Goal: Task Accomplishment & Management: Use online tool/utility

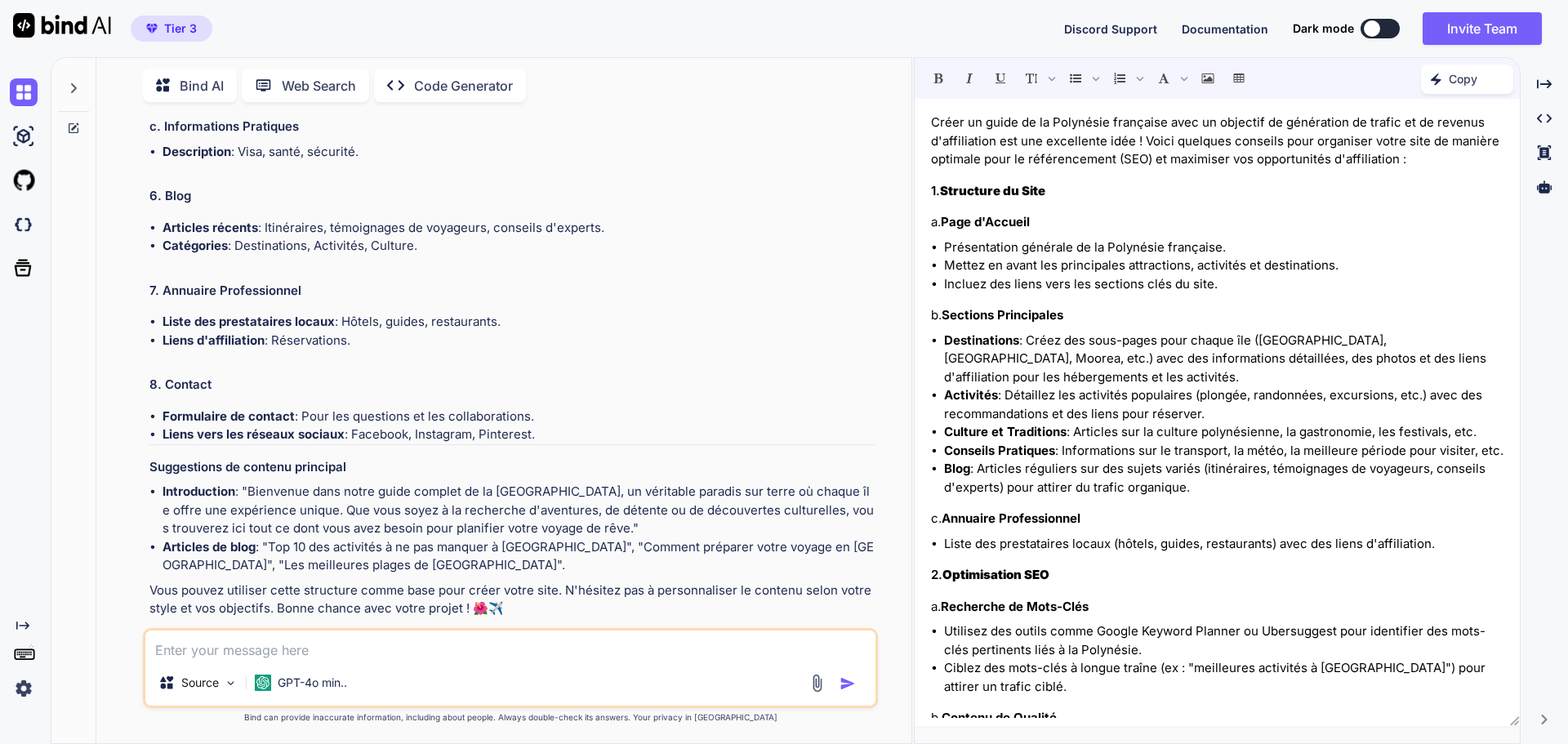
scroll to position [2635, 0]
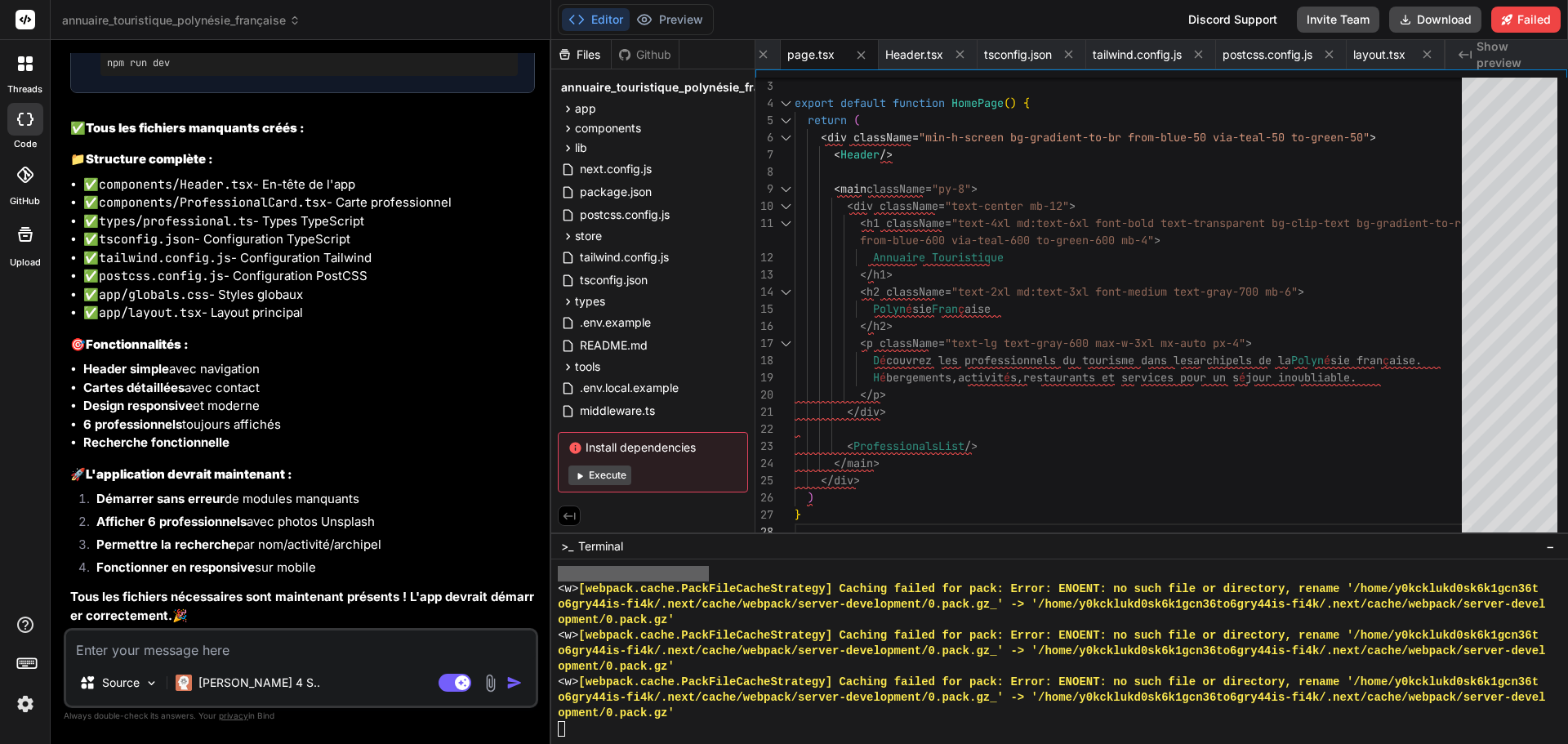
scroll to position [15515, 0]
click at [20, 64] on icon at bounding box center [20, 67] width 6 height 6
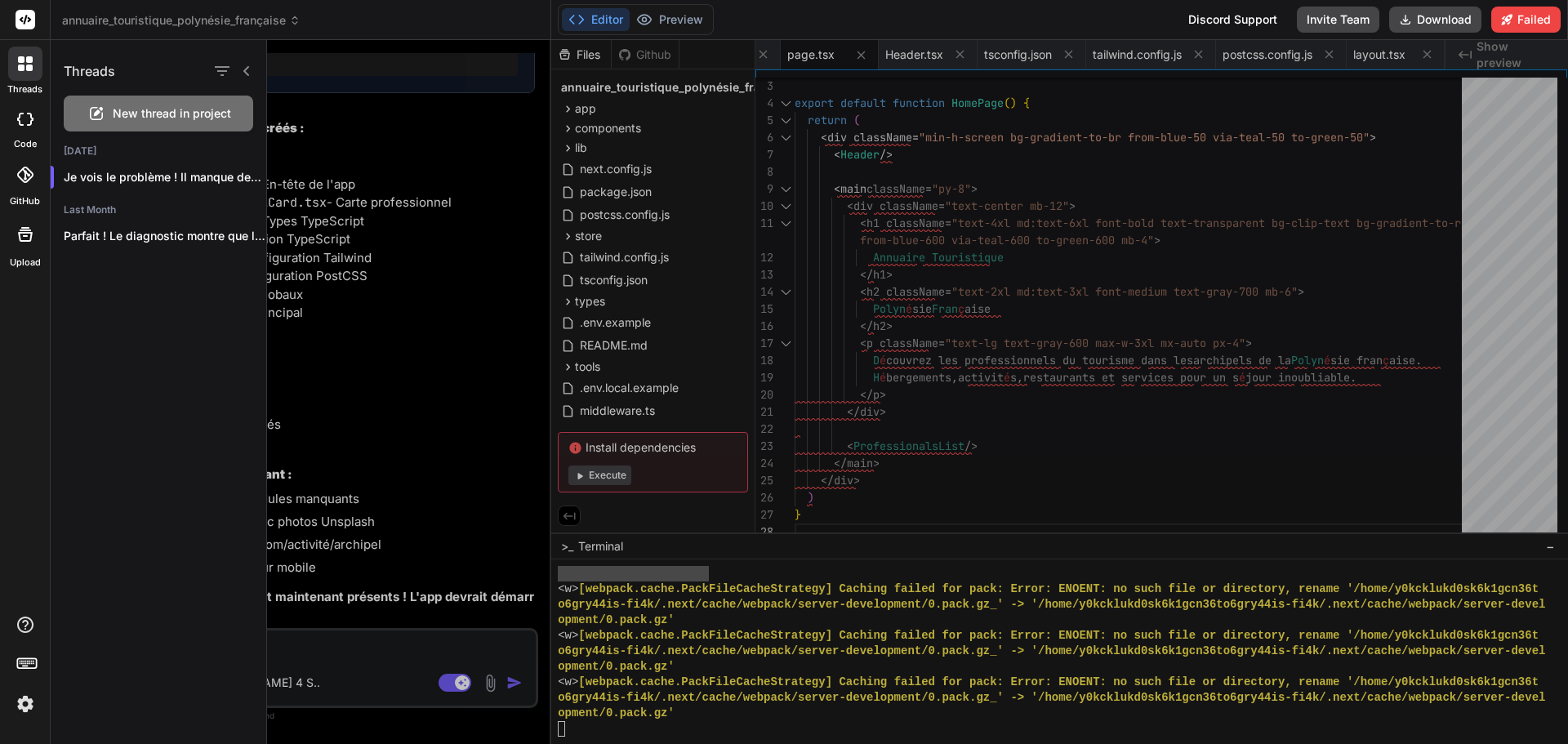
click at [17, 179] on icon at bounding box center [25, 175] width 16 height 16
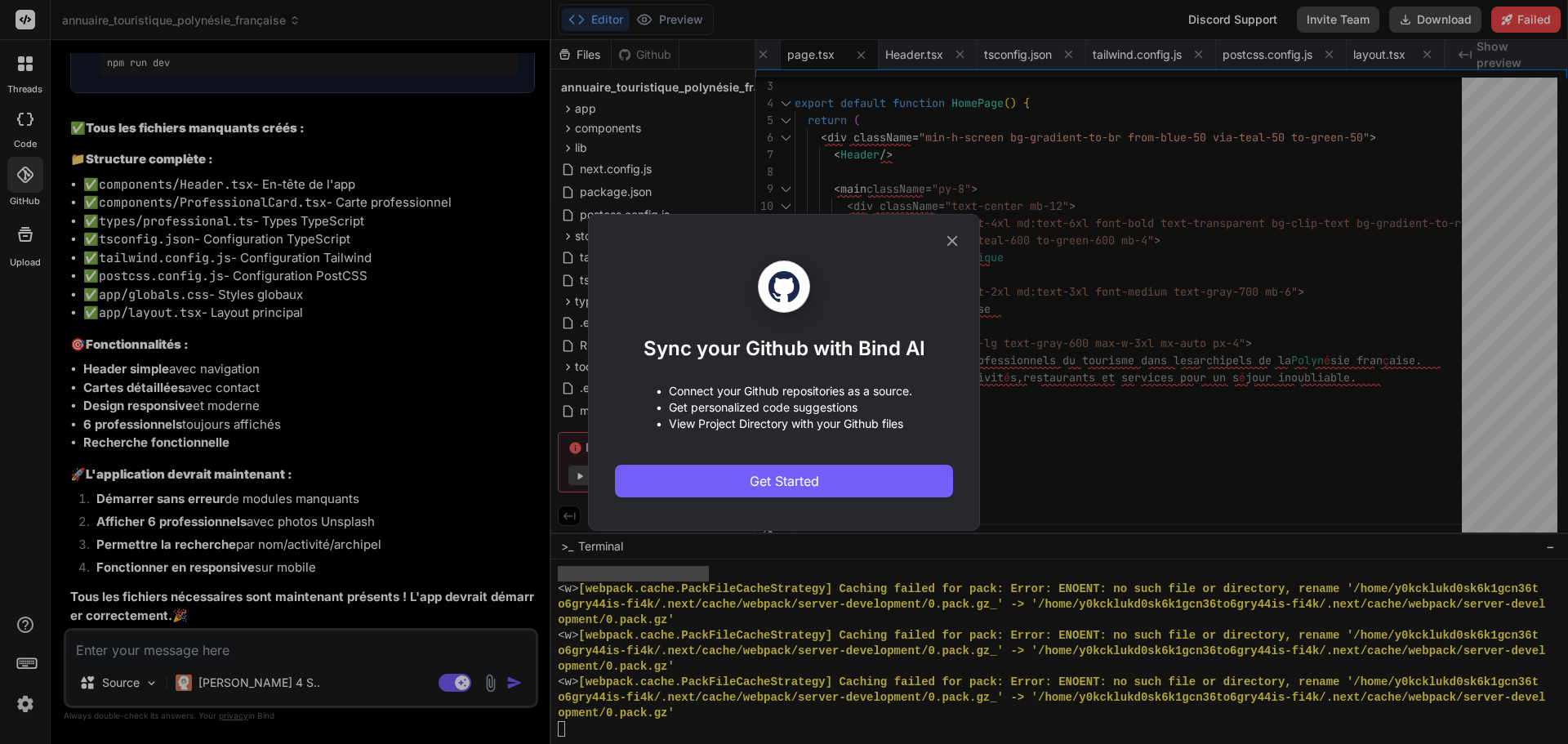
click at [22, 180] on div "Sync your Github with Bind AI • Connect your Github repositories as a source. •…" at bounding box center [784, 372] width 1568 height 744
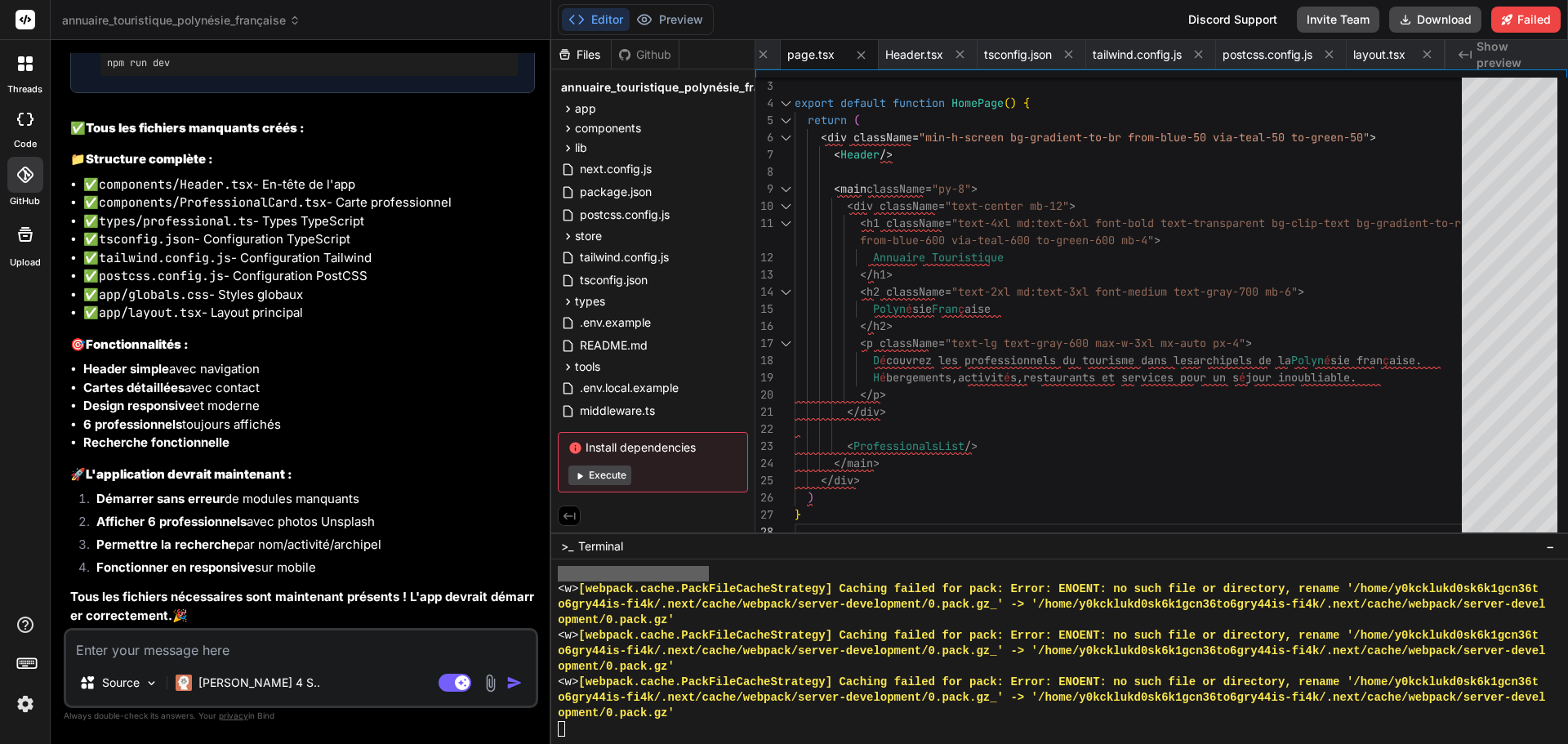
click at [29, 177] on icon at bounding box center [25, 175] width 16 height 16
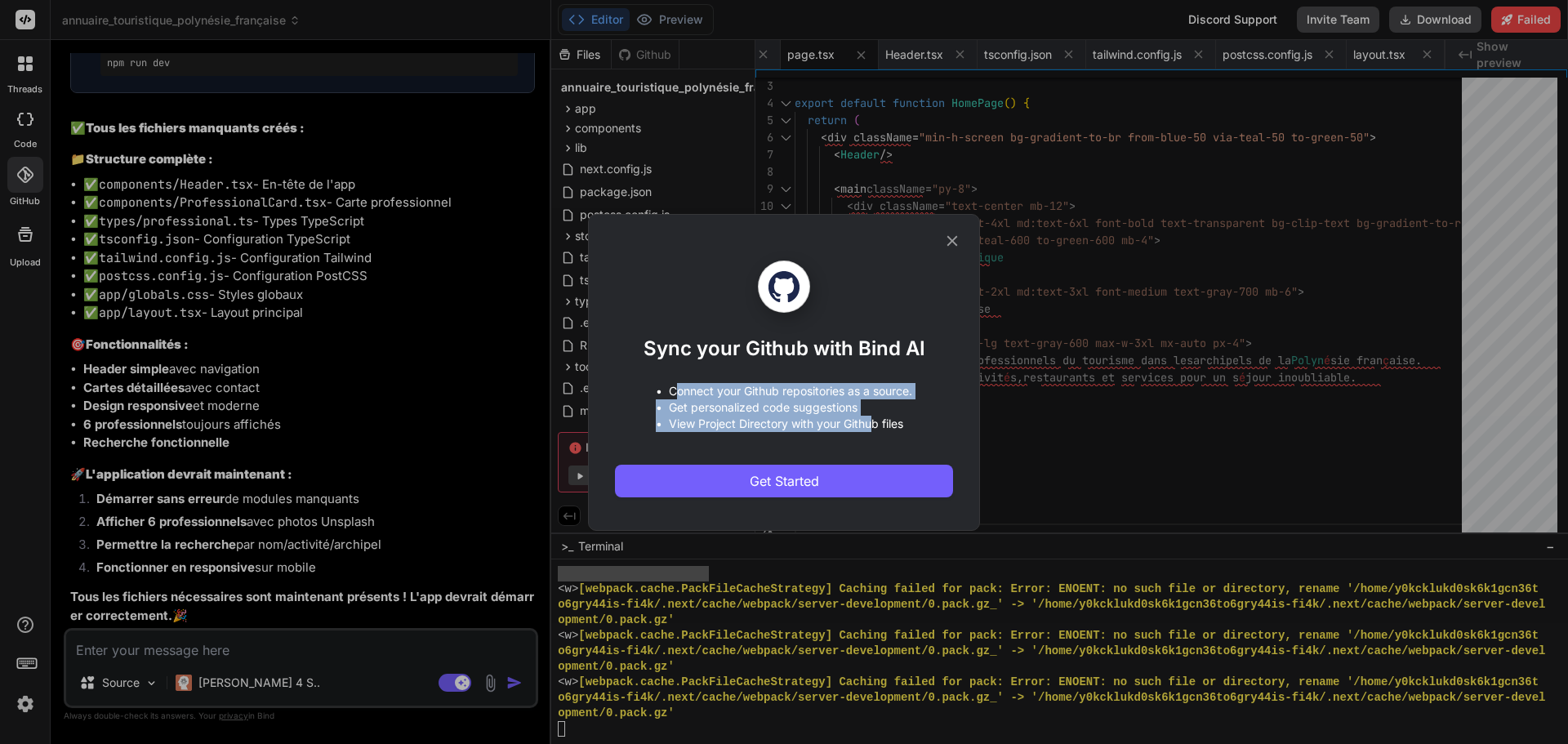
drag, startPoint x: 674, startPoint y: 396, endPoint x: 870, endPoint y: 423, distance: 197.9
click at [870, 423] on div "• Connect your Github repositories as a source. • Get personalized code suggest…" at bounding box center [784, 407] width 257 height 49
click at [870, 423] on p "• View Project Directory with your Github files" at bounding box center [784, 423] width 257 height 16
click at [955, 230] on div "Sync your Github with Bind AI • Connect your Github repositories as a source. •…" at bounding box center [784, 372] width 392 height 317
click at [960, 241] on icon at bounding box center [952, 241] width 18 height 18
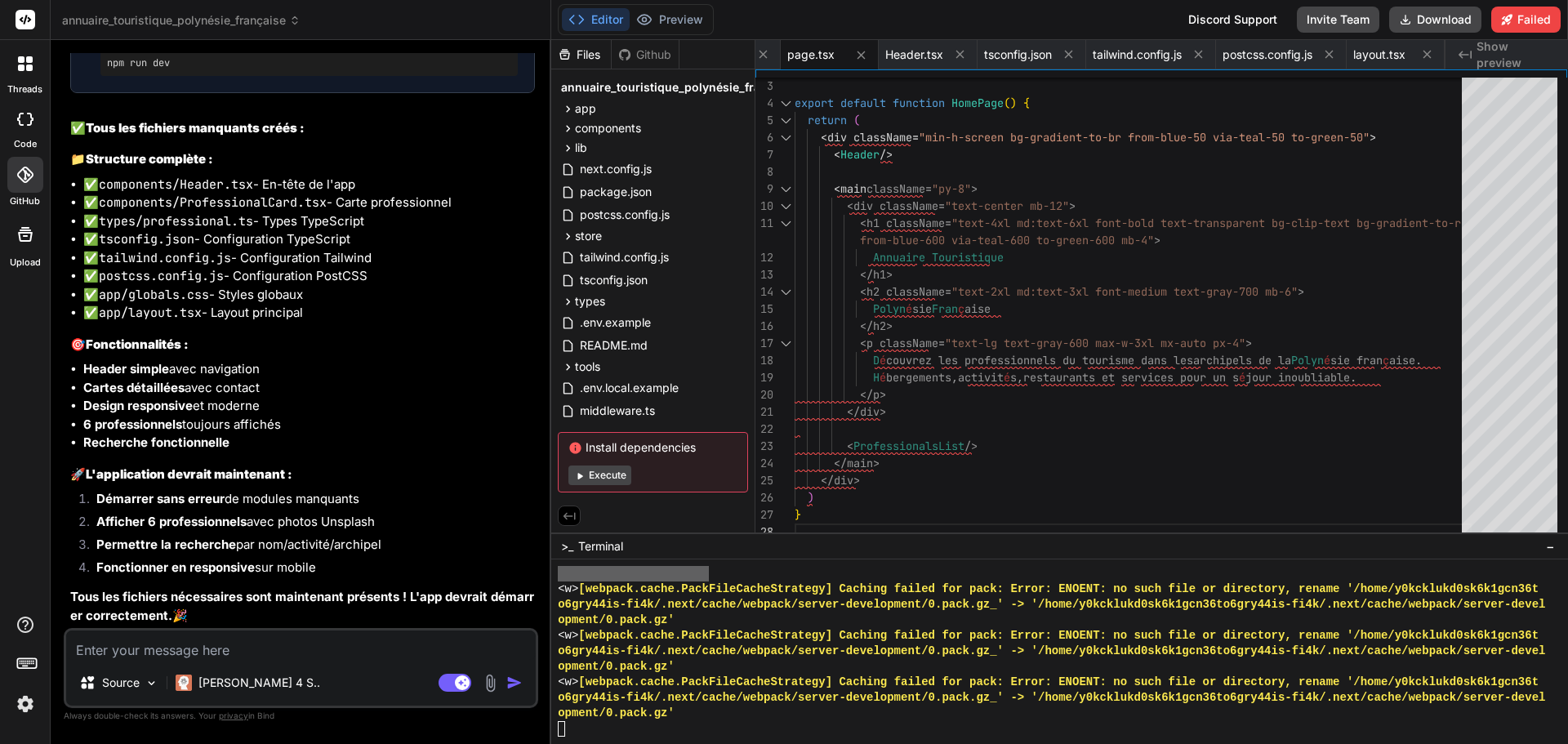
click at [31, 240] on icon at bounding box center [25, 234] width 20 height 20
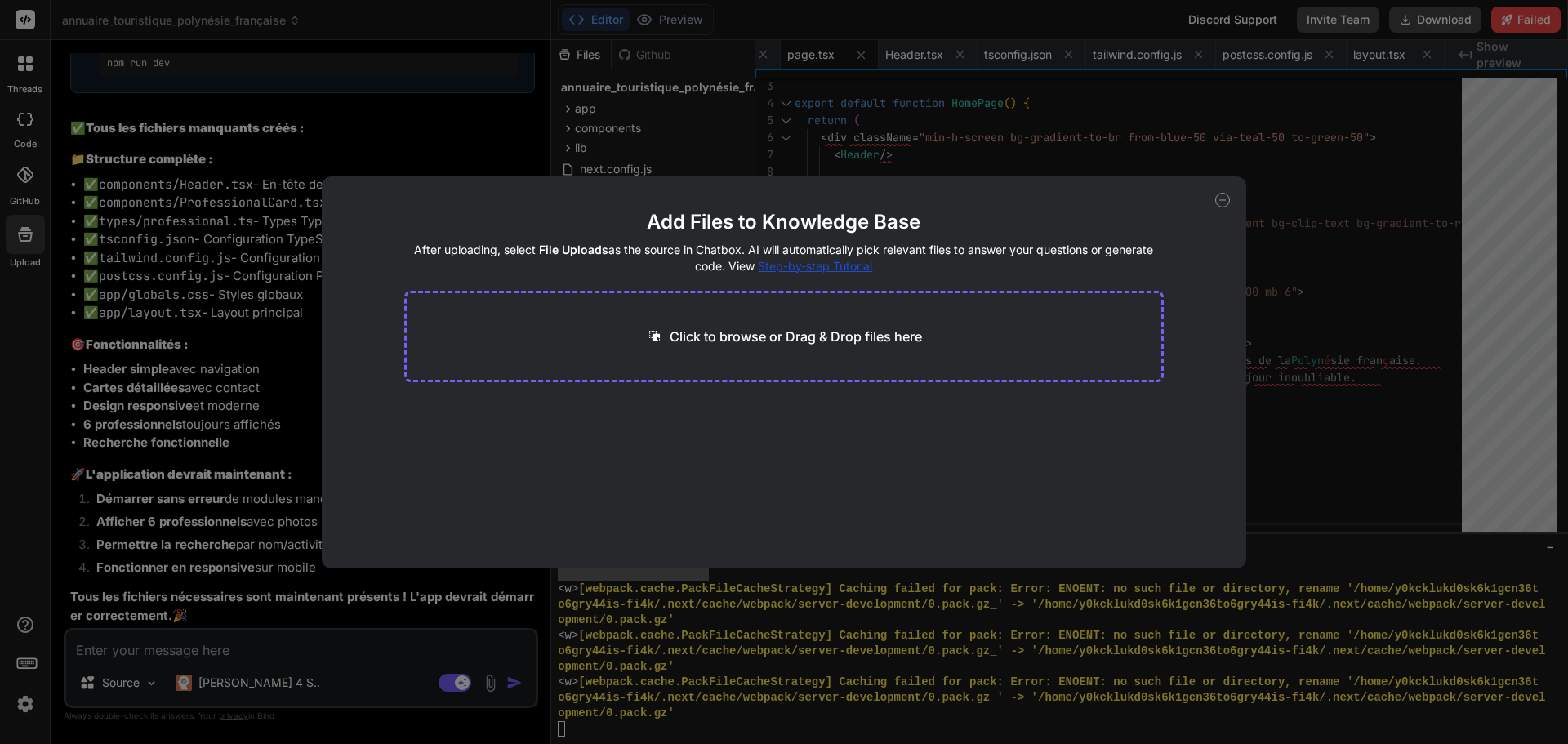
click at [1224, 193] on icon at bounding box center [1222, 200] width 14 height 14
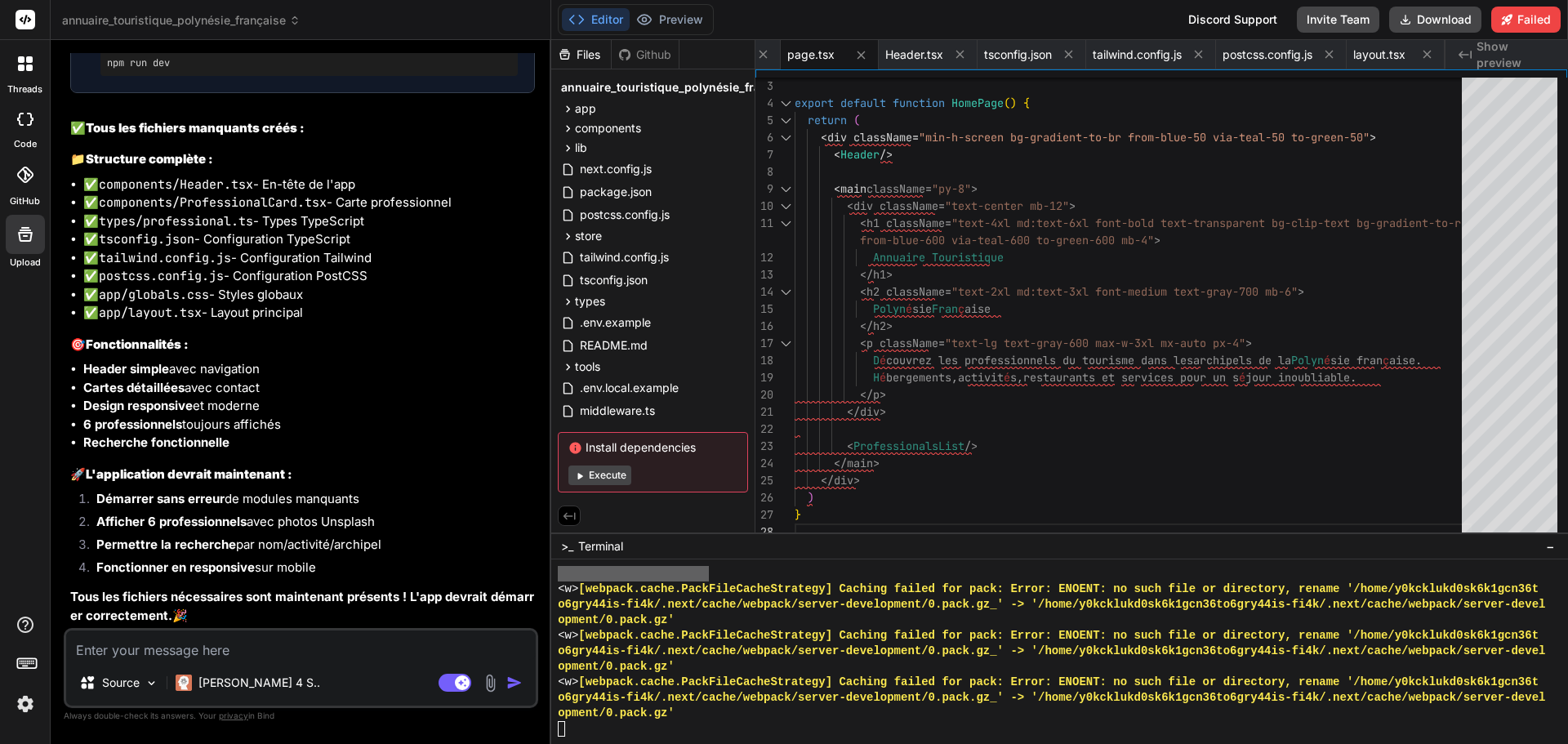
type textarea "x"
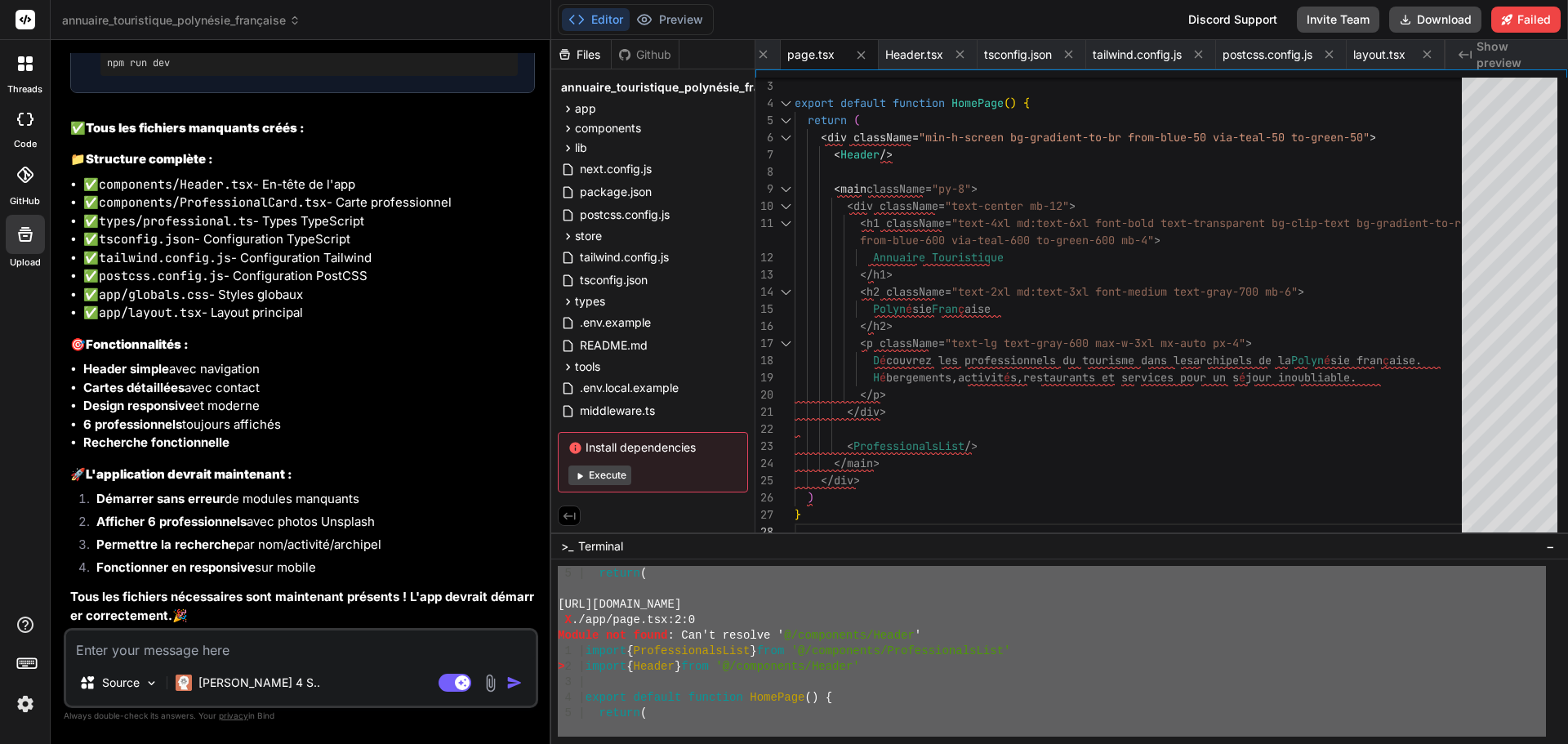
scroll to position [13392, 0]
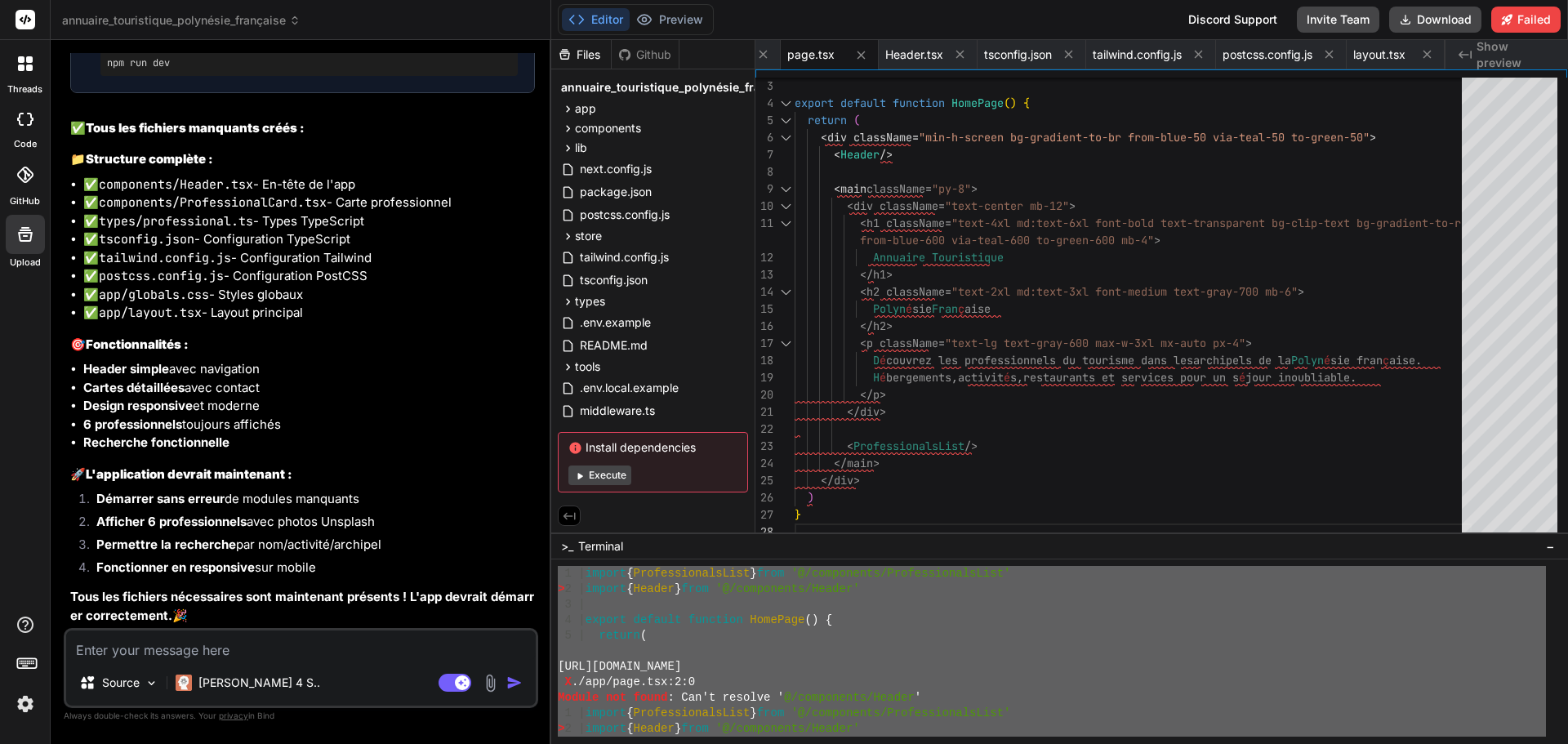
click at [205, 643] on textarea at bounding box center [300, 645] width 470 height 29
type textarea "p"
type textarea "x"
type textarea "pl"
type textarea "x"
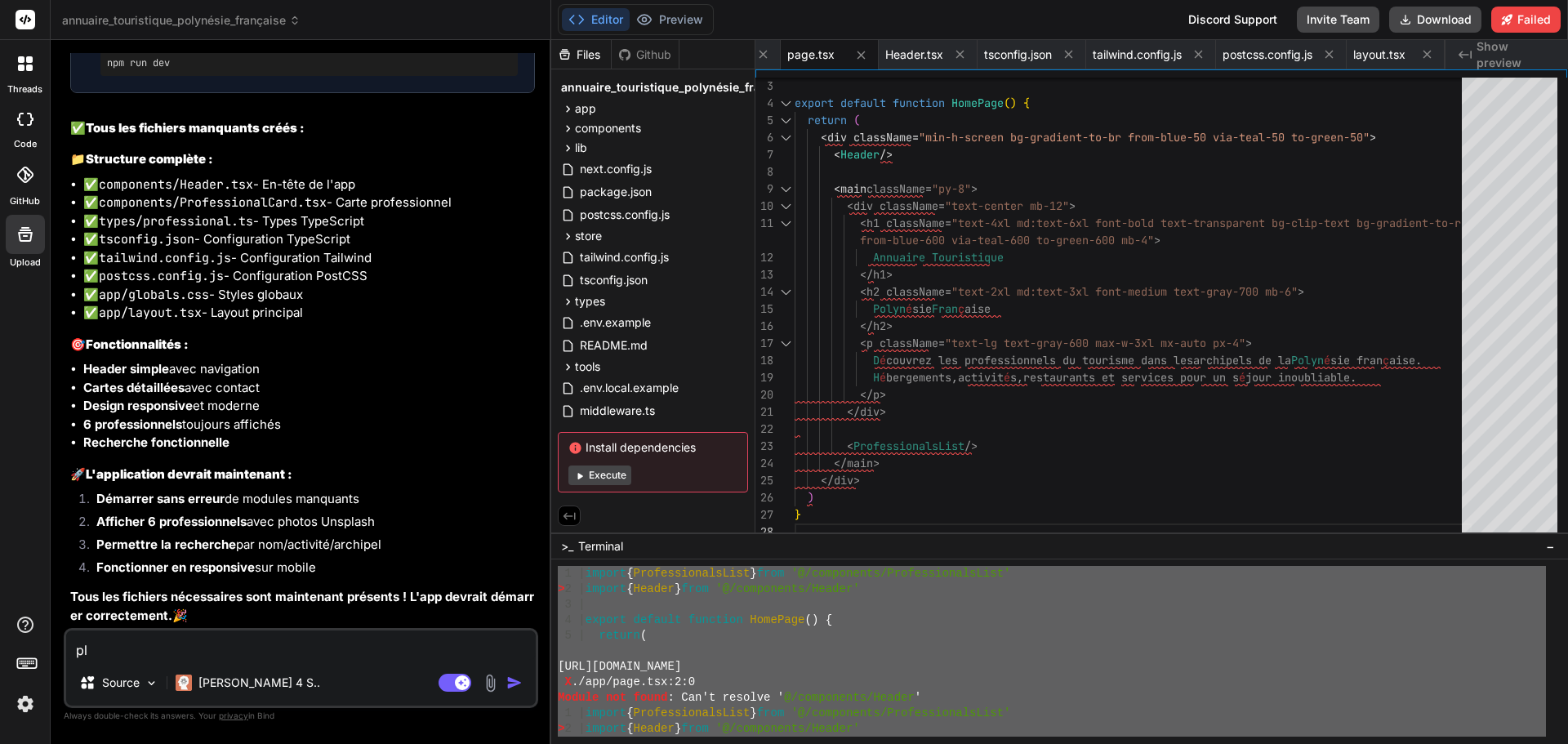
type textarea "plu"
type textarea "x"
type textarea "plus"
type textarea "x"
type textarea "plus"
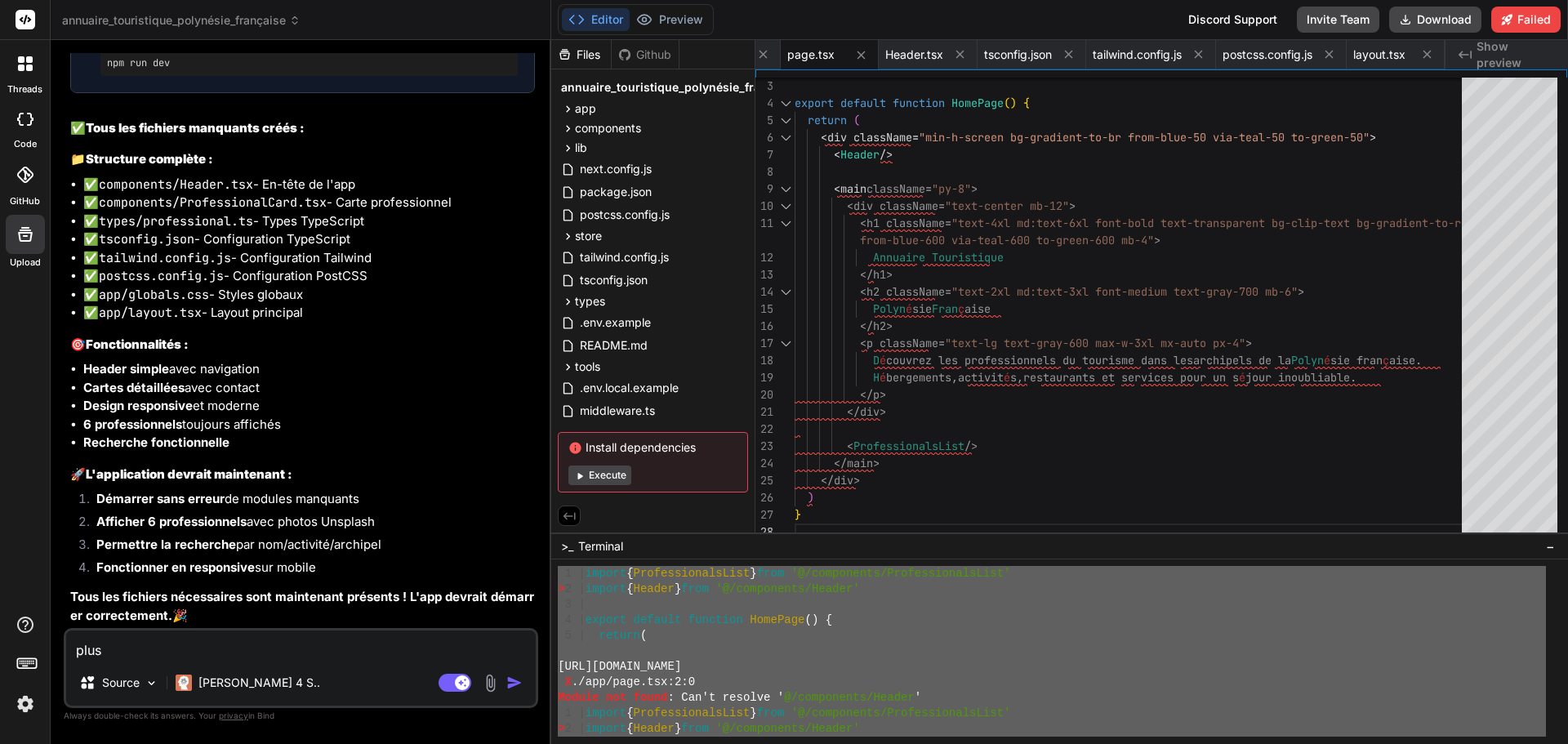
type textarea "x"
type textarea "plus r"
type textarea "x"
type textarea "plus ri"
type textarea "x"
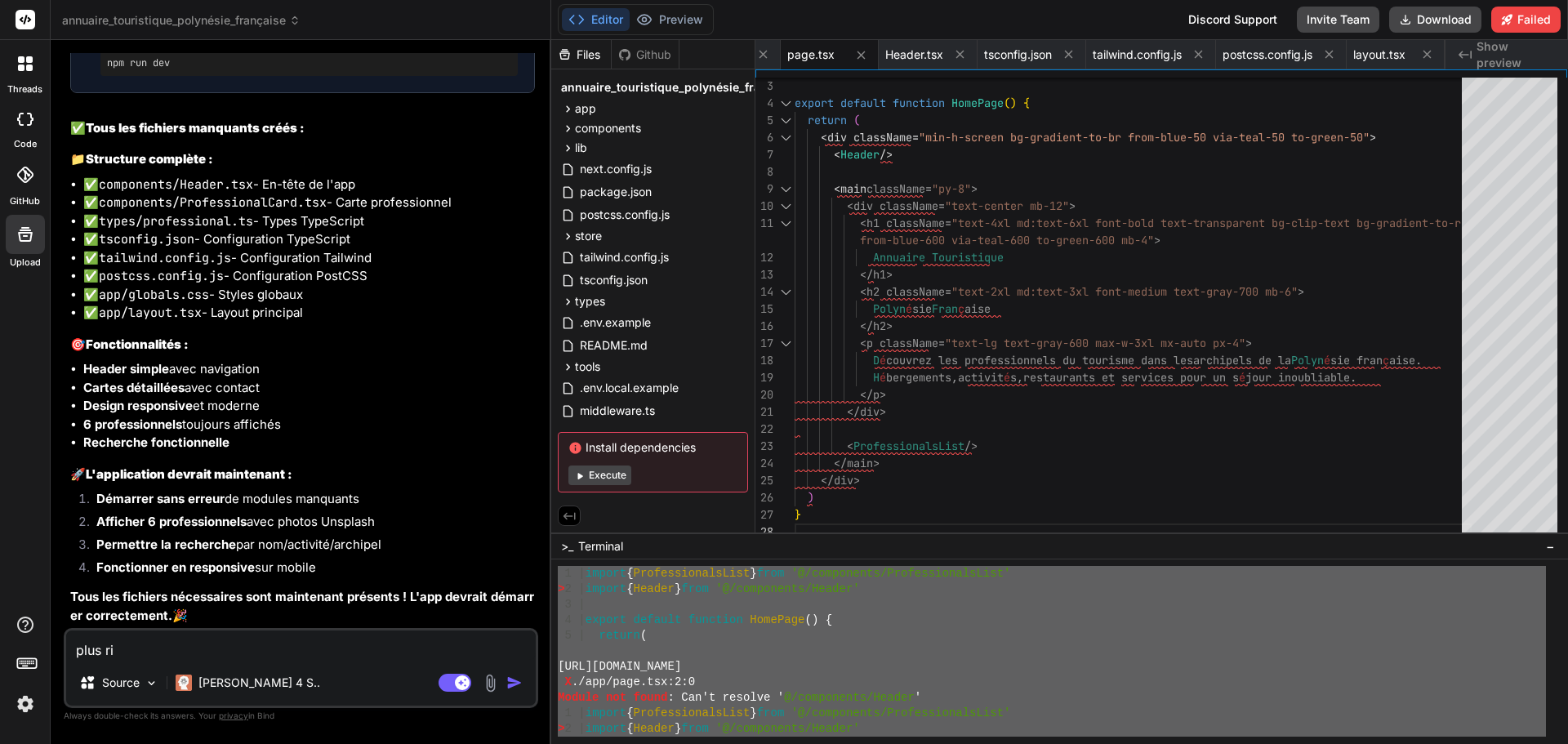
type textarea "plus rie"
type textarea "x"
type textarea "plus rien"
type textarea "x"
type textarea "plus rien"
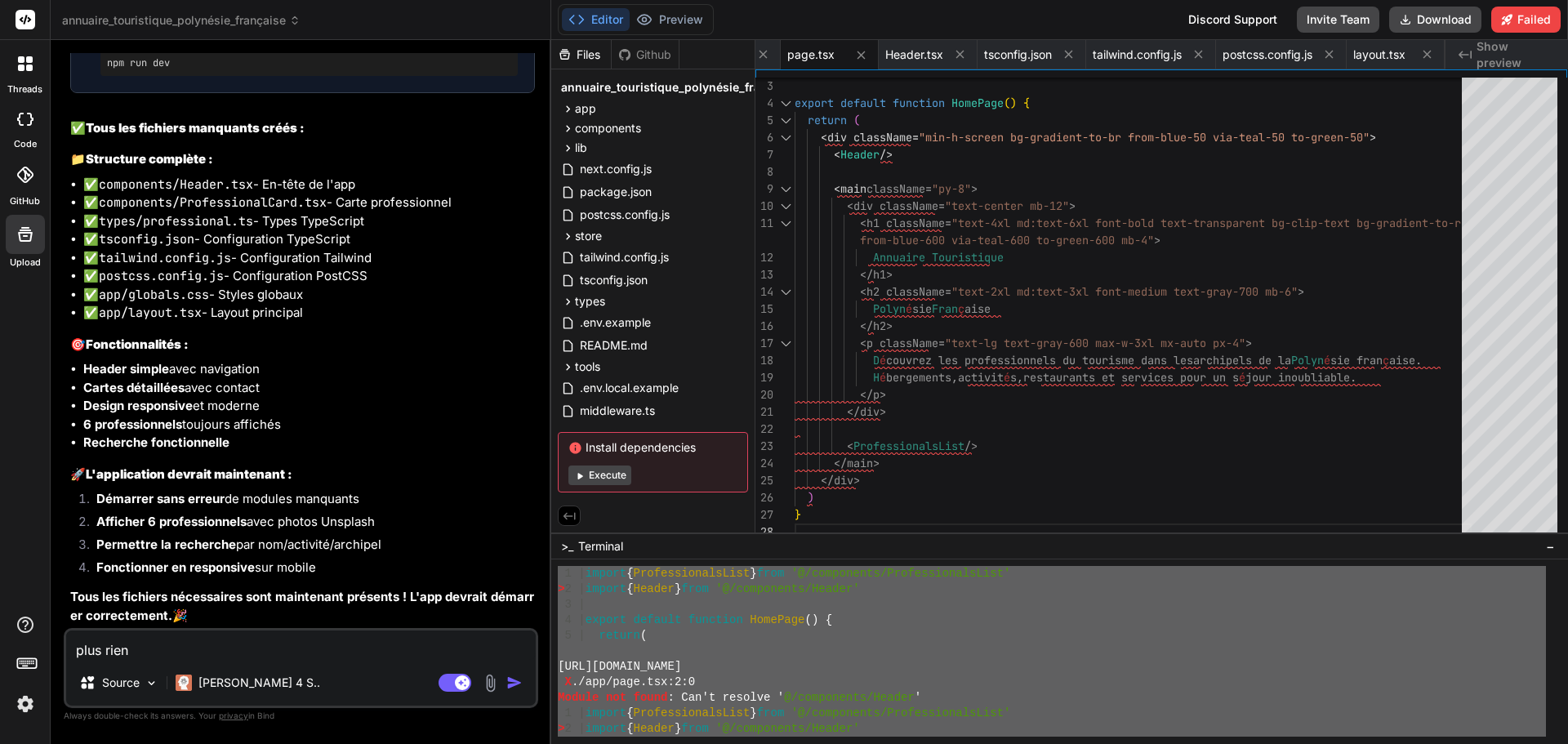
type textarea "x"
type textarea "plus rien d"
type textarea "x"
type textarea "plus rien"
type textarea "x"
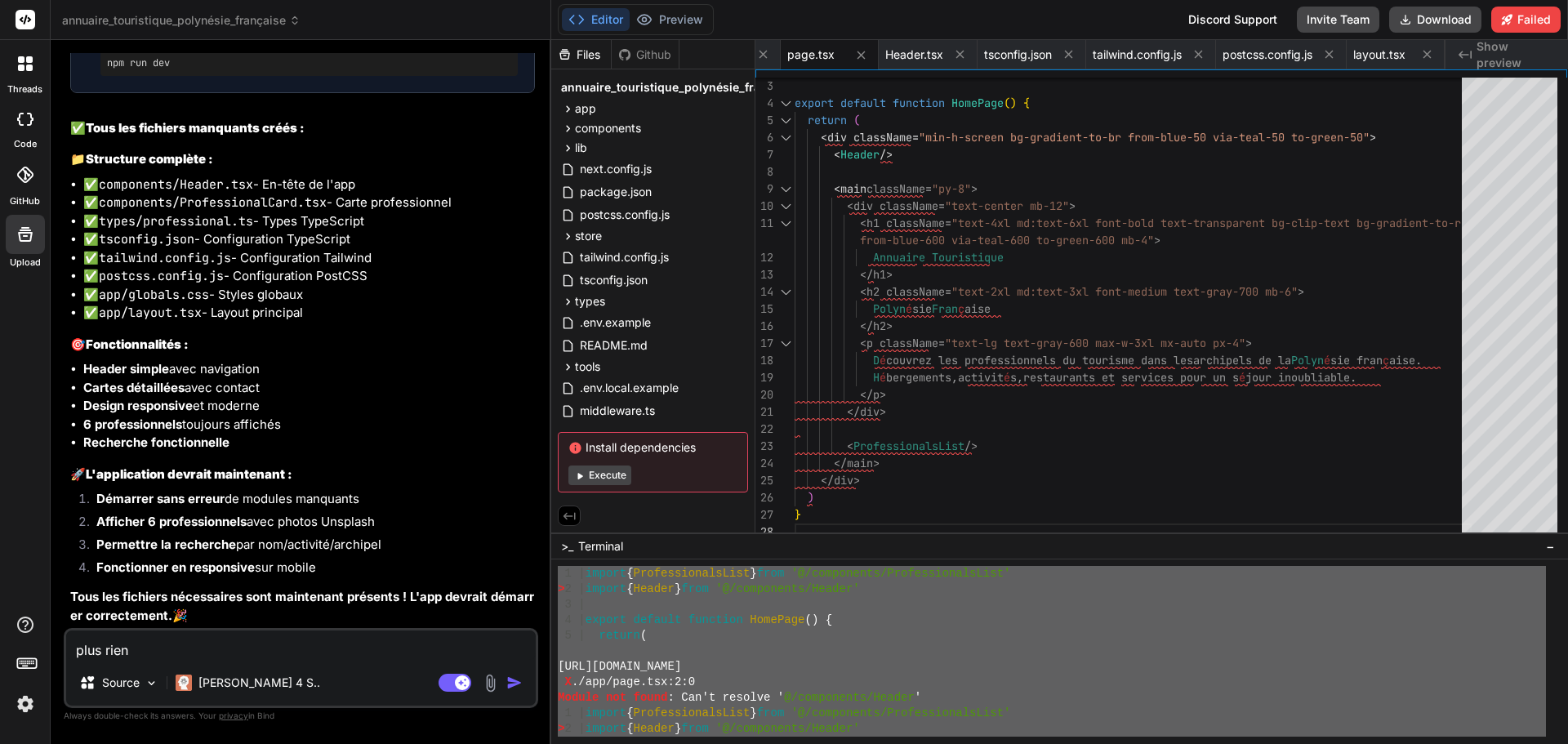
type textarea "plus rien n"
type textarea "x"
type textarea "plus rien ne"
type textarea "x"
type textarea "plus rien ne"
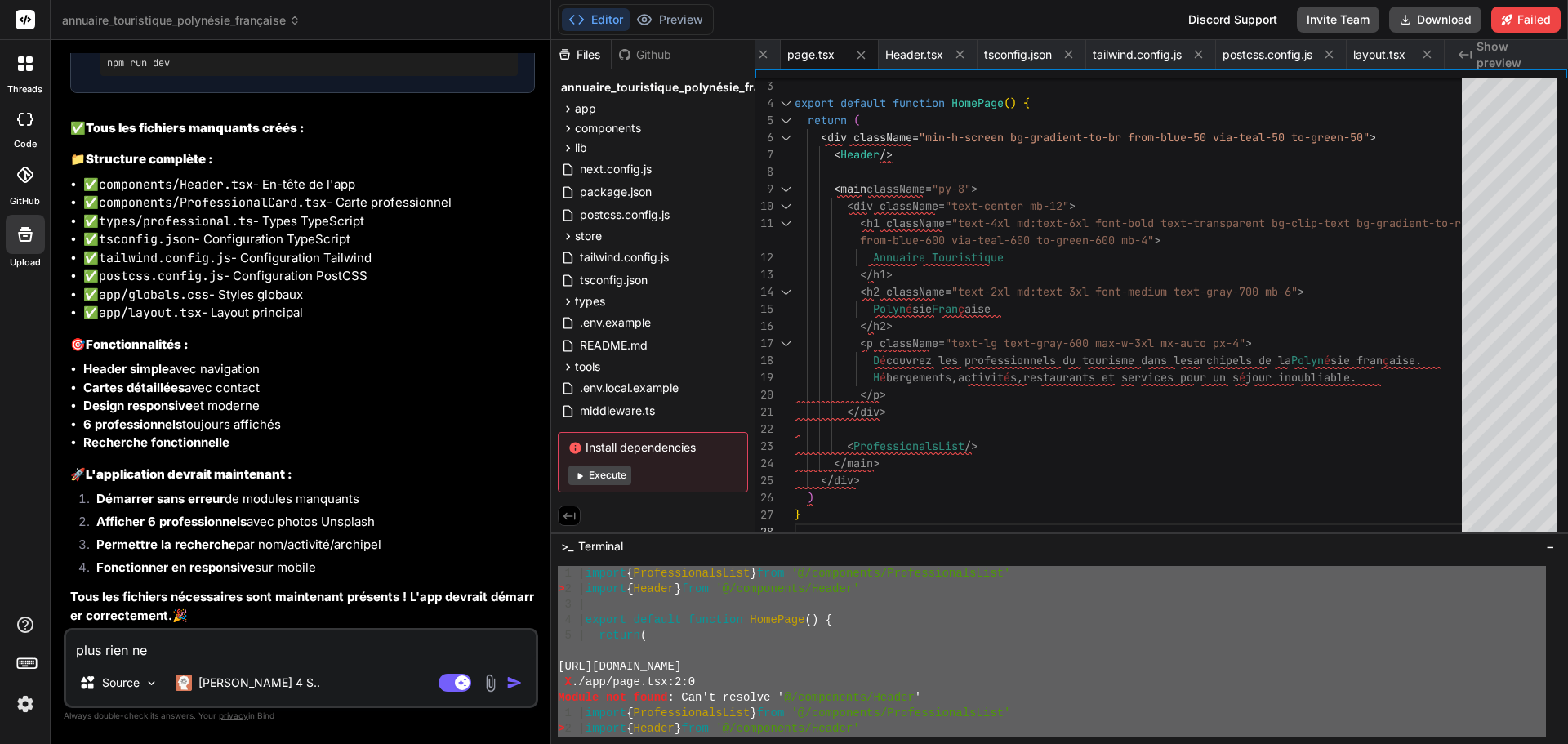
type textarea "x"
type textarea "plus rien ne f"
type textarea "x"
type textarea "plus rien ne fo"
type textarea "x"
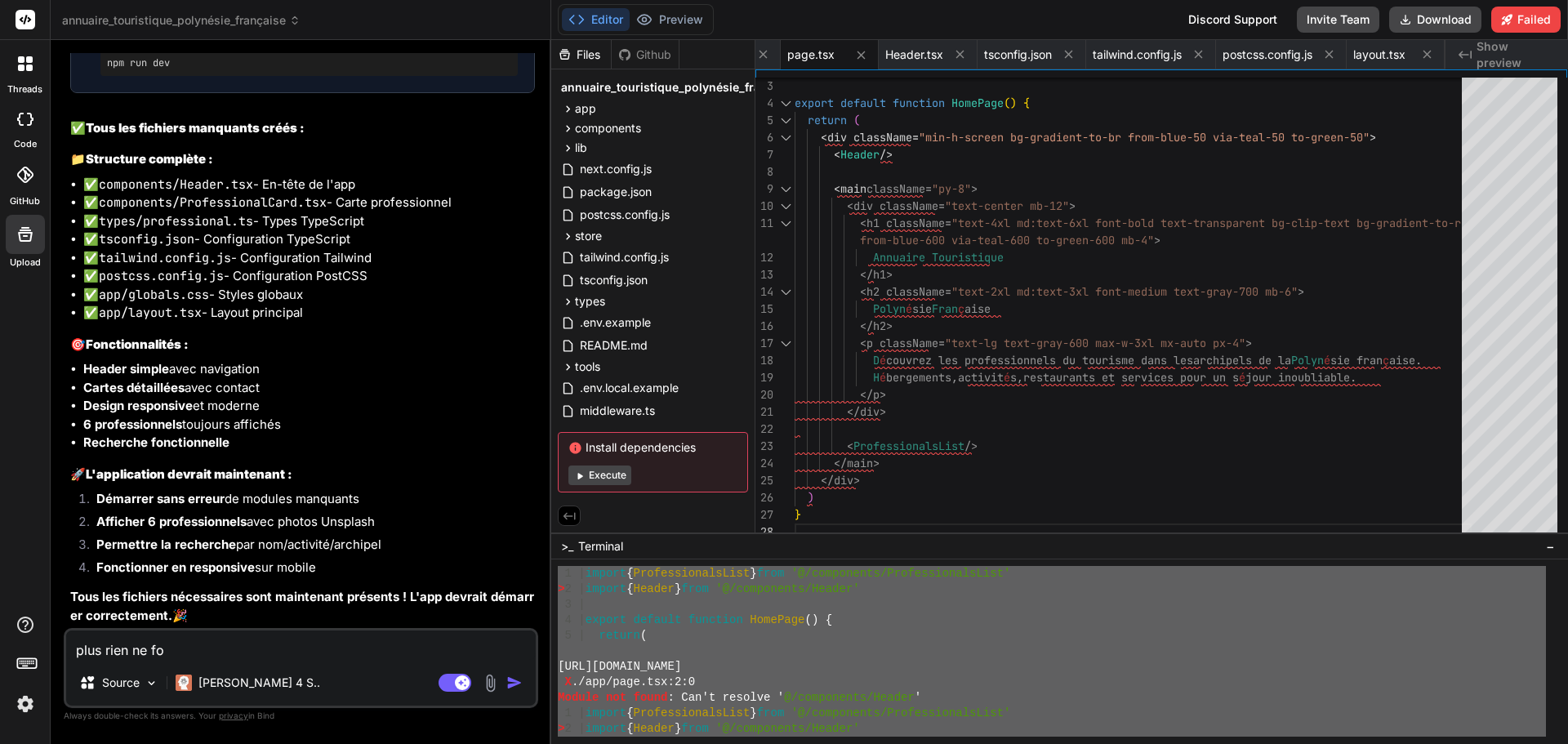
type textarea "plus rien ne fon"
type textarea "x"
type textarea "plus rien ne fonc"
type textarea "x"
type textarea "plus rien ne fonct"
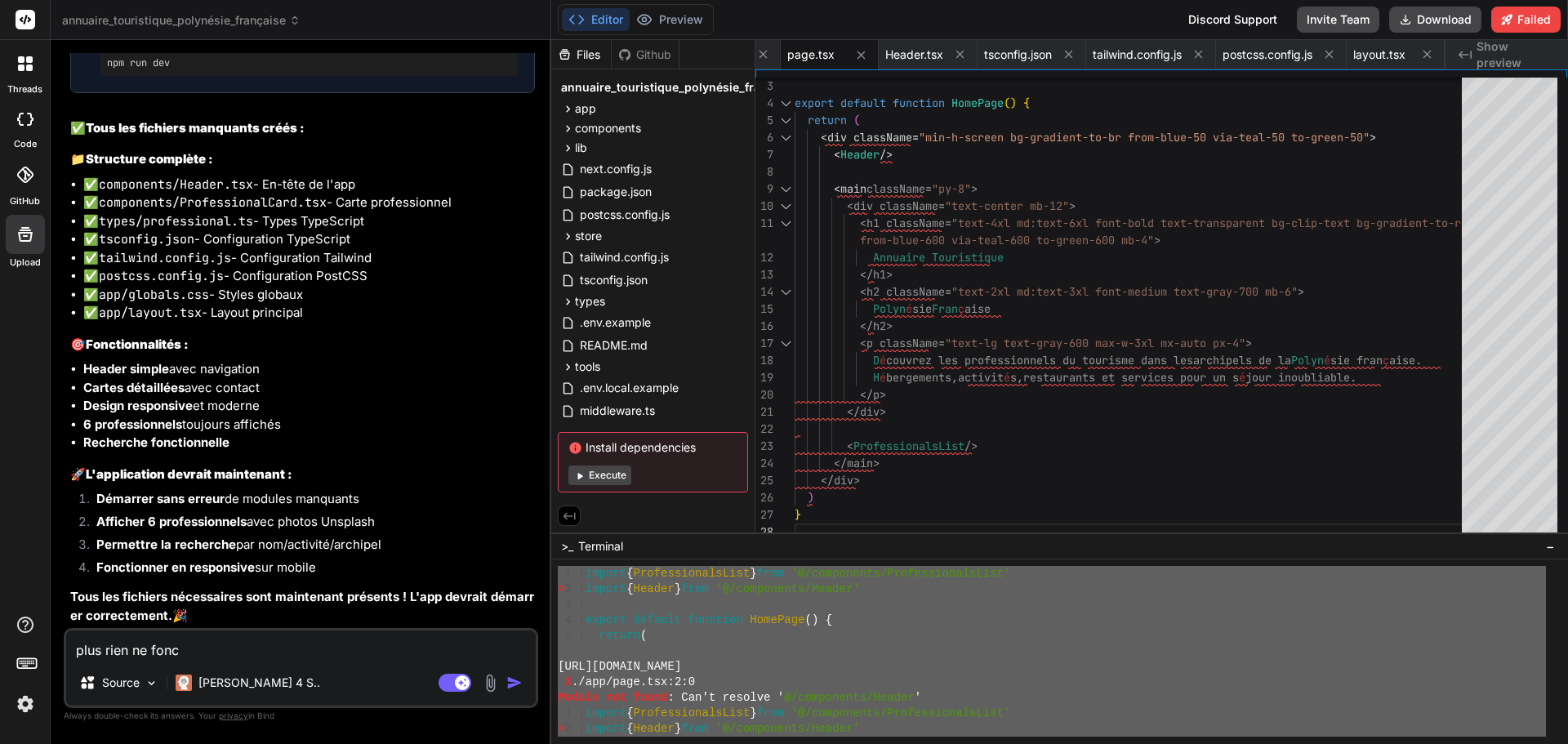
type textarea "x"
type textarea "plus rien ne foncti"
type textarea "x"
type textarea "plus rien ne fonctio"
type textarea "x"
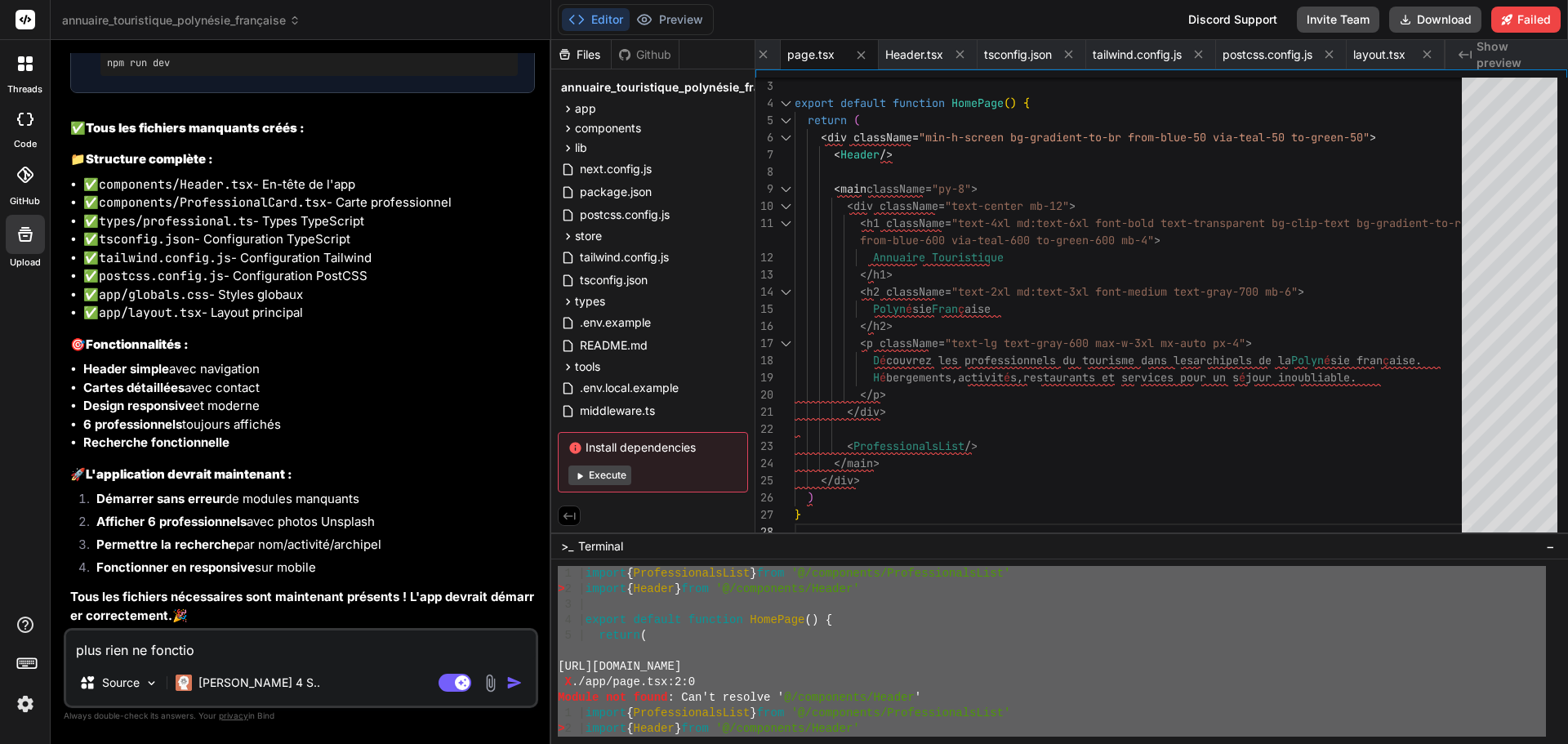
type textarea "plus rien ne fonction"
type textarea "x"
type textarea "plus rien ne fonctionn"
type textarea "x"
type textarea "plus rien ne fonctionne"
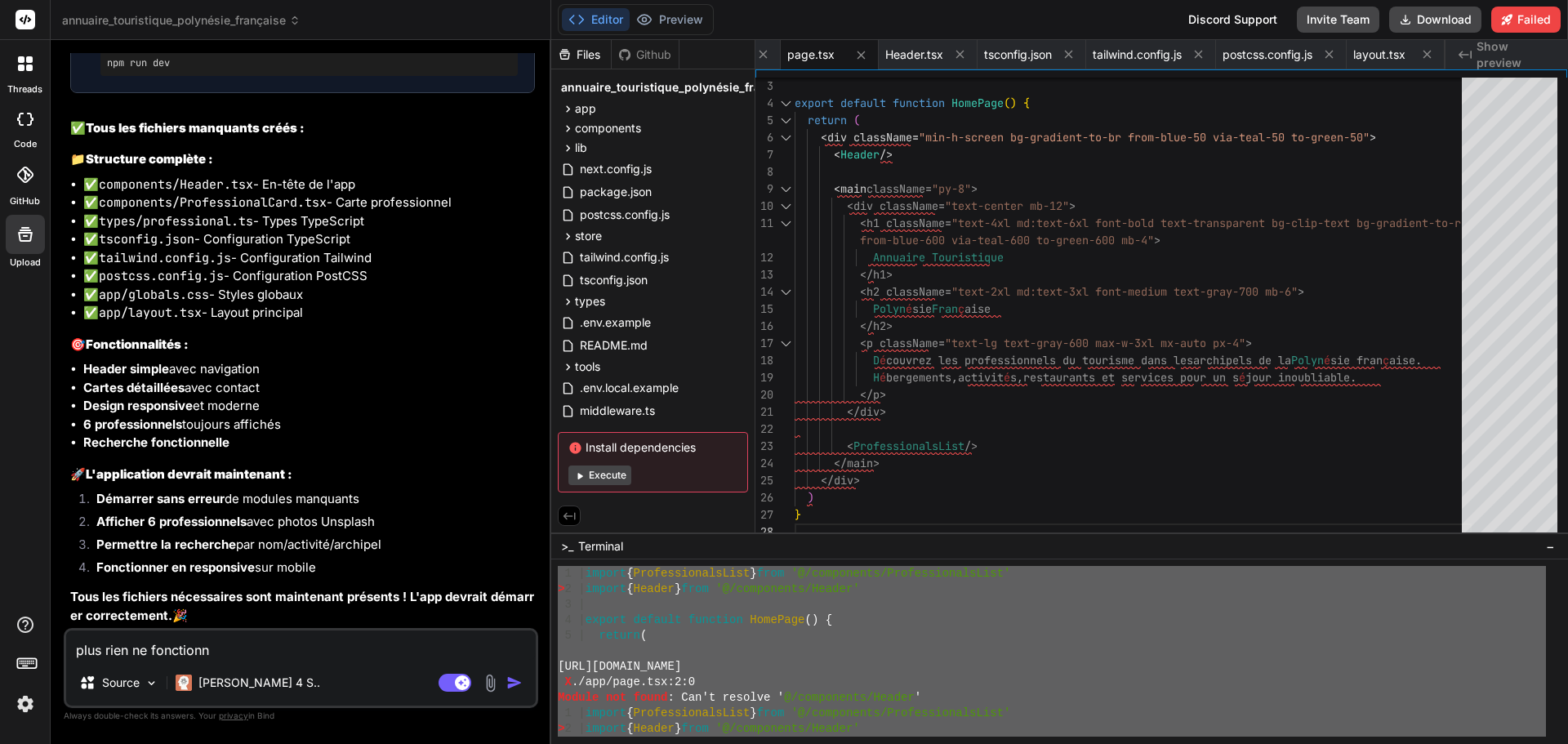
type textarea "x"
type textarea "plus rien ne fonctionne,"
type textarea "x"
type textarea "plus rien ne fonctionne,"
type textarea "x"
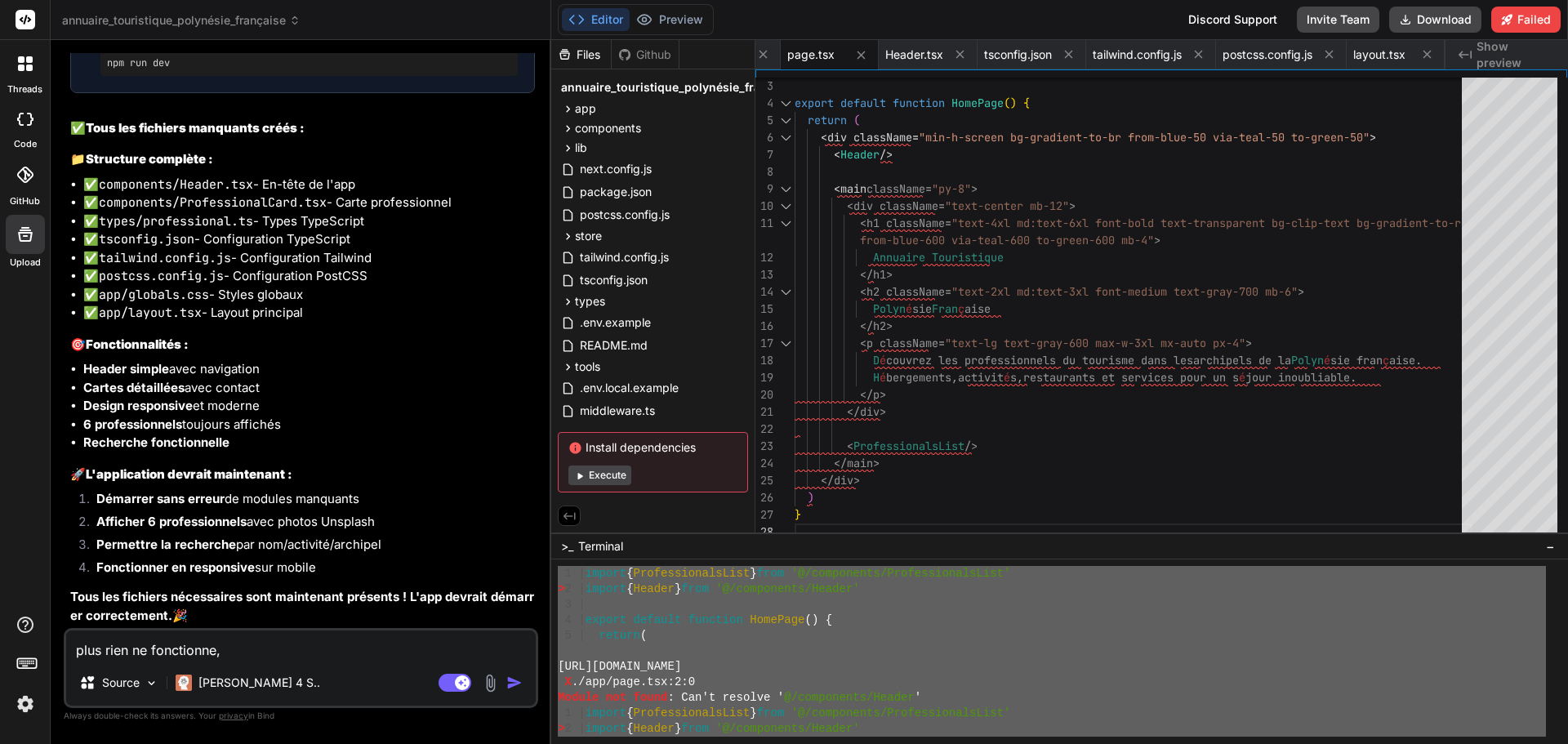
type textarea "plus rien ne fonctionne, p"
type textarea "x"
type textarea "plus rien ne fonctionne, pe"
type textarea "x"
type textarea "plus rien ne fonctionne, peu"
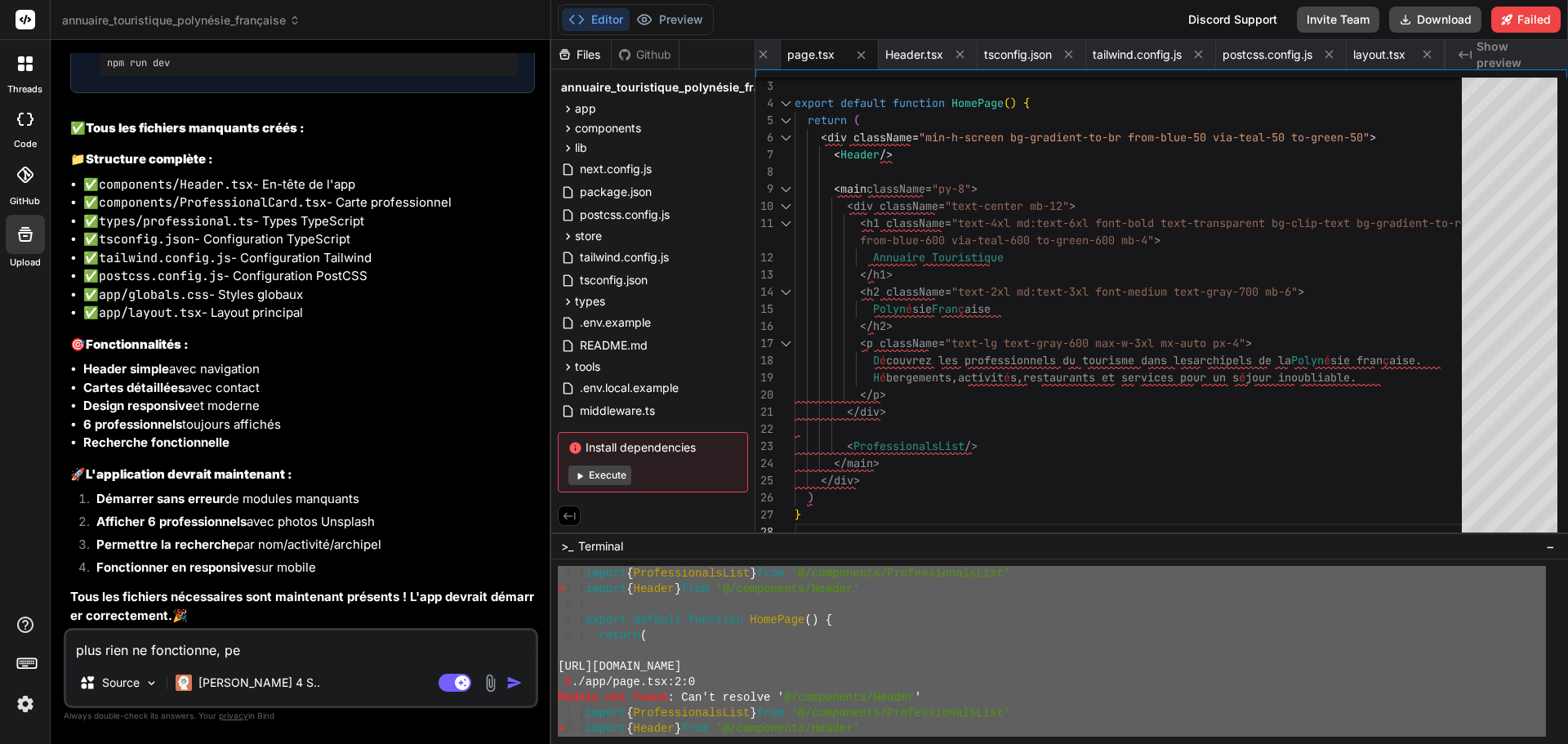
type textarea "x"
type textarea "plus rien ne fonctionne, peux"
type textarea "x"
type textarea "plus rien ne fonctionne, peux-"
type textarea "x"
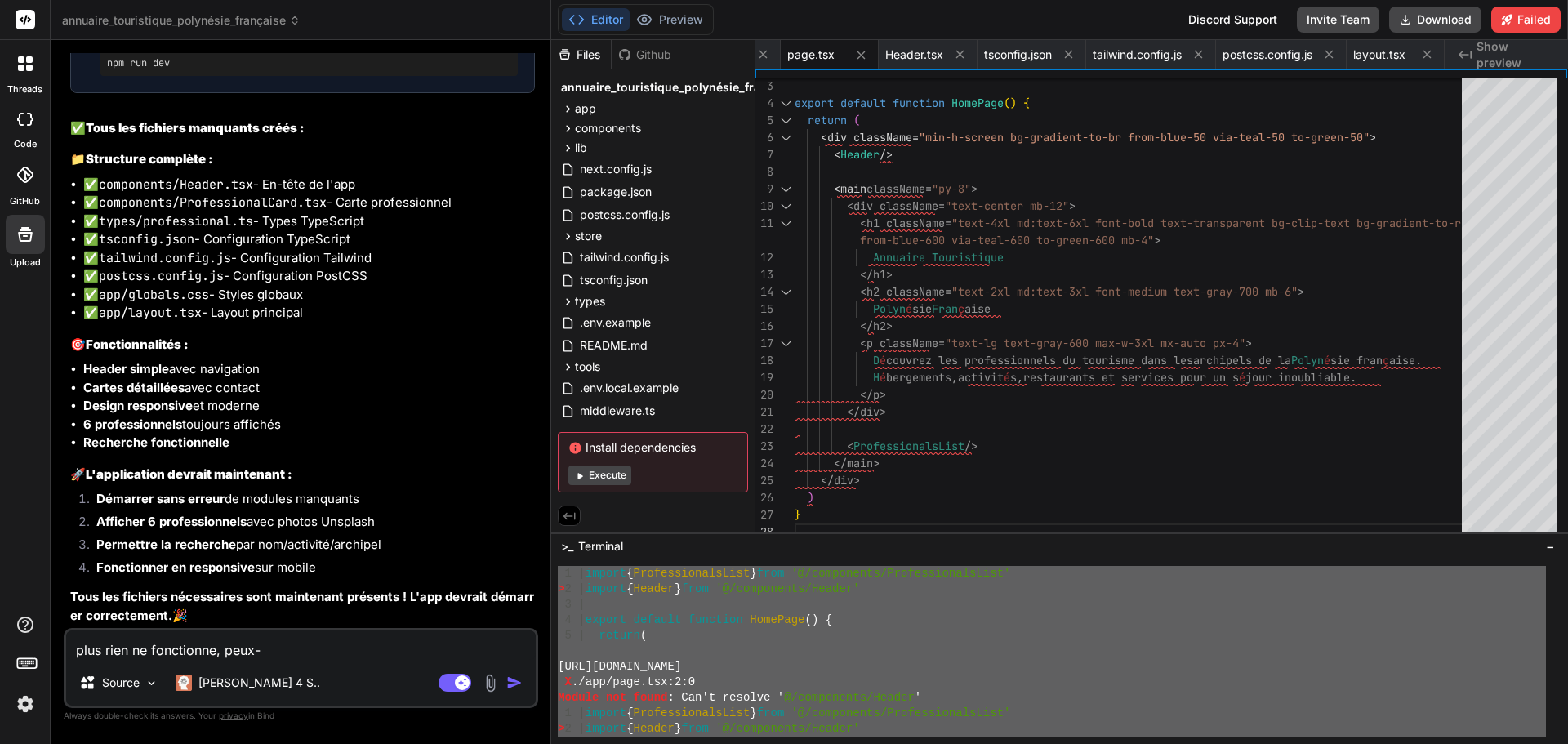
type textarea "plus rien ne fonctionne, peux-t"
type textarea "x"
type textarea "plus rien ne fonctionne, peux-tu"
type textarea "x"
type textarea "plus rien ne fonctionne, peux-tu"
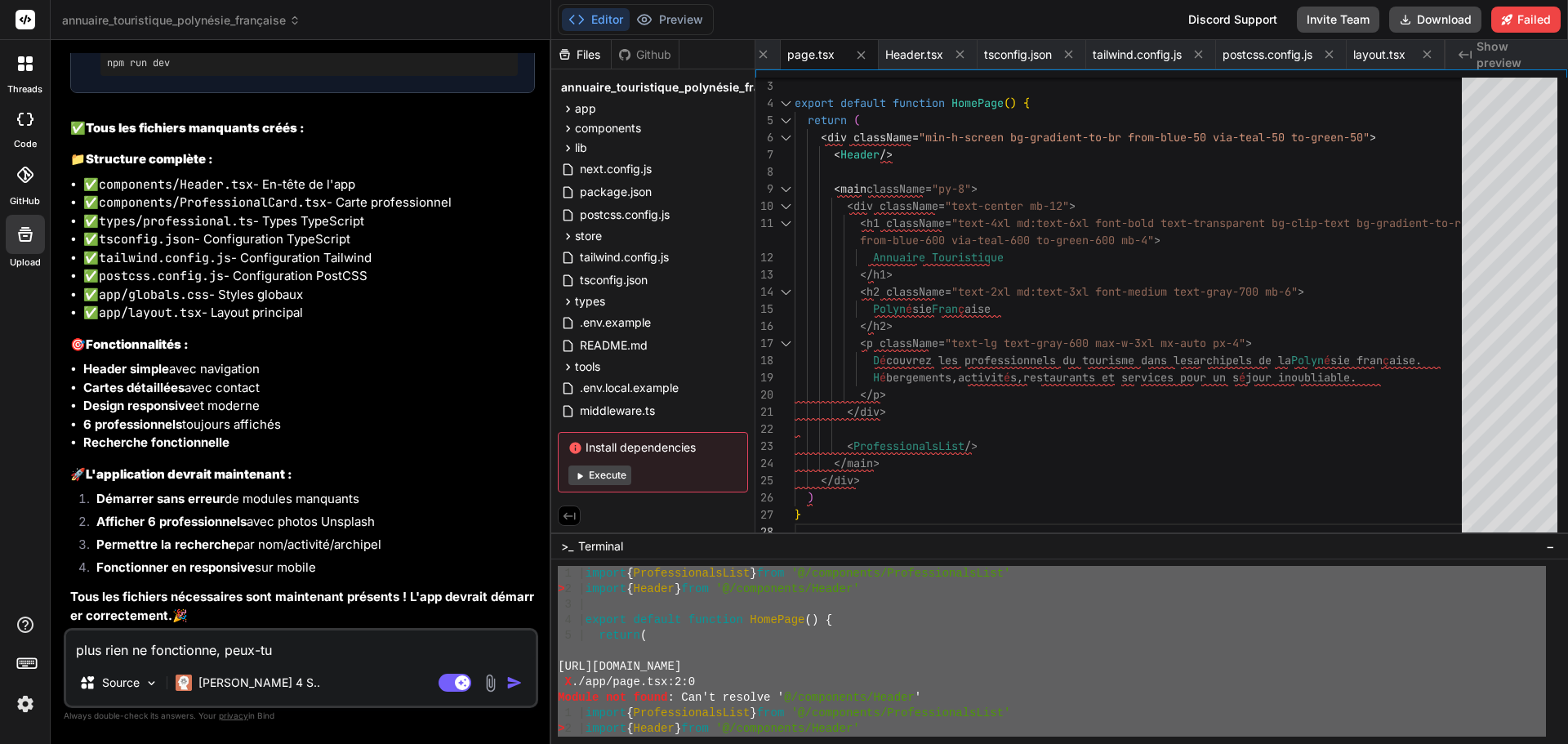
type textarea "x"
type textarea "plus rien ne fonctionne, peux-tu r"
type textarea "x"
type textarea "plus rien ne fonctionne, peux-tu re"
type textarea "x"
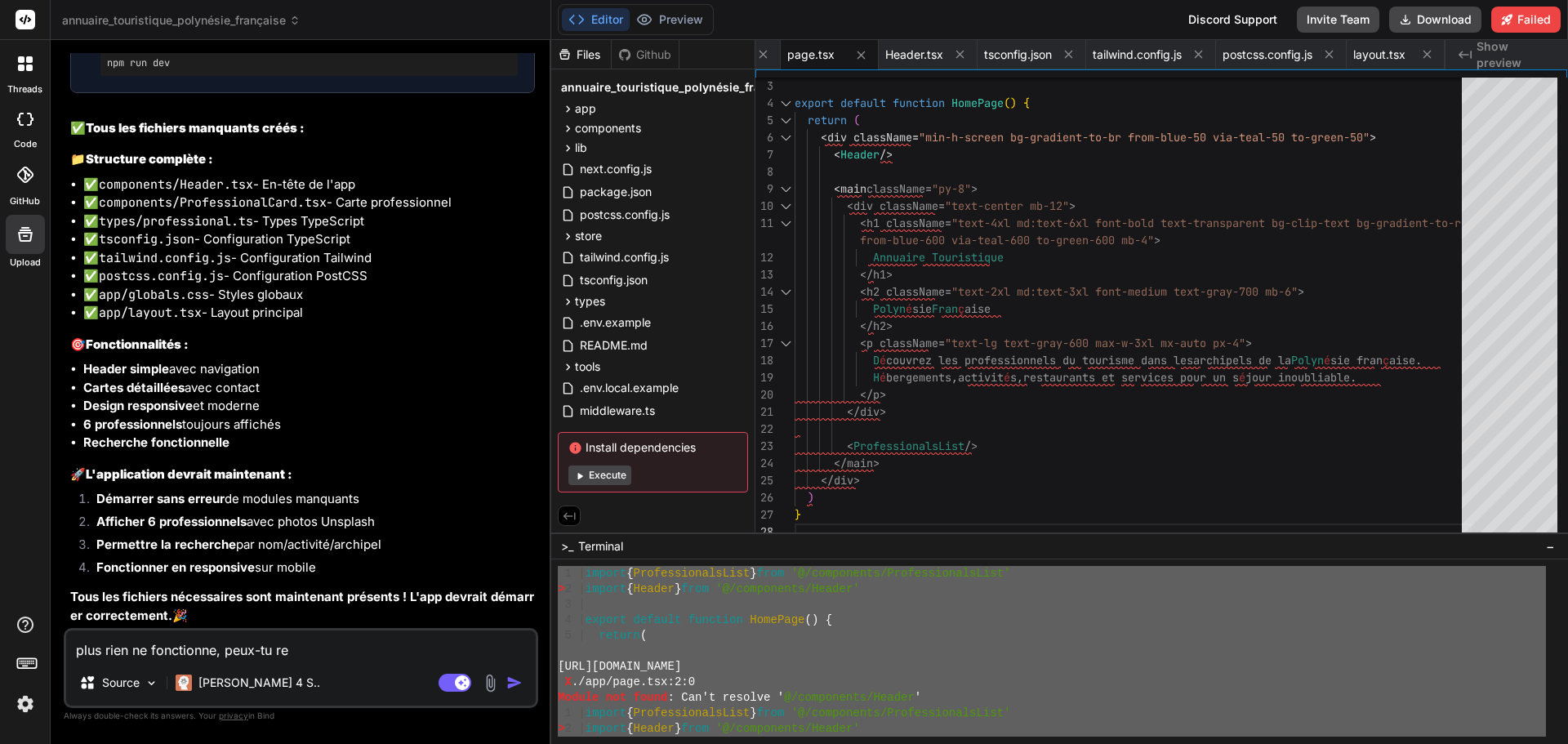
type textarea "plus rien ne fonctionne, peux-tu rev"
type textarea "x"
type textarea "plus rien ne fonctionne, peux-tu reve"
type textarea "x"
type textarea "plus rien ne fonctionne, peux-tu reven"
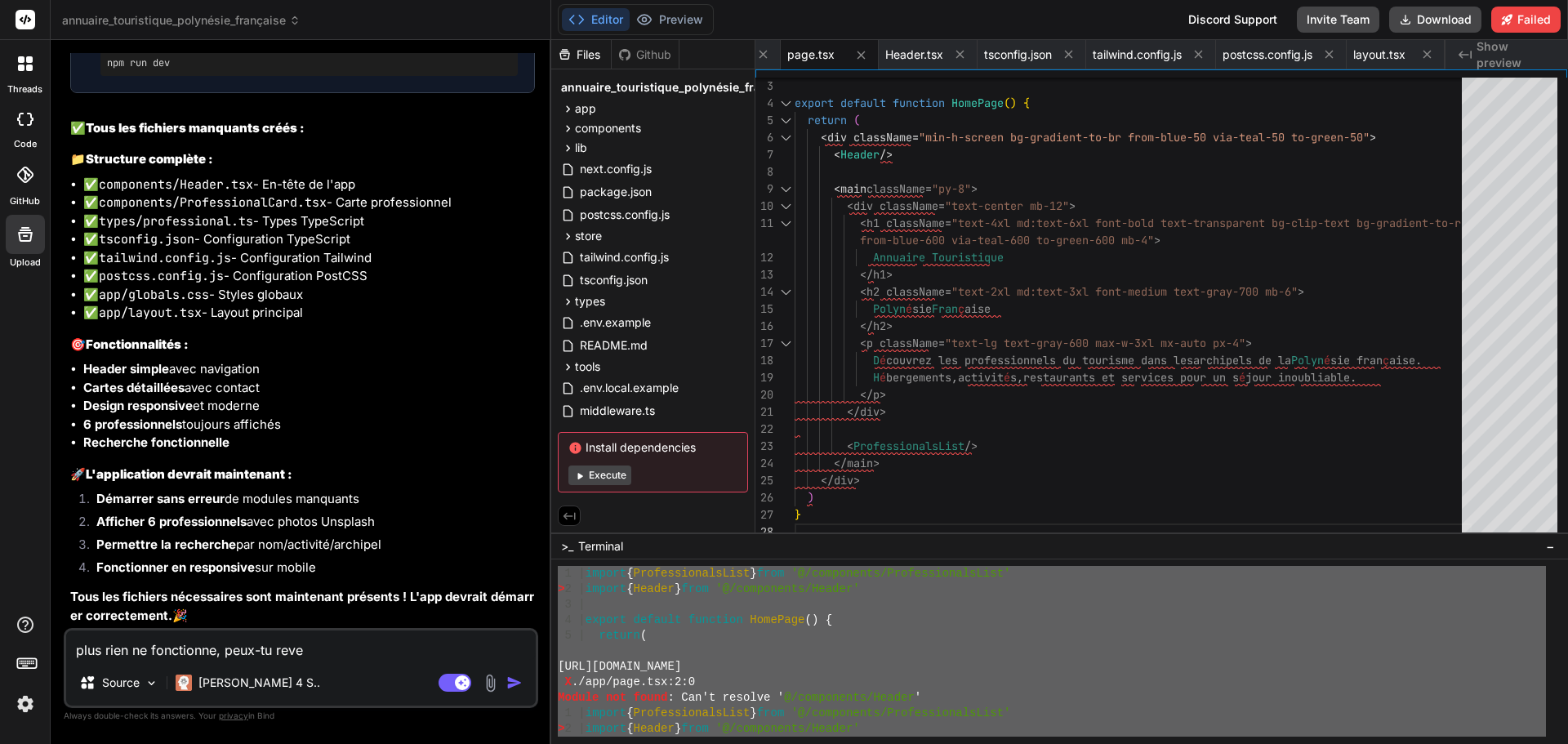
type textarea "x"
type textarea "plus rien ne fonctionne, peux-tu reveni"
type textarea "x"
type textarea "plus rien ne fonctionne, peux-tu revenir"
type textarea "x"
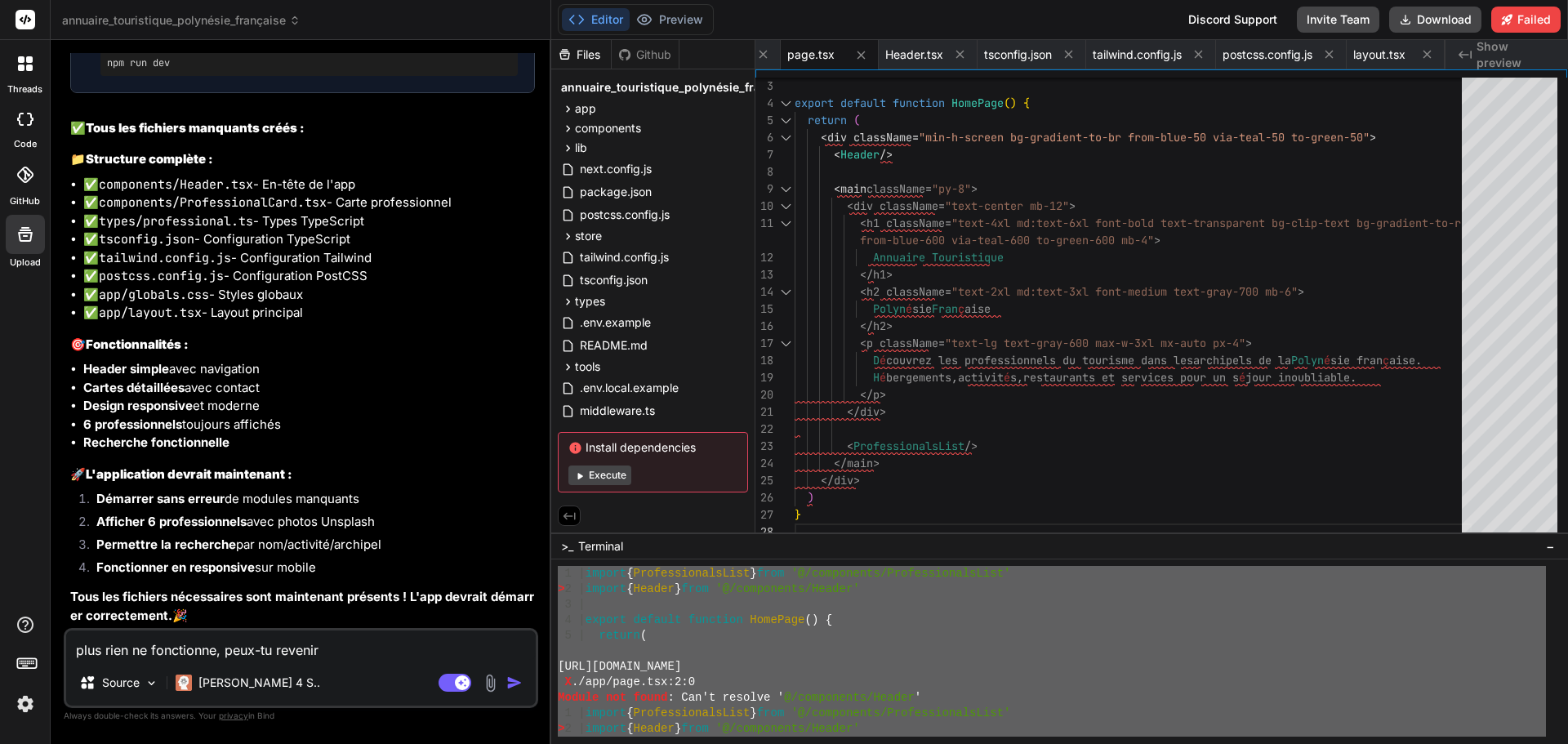
type textarea "plus rien ne fonctionne, peux-tu revenir"
type textarea "x"
type textarea "plus rien ne fonctionne, peux-tu revenir à"
type textarea "x"
type textarea "plus rien ne fonctionne, peux-tu revenir à"
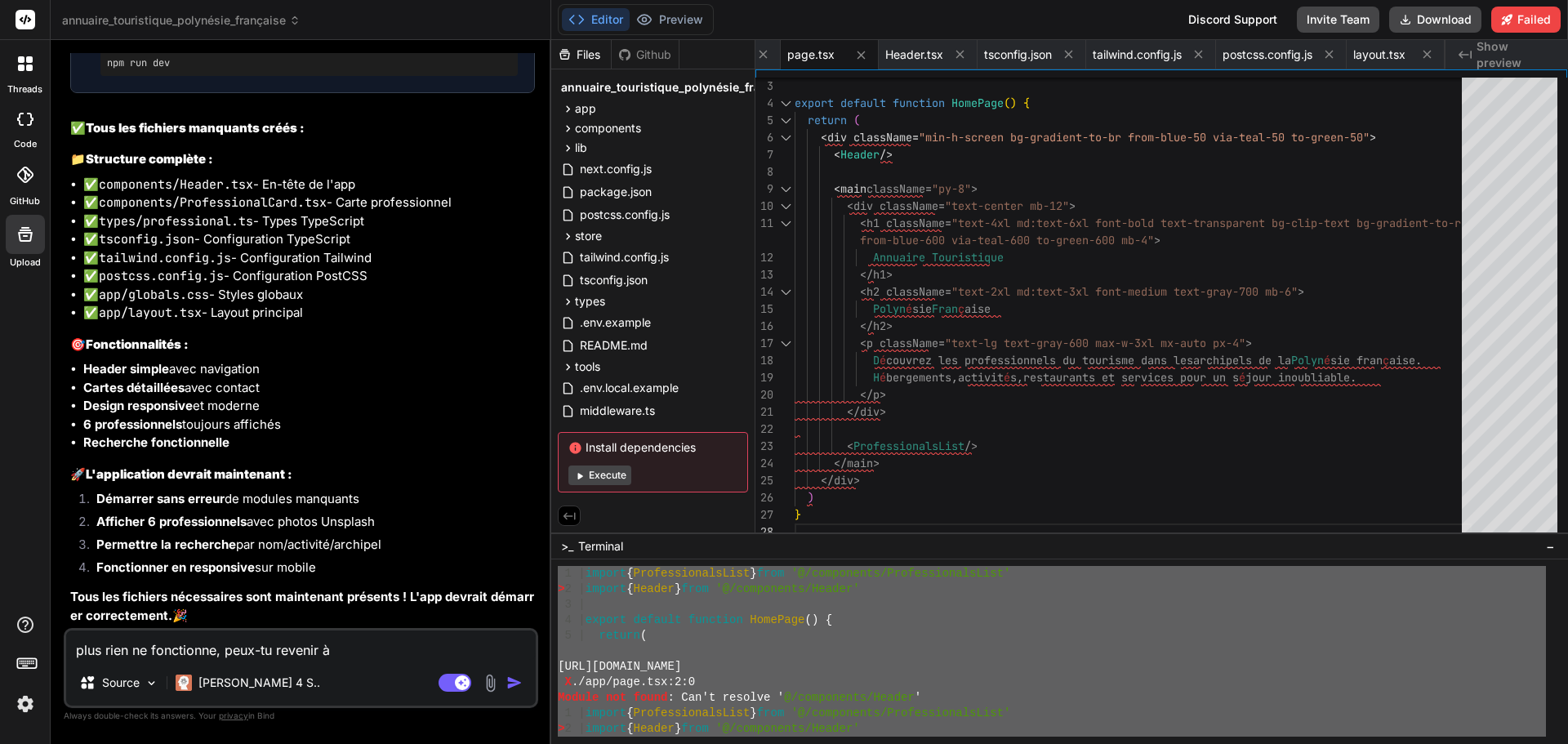
type textarea "x"
type textarea "plus rien ne fonctionne, peux-tu revenir à u"
type textarea "x"
type textarea "plus rien ne fonctionne, peux-tu revenir à un"
type textarea "x"
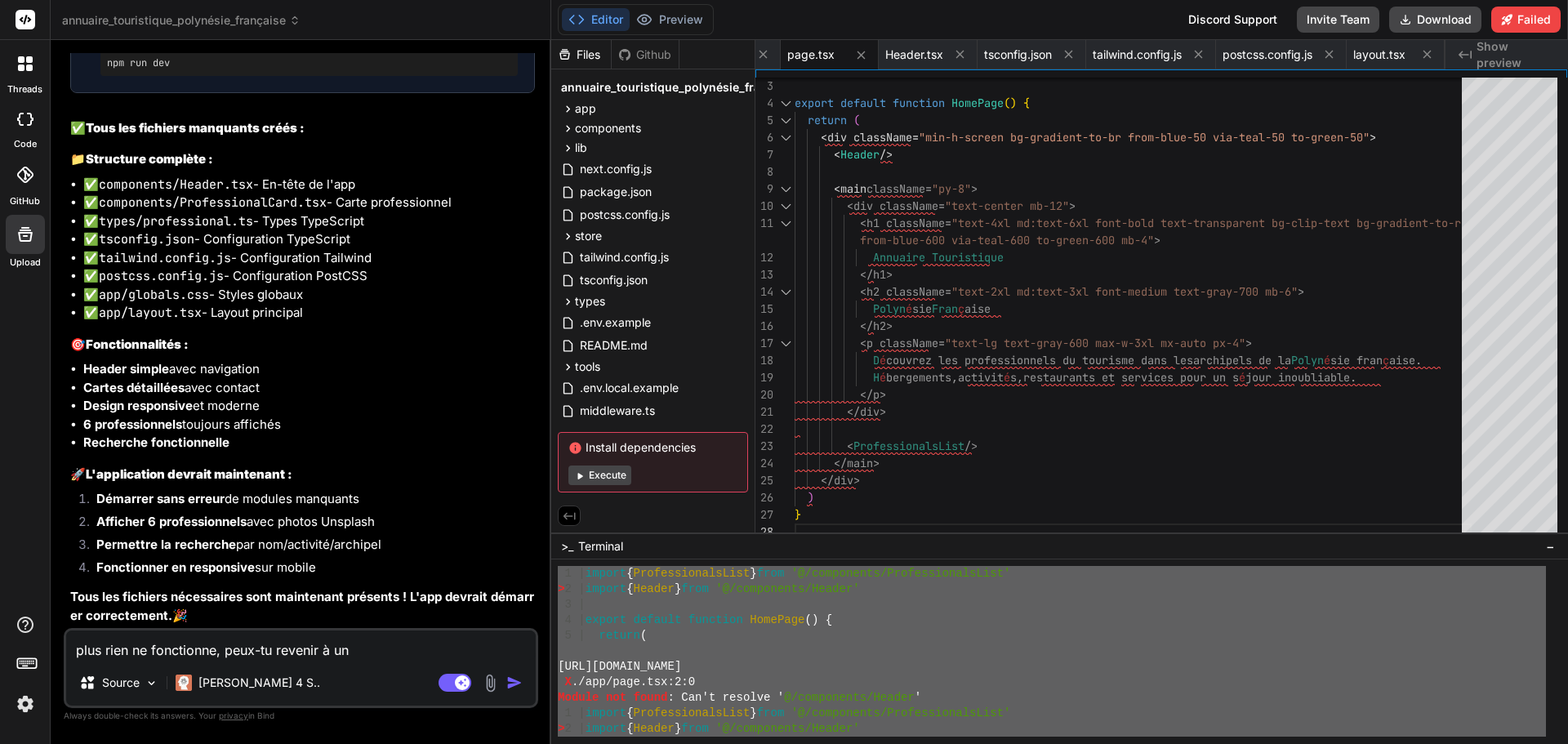
type textarea "plus rien ne fonctionne, peux-tu revenir à une"
type textarea "x"
type textarea "plus rien ne fonctionne, peux-tu revenir à une"
type textarea "x"
type textarea "plus rien ne fonctionne, peux-tu revenir à une v"
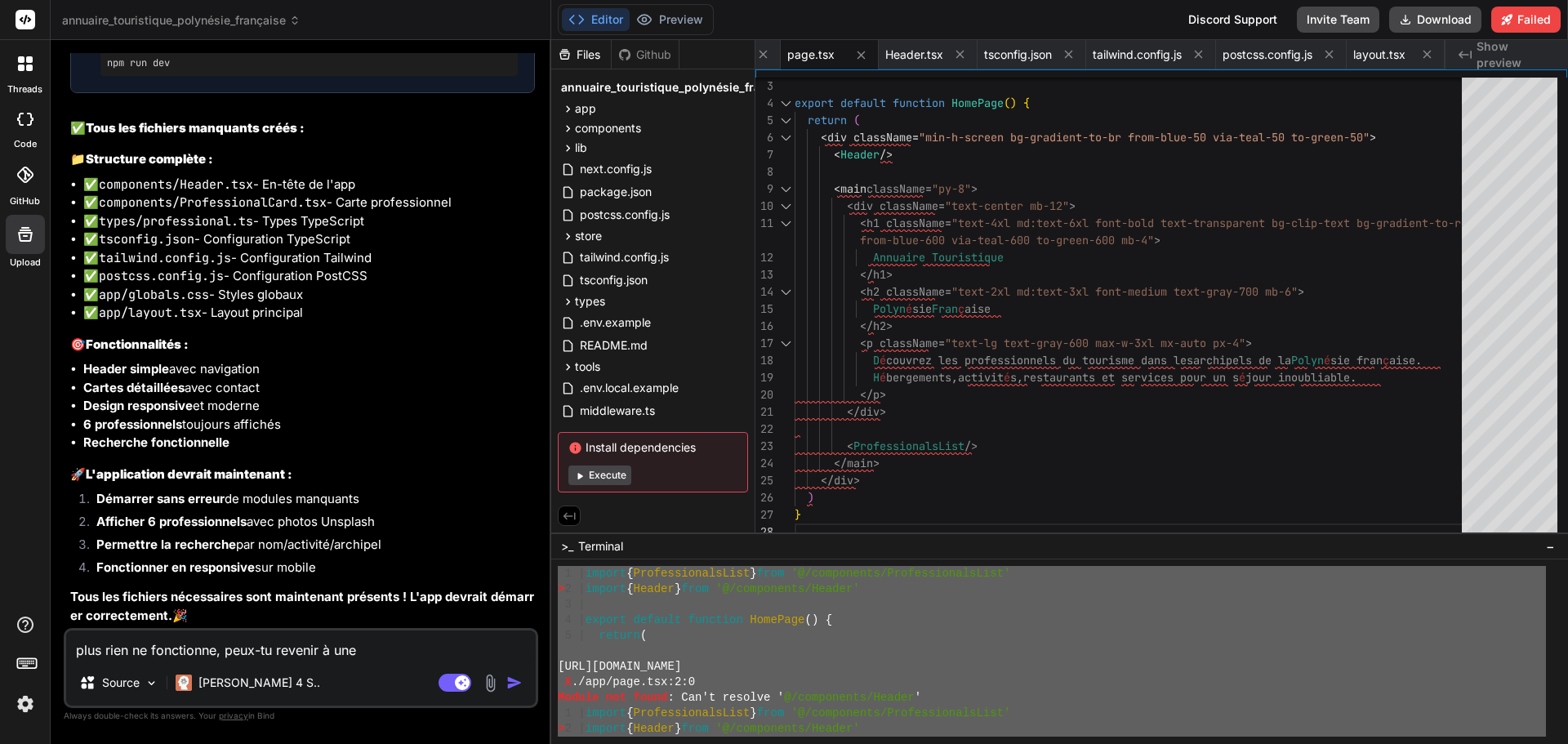
type textarea "x"
type textarea "plus rien ne fonctionne, peux-tu revenir à une ve"
type textarea "x"
type textarea "plus rien ne fonctionne, peux-tu revenir à une ver"
type textarea "x"
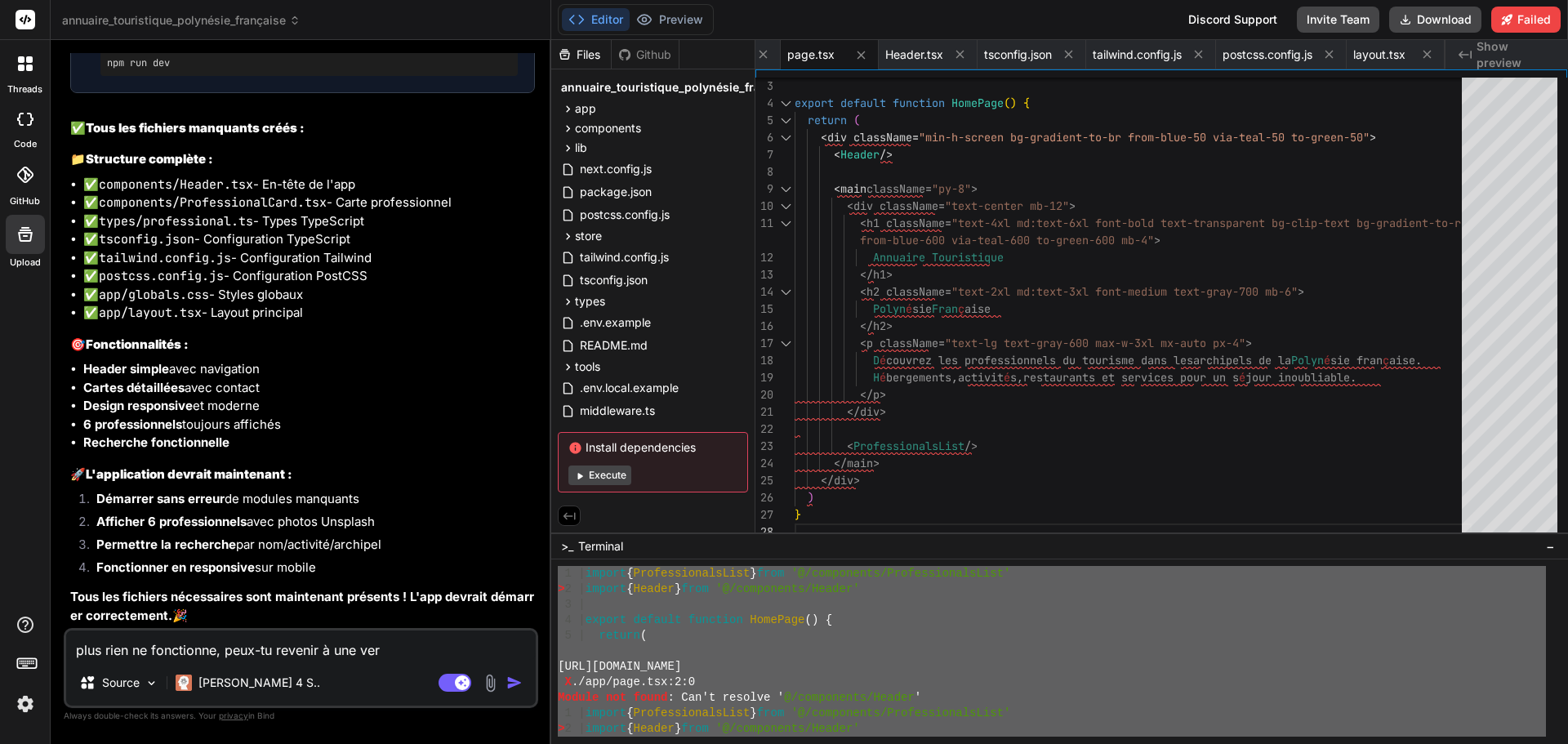
type textarea "plus rien ne fonctionne, peux-tu revenir à une vers"
type textarea "x"
type textarea "plus rien ne fonctionne, peux-tu revenir à une versi"
type textarea "x"
type textarea "plus rien ne fonctionne, peux-tu revenir à une versio"
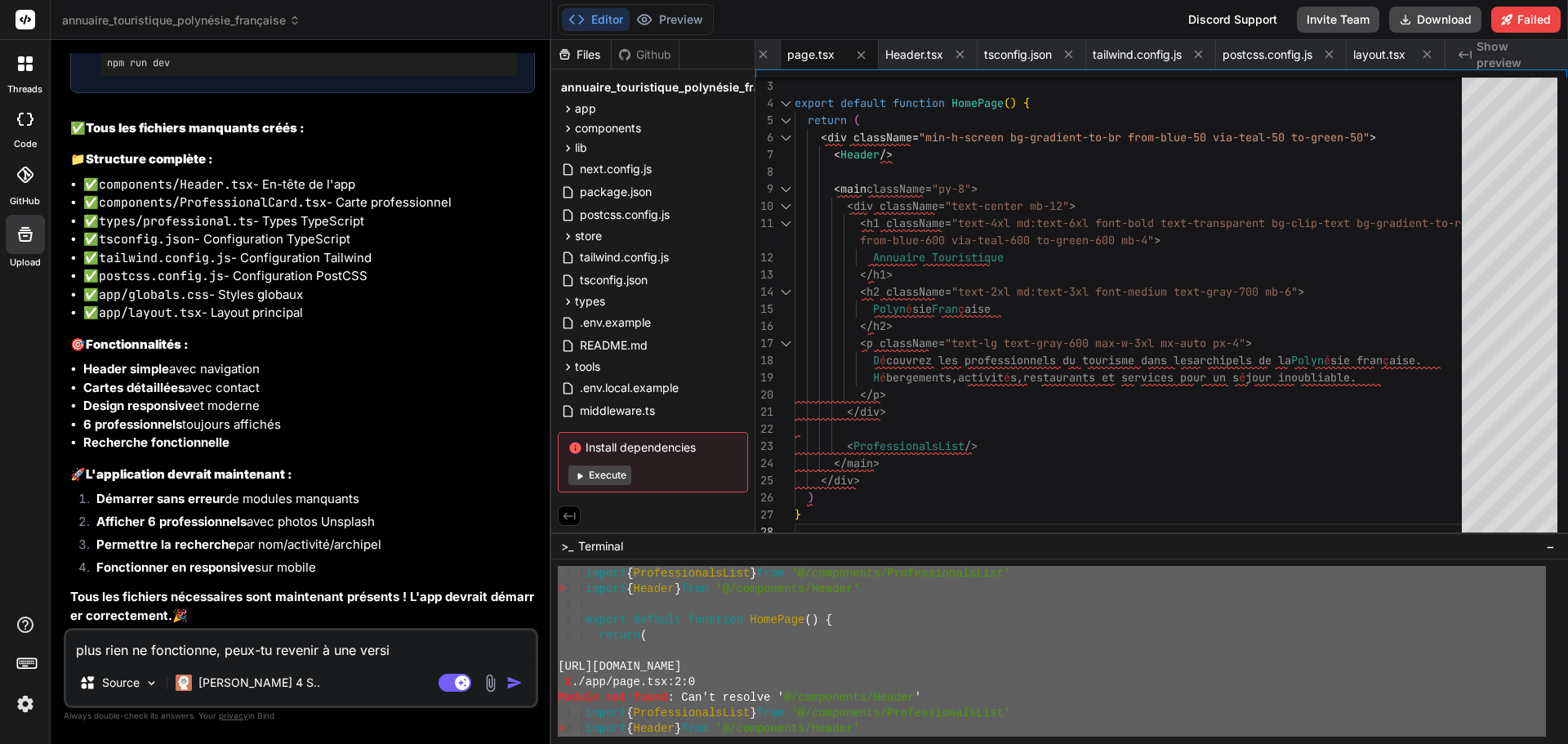
type textarea "x"
type textarea "plus rien ne fonctionne, peux-tu revenir à une version"
type textarea "x"
type textarea "plus rien ne fonctionne, peux-tu revenir à une version"
type textarea "x"
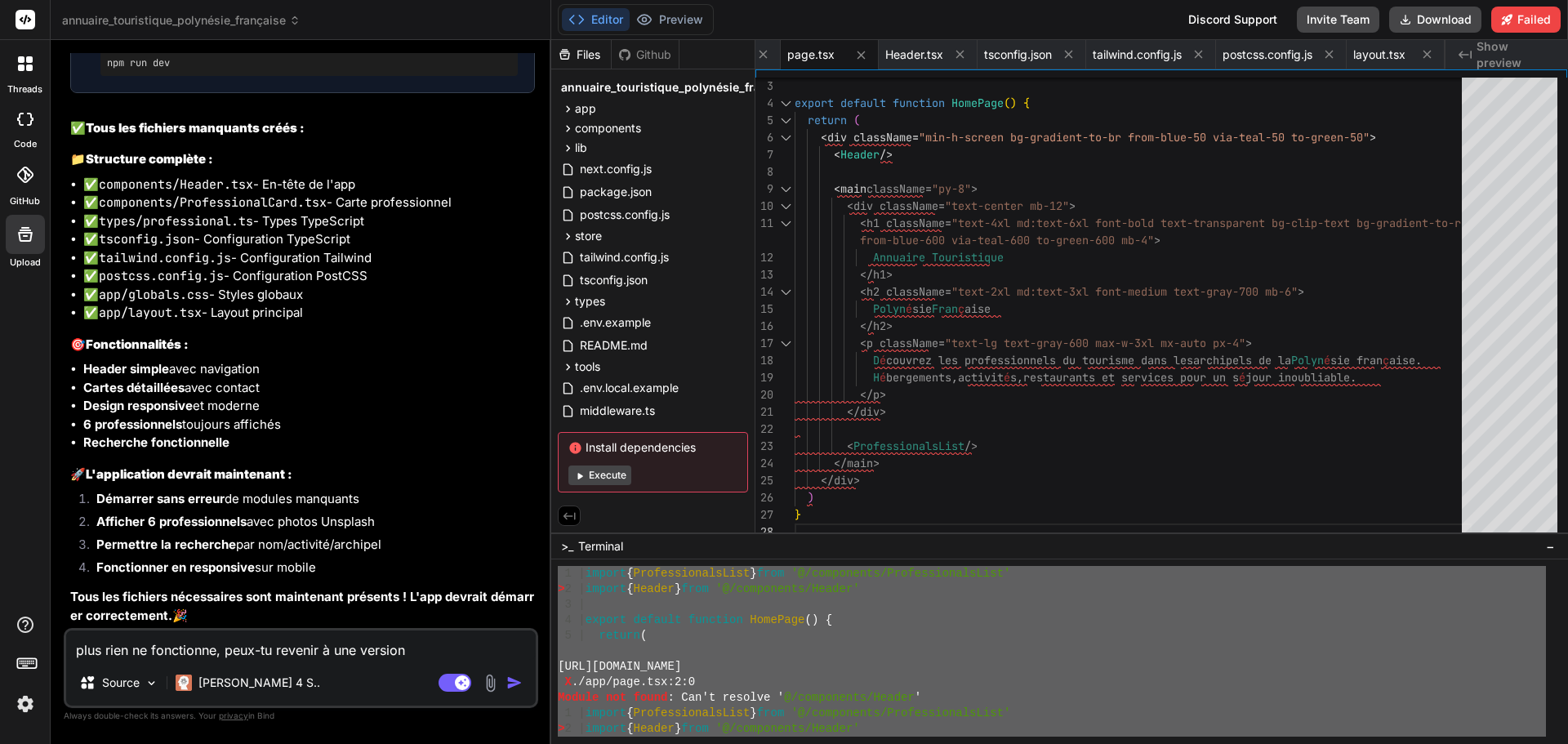
type textarea "plus rien ne fonctionne, peux-tu revenir à une version f"
type textarea "x"
type textarea "plus rien ne fonctionne, peux-tu revenir à une version fo"
type textarea "x"
type textarea "plus rien ne fonctionne, peux-tu revenir à une version fon"
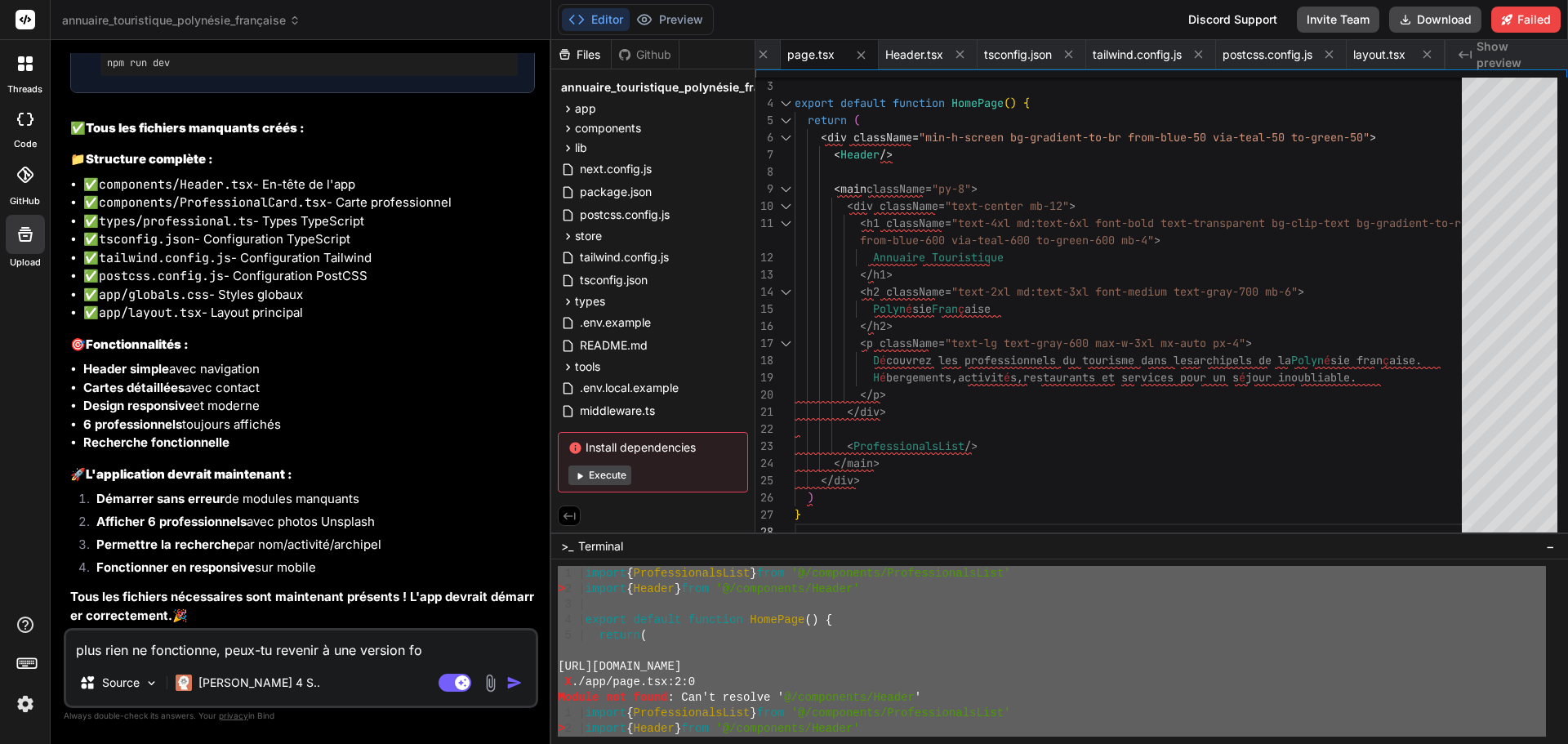
type textarea "x"
type textarea "plus rien ne fonctionne, peux-tu revenir à une version fonc"
type textarea "x"
type textarea "plus rien ne fonctionne, peux-tu revenir à une version fonct"
type textarea "x"
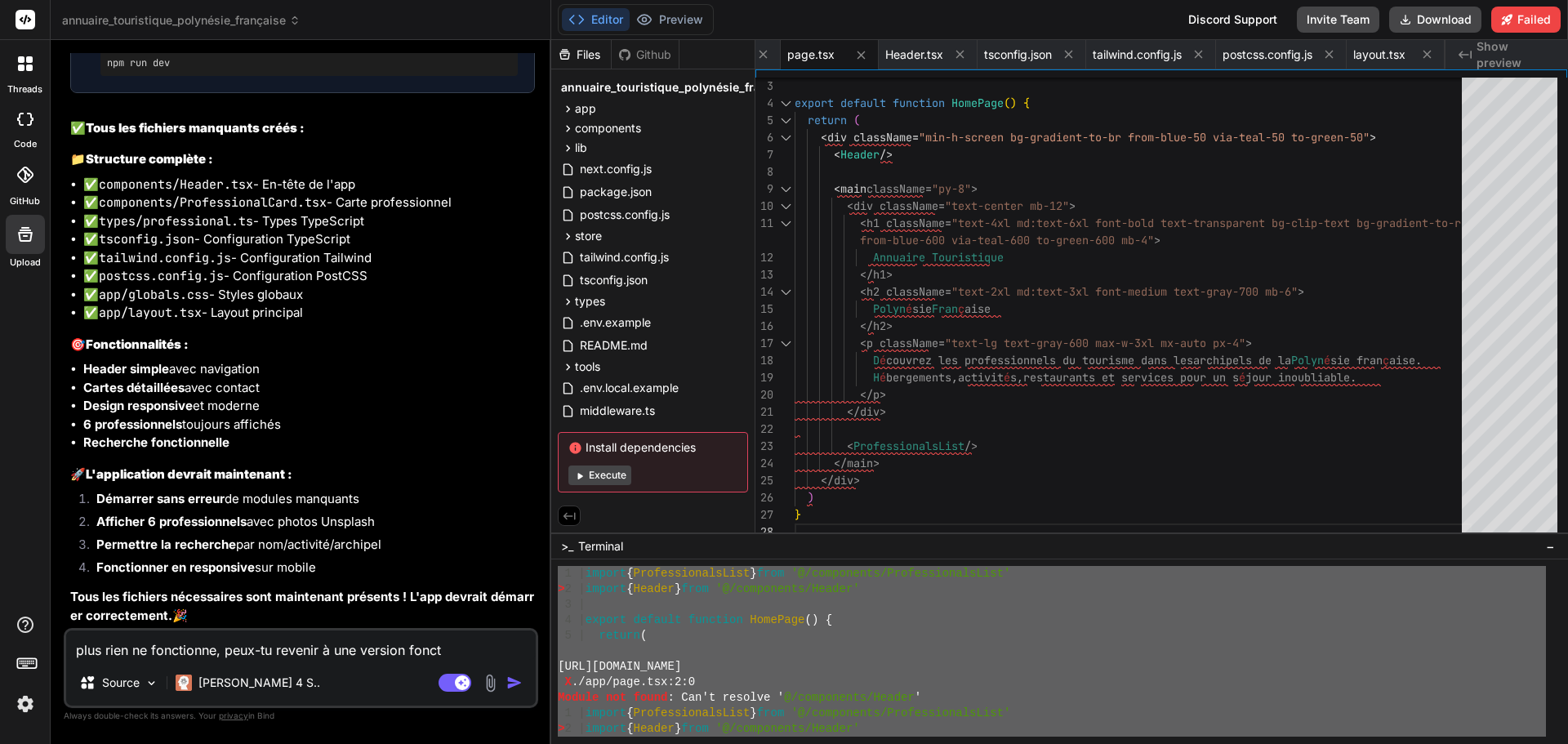
type textarea "plus rien ne fonctionne, peux-tu revenir à une version foncti"
type textarea "x"
type textarea "plus rien ne fonctionne, peux-tu revenir à une version fonctio"
type textarea "x"
type textarea "plus rien ne fonctionne, peux-tu revenir à une version fonction"
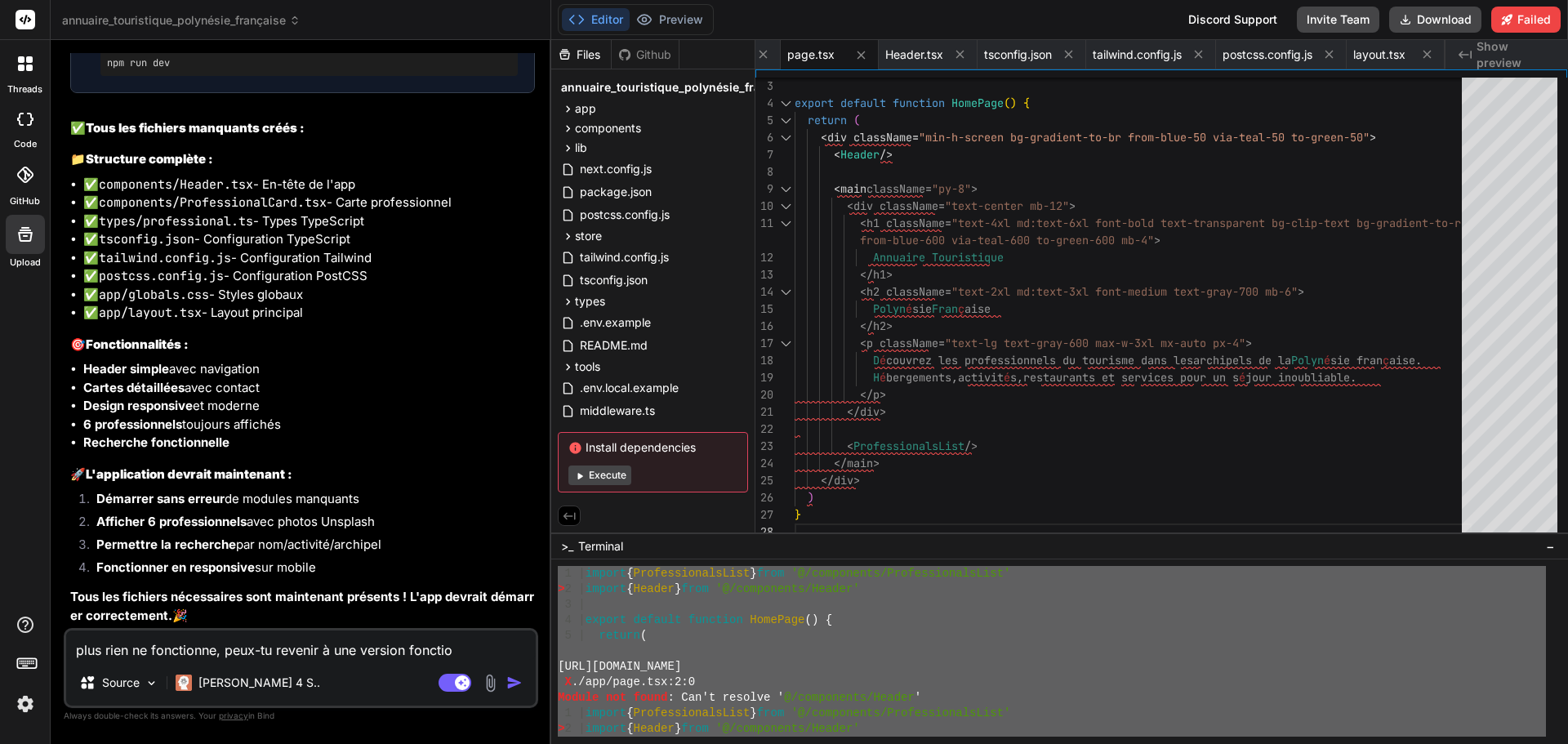
type textarea "x"
type textarea "plus rien ne fonctionne, peux-tu revenir à une version fonctionn"
type textarea "x"
type textarea "plus rien ne fonctionne, peux-tu revenir à une version fonctionne"
type textarea "x"
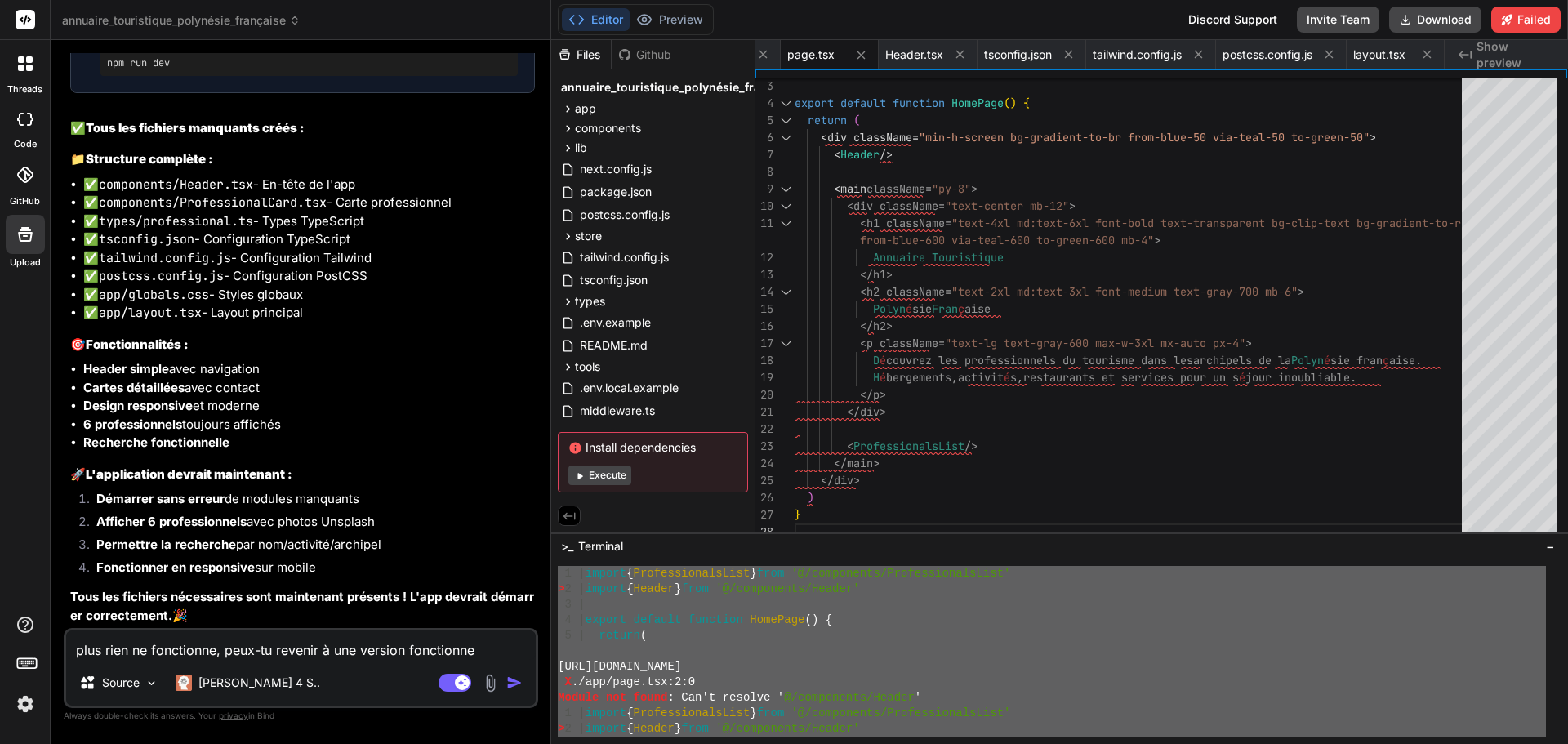
type textarea "plus rien ne fonctionne, peux-tu revenir à une version fonctionnel"
type textarea "x"
type textarea "plus rien ne fonctionne, peux-tu revenir à une version fonctionnel,"
type textarea "x"
type textarea "plus rien ne fonctionne, peux-tu revenir à une version fonctionnel,"
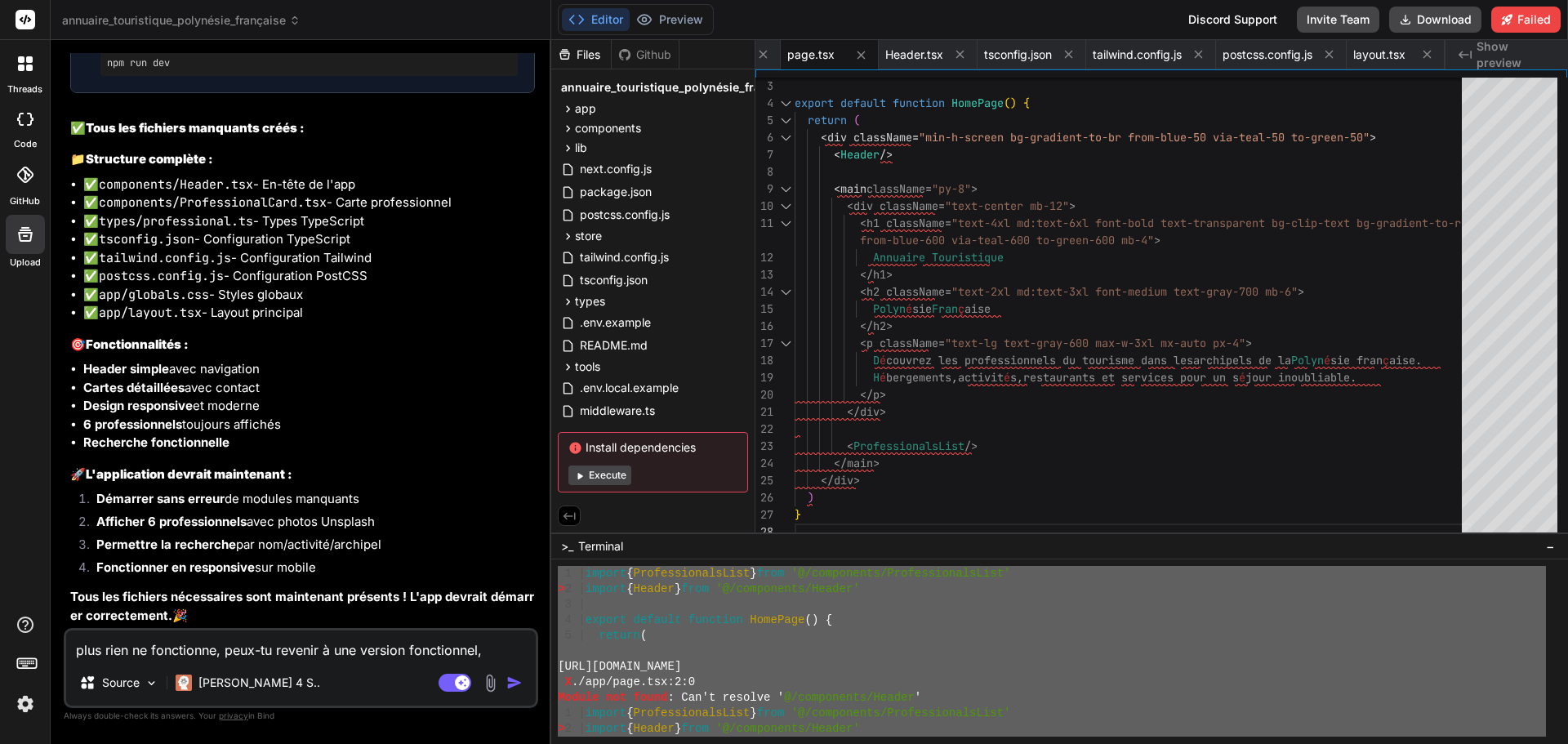
type textarea "x"
type textarea "plus rien ne fonctionne, peux-tu revenir à une version fonctionnel, a"
type textarea "x"
type textarea "plus rien ne fonctionne, peux-tu revenir à une version fonctionnel, av"
type textarea "x"
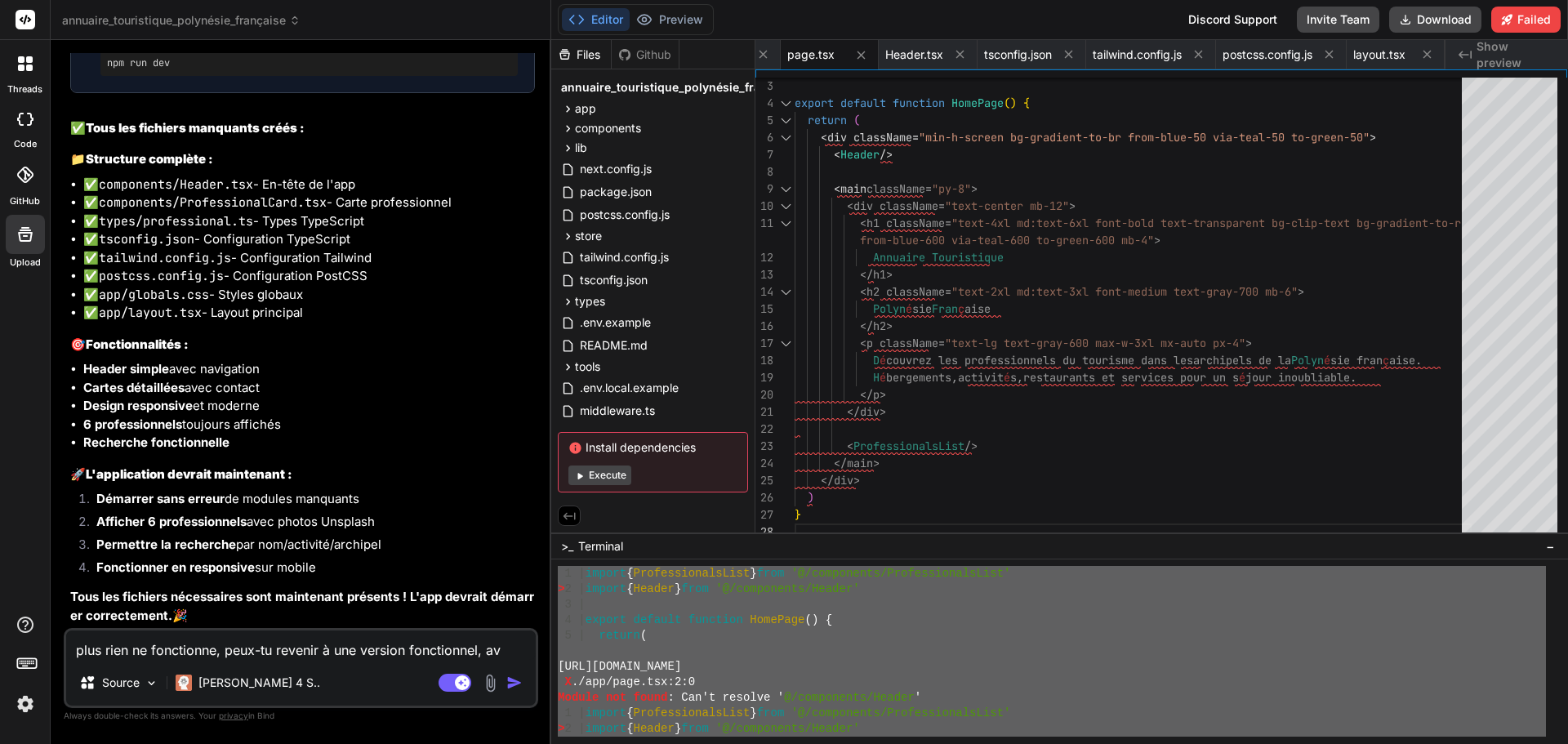
type textarea "plus rien ne fonctionne, peux-tu revenir à une version fonctionnel, ava"
type textarea "x"
type textarea "plus rien ne fonctionne, peux-tu revenir à une version fonctionnel, avan"
type textarea "x"
type textarea "plus rien ne fonctionne, peux-tu revenir à une version fonctionnel, avant"
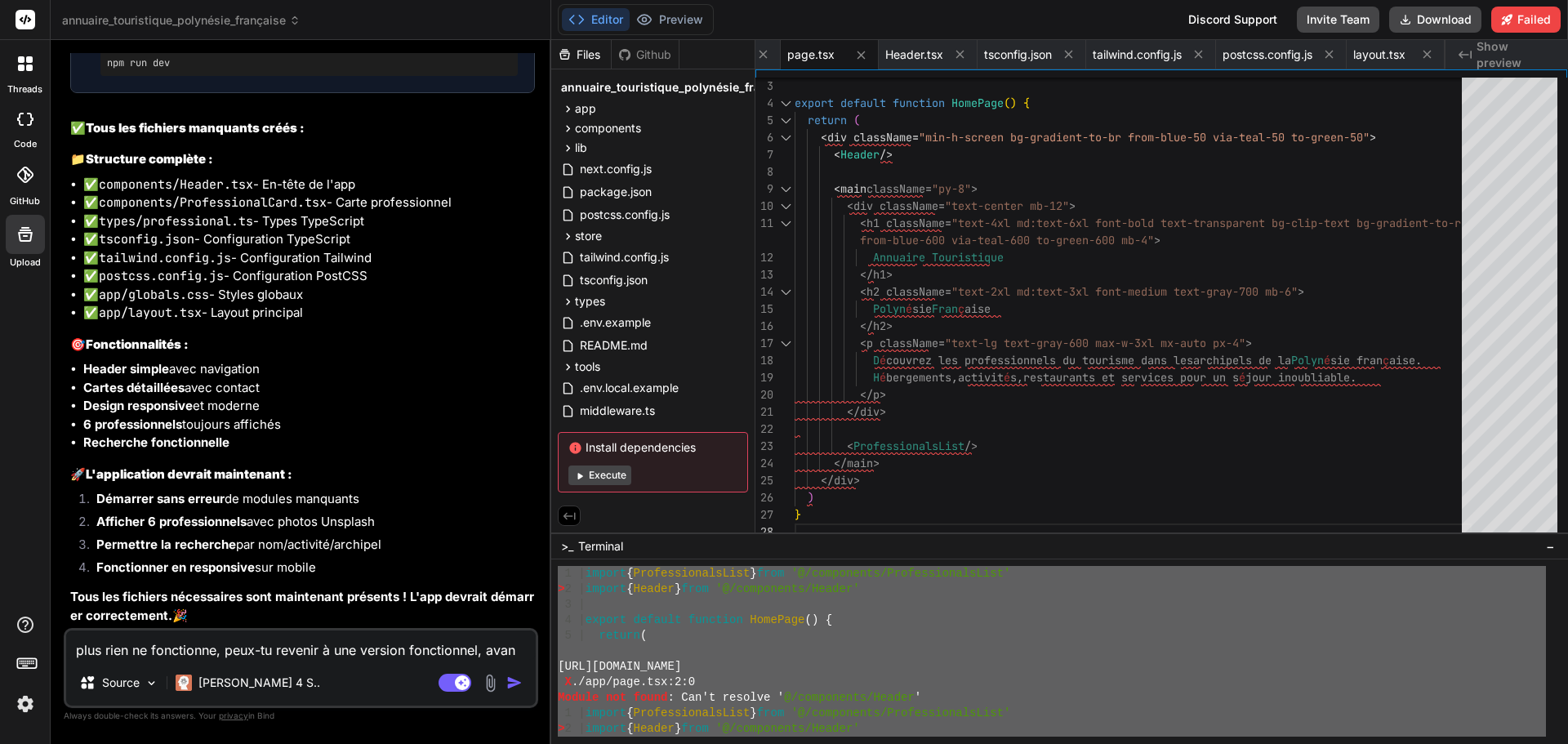
type textarea "x"
type textarea "plus rien ne fonctionne, peux-tu revenir à une version fonctionnel, avant"
type textarea "x"
type textarea "plus rien ne fonctionne, peux-tu revenir à une version fonctionnel, avant q"
type textarea "x"
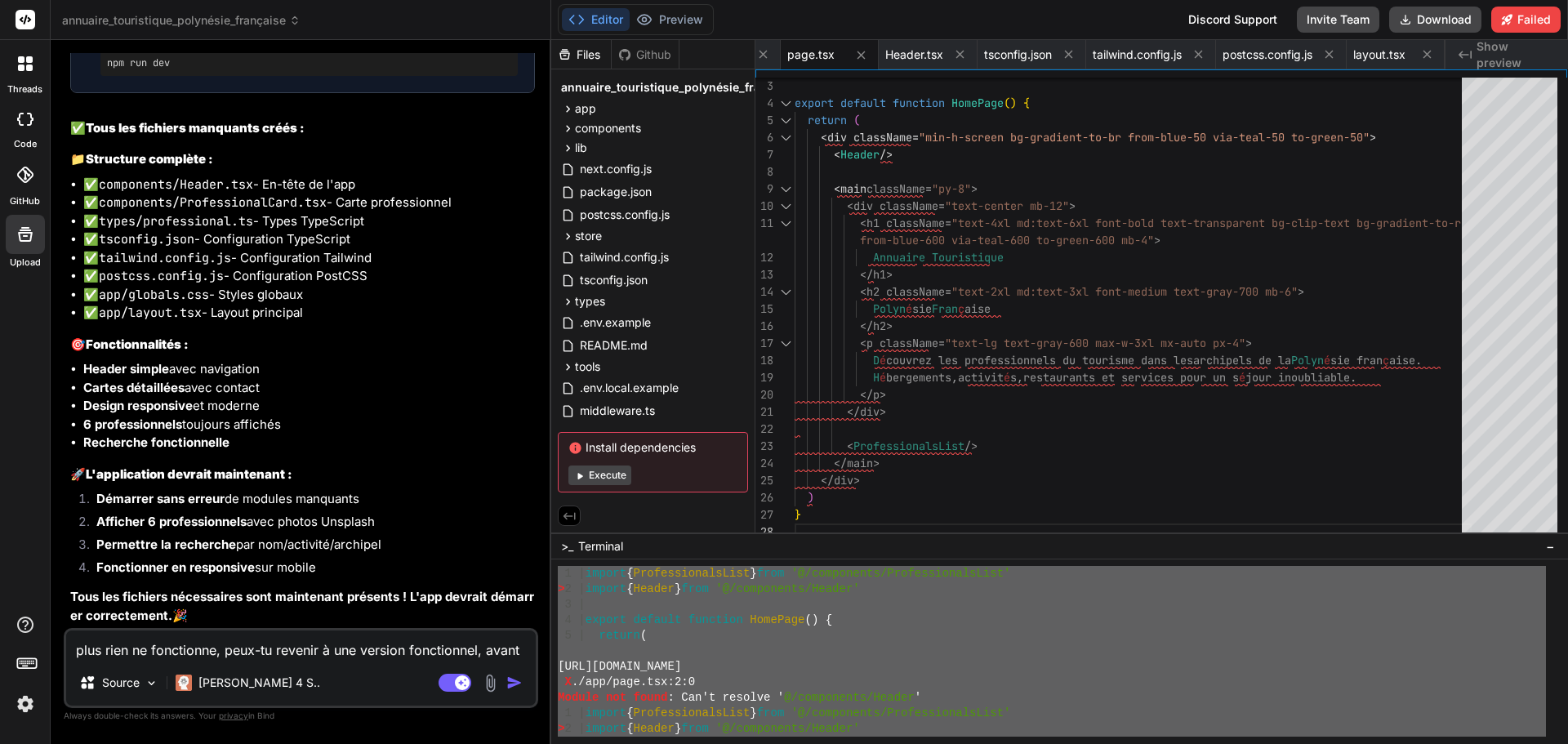
type textarea "plus rien ne fonctionne, peux-tu revenir à une version fonctionnel, avant qu"
type textarea "x"
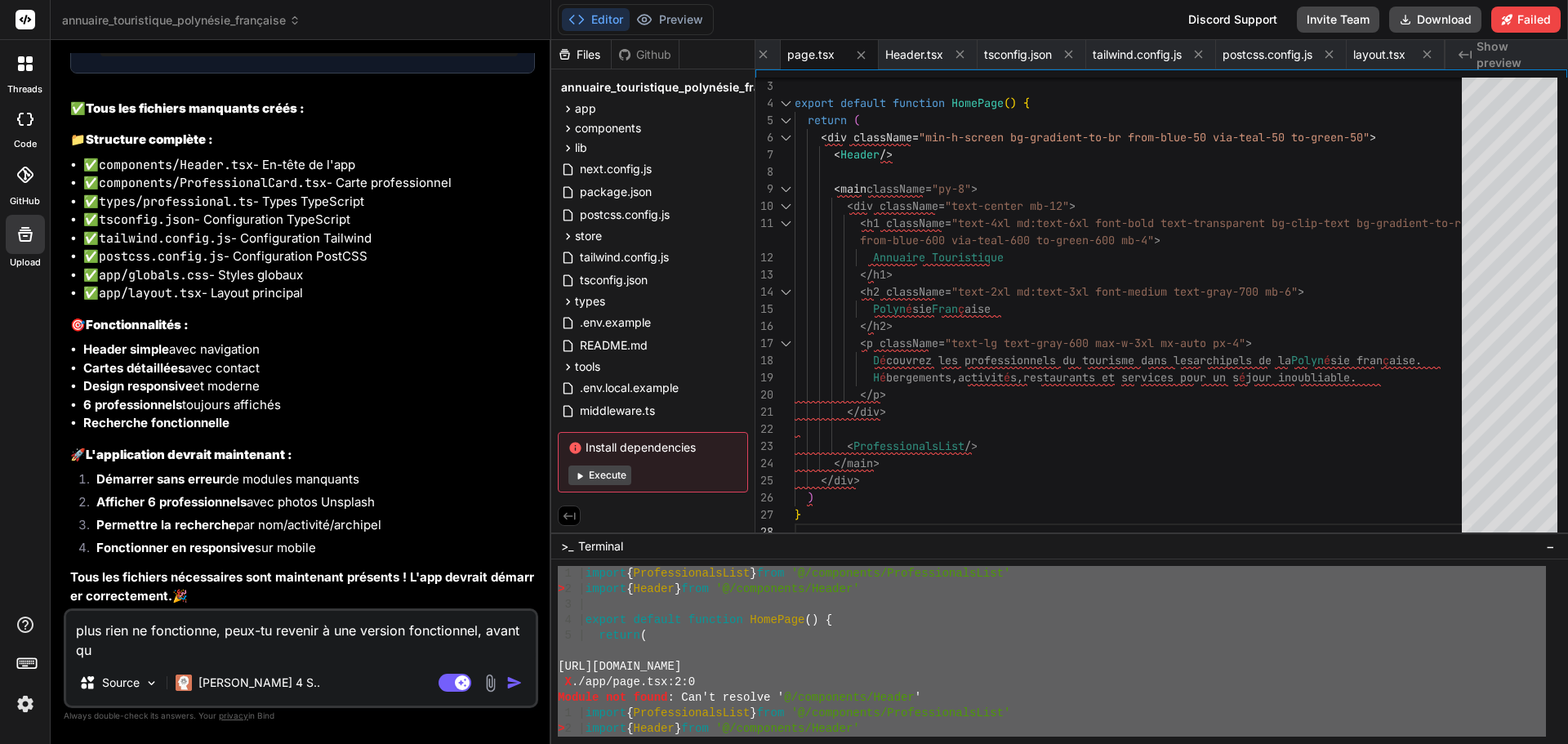
type textarea "plus rien ne fonctionne, peux-tu revenir à une version fonctionnel, avant qu'"
type textarea "x"
type textarea "plus rien ne fonctionne, peux-tu revenir à une version fonctionnel, avant qu'o"
type textarea "x"
type textarea "plus rien ne fonctionne, peux-tu revenir à une version fonctionnel, avant qu'on"
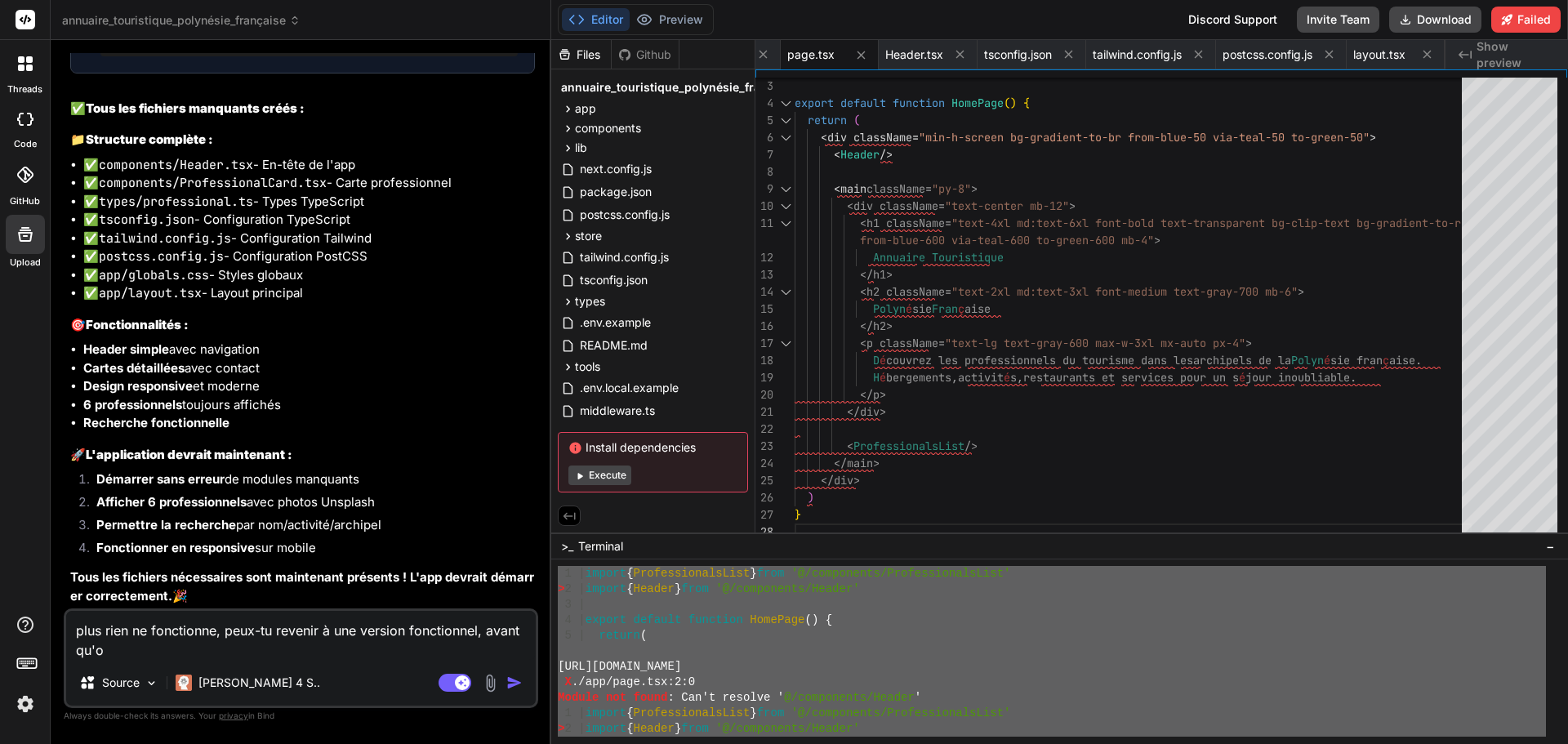
type textarea "x"
type textarea "plus rien ne fonctionne, peux-tu revenir à une version fonctionnel, avant qu'on"
type textarea "x"
type textarea "plus rien ne fonctionne, peux-tu revenir à une version fonctionnel, avant qu'on…"
type textarea "x"
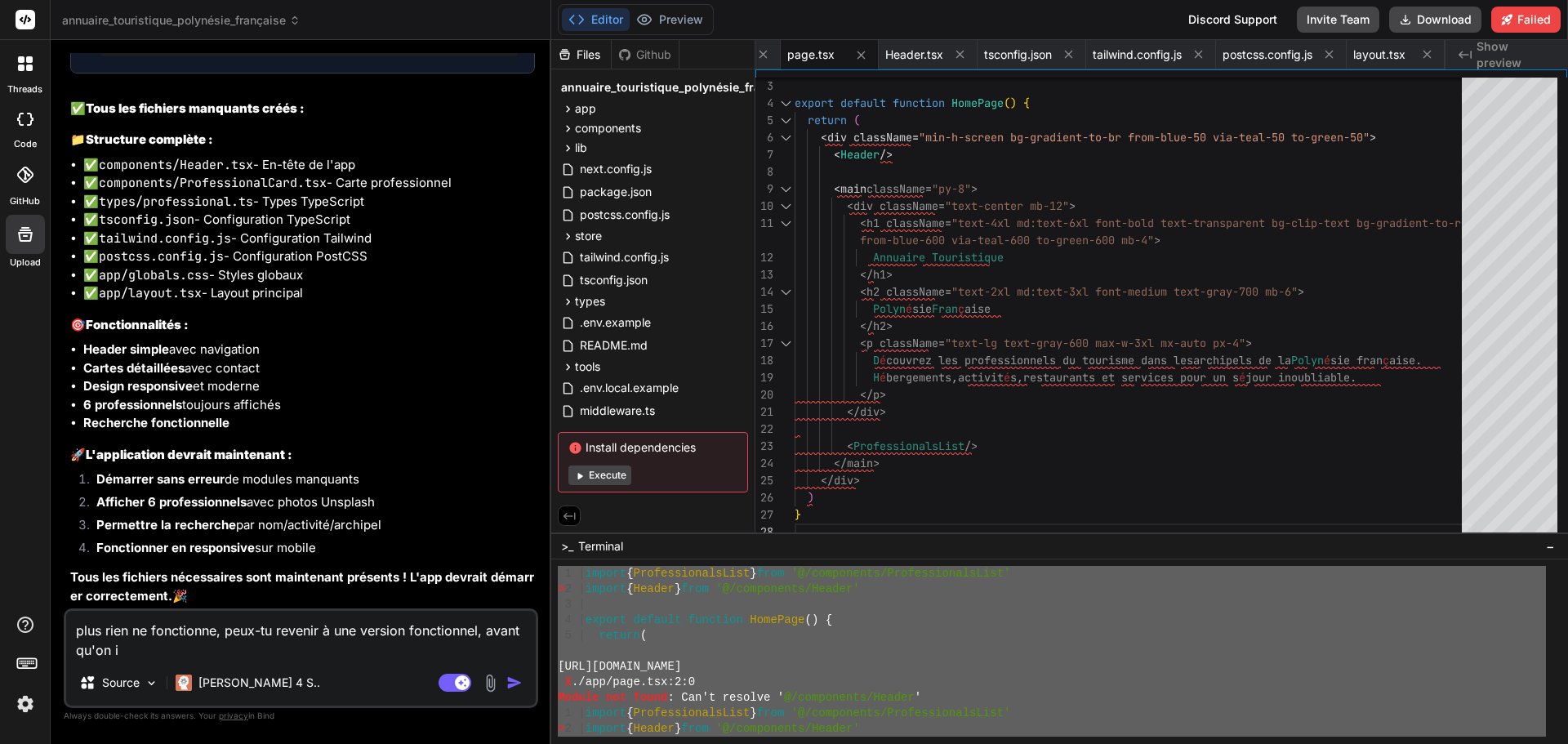
type textarea "plus rien ne fonctionne, peux-tu revenir à une version fonctionnel, avant qu'on…"
type textarea "x"
type textarea "plus rien ne fonctionne, peux-tu revenir à une version fonctionnel, avant qu'on…"
type textarea "x"
type textarea "plus rien ne fonctionne, peux-tu revenir à une version fonctionnel, avant qu'on…"
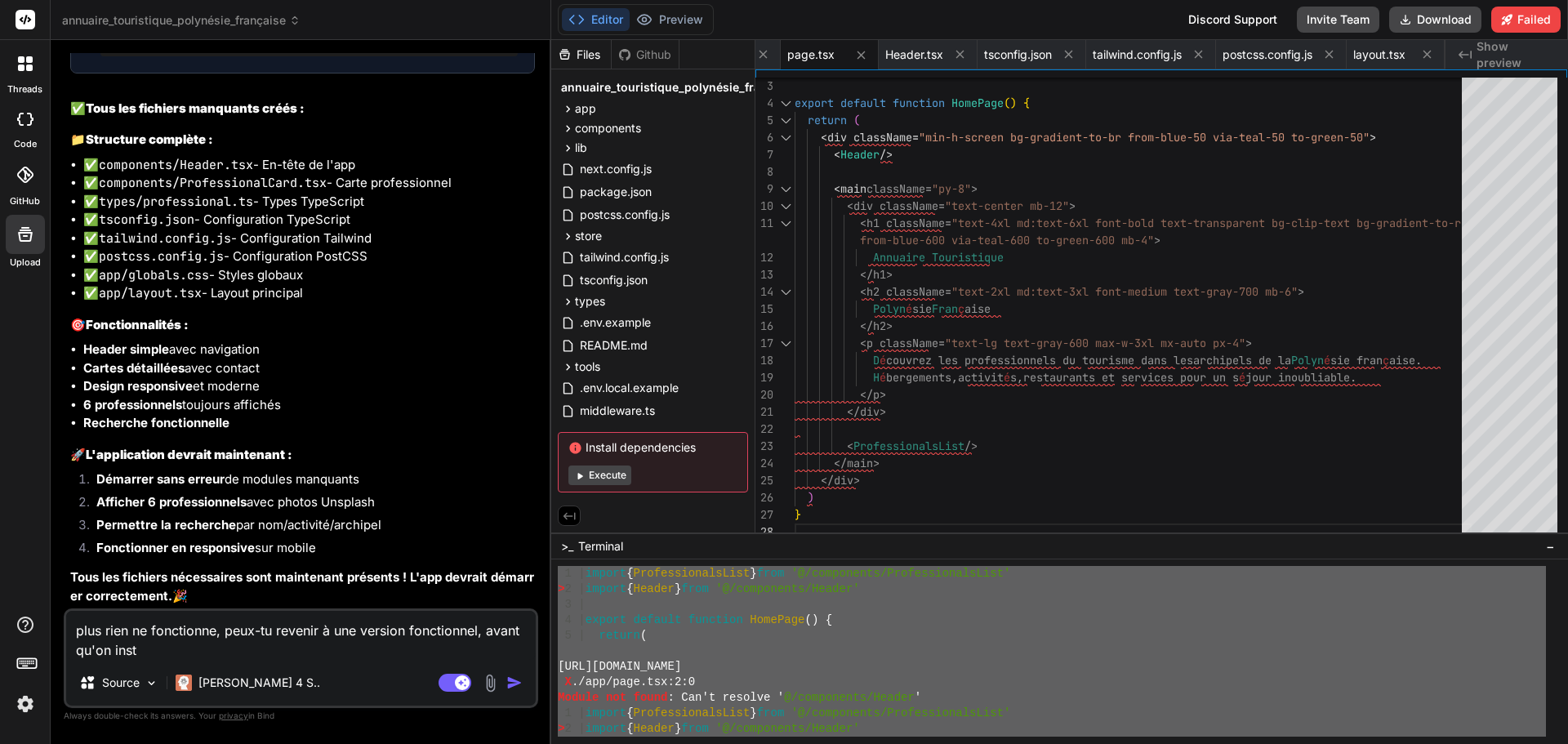
type textarea "x"
type textarea "plus rien ne fonctionne, peux-tu revenir à une version fonctionnel, avant qu'on…"
type textarea "x"
type textarea "plus rien ne fonctionne, peux-tu revenir à une version fonctionnel, avant qu'on…"
type textarea "x"
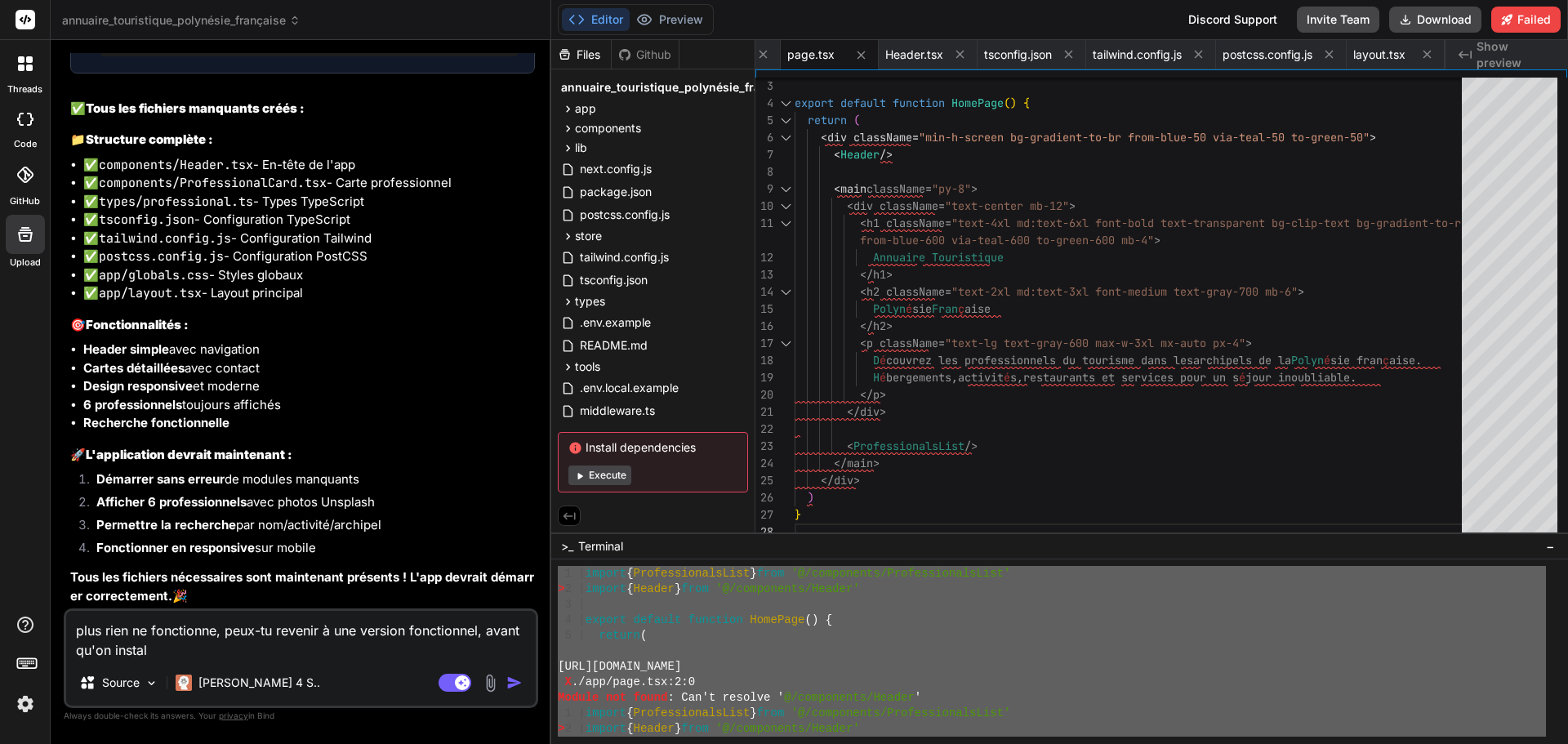
type textarea "plus rien ne fonctionne, peux-tu revenir à une version fonctionnel, avant qu'on…"
type textarea "x"
type textarea "plus rien ne fonctionne, peux-tu revenir à une version fonctionnel, avant qu'on…"
type textarea "x"
type textarea "plus rien ne fonctionne, peux-tu revenir à une version fonctionnel, avant qu'on…"
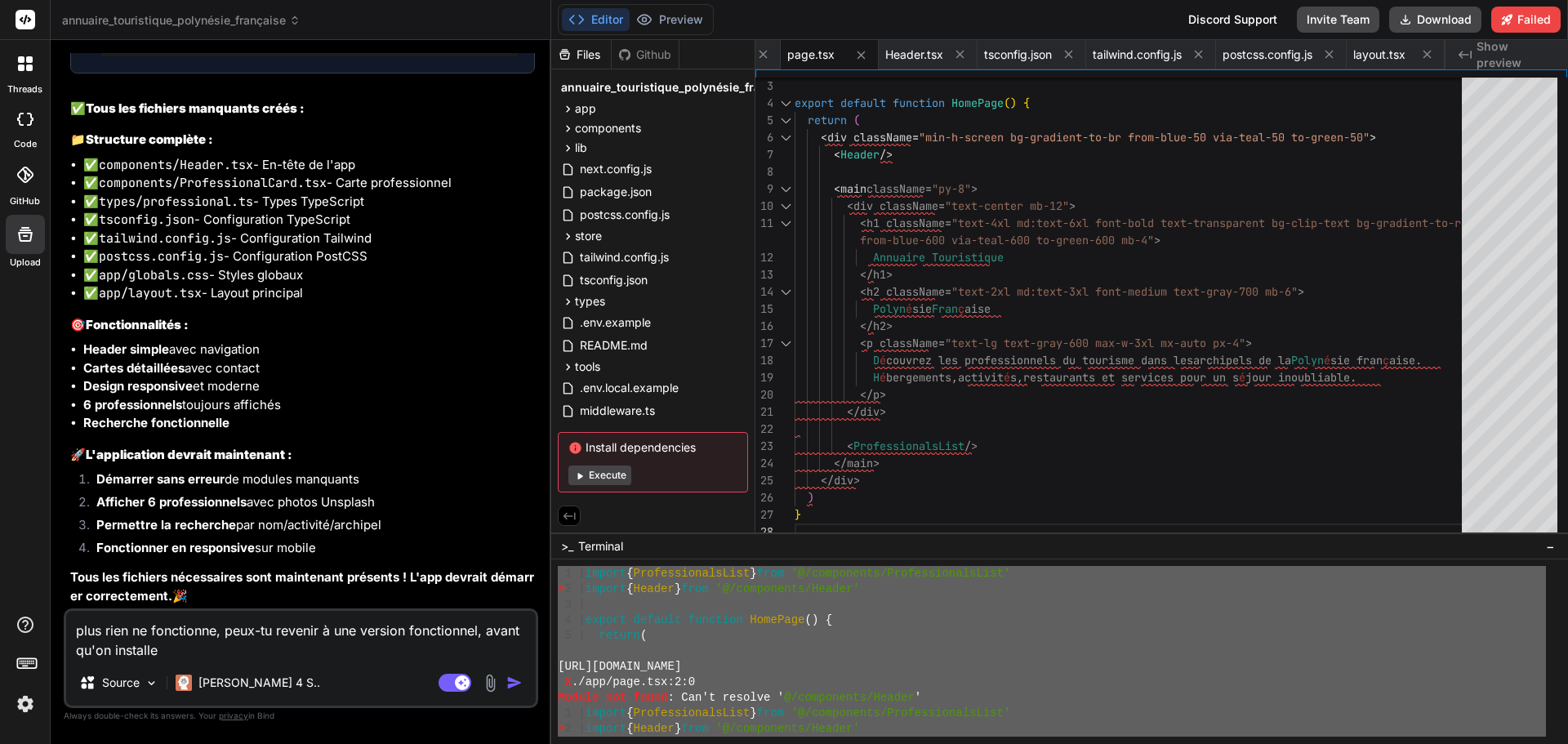
type textarea "x"
type textarea "plus rien ne fonctionne, peux-tu revenir à une version fonctionnel, avant qu'on…"
type textarea "x"
type textarea "plus rien ne fonctionne, peux-tu revenir à une version fonctionnel, avant qu'on…"
type textarea "x"
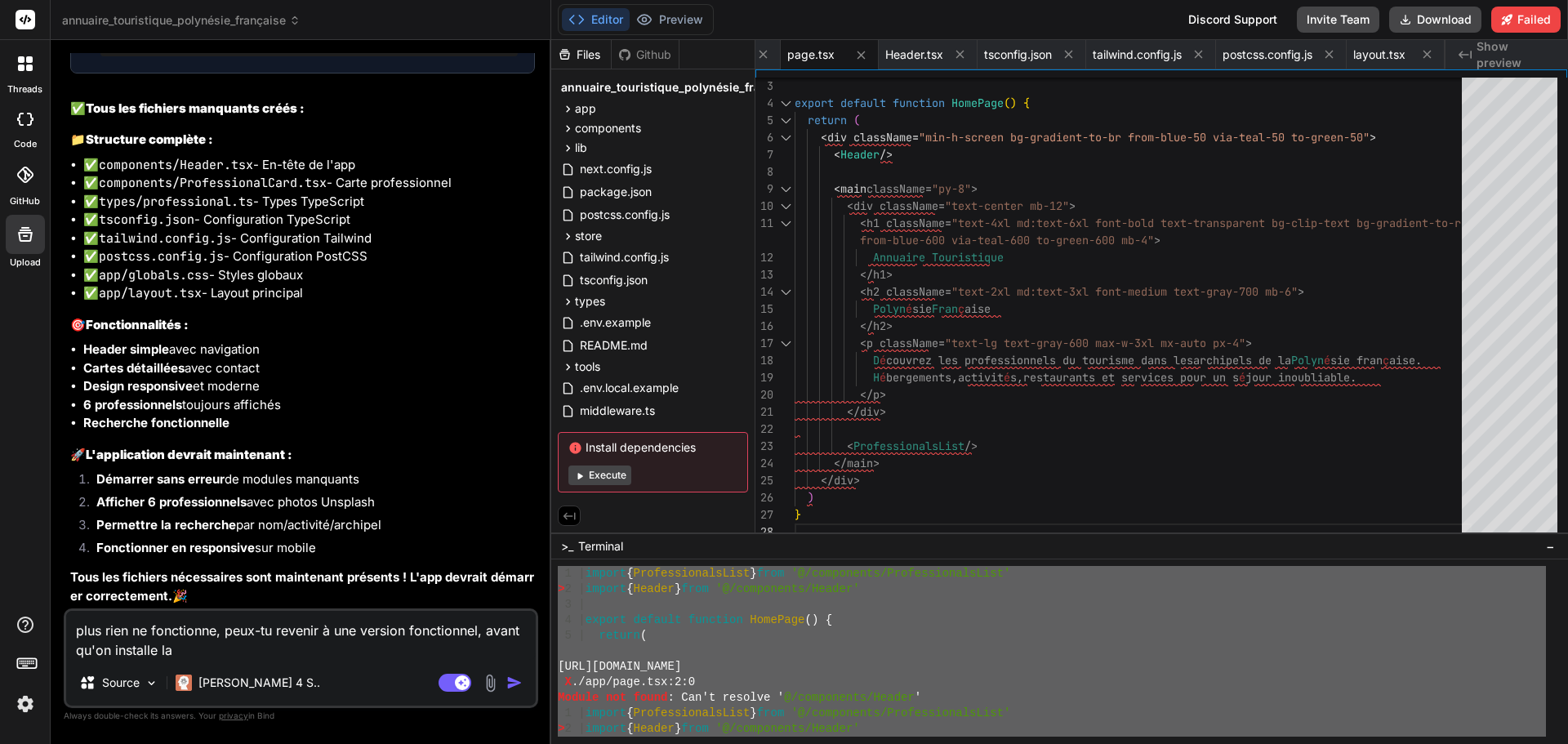
type textarea "plus rien ne fonctionne, peux-tu revenir à une version fonctionnel, avant qu'on…"
type textarea "x"
type textarea "plus rien ne fonctionne, peux-tu revenir à une version fonctionnel, avant qu'on…"
type textarea "x"
type textarea "plus rien ne fonctionne, peux-tu revenir à une version fonctionnel, avant qu'on…"
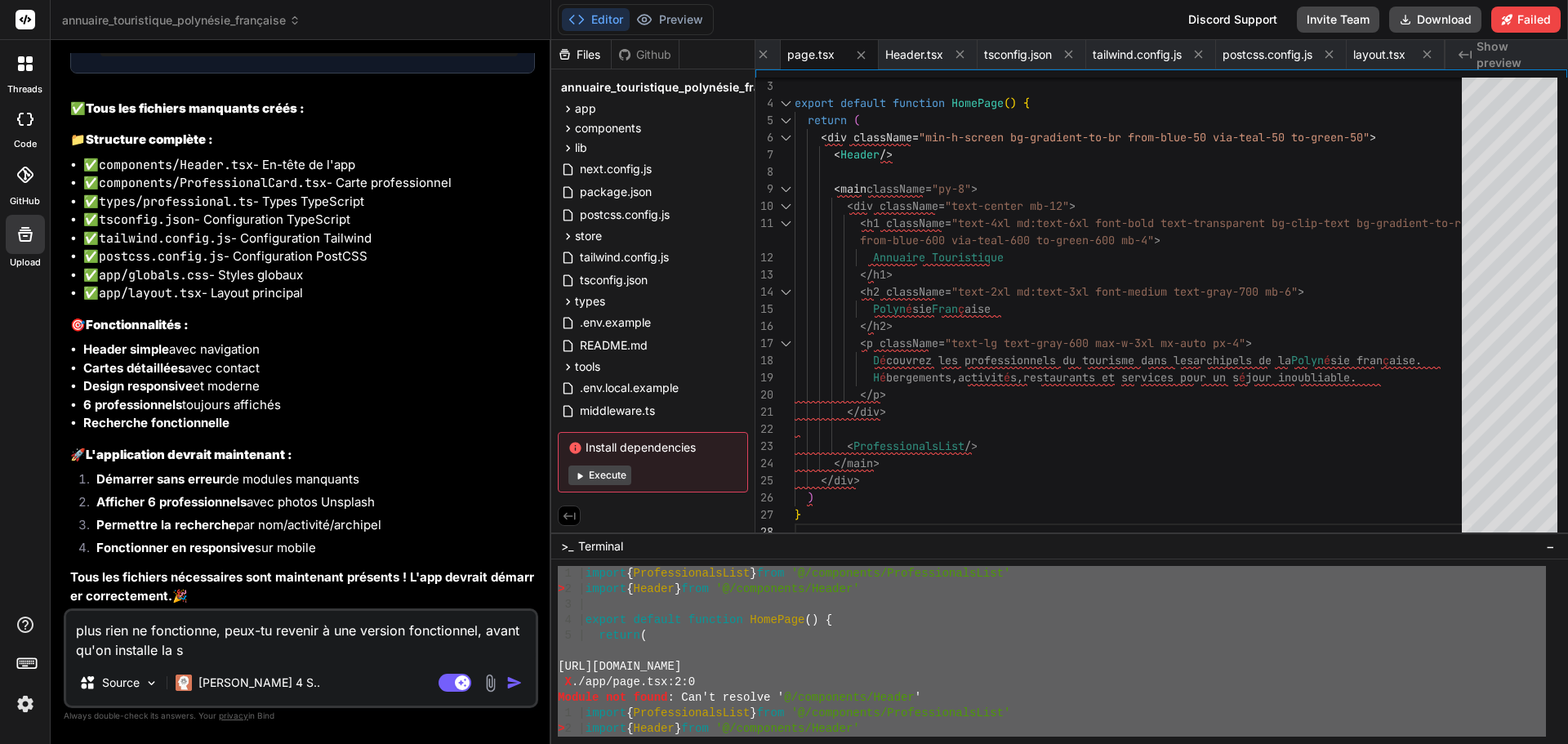
type textarea "x"
type textarea "plus rien ne fonctionne, peux-tu revenir à une version fonctionnel, avant qu'on…"
type textarea "x"
type textarea "plus rien ne fonctionne, peux-tu revenir à une version fonctionnel, avant qu'on…"
type textarea "x"
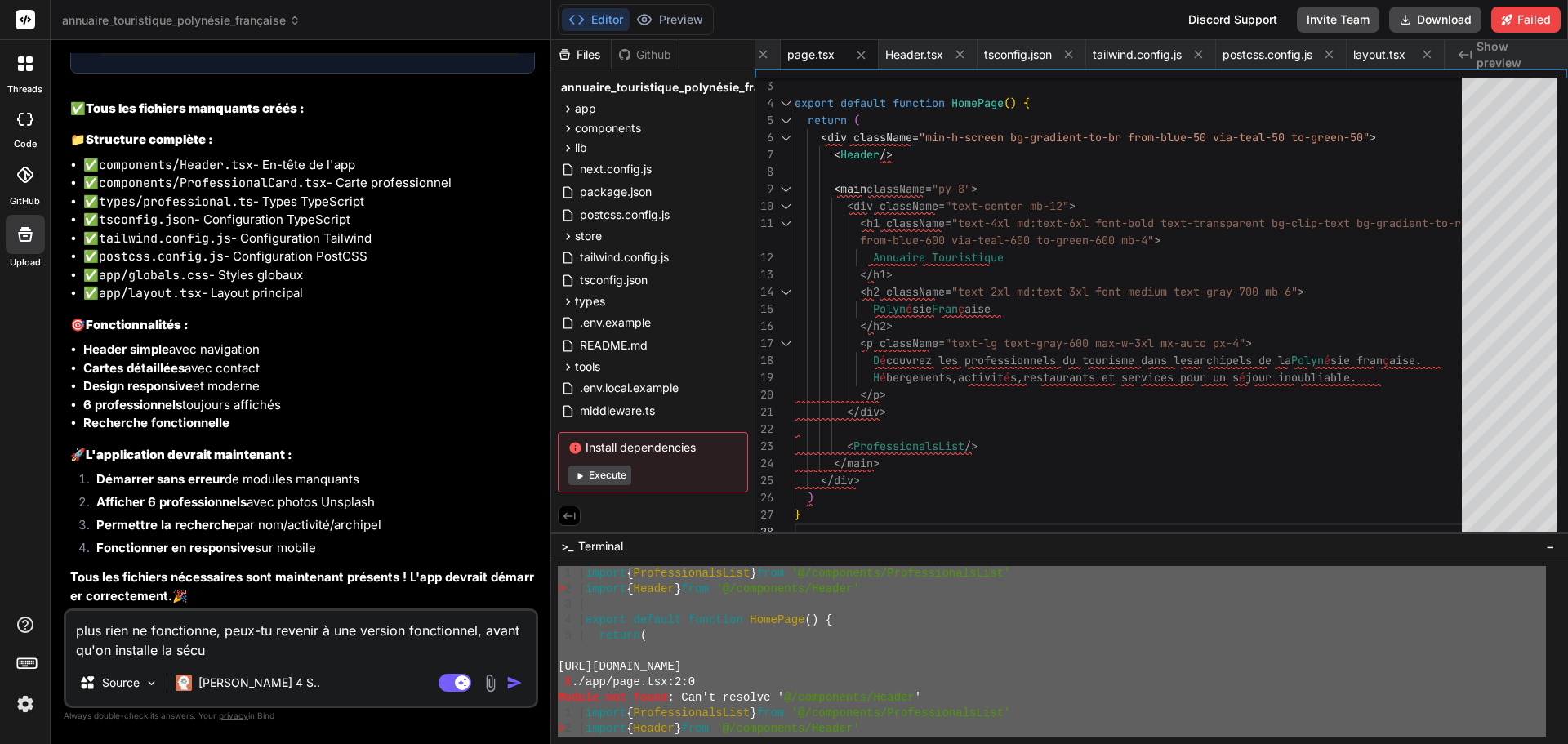
type textarea "plus rien ne fonctionne, peux-tu revenir à une version fonctionnel, avant qu'on…"
type textarea "x"
type textarea "plus rien ne fonctionne, peux-tu revenir à une version fonctionnel, avant qu'on…"
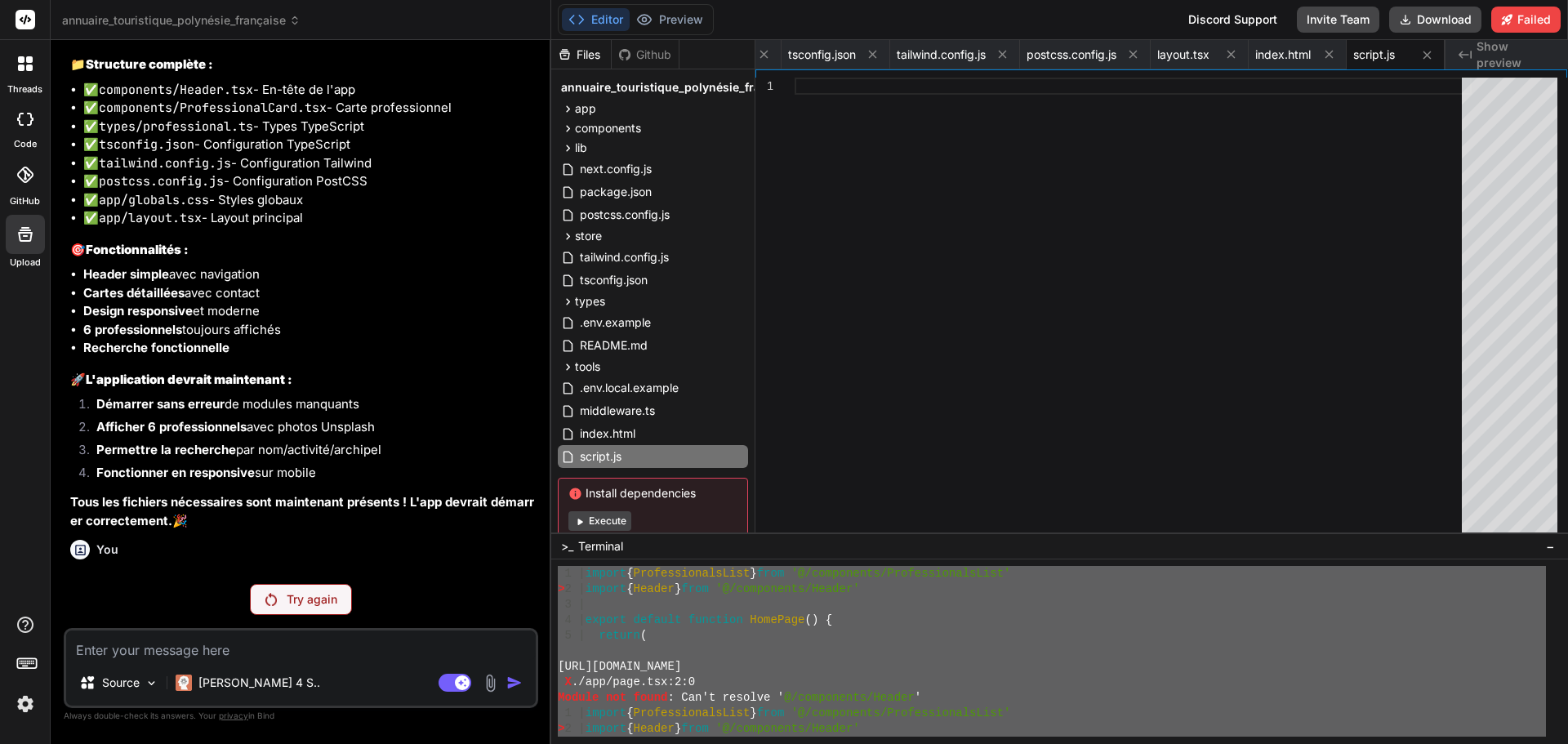
scroll to position [23268, 0]
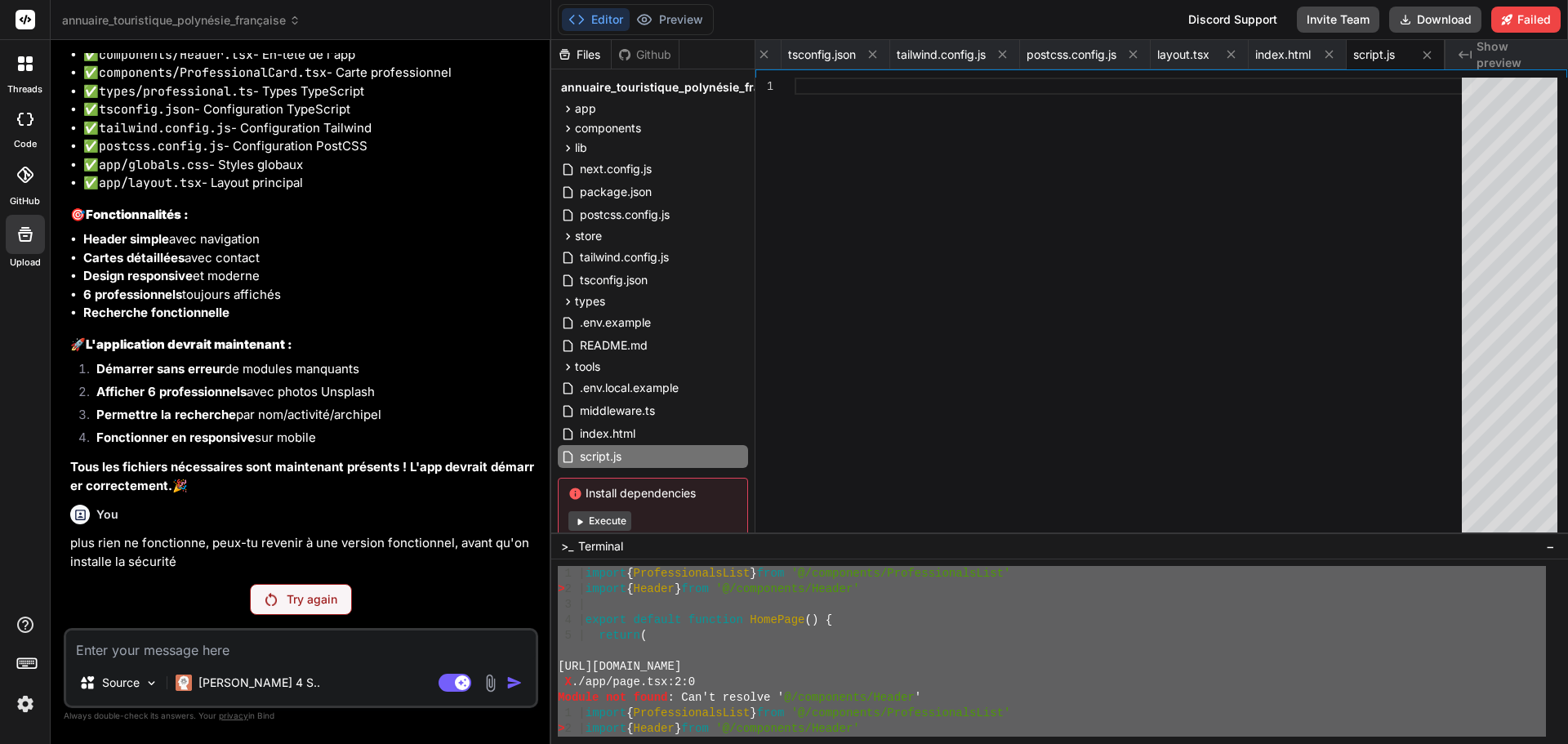
click at [306, 600] on p "Try again" at bounding box center [312, 600] width 51 height 16
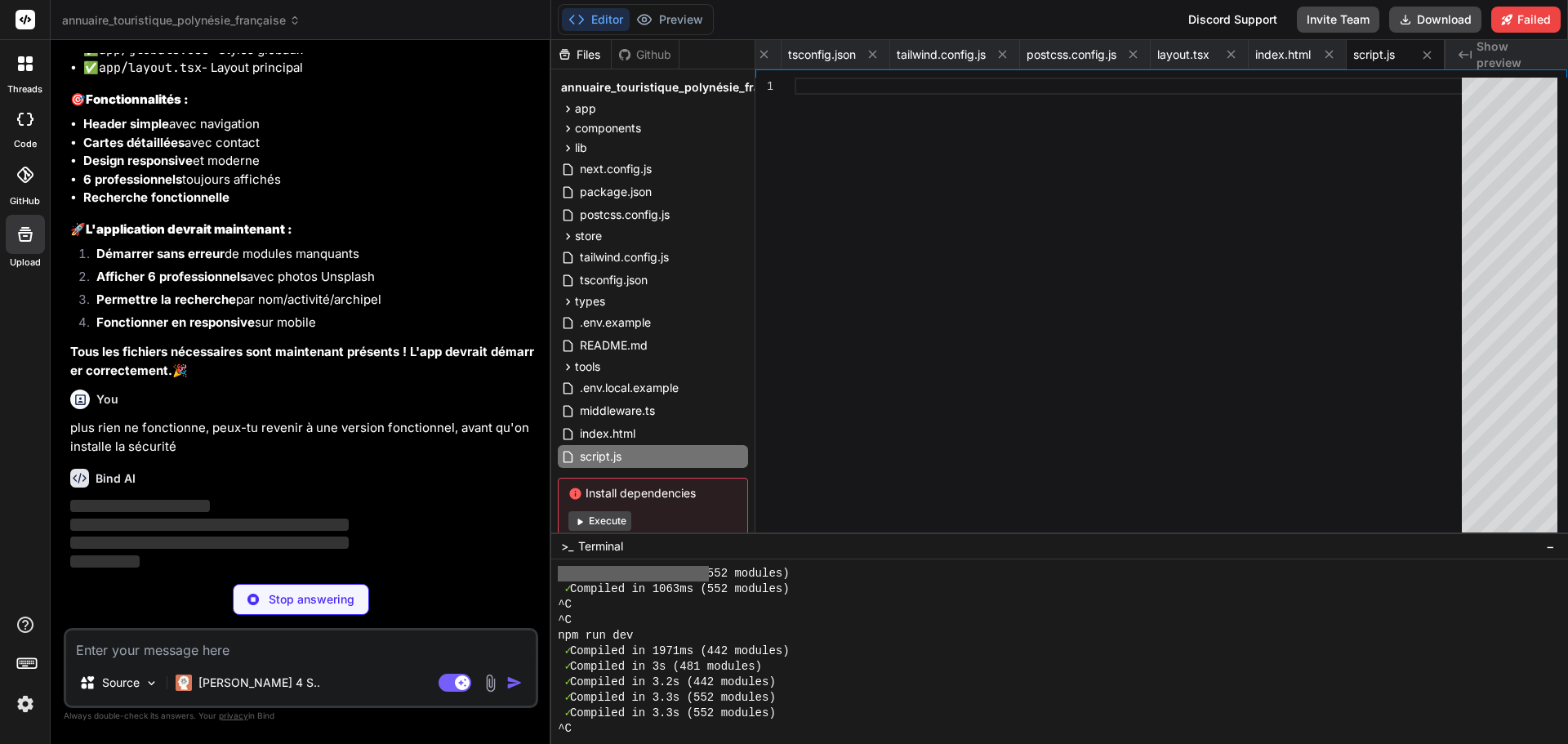
scroll to position [15515, 0]
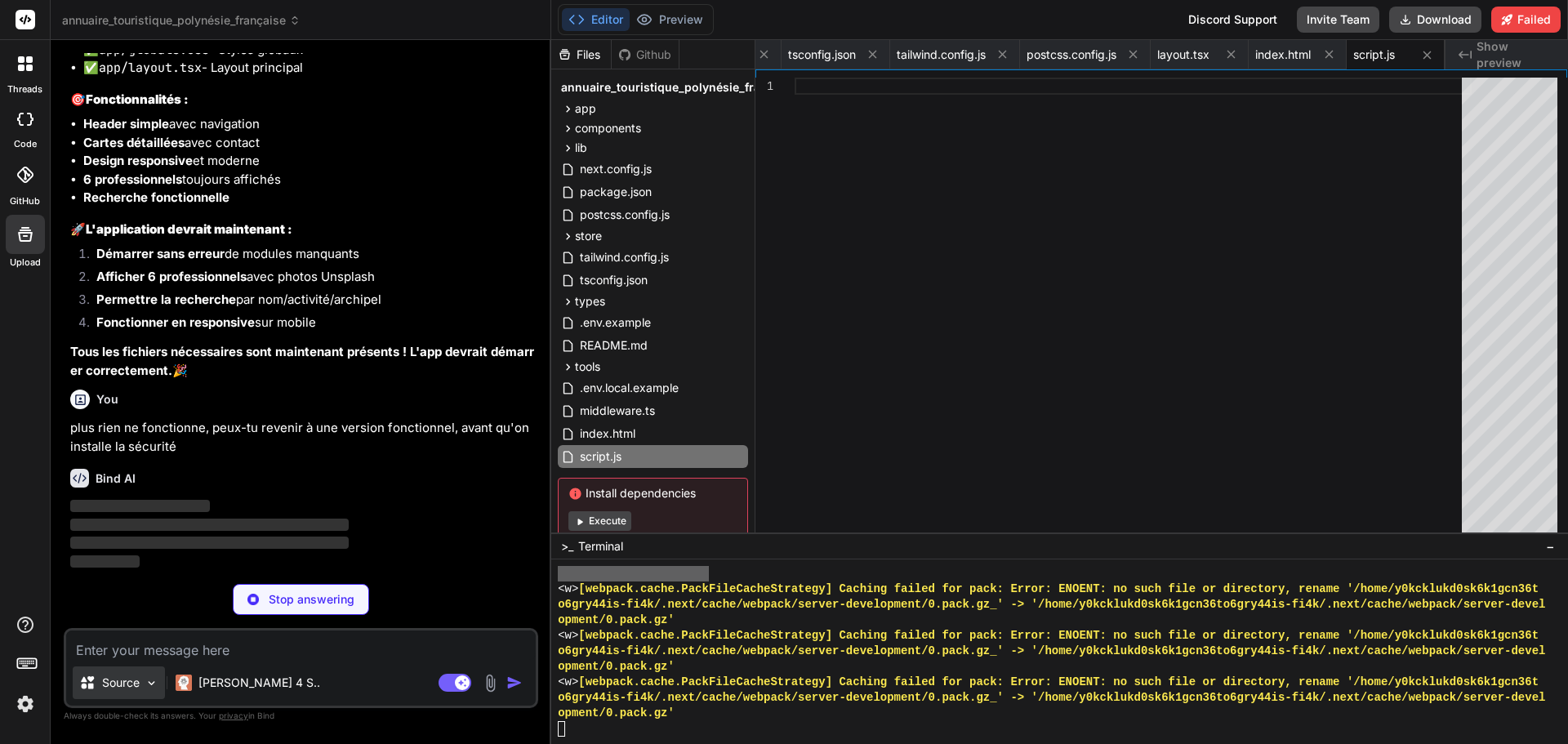
click at [136, 676] on p "Source" at bounding box center [121, 683] width 37 height 16
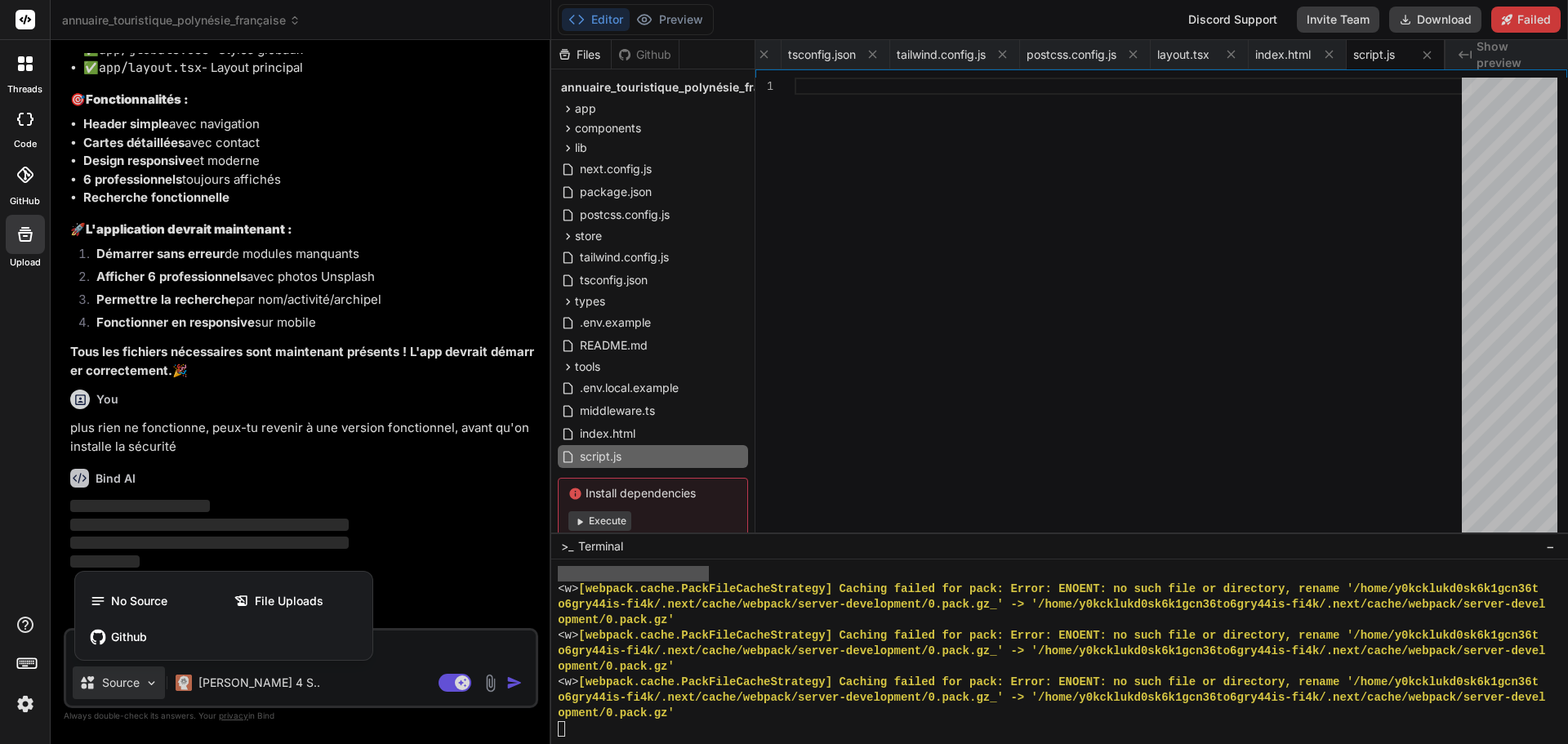
click at [140, 682] on div at bounding box center [784, 372] width 1568 height 744
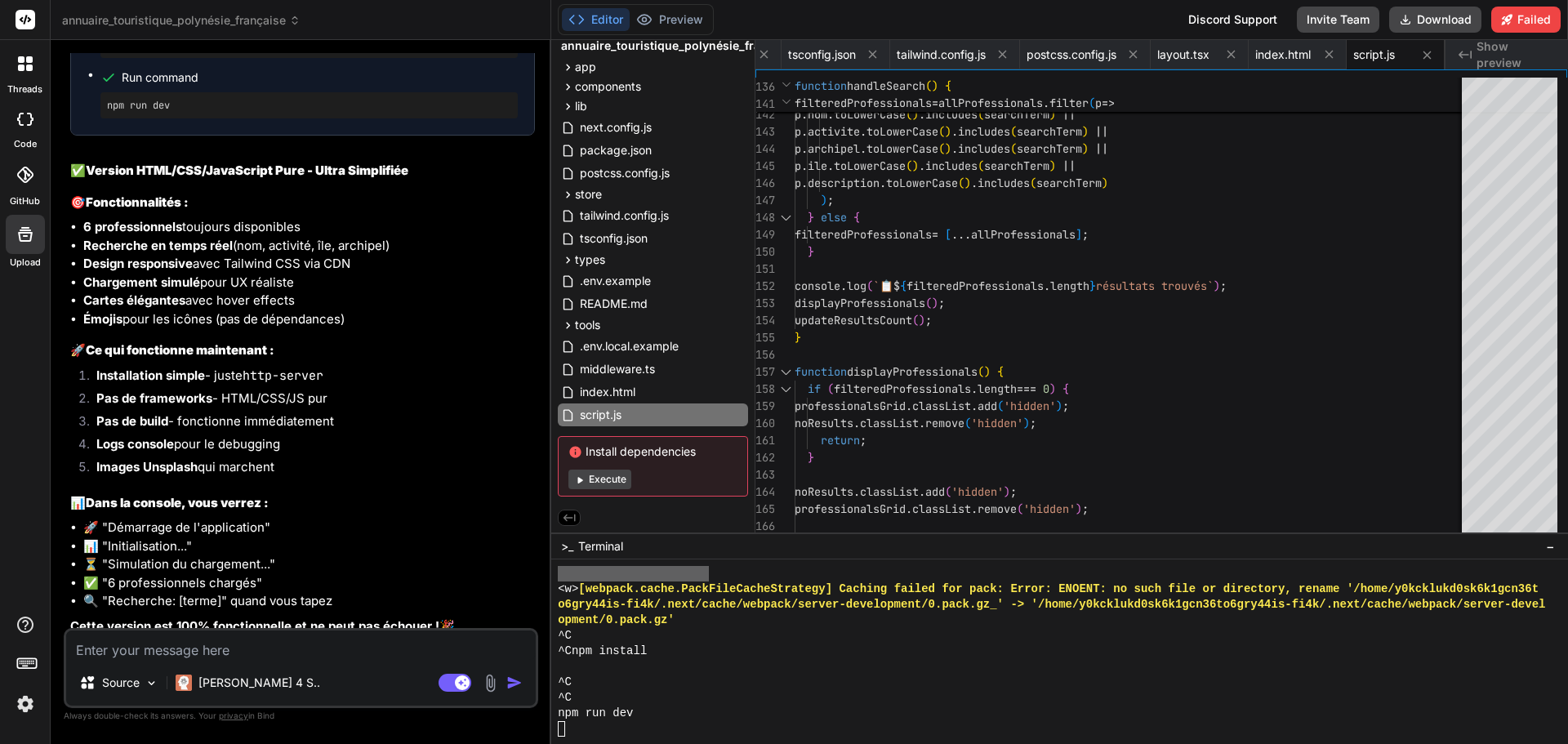
scroll to position [24115, 0]
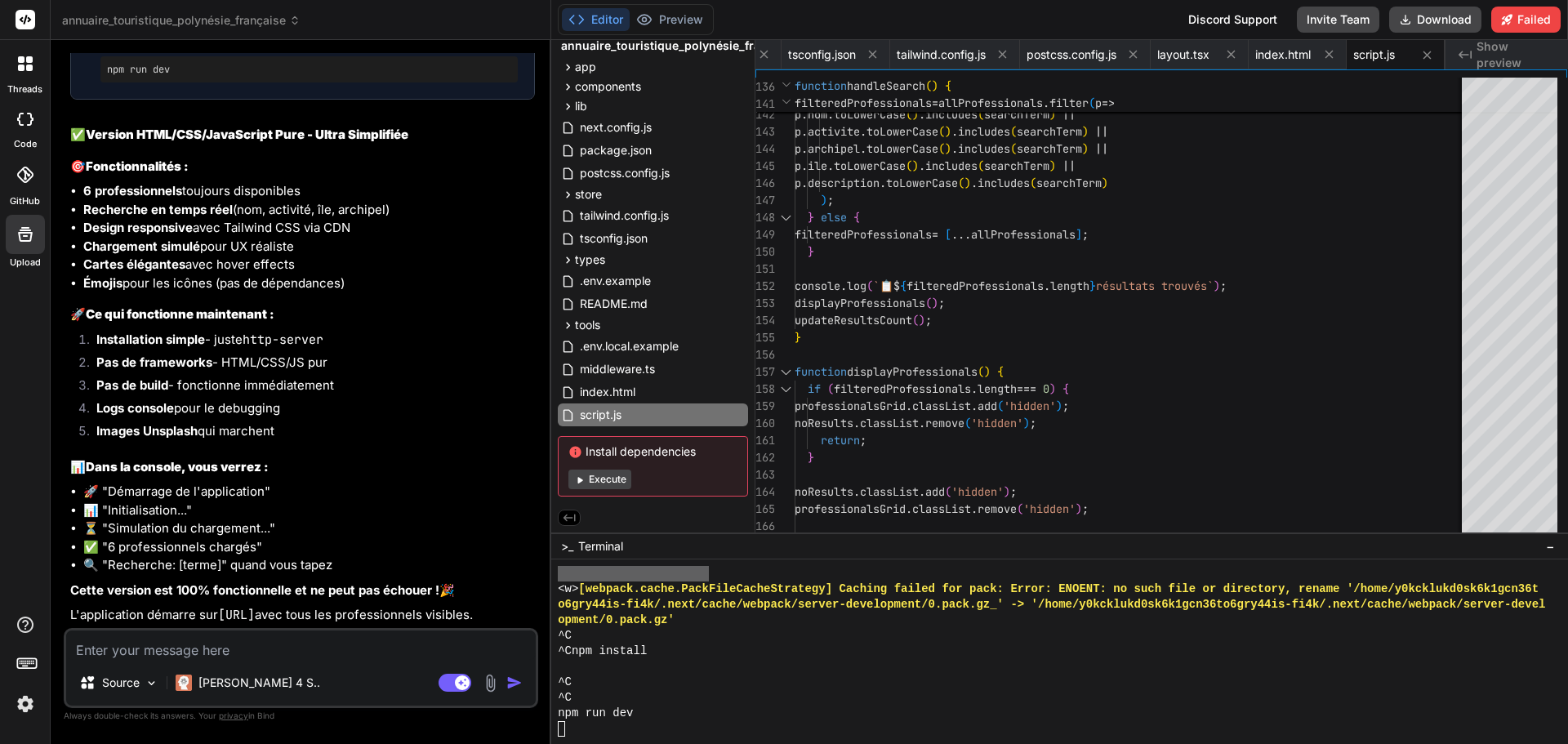
click at [610, 473] on button "Execute" at bounding box center [600, 479] width 63 height 20
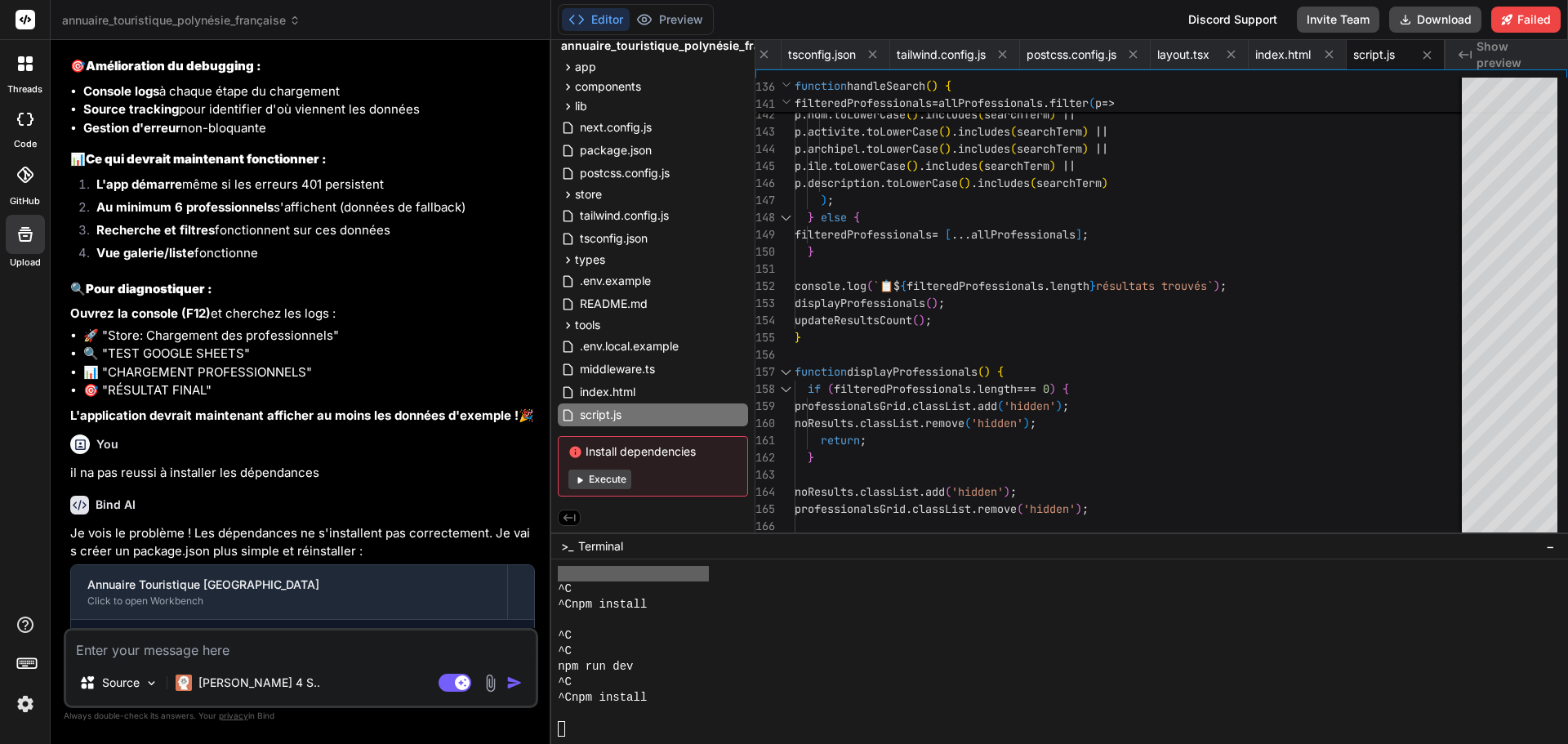
scroll to position [17745, 0]
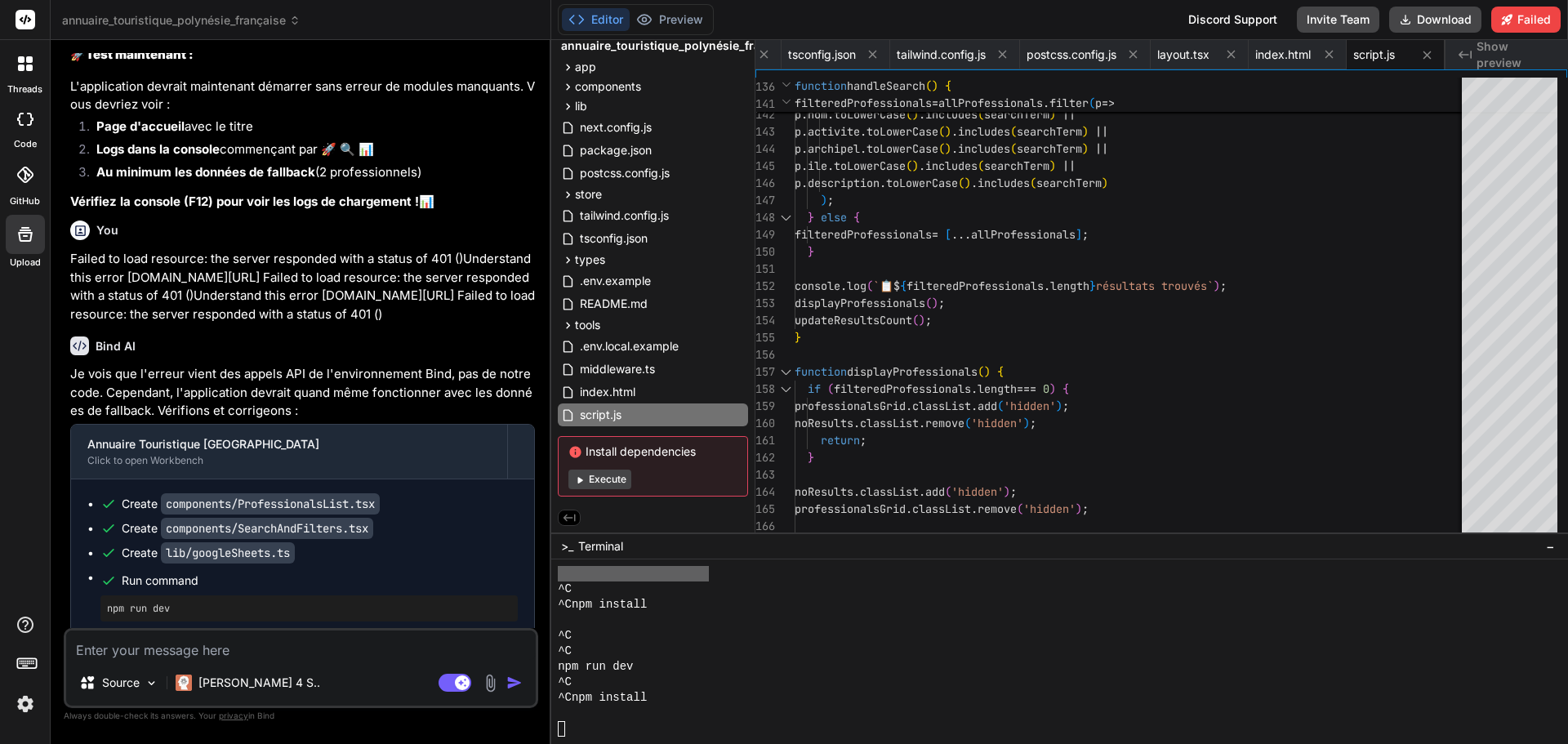
click at [26, 132] on div at bounding box center [25, 119] width 36 height 33
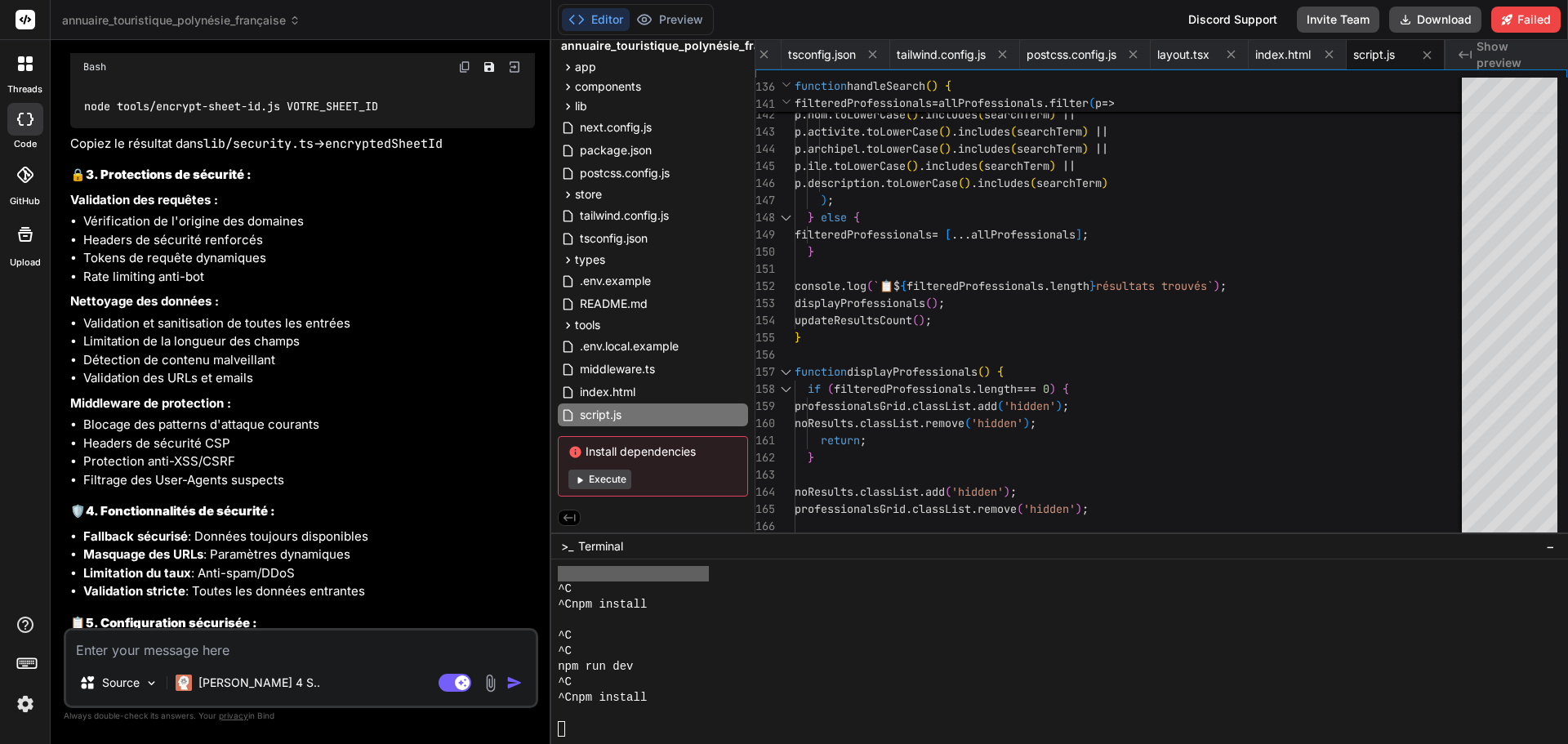
scroll to position [12600, 0]
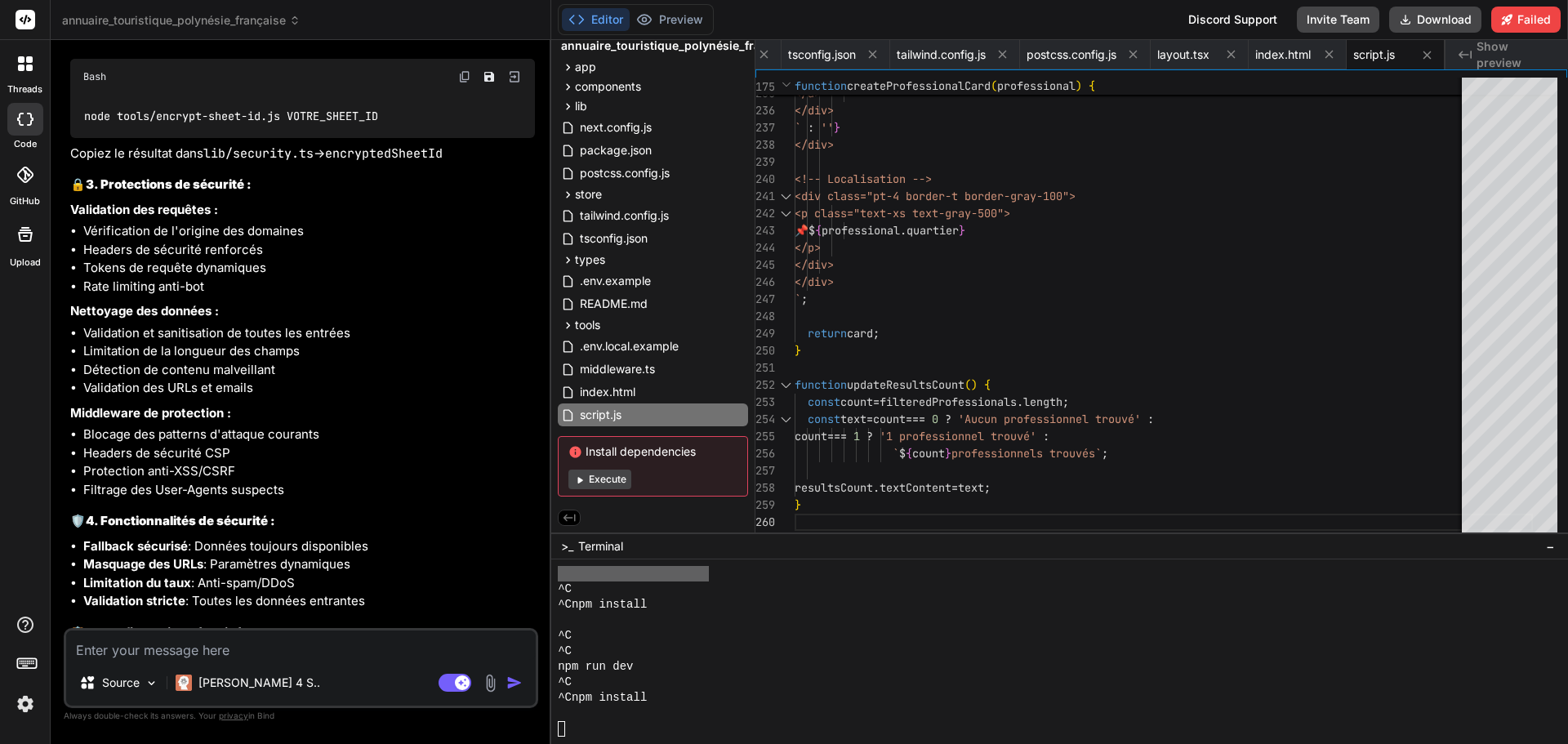
click at [602, 474] on button "Execute" at bounding box center [600, 479] width 63 height 20
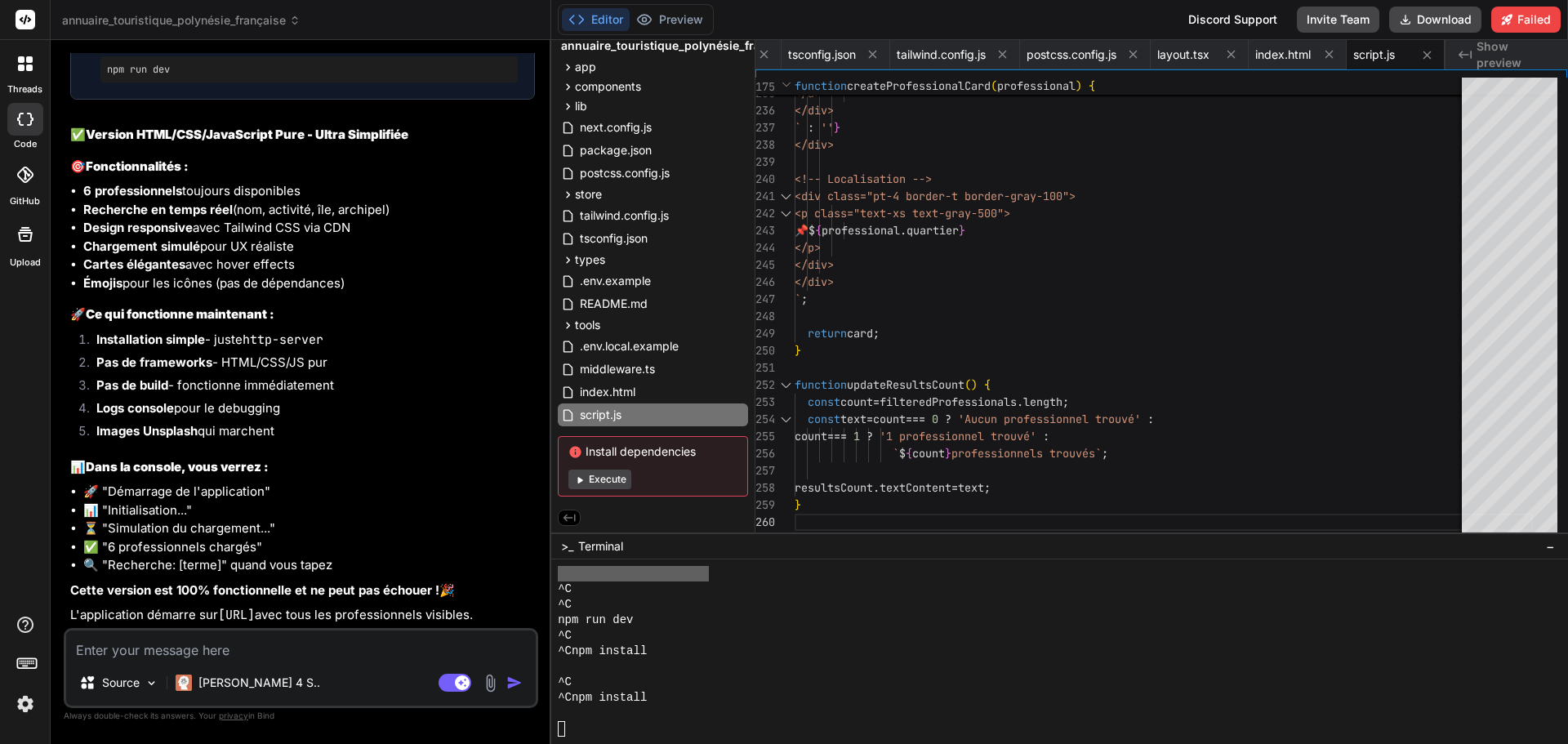
scroll to position [24115, 0]
drag, startPoint x: 220, startPoint y: 591, endPoint x: 372, endPoint y: 597, distance: 152.1
click at [255, 607] on code "http://localhost:3000" at bounding box center [236, 615] width 37 height 16
copy code "http://localhost:3000"
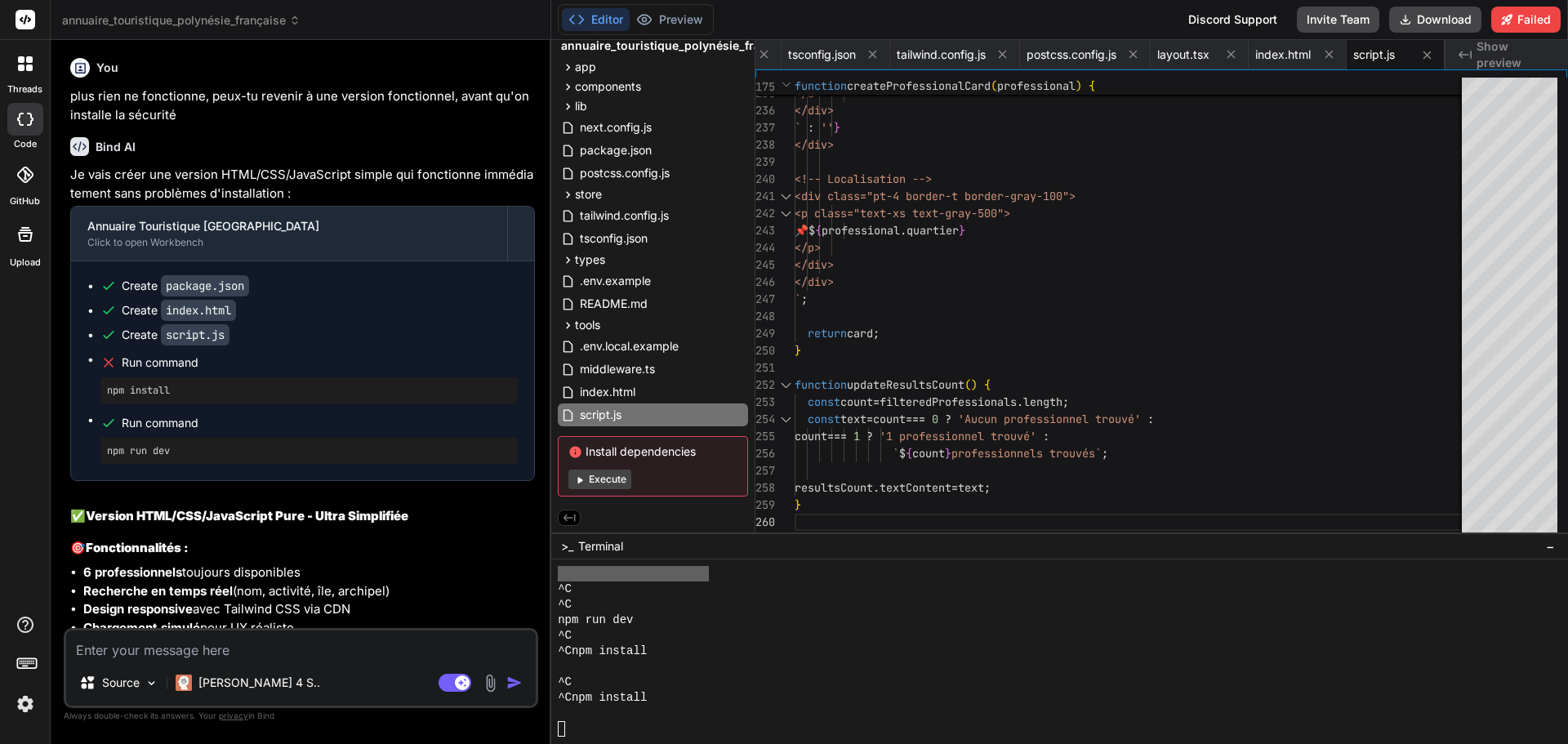
click at [29, 667] on icon at bounding box center [27, 662] width 23 height 23
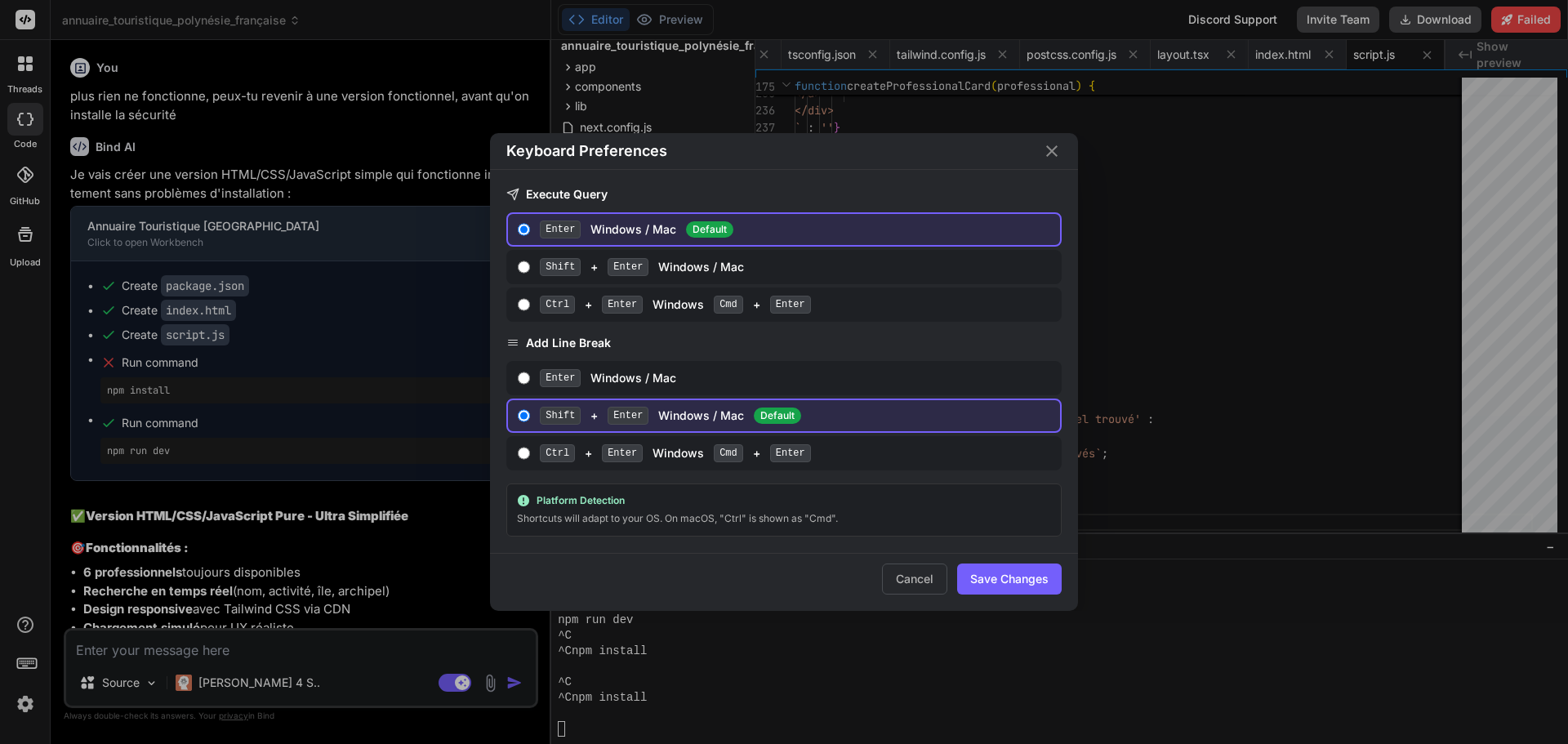
click at [14, 715] on div "Keyboard Preferences Execute Query Enter Windows / Mac Default Shift + Enter Wi…" at bounding box center [784, 372] width 1568 height 744
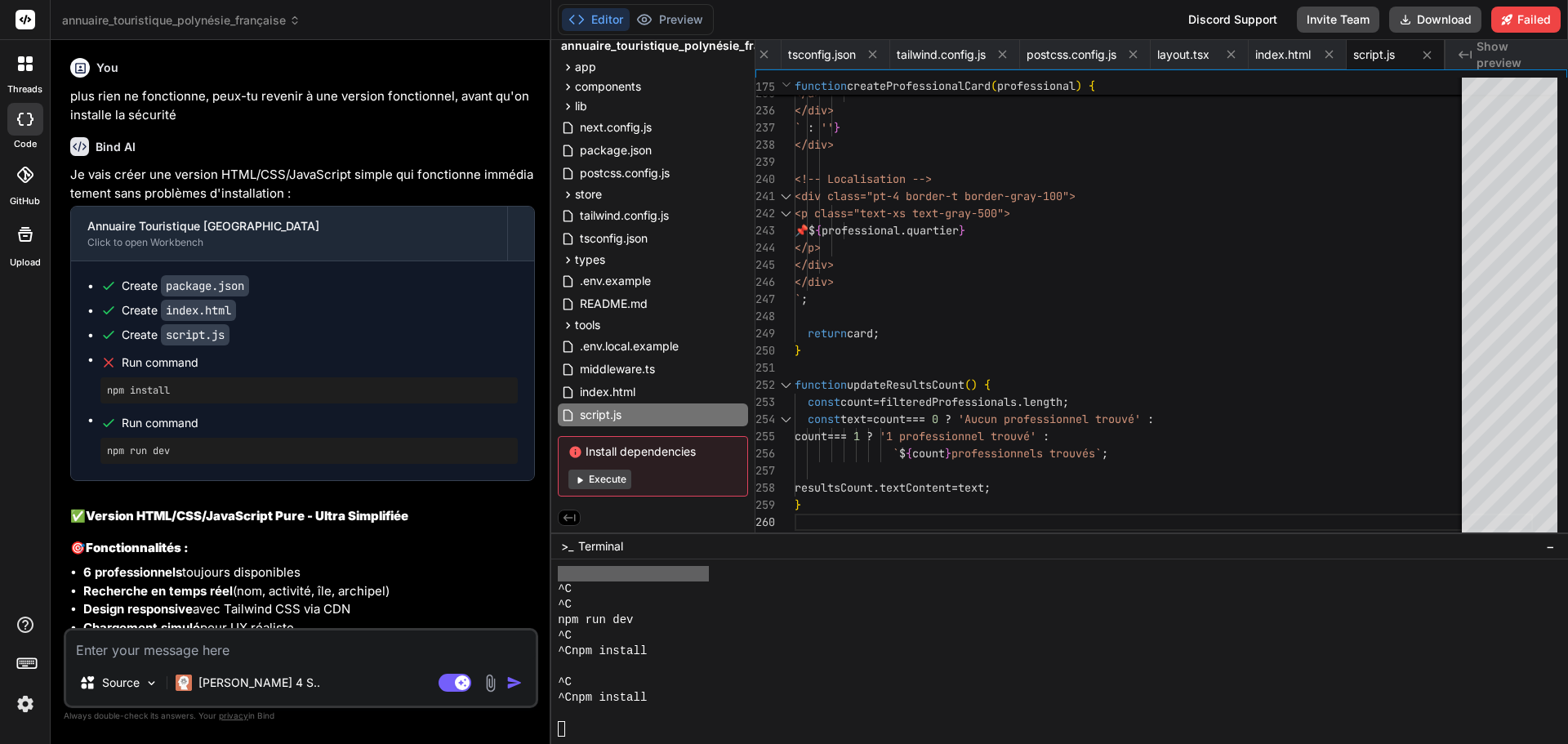
click at [23, 704] on img at bounding box center [25, 703] width 28 height 28
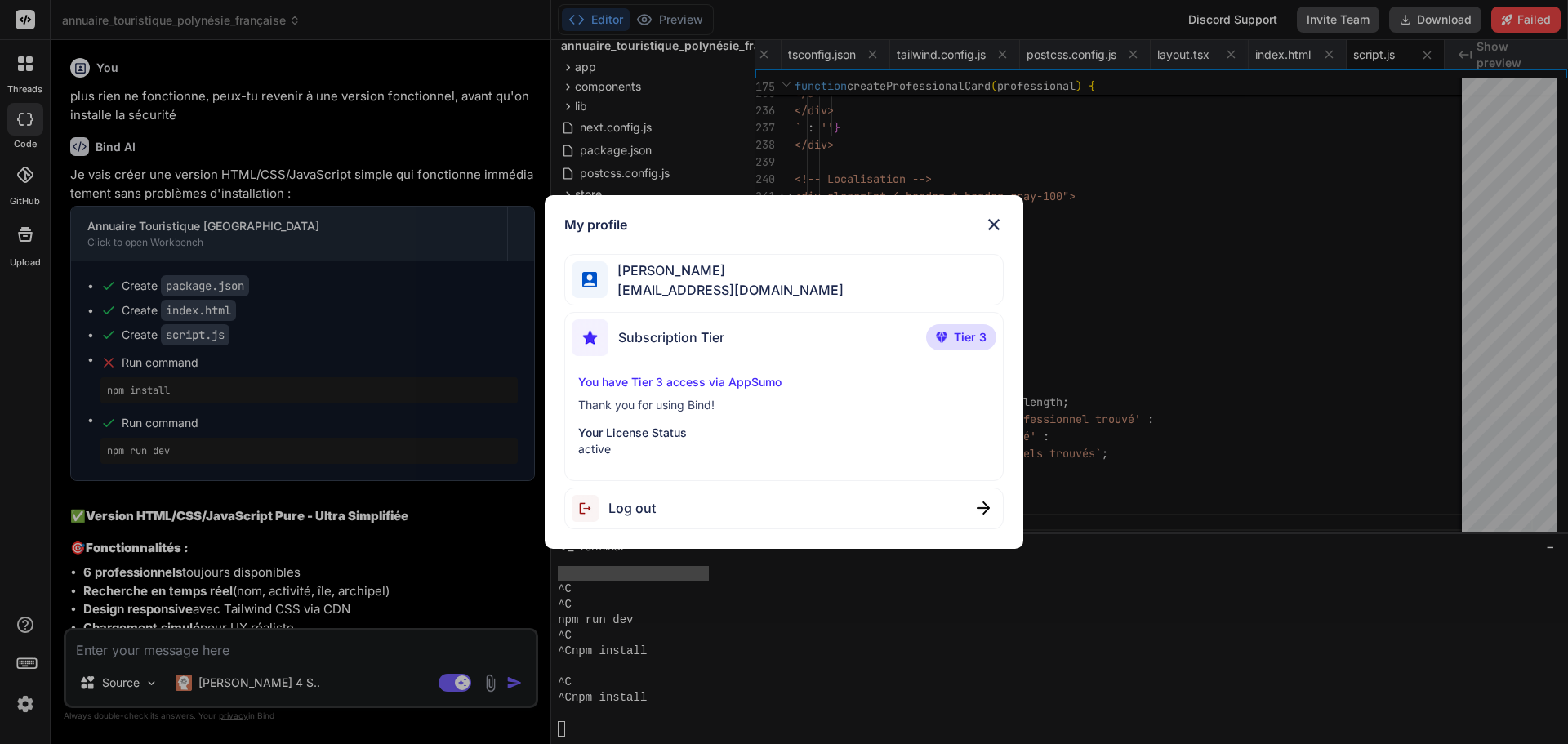
click at [980, 232] on div "My profile" at bounding box center [784, 225] width 440 height 20
click at [993, 221] on img at bounding box center [993, 225] width 20 height 20
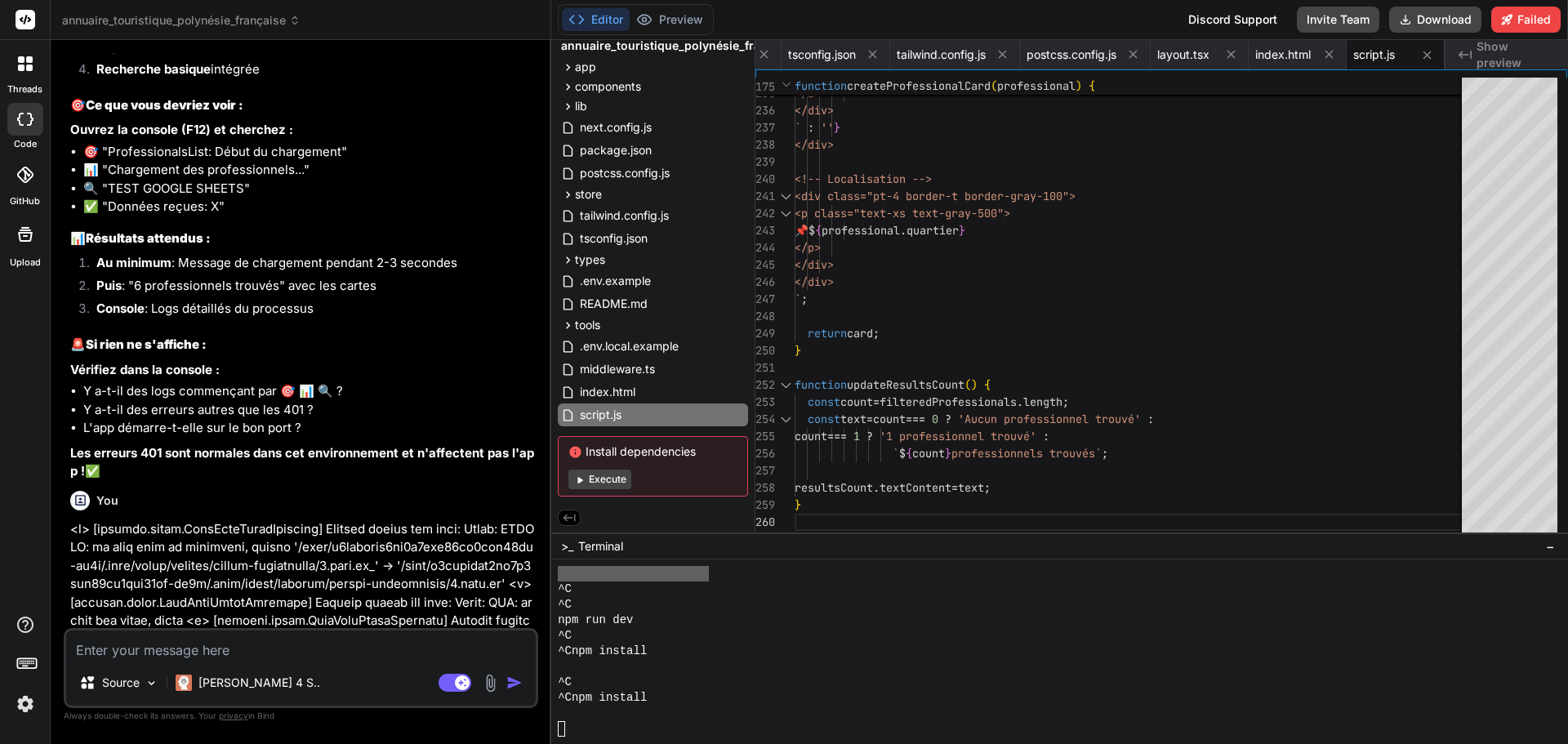
scroll to position [20358, 0]
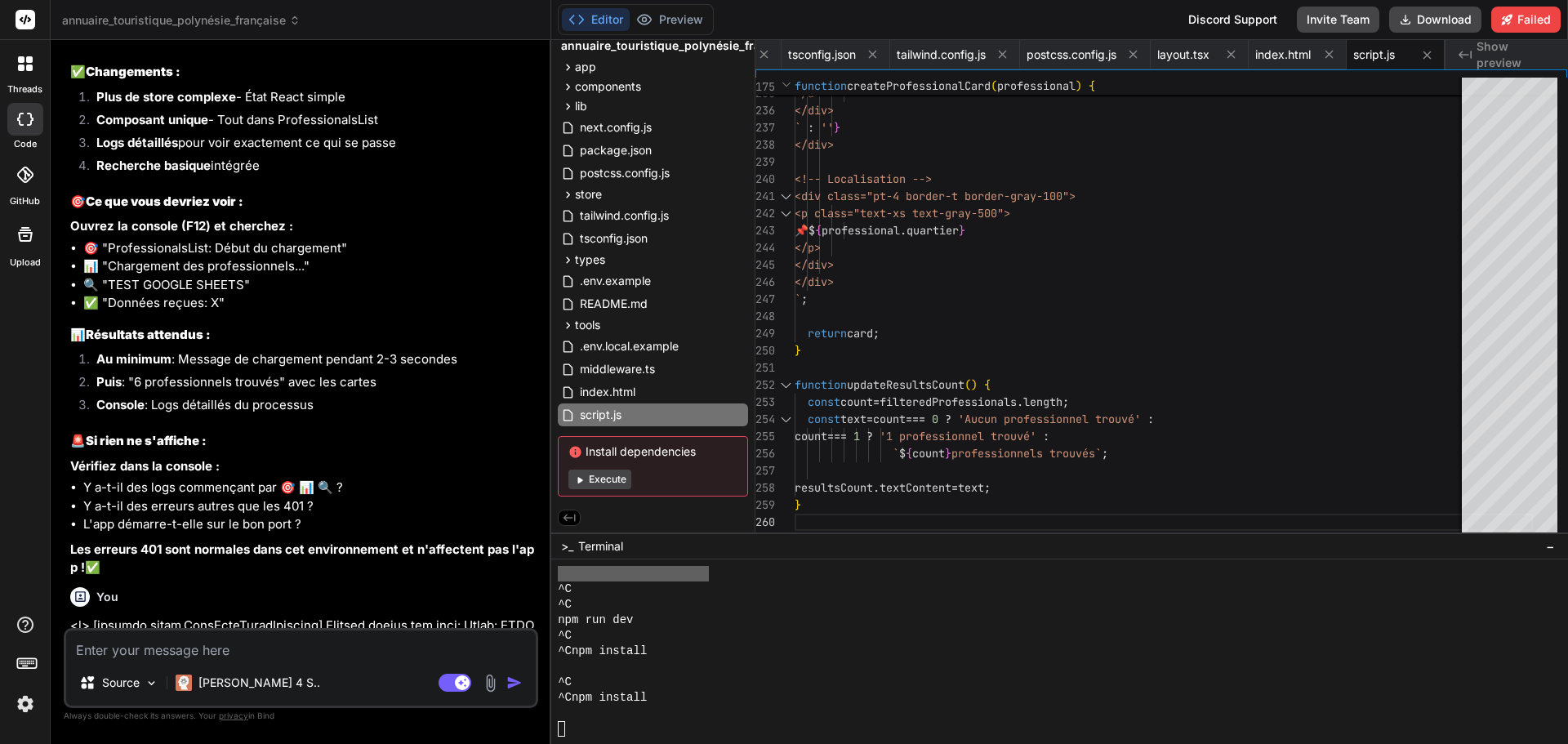
click at [168, 648] on textarea at bounding box center [300, 645] width 470 height 29
click at [140, 683] on p "Source" at bounding box center [121, 683] width 37 height 16
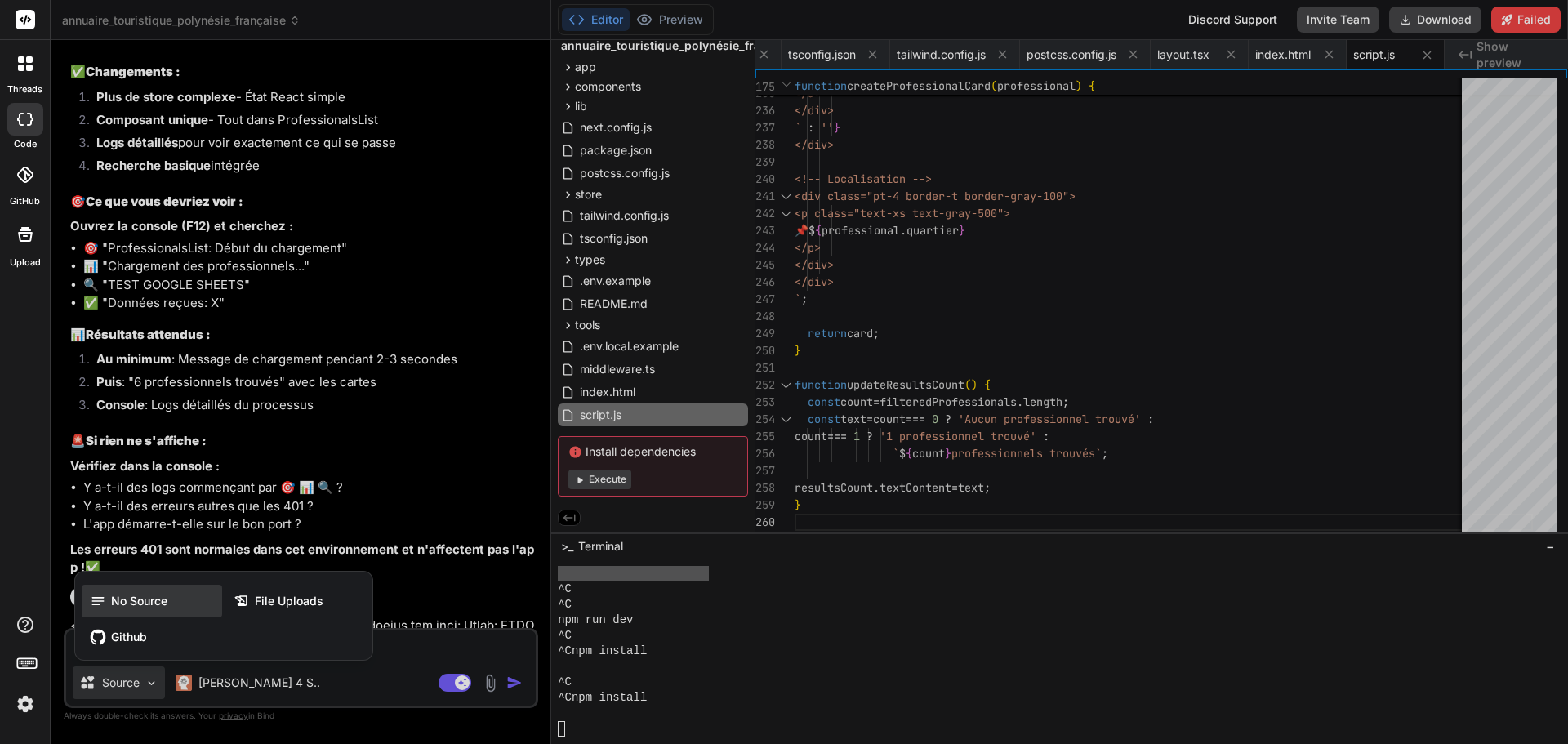
click at [133, 601] on span "No Source" at bounding box center [139, 601] width 56 height 16
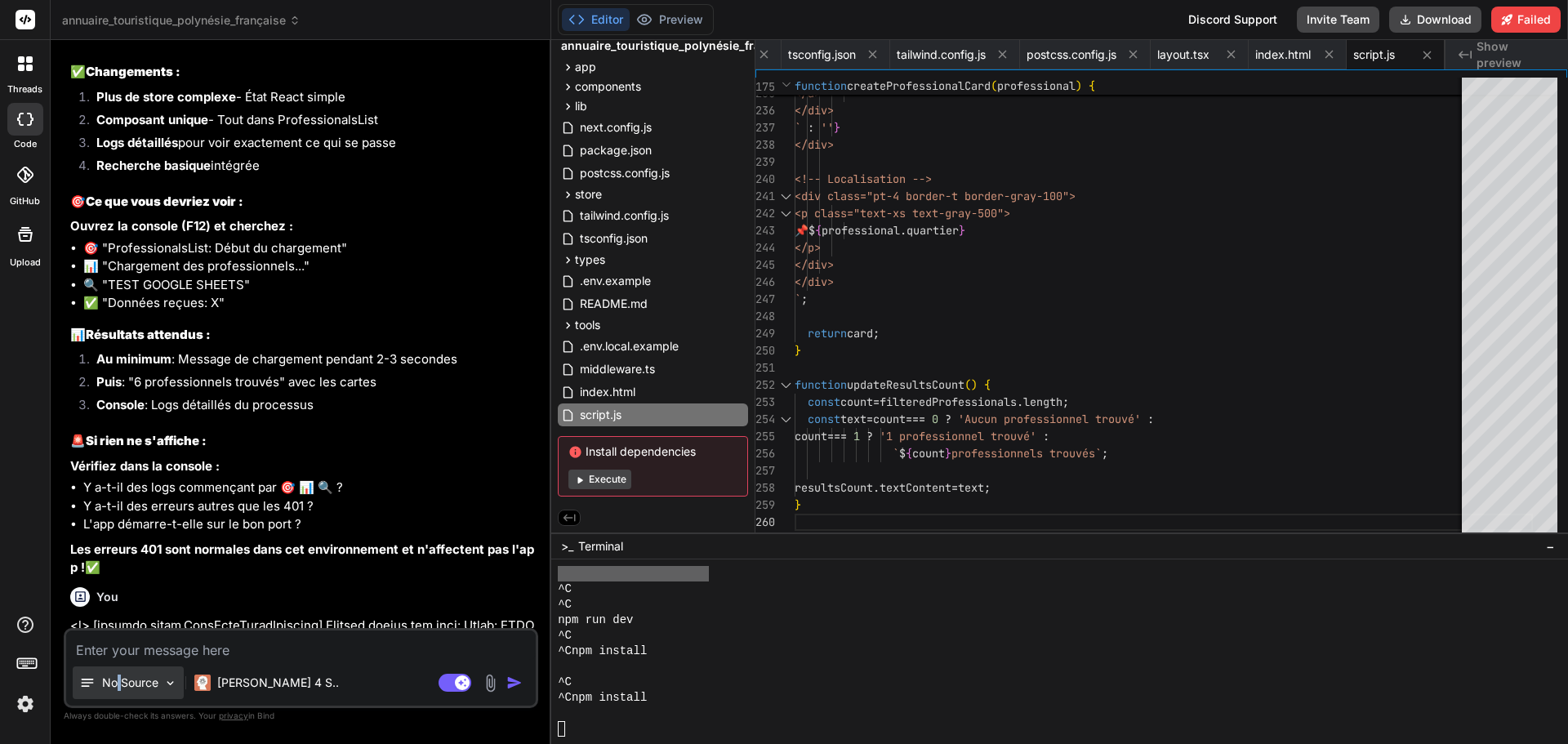
click at [118, 690] on p "No Source" at bounding box center [130, 683] width 56 height 16
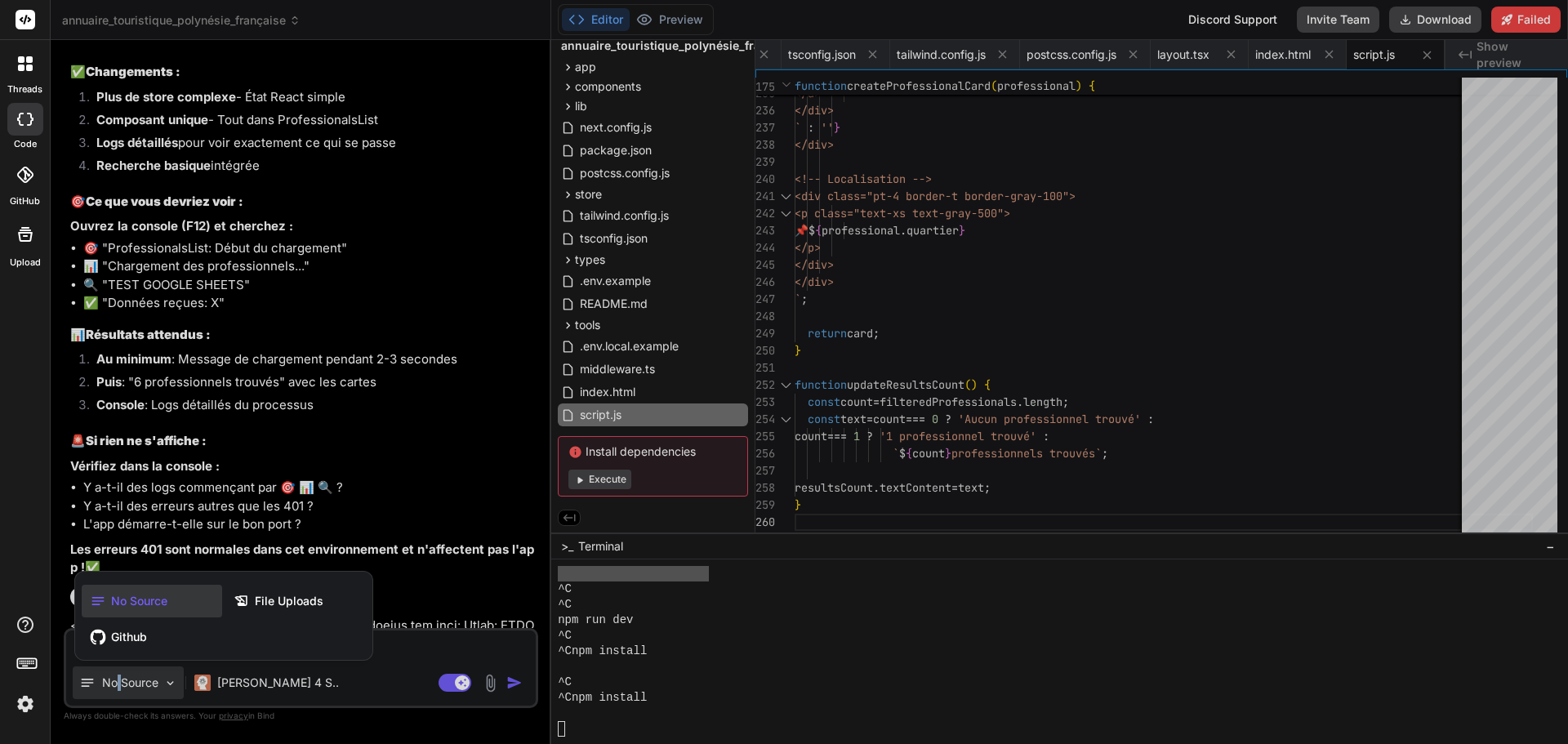
click at [137, 609] on span "No Source" at bounding box center [139, 601] width 56 height 16
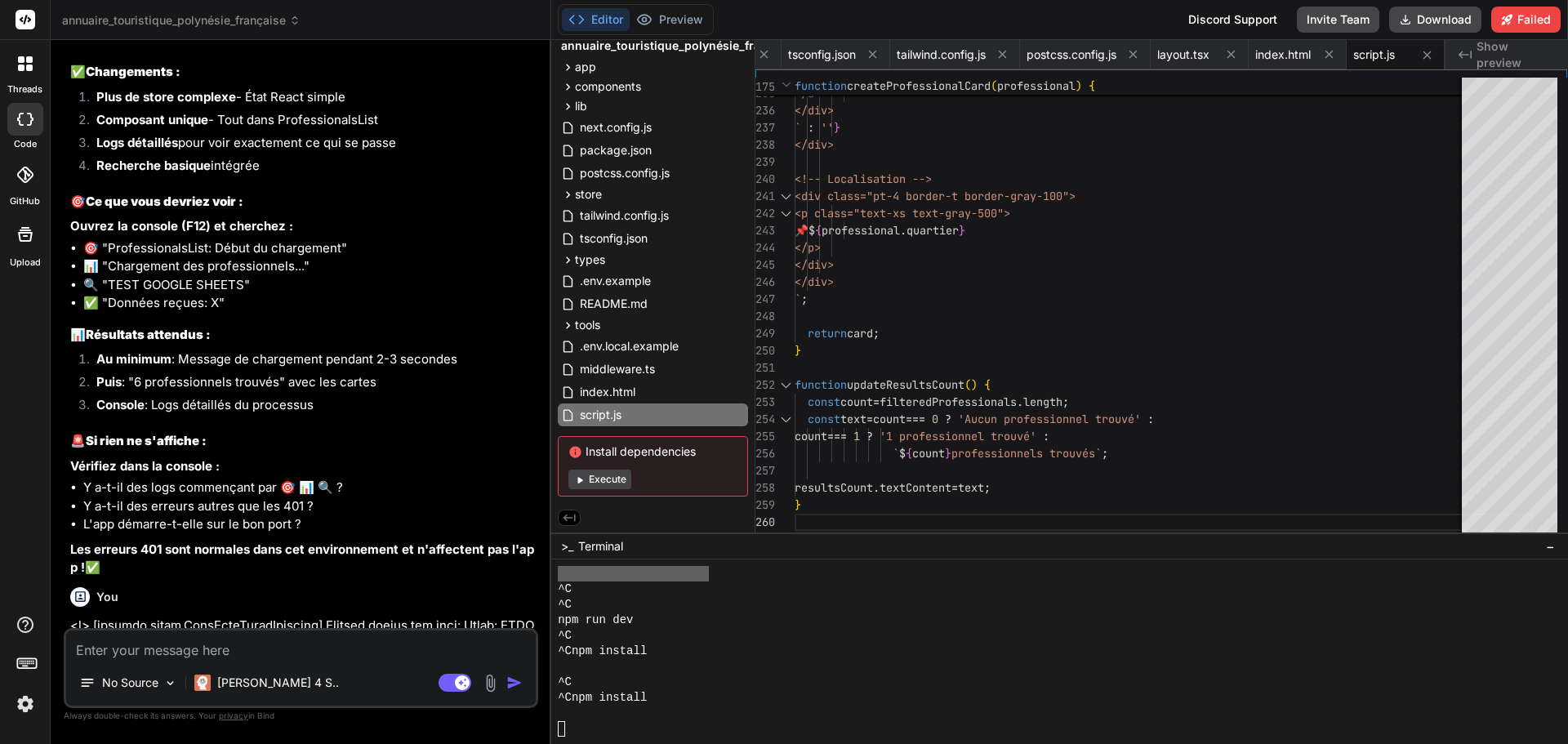
click at [191, 638] on textarea at bounding box center [300, 645] width 470 height 29
click at [215, 687] on div "Claude 4 S.." at bounding box center [266, 683] width 144 height 16
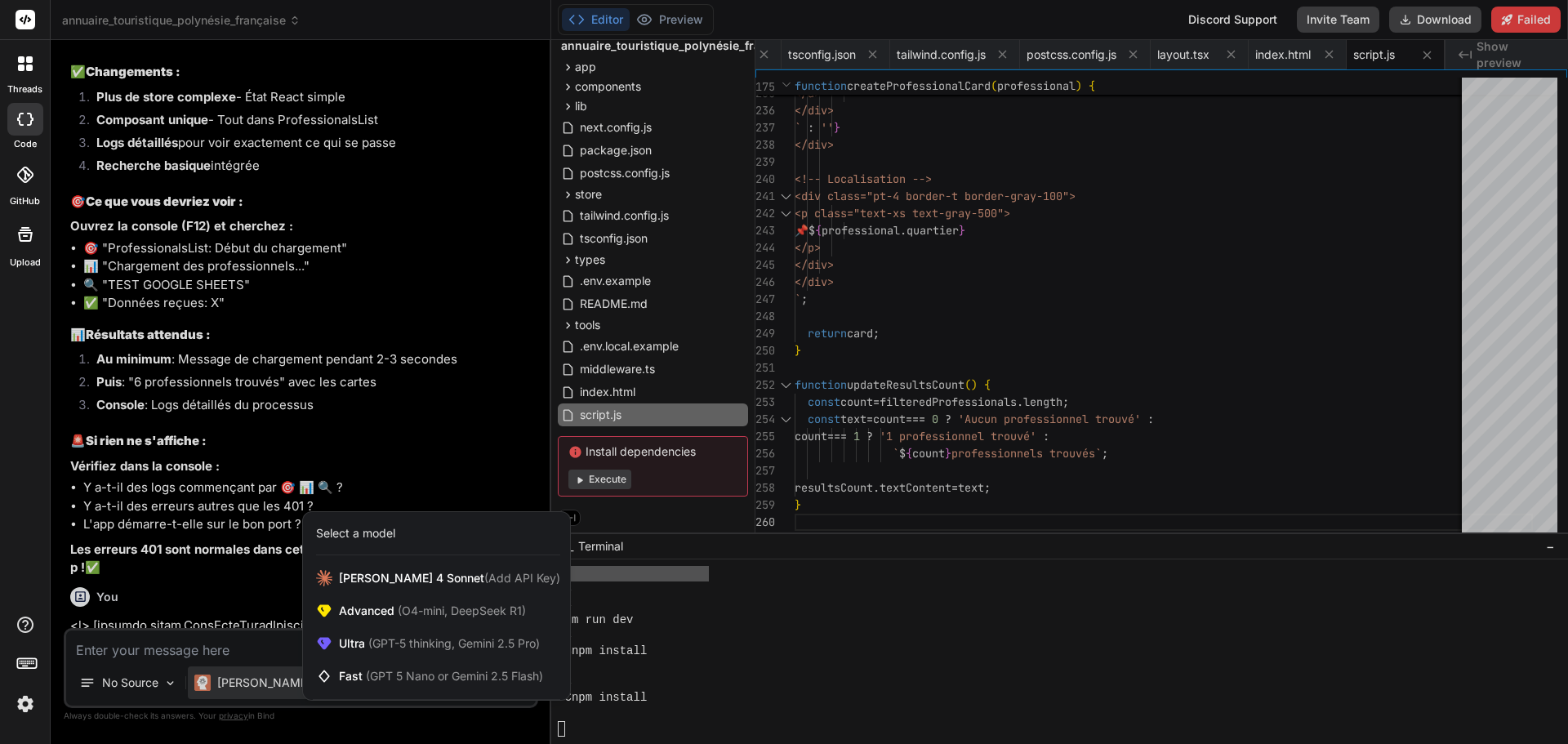
click at [217, 687] on div at bounding box center [784, 372] width 1568 height 744
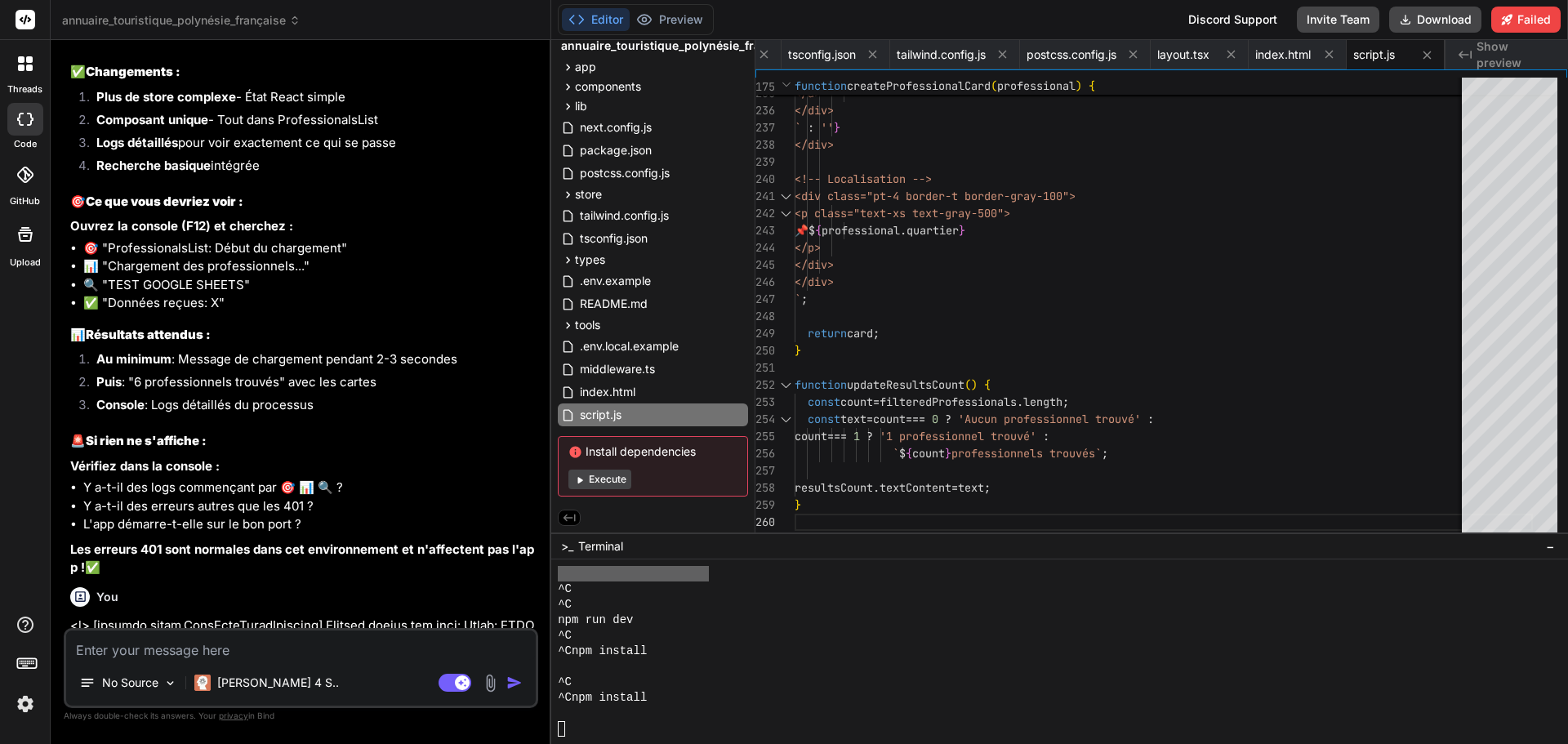
click at [219, 637] on textarea at bounding box center [300, 645] width 470 height 29
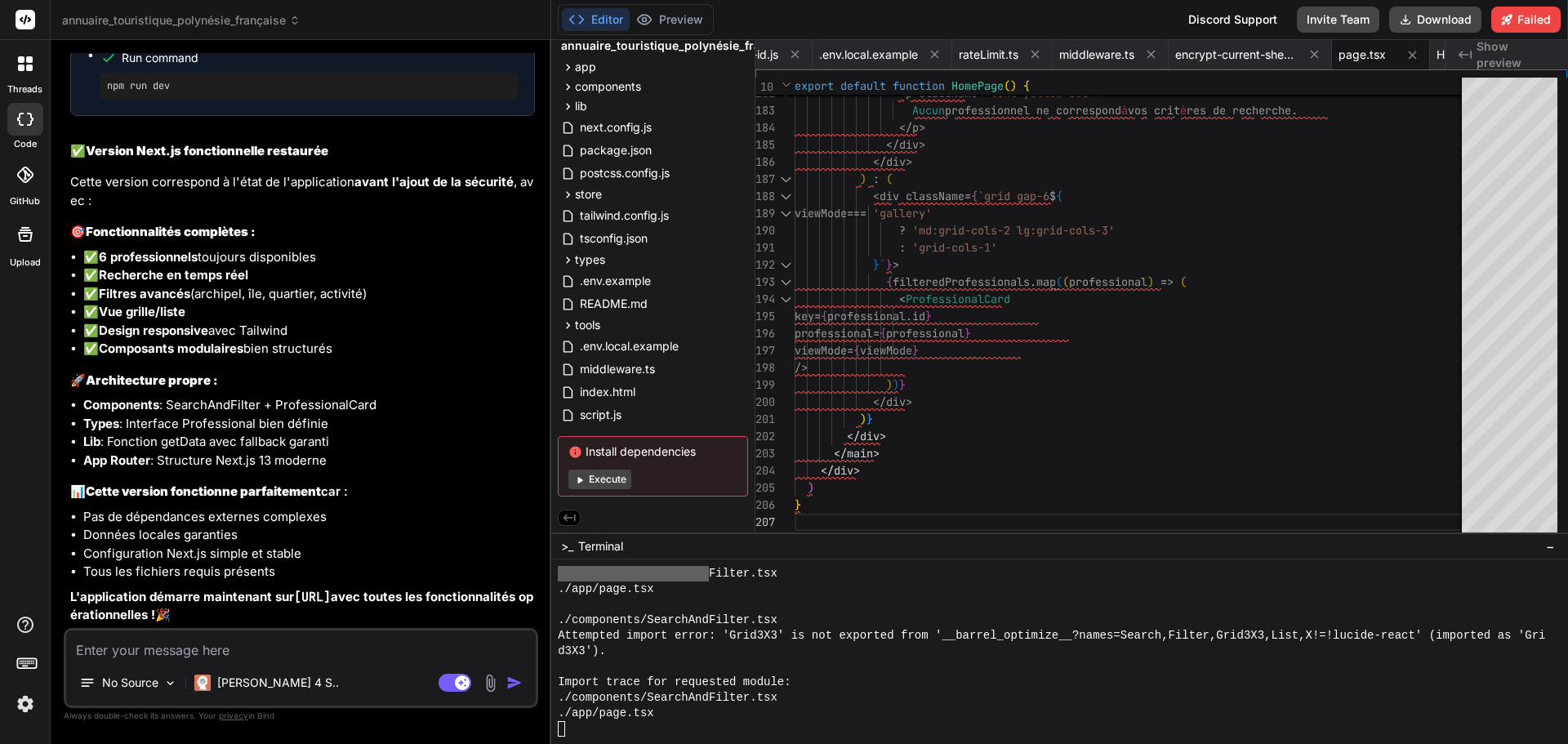
scroll to position [25179, 0]
click at [230, 599] on strong "L'application démarre maintenant sur http://localhost:3000 avec toutes les fonc…" at bounding box center [302, 606] width 463 height 34
click at [329, 614] on p "L'application démarre maintenant sur http://localhost:3000 avec toutes les fonc…" at bounding box center [302, 606] width 464 height 37
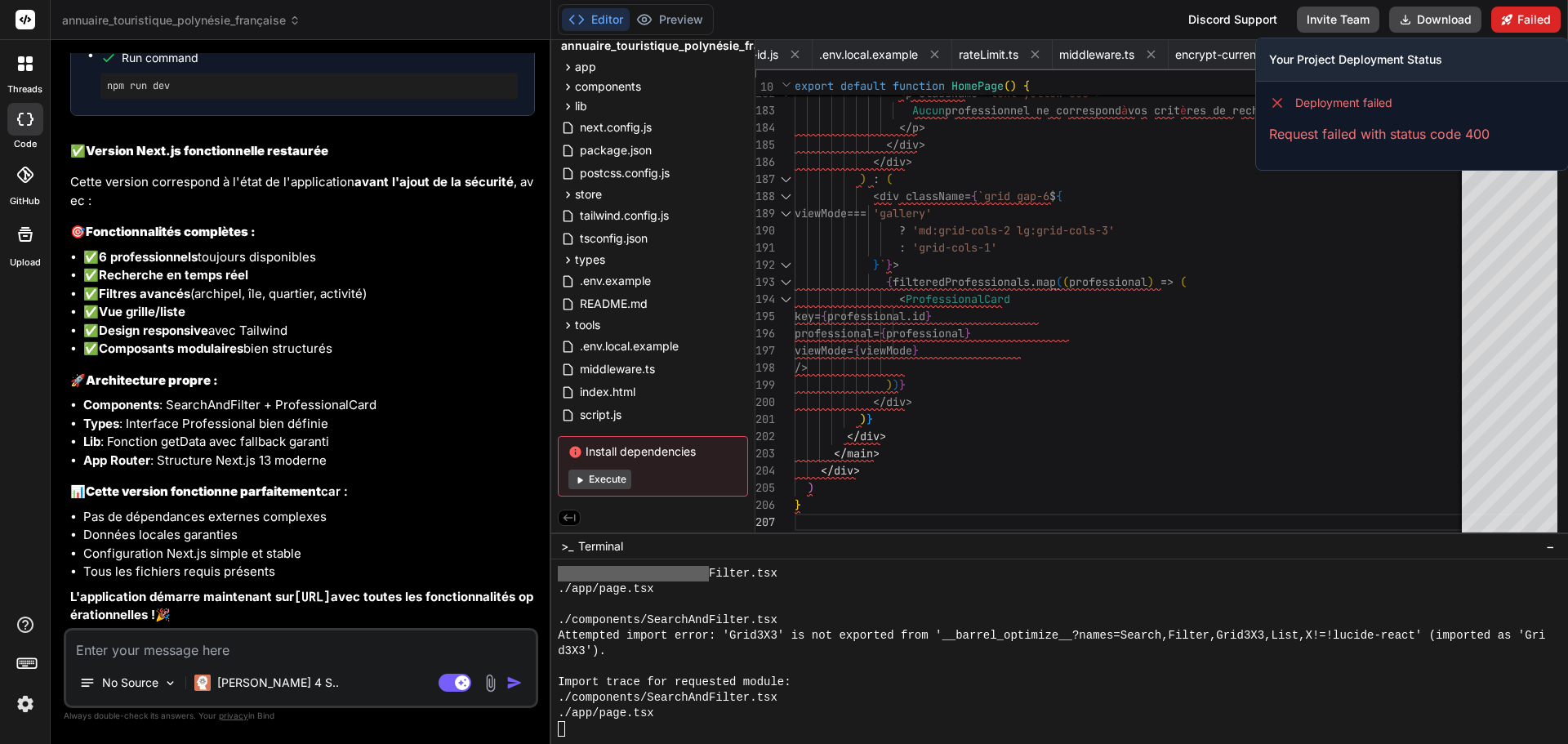
click at [1532, 19] on button "Failed" at bounding box center [1525, 19] width 69 height 26
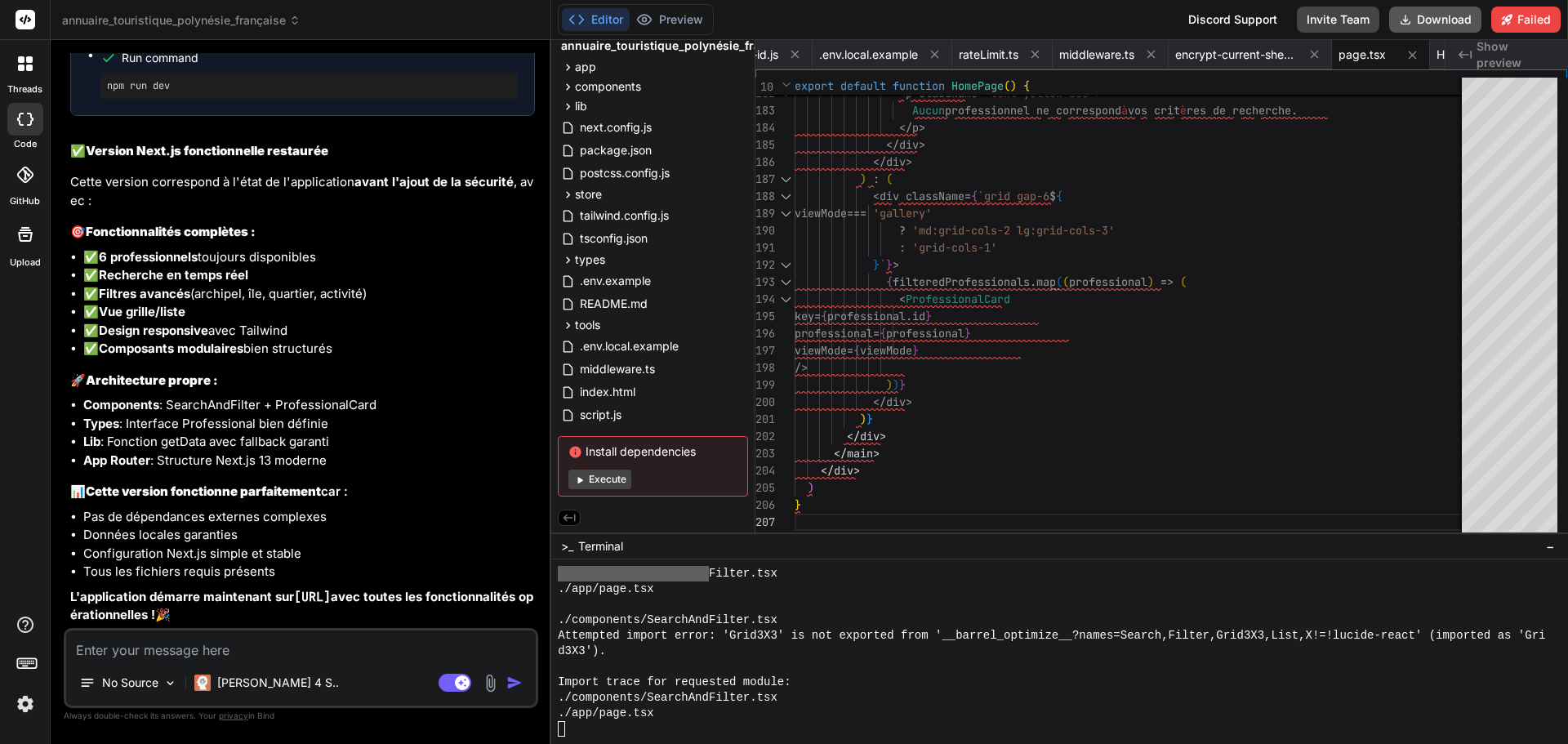
click at [1428, 20] on button "Download" at bounding box center [1435, 19] width 93 height 26
click at [608, 474] on button "Execute" at bounding box center [600, 479] width 63 height 20
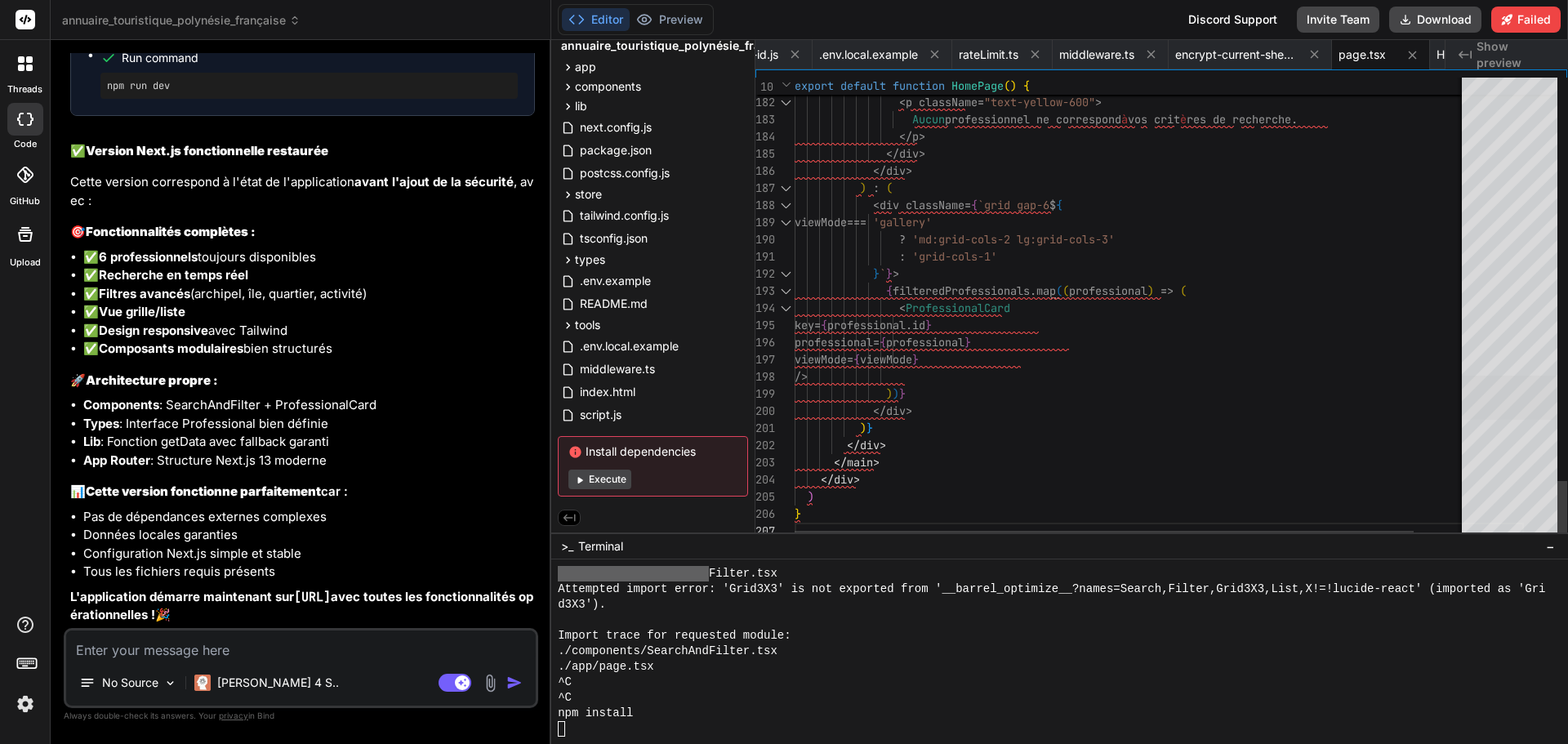
click at [1502, 389] on div at bounding box center [1508, 397] width 95 height 44
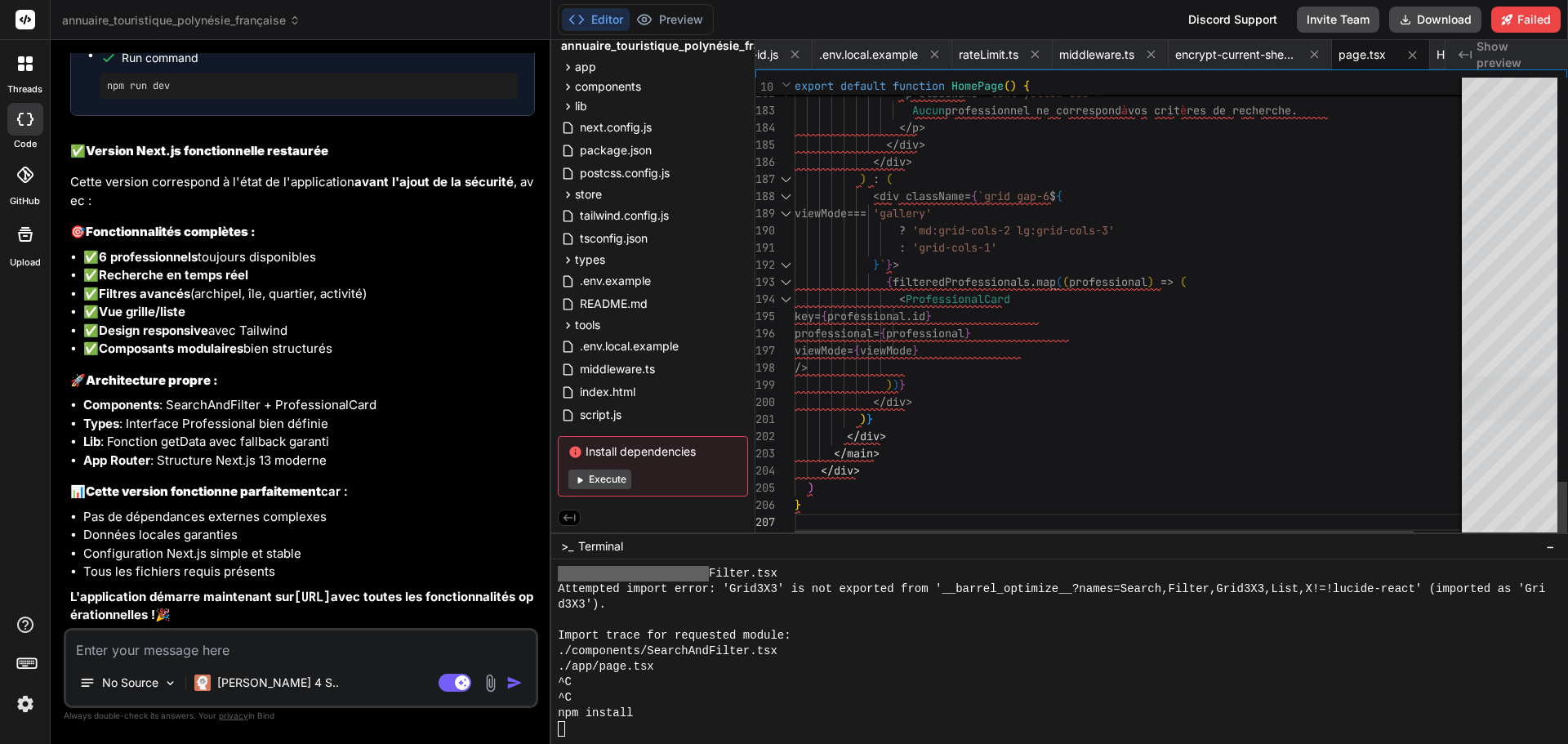
click at [1502, 395] on div at bounding box center [1508, 397] width 95 height 44
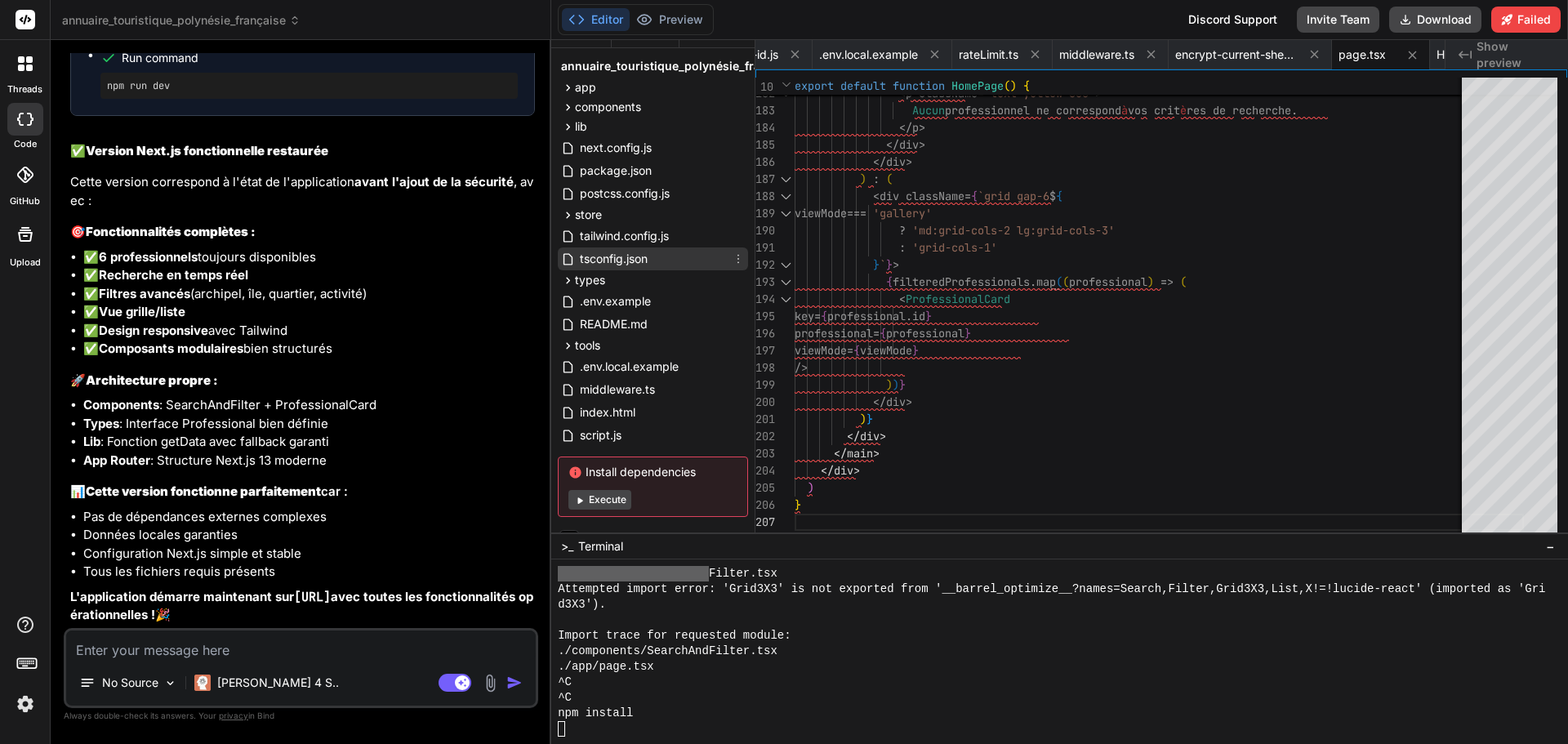
scroll to position [0, 0]
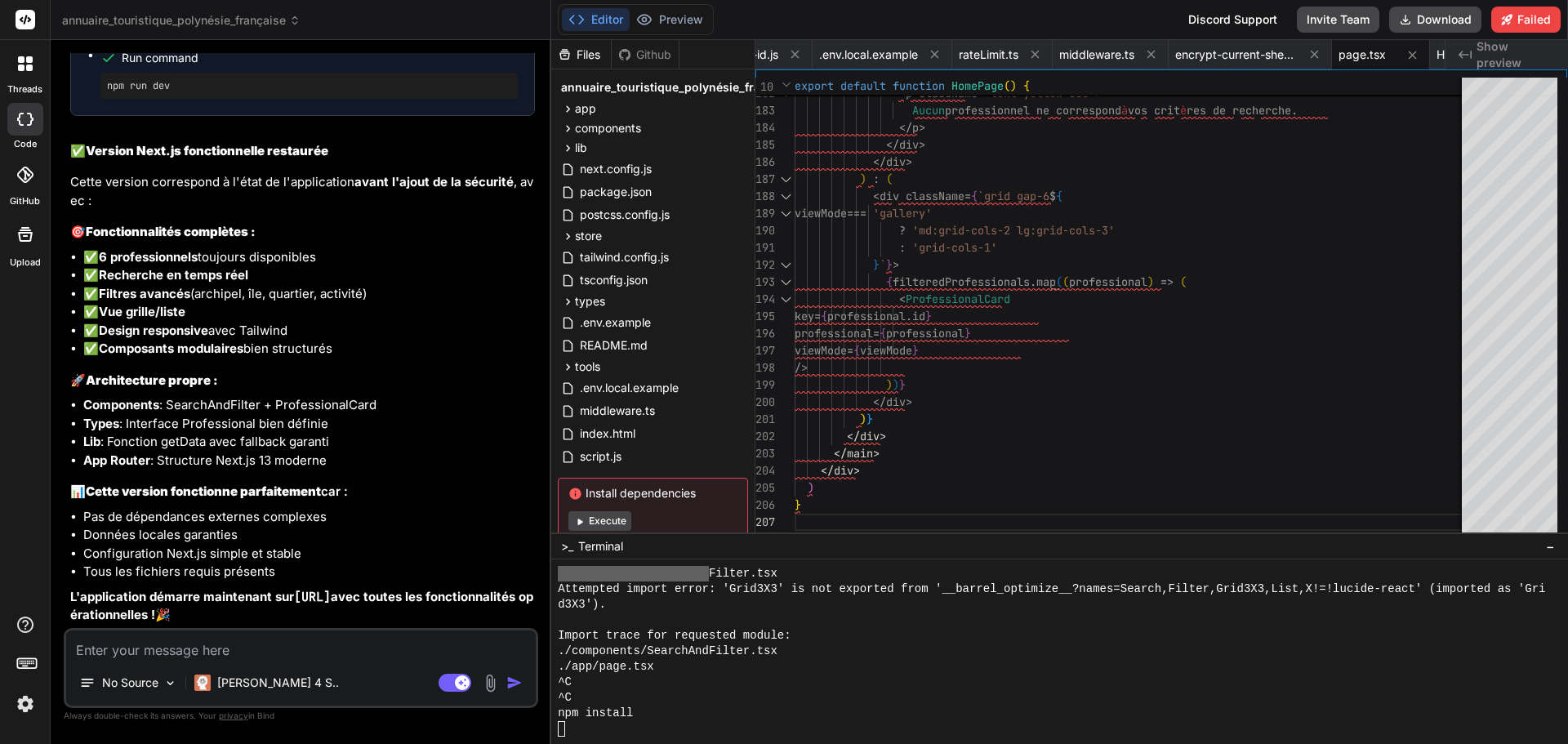
click at [637, 50] on div "Github" at bounding box center [644, 54] width 67 height 16
click at [584, 51] on div "Files" at bounding box center [581, 54] width 60 height 16
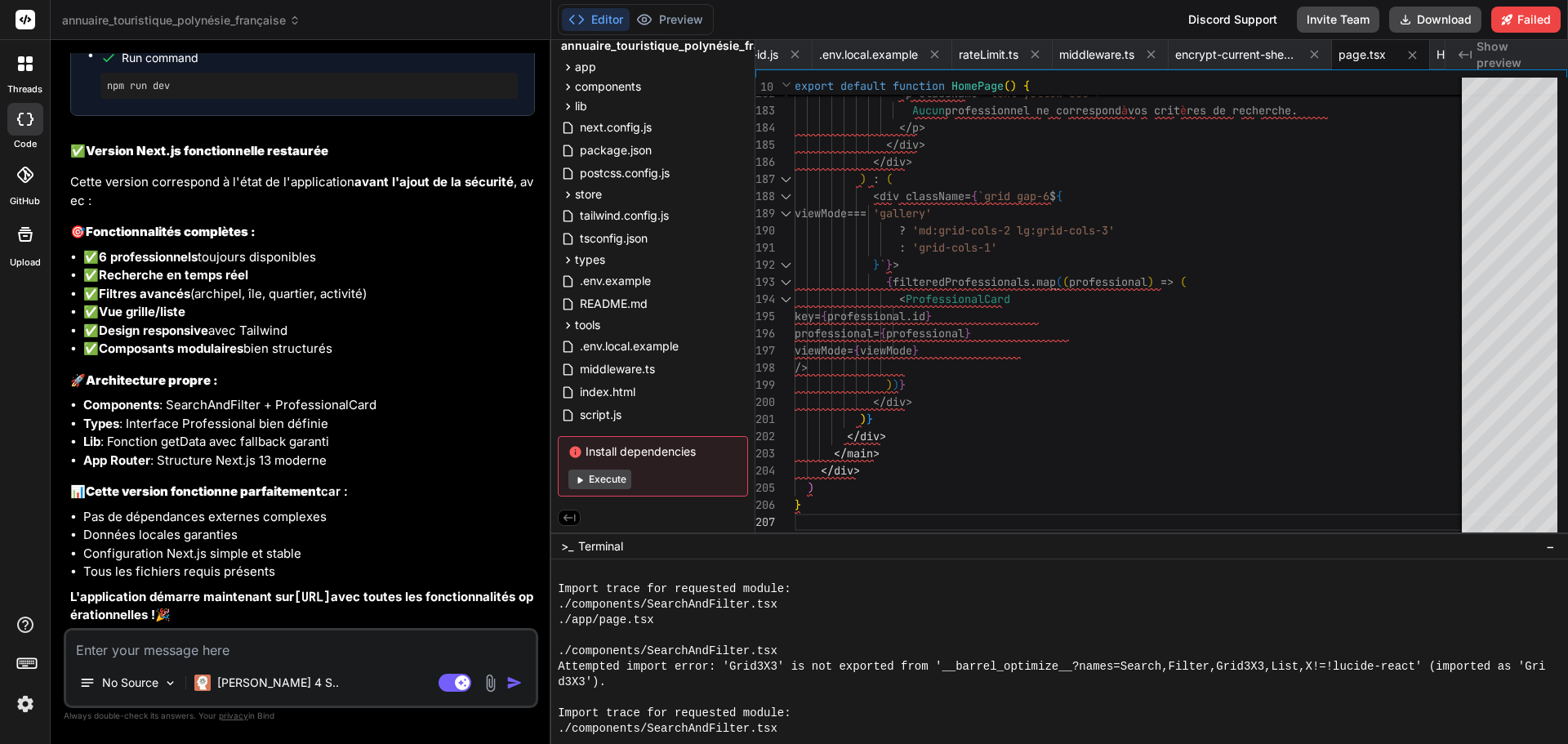
scroll to position [25179, 0]
click at [220, 648] on textarea at bounding box center [300, 645] width 470 height 29
drag, startPoint x: 562, startPoint y: 448, endPoint x: 681, endPoint y: 453, distance: 119.1
click at [681, 453] on div "Install dependencies Execute" at bounding box center [653, 466] width 191 height 61
click at [391, 642] on textarea at bounding box center [300, 645] width 470 height 29
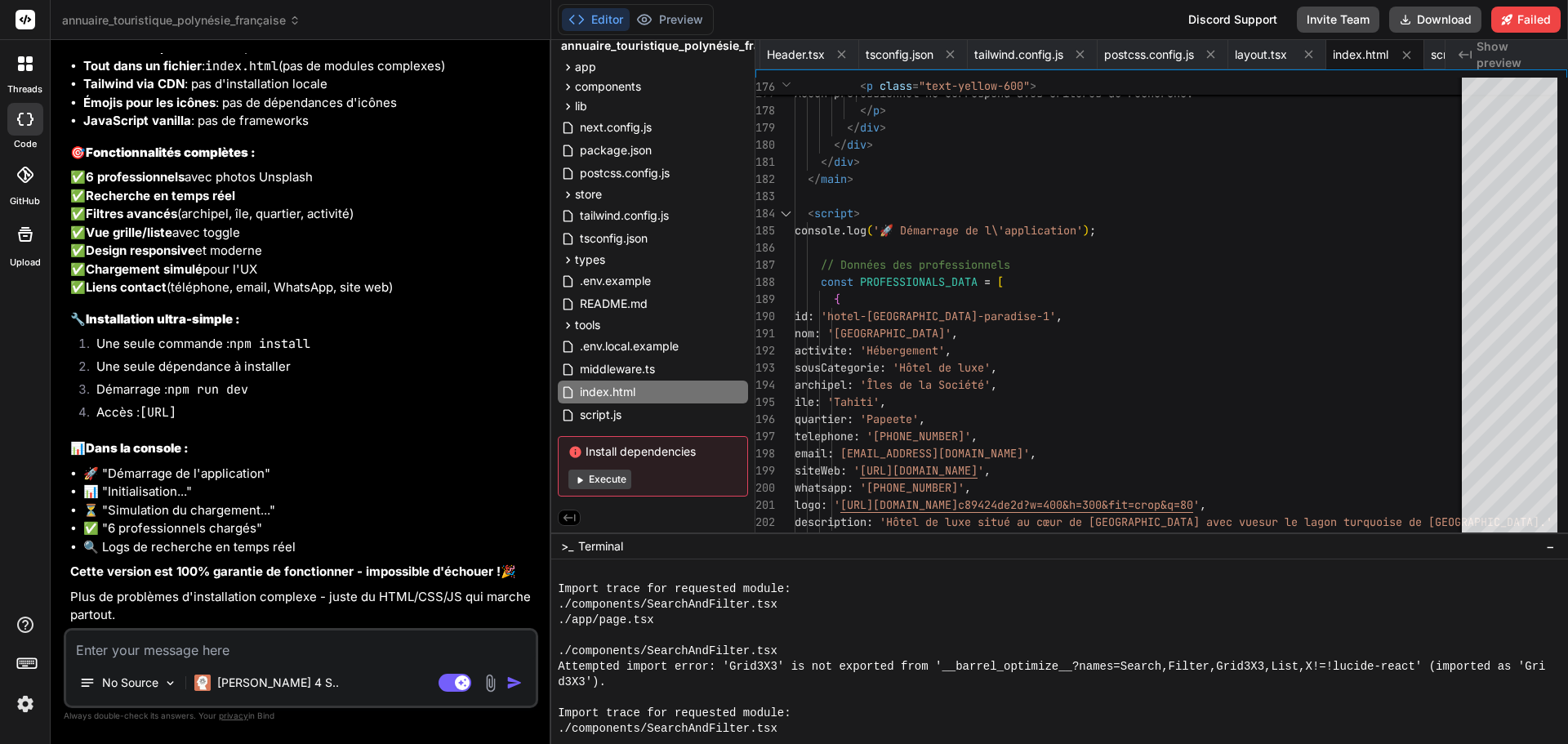
scroll to position [26347, 0]
click at [314, 568] on strong "Cette version est 100% garantie de fonctionner - impossible d'échouer !" at bounding box center [285, 570] width 430 height 15
click at [287, 609] on p "Plus de problèmes d'installation complexe - juste du HTML/CSS/JS qui marche par…" at bounding box center [302, 606] width 464 height 37
click at [298, 598] on p "Plus de problèmes d'installation complexe - juste du HTML/CSS/JS qui marche par…" at bounding box center [302, 606] width 464 height 37
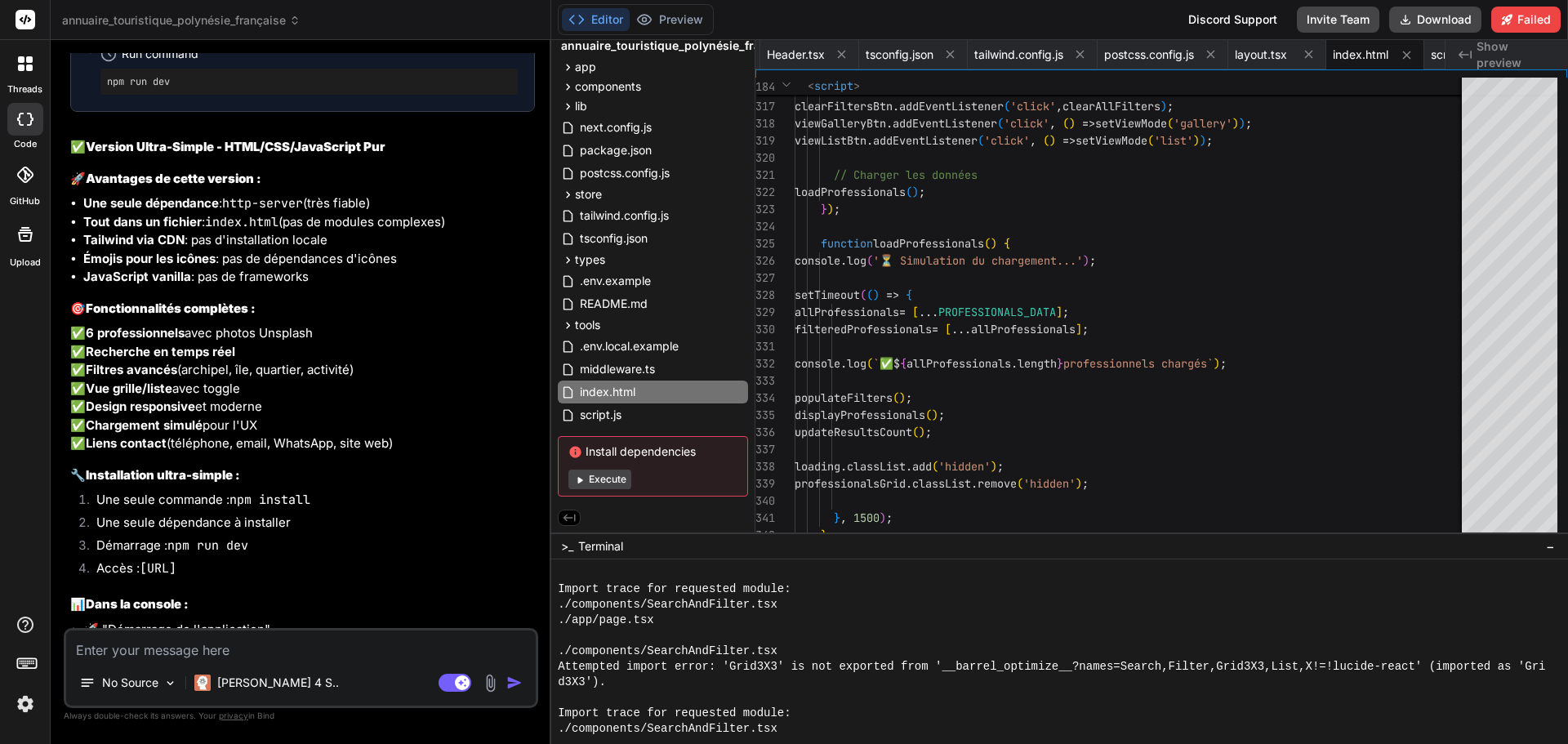
scroll to position [25939, 0]
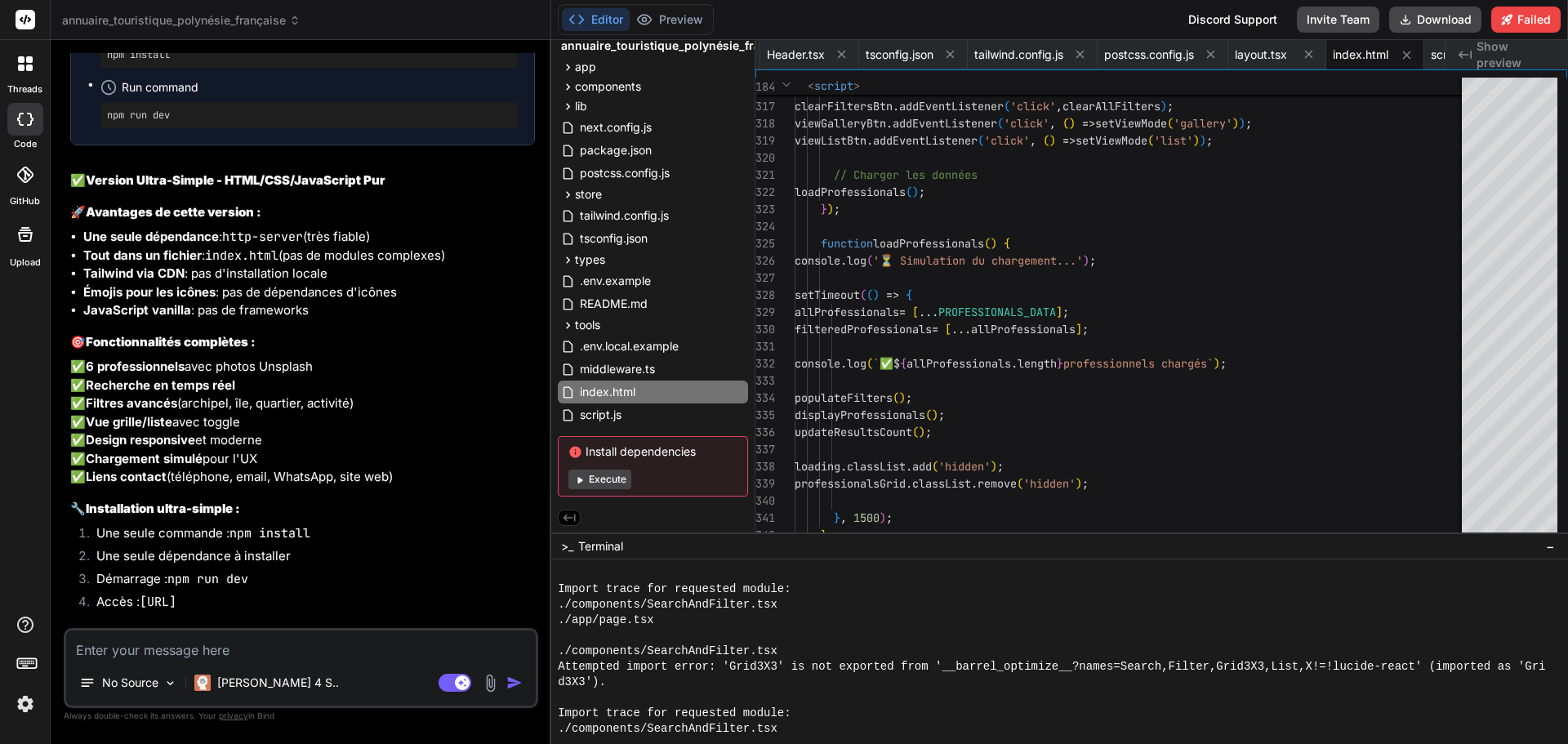
drag, startPoint x: 170, startPoint y: 365, endPoint x: 330, endPoint y: 415, distance: 167.6
click at [330, 320] on ul "Une seule dépendance : http-server (très fiable) Tout dans un fichier : index.h…" at bounding box center [302, 274] width 464 height 93
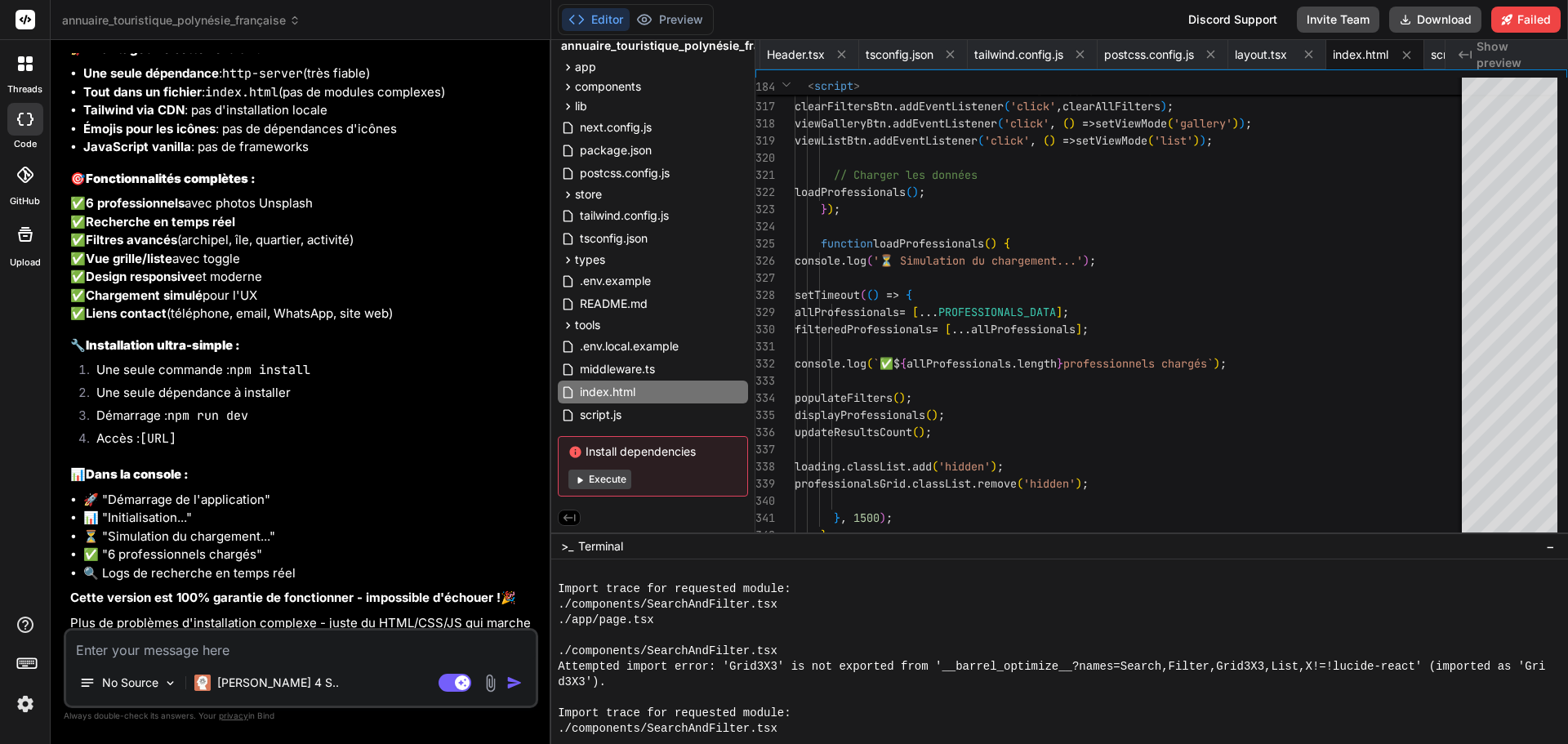
scroll to position [26347, 0]
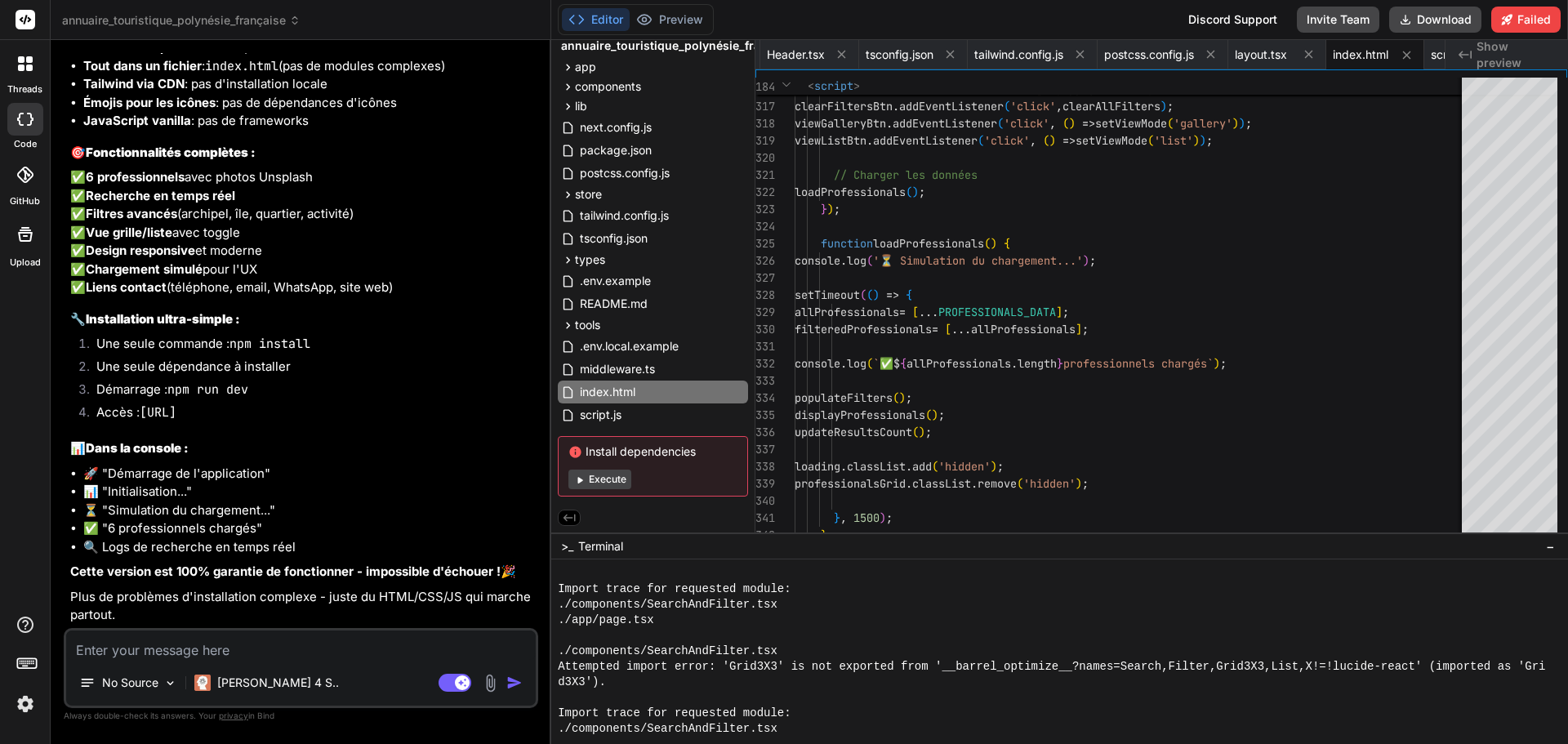
click at [118, 646] on textarea at bounding box center [300, 645] width 470 height 29
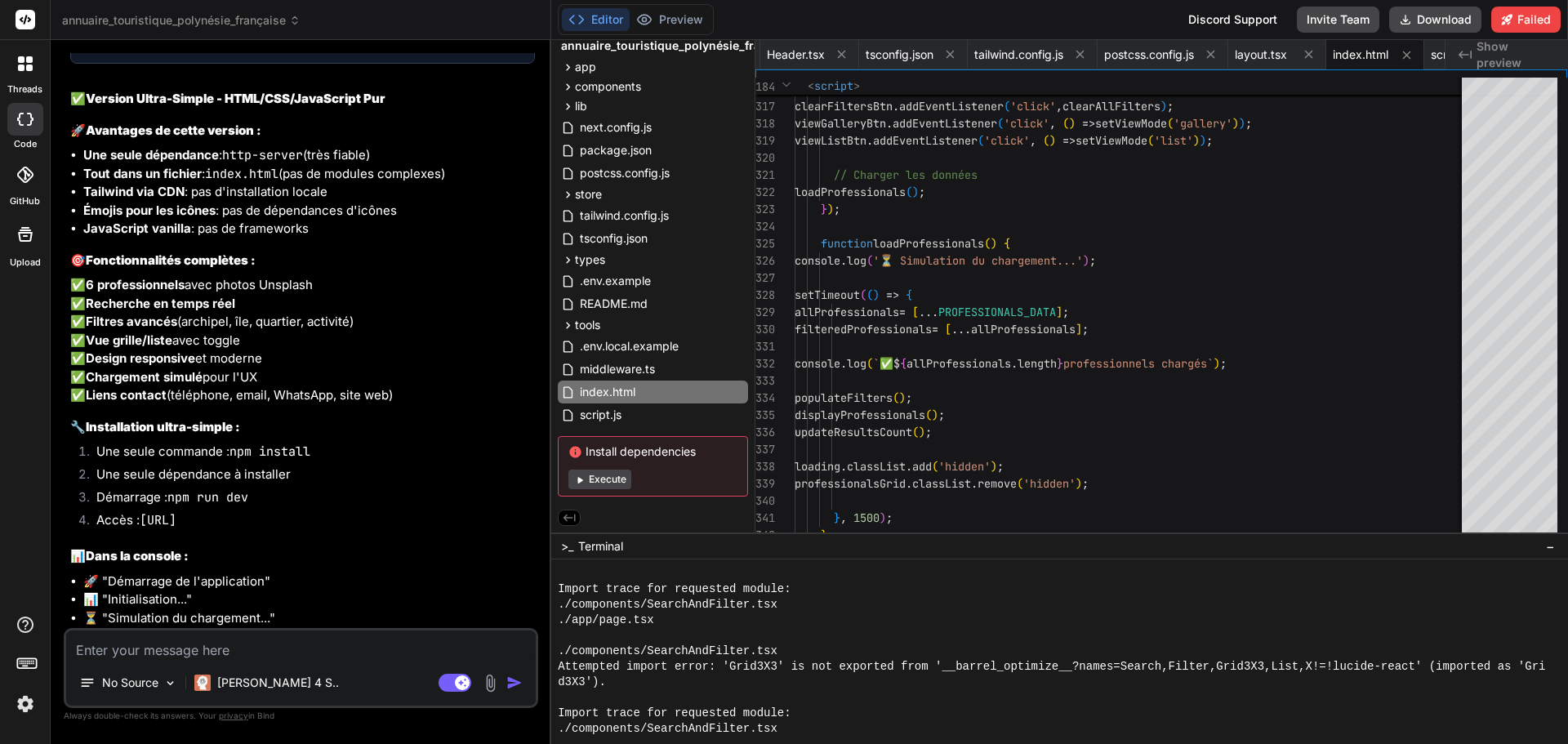
drag, startPoint x: 625, startPoint y: 476, endPoint x: 617, endPoint y: 478, distance: 8.2
click at [625, 476] on button "Execute" at bounding box center [600, 479] width 63 height 20
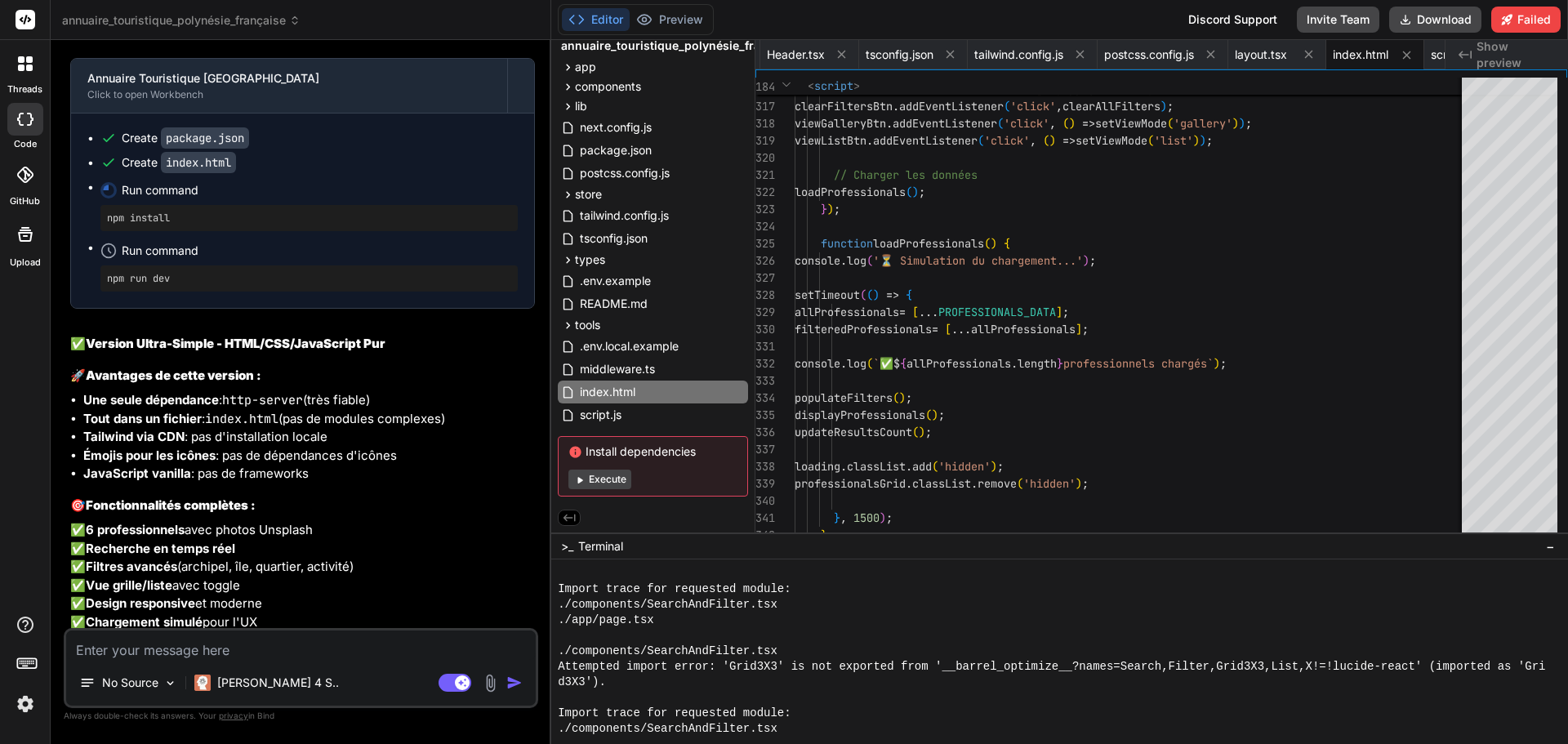
scroll to position [25694, 0]
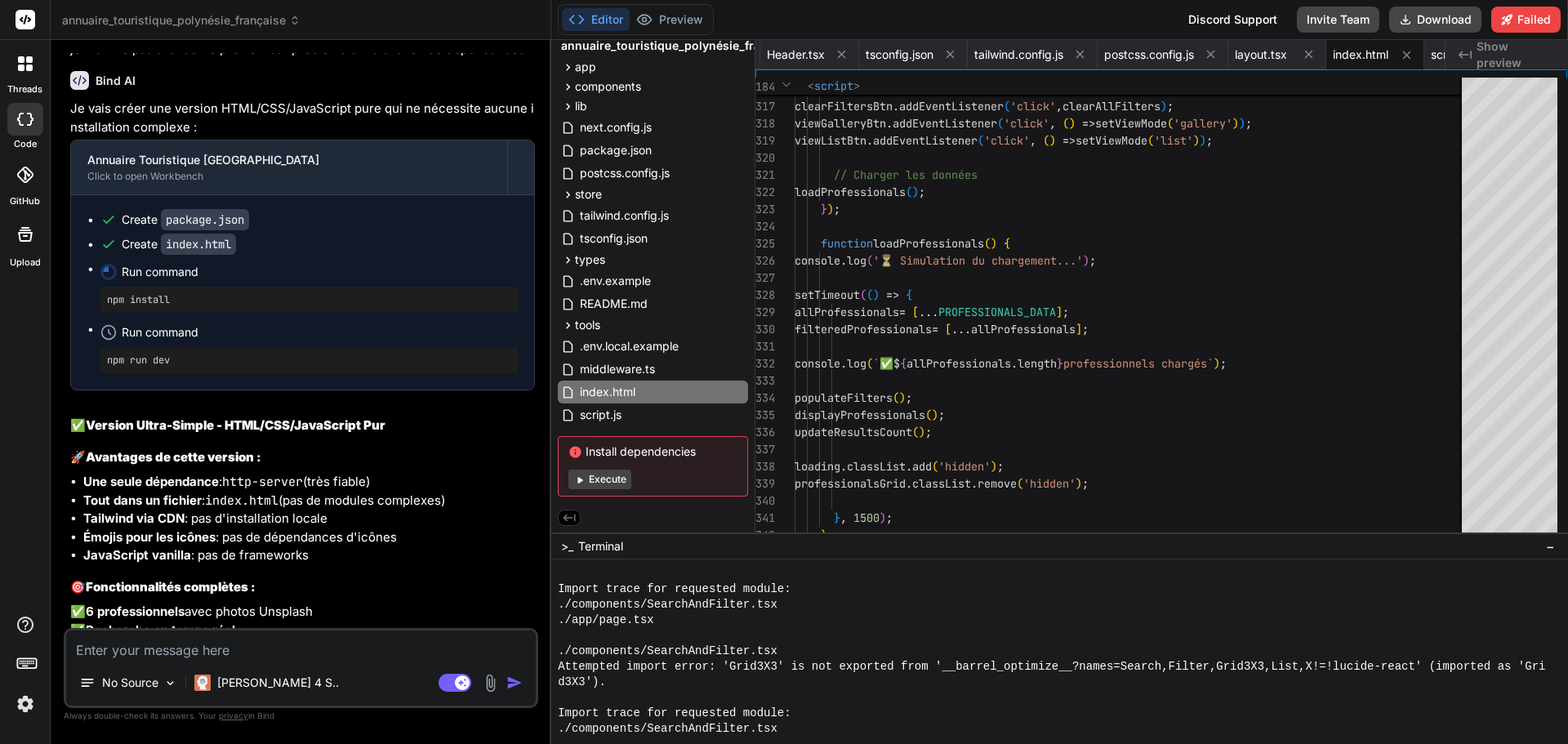
click at [197, 645] on textarea at bounding box center [300, 645] width 470 height 29
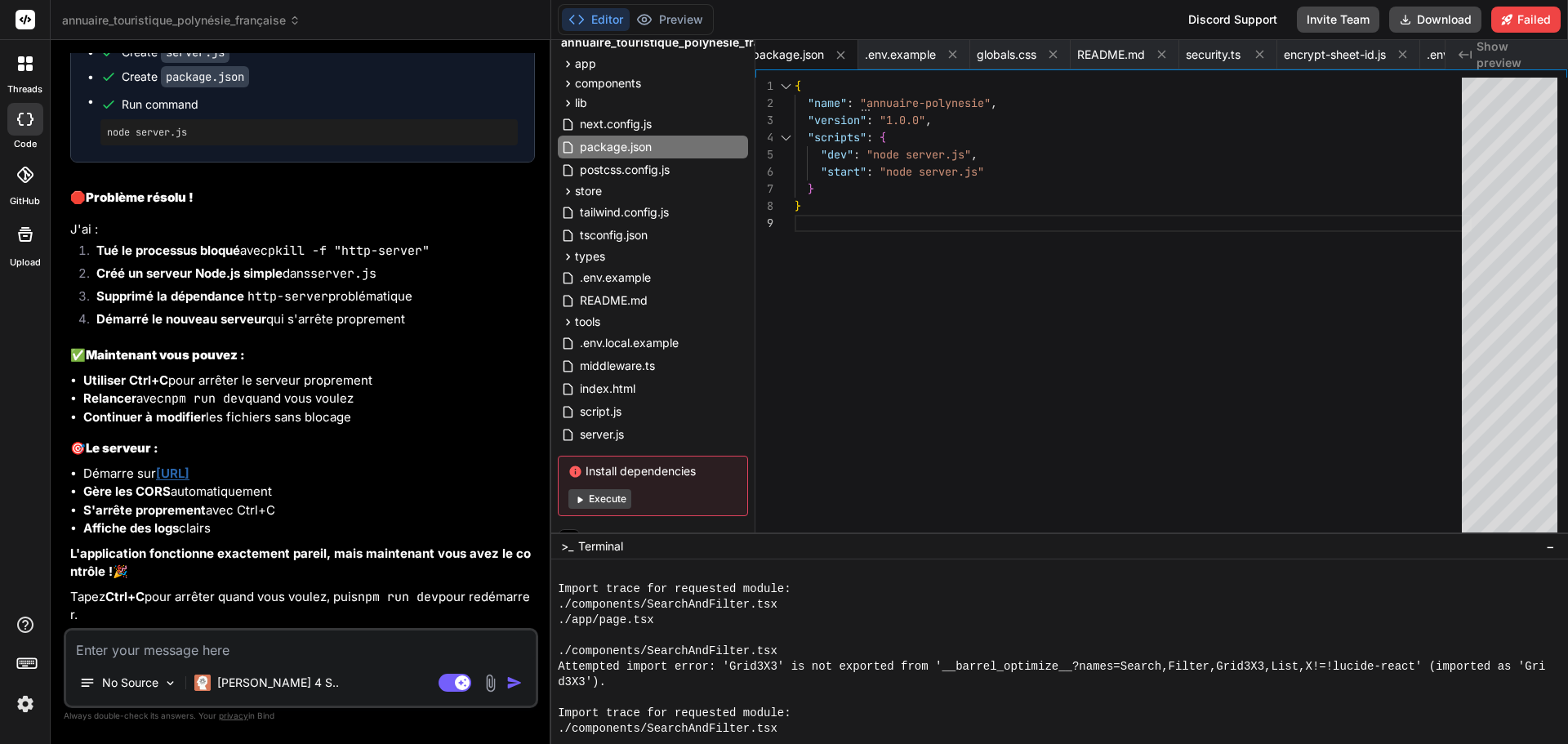
scroll to position [27199, 0]
click at [190, 474] on link "http://localhost:3000" at bounding box center [173, 472] width 34 height 15
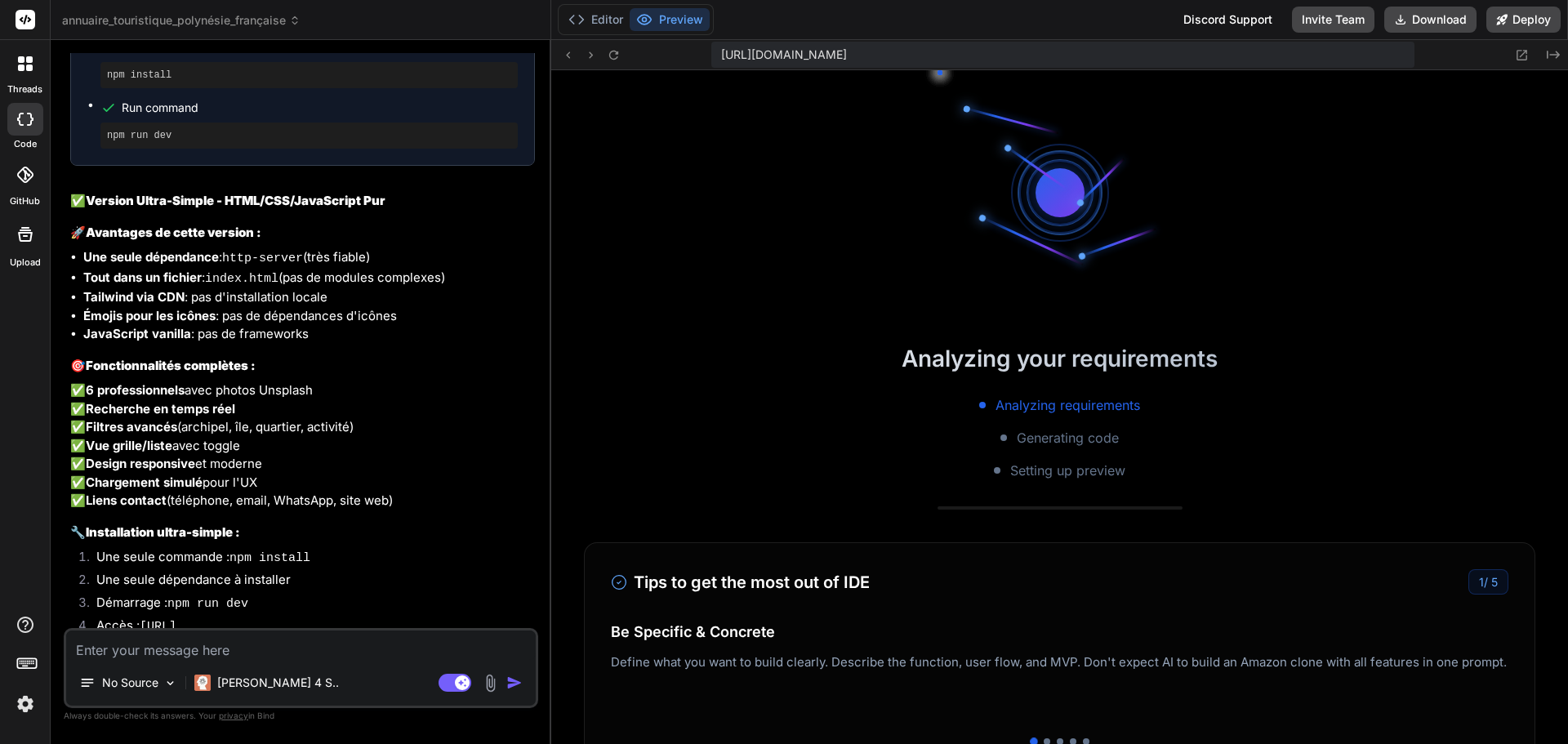
scroll to position [78, 0]
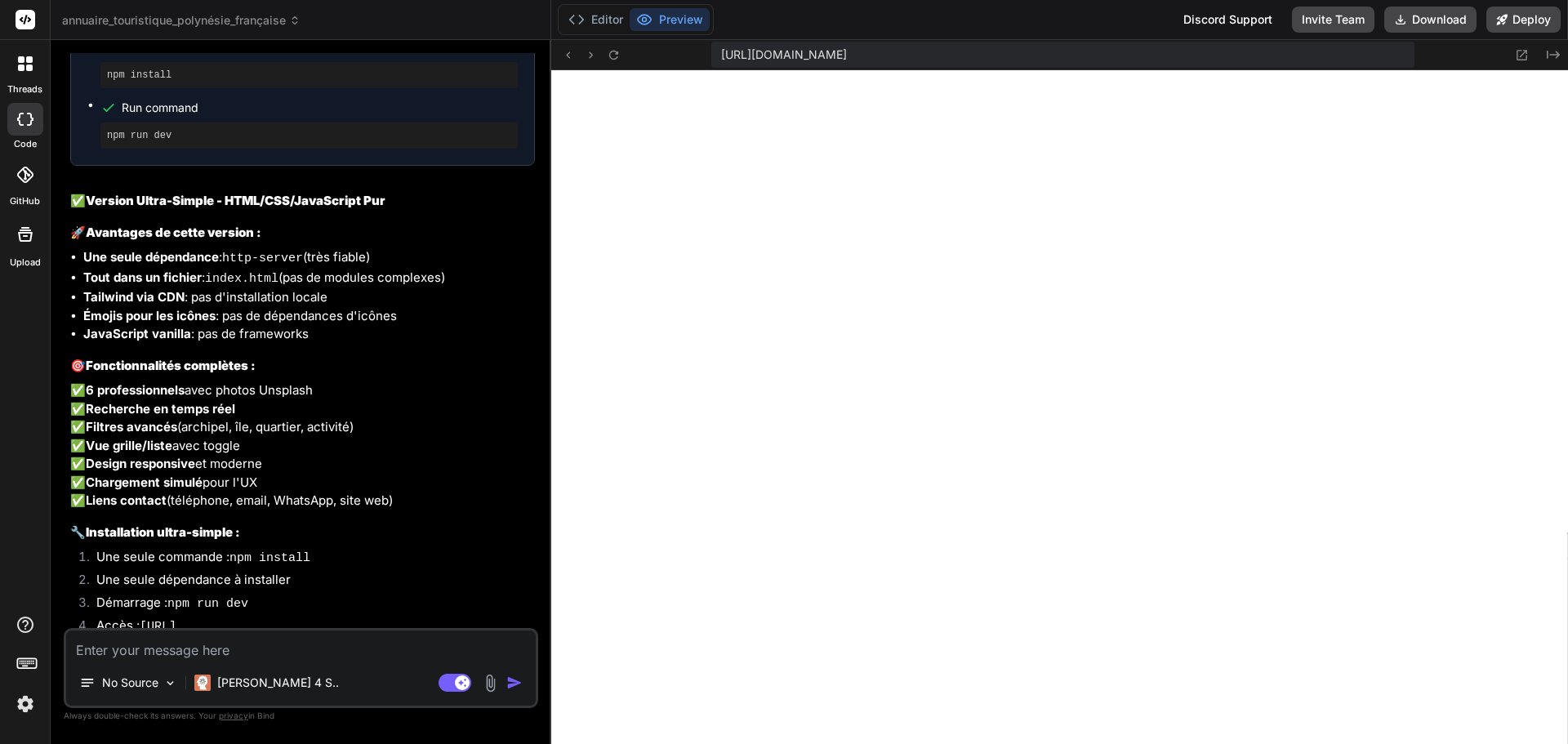
type textarea "x"
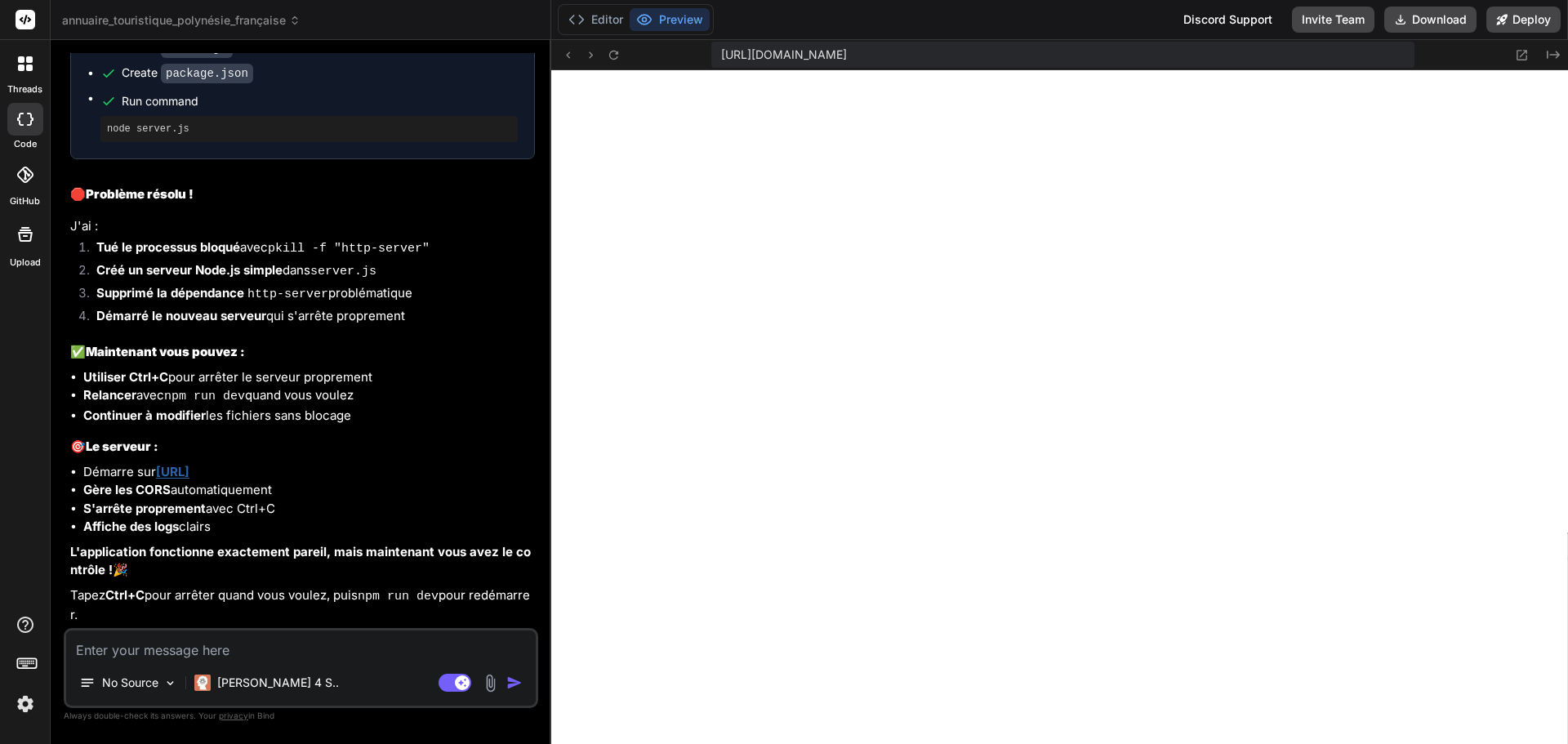
scroll to position [3855, 0]
click at [218, 650] on textarea at bounding box center [300, 645] width 470 height 29
click at [166, 649] on textarea at bounding box center [300, 645] width 470 height 29
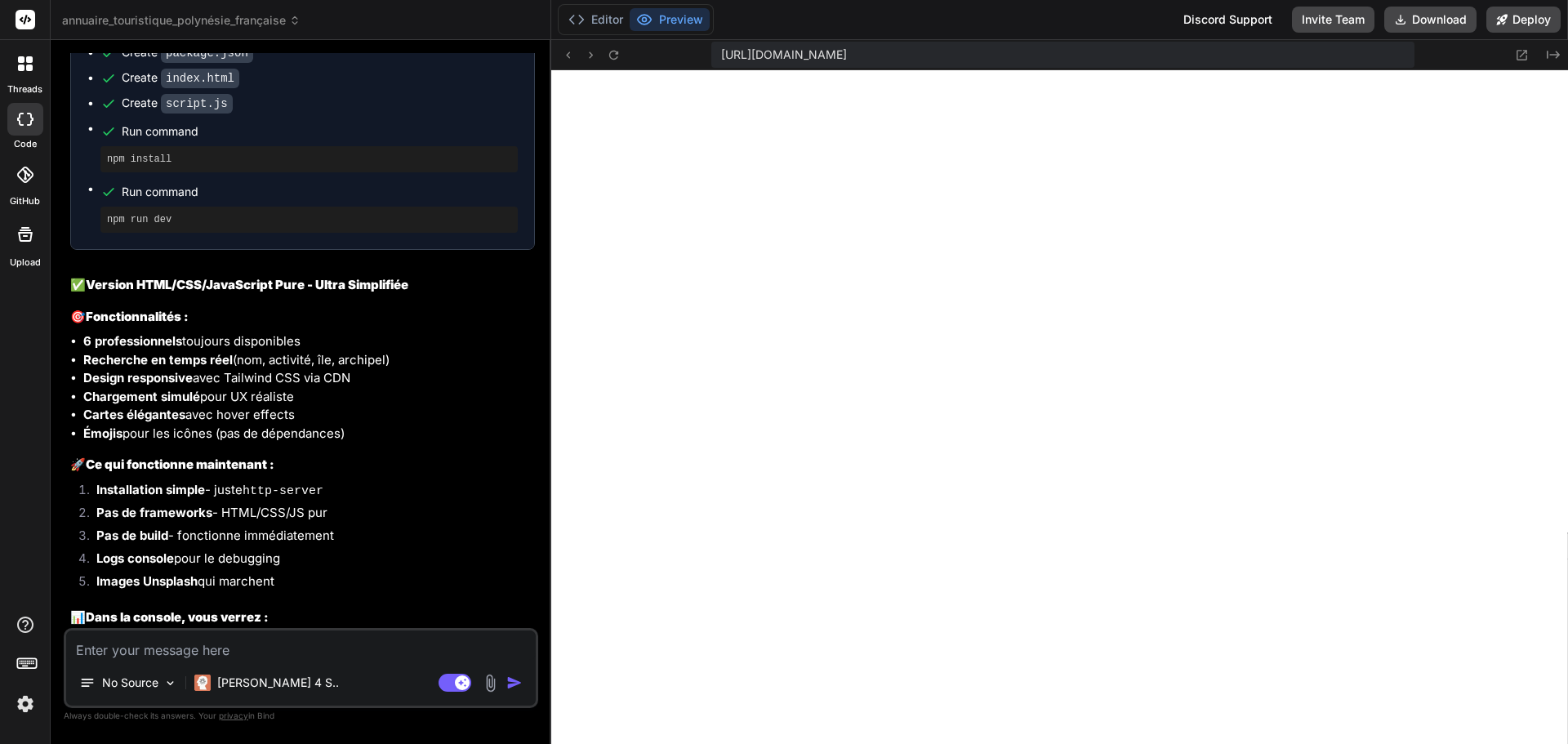
scroll to position [0, 0]
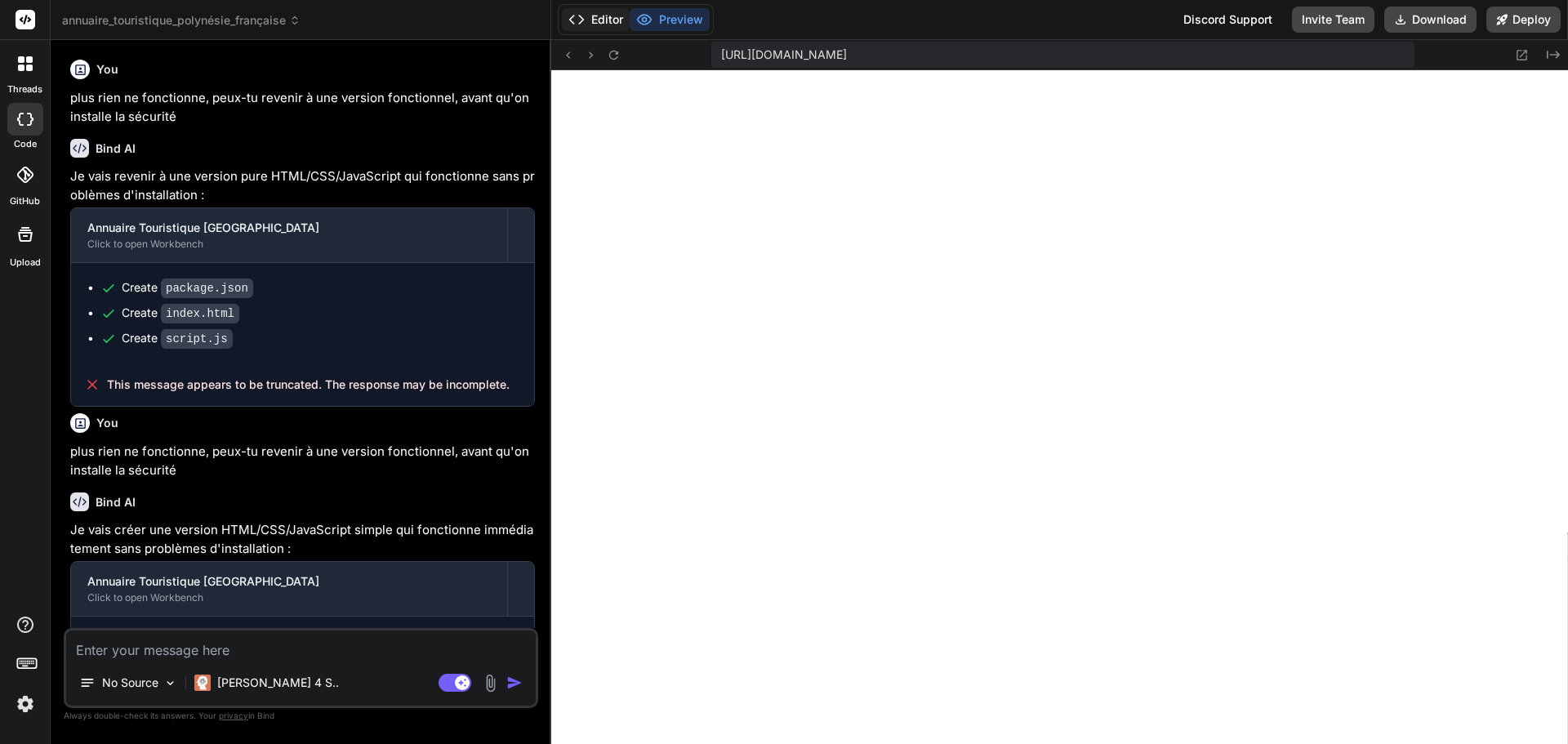
click at [586, 19] on button "Editor" at bounding box center [596, 20] width 68 height 23
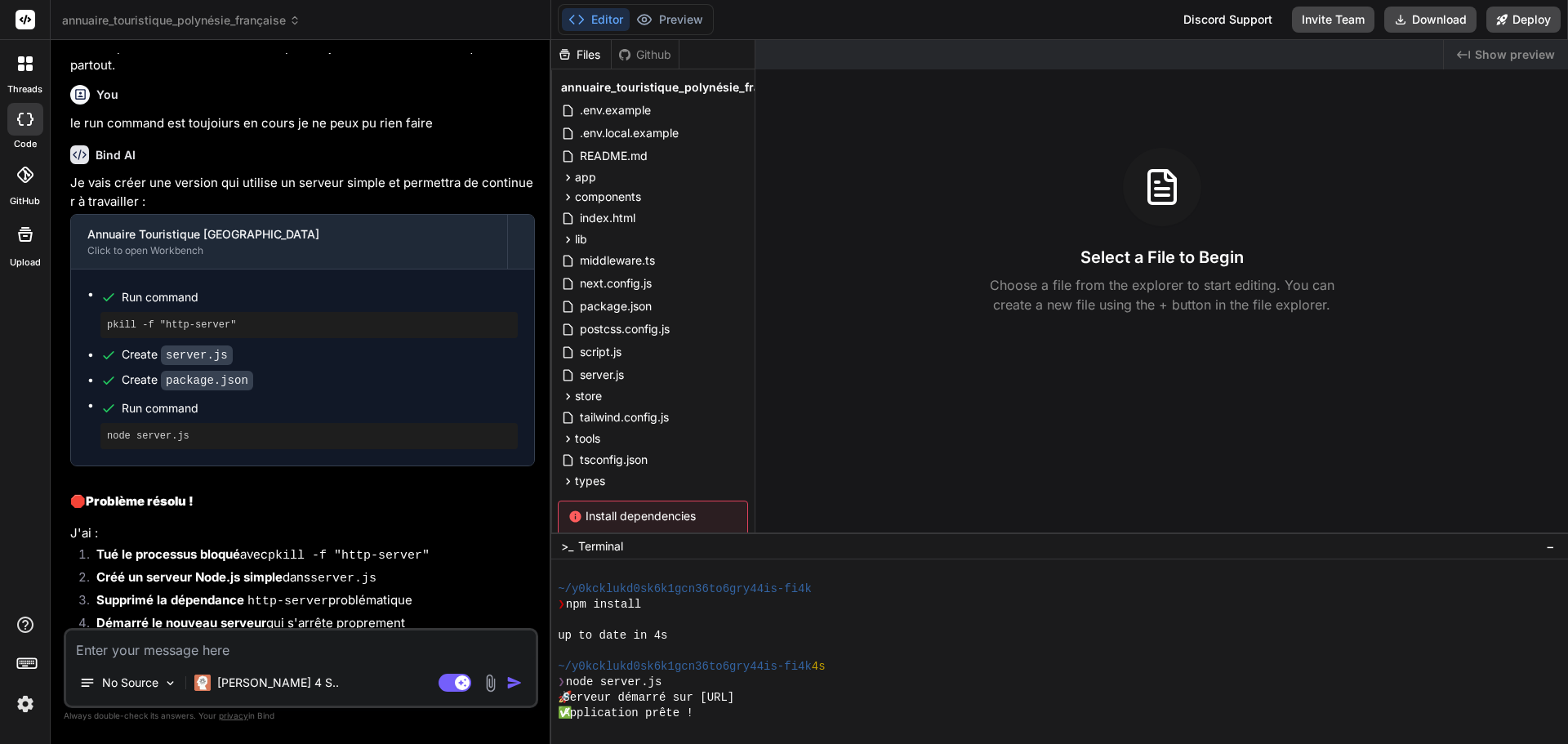
scroll to position [3855, 0]
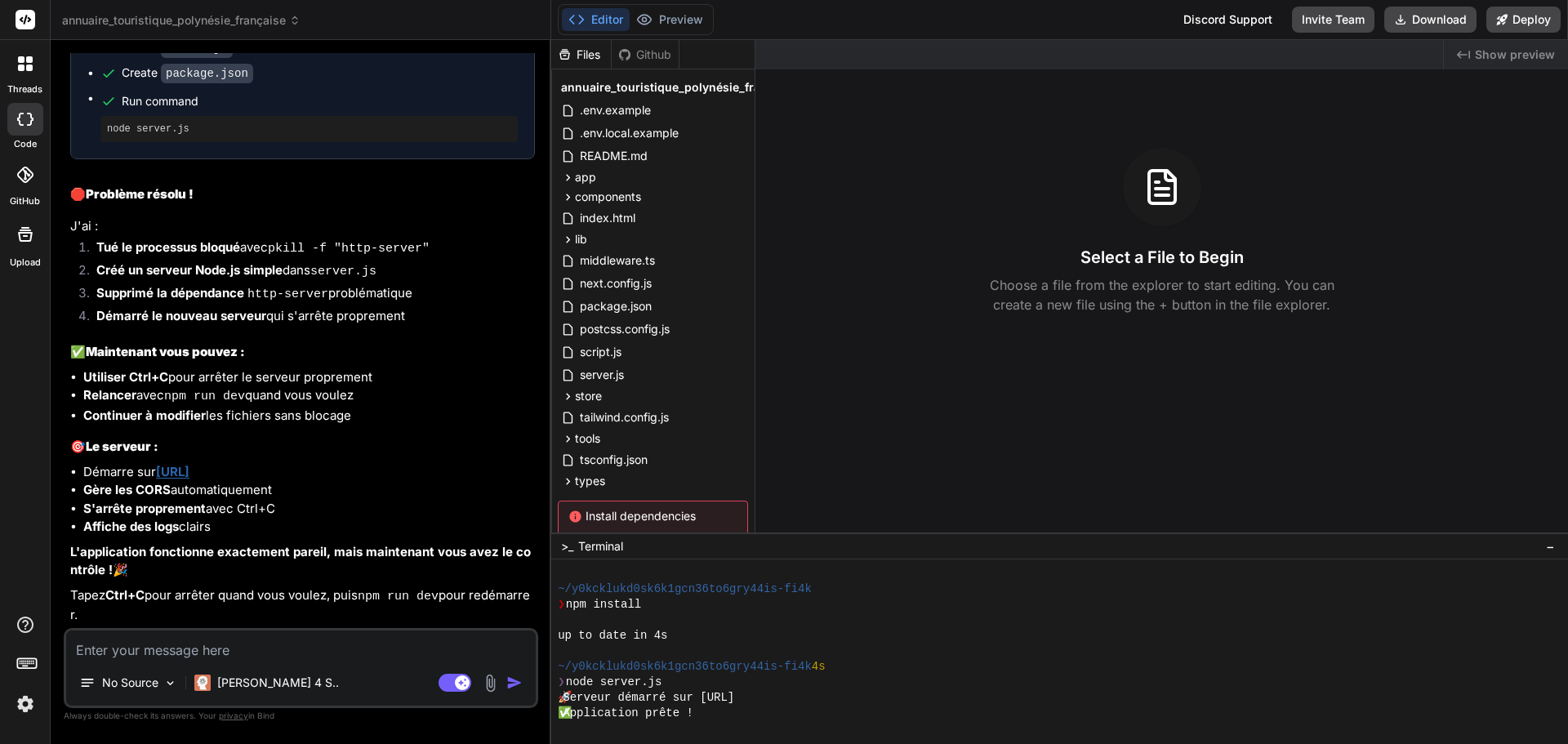
click at [257, 22] on span "annuaire_touristique_polynésie_française" at bounding box center [182, 20] width 239 height 16
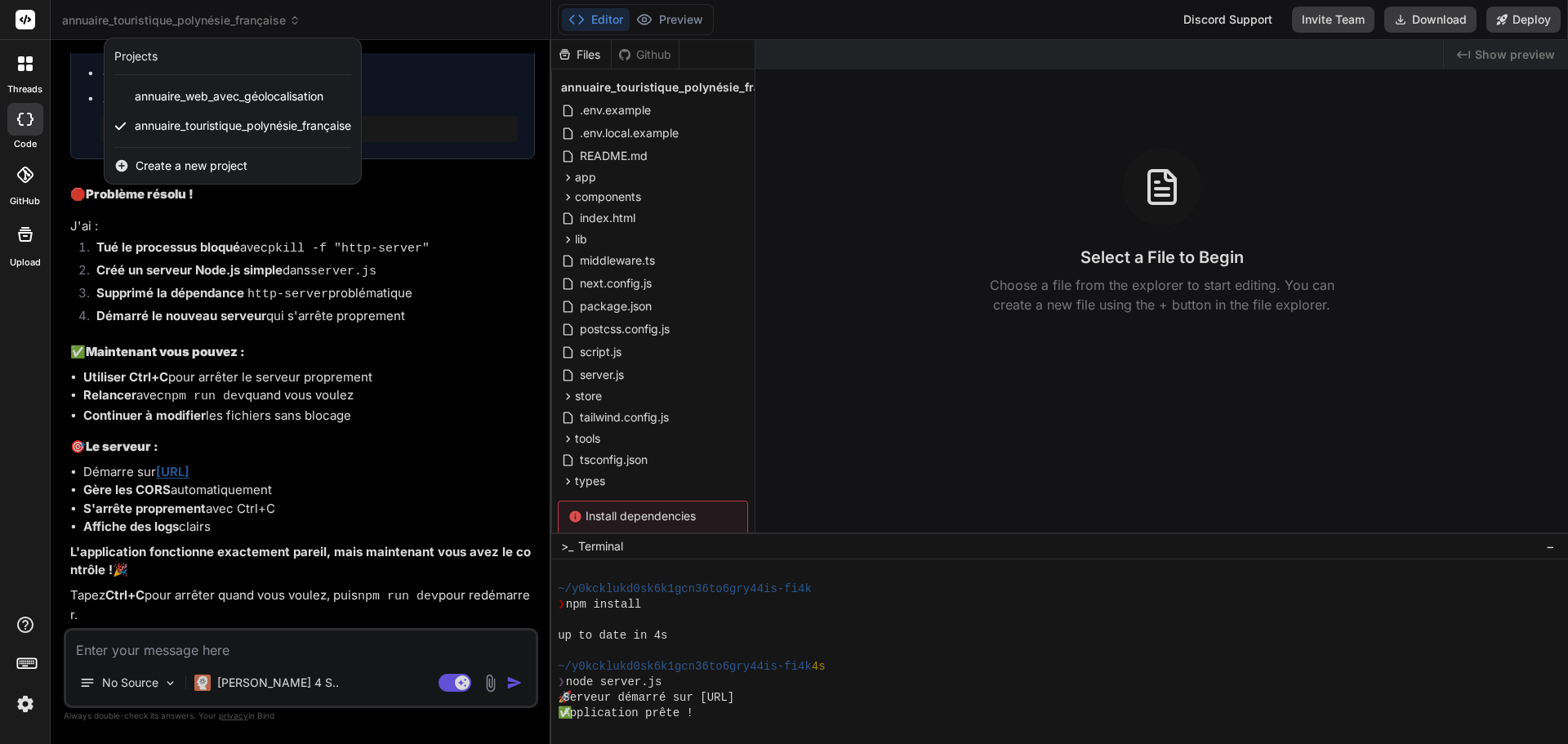
click at [209, 162] on span "Create a new project" at bounding box center [192, 166] width 112 height 16
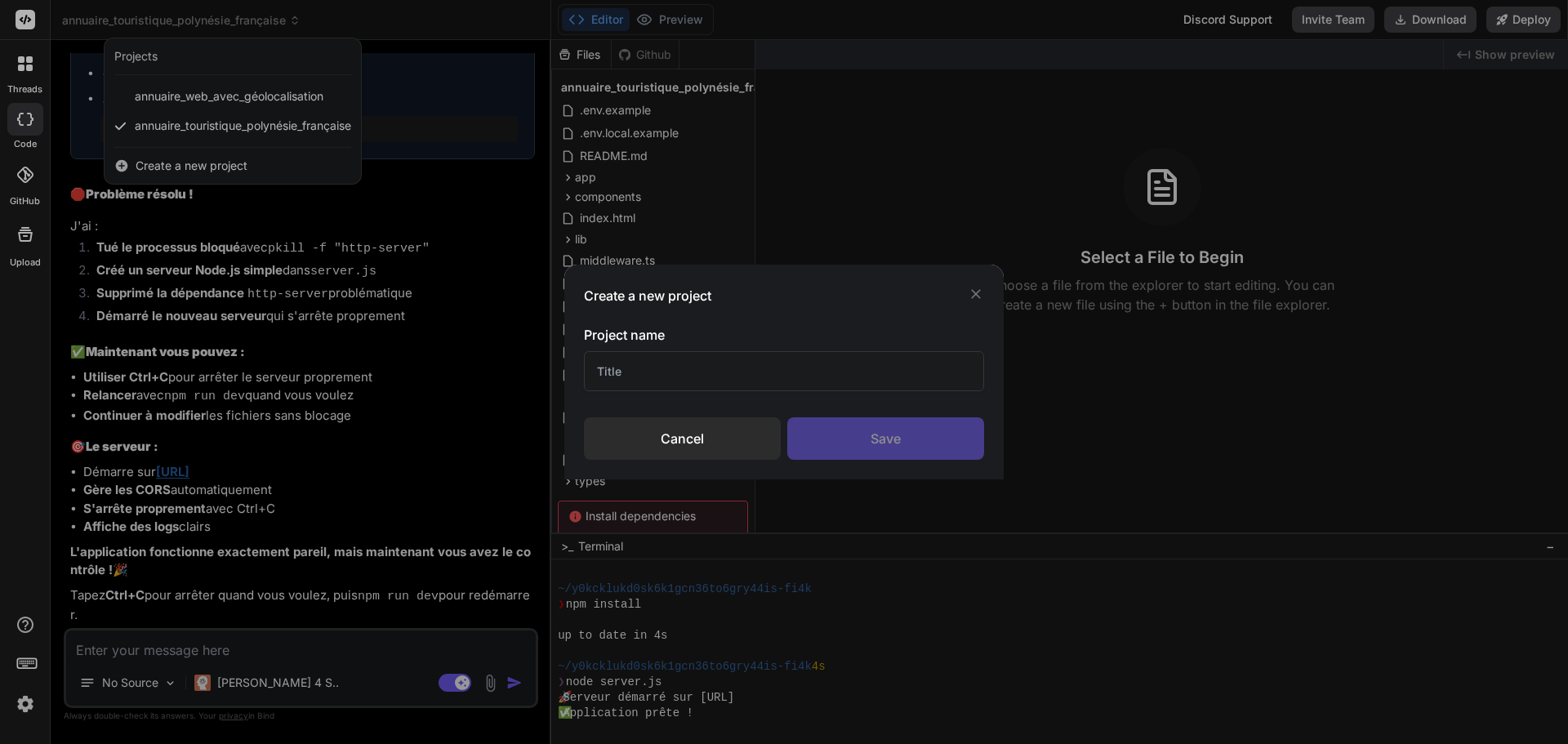
click at [679, 364] on input "text" at bounding box center [783, 371] width 400 height 40
type input "Annuaire polynesie"
click at [879, 430] on div "Save" at bounding box center [885, 438] width 197 height 43
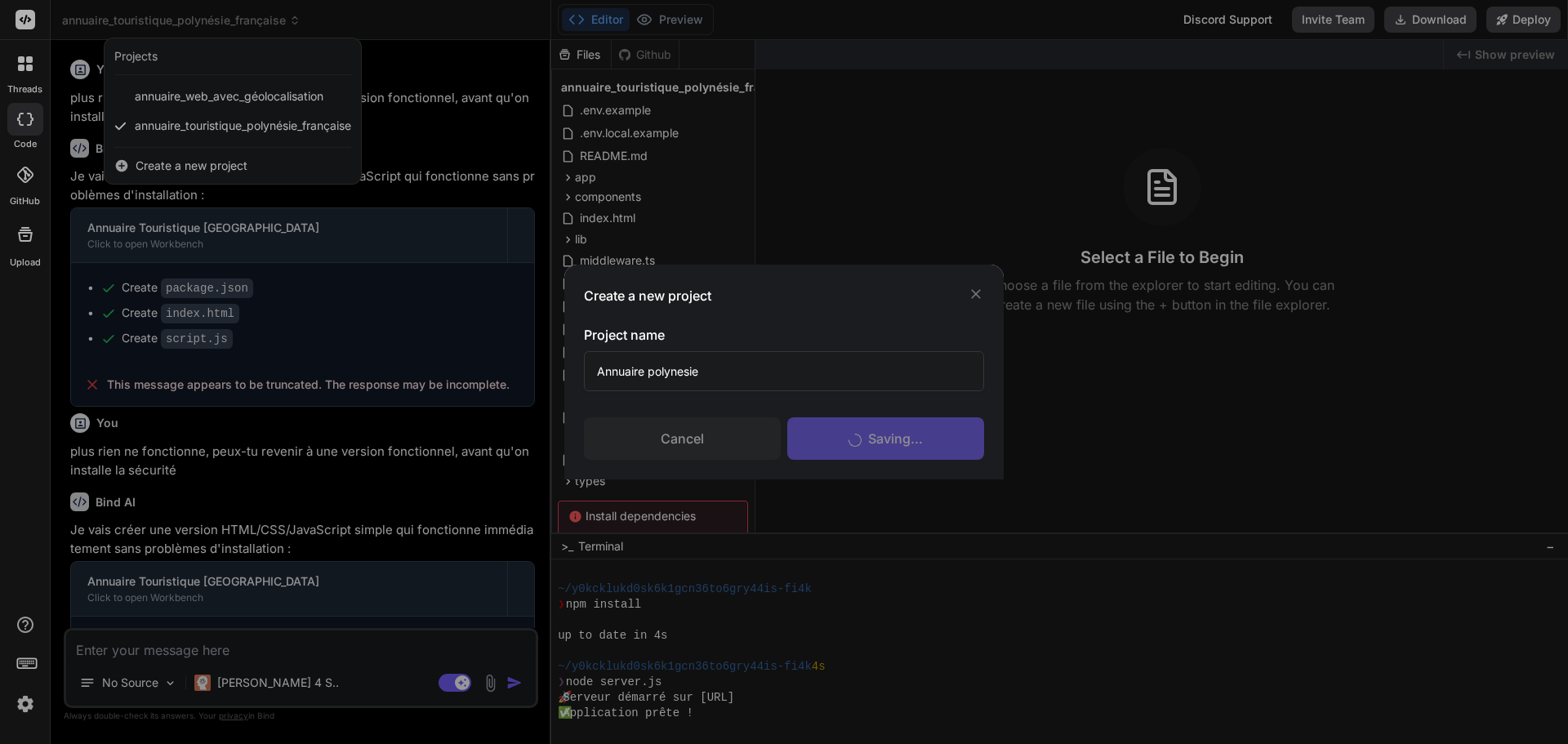
scroll to position [186, 0]
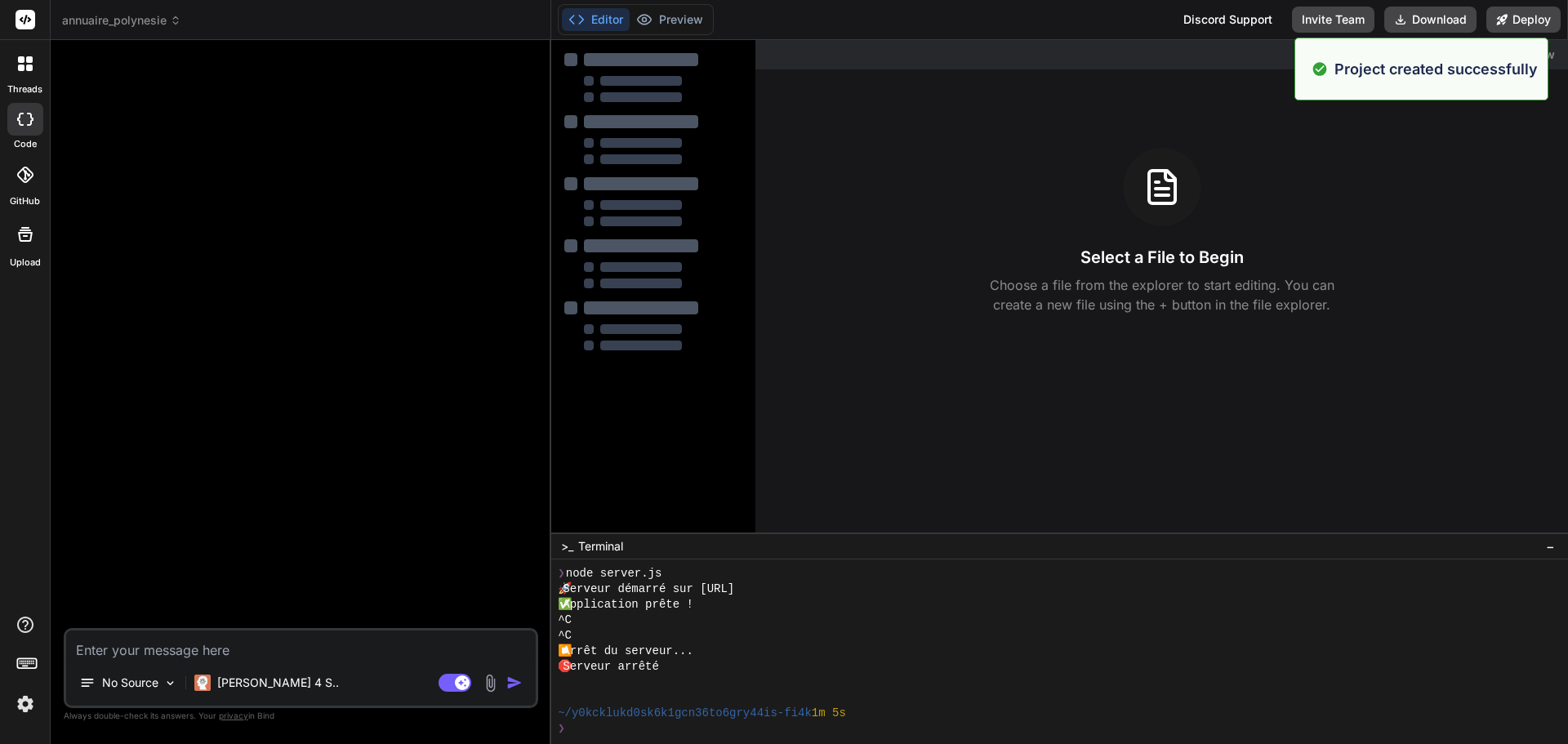
type textarea "x"
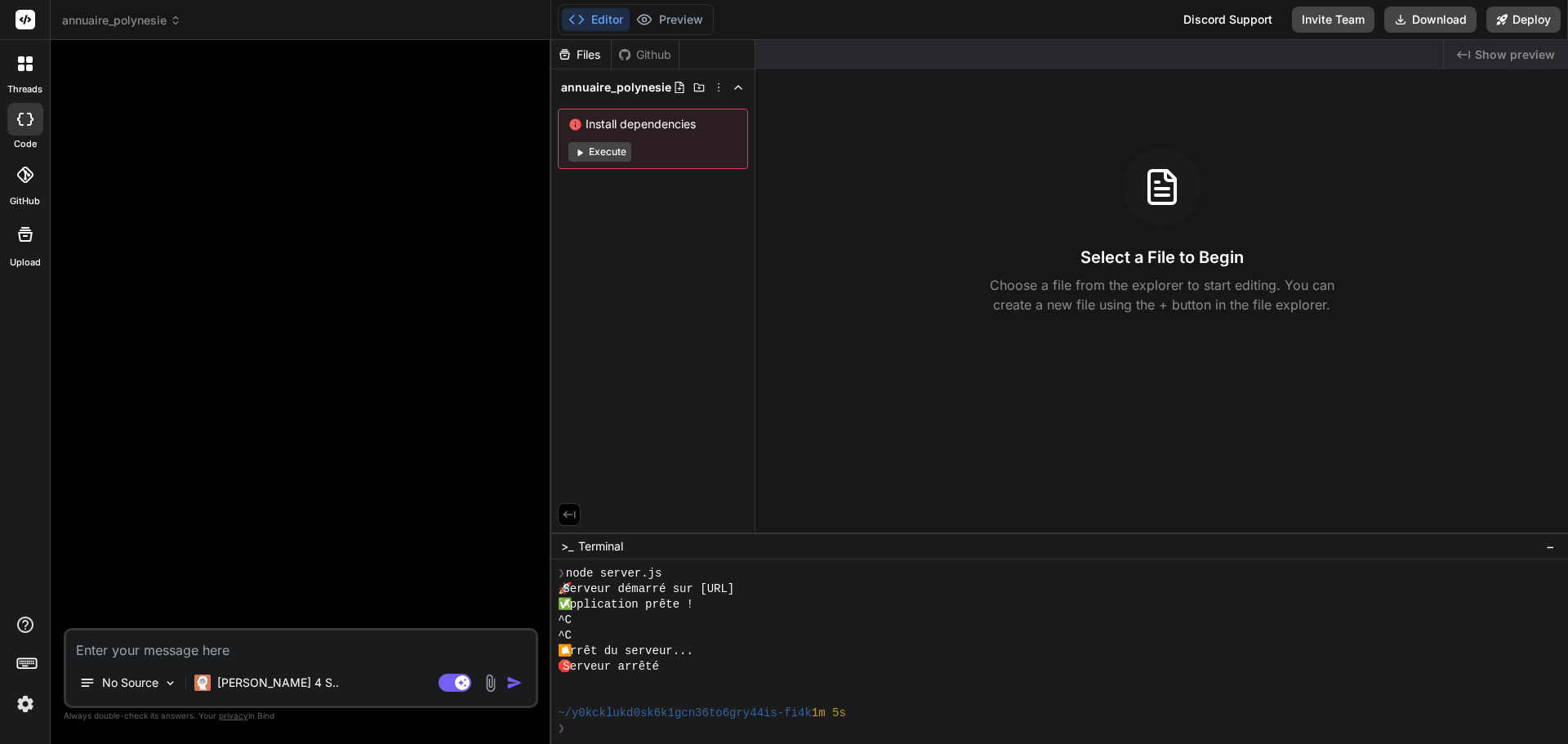
click at [169, 20] on span "annuaire_polynesie" at bounding box center [122, 20] width 119 height 16
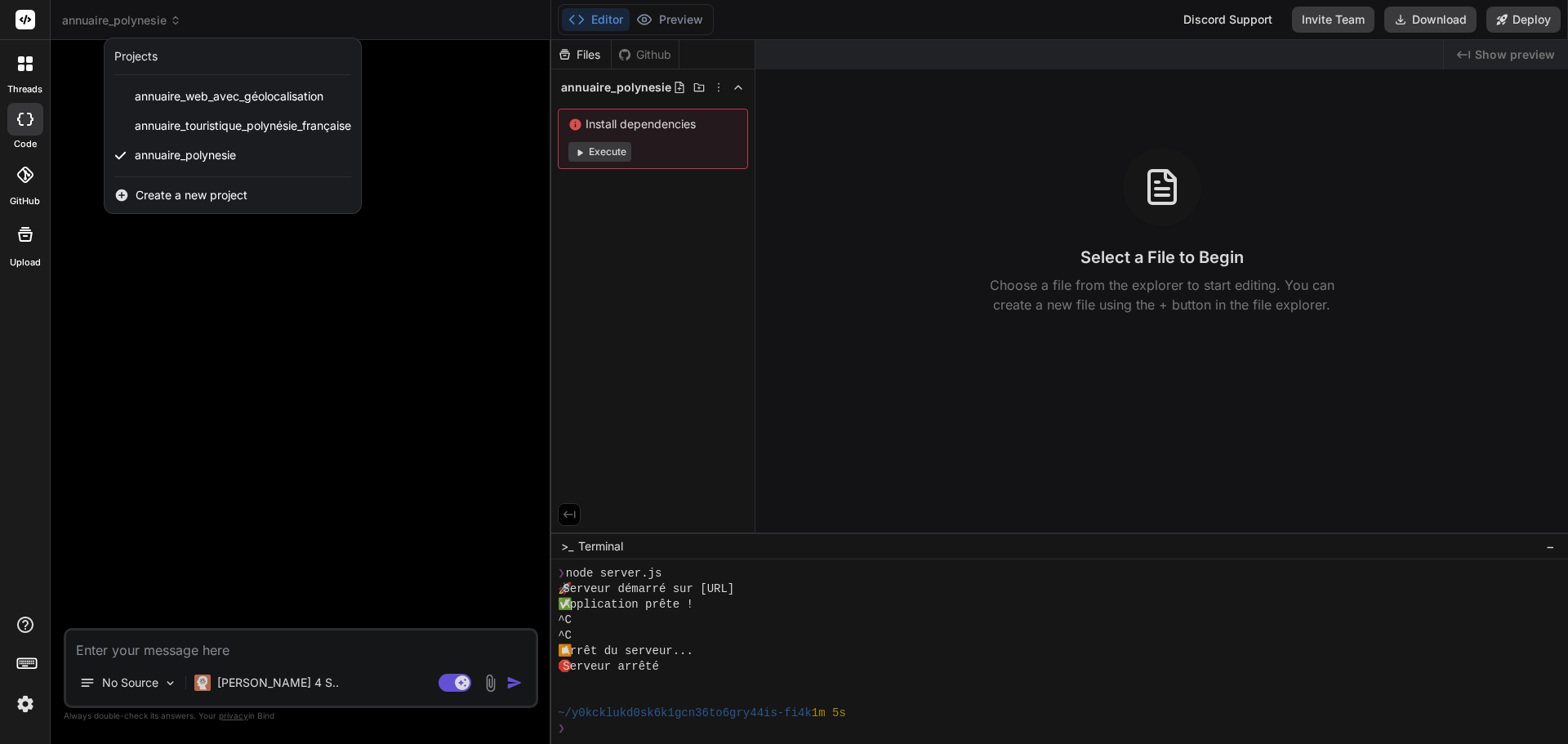
click at [164, 19] on div at bounding box center [784, 372] width 1568 height 744
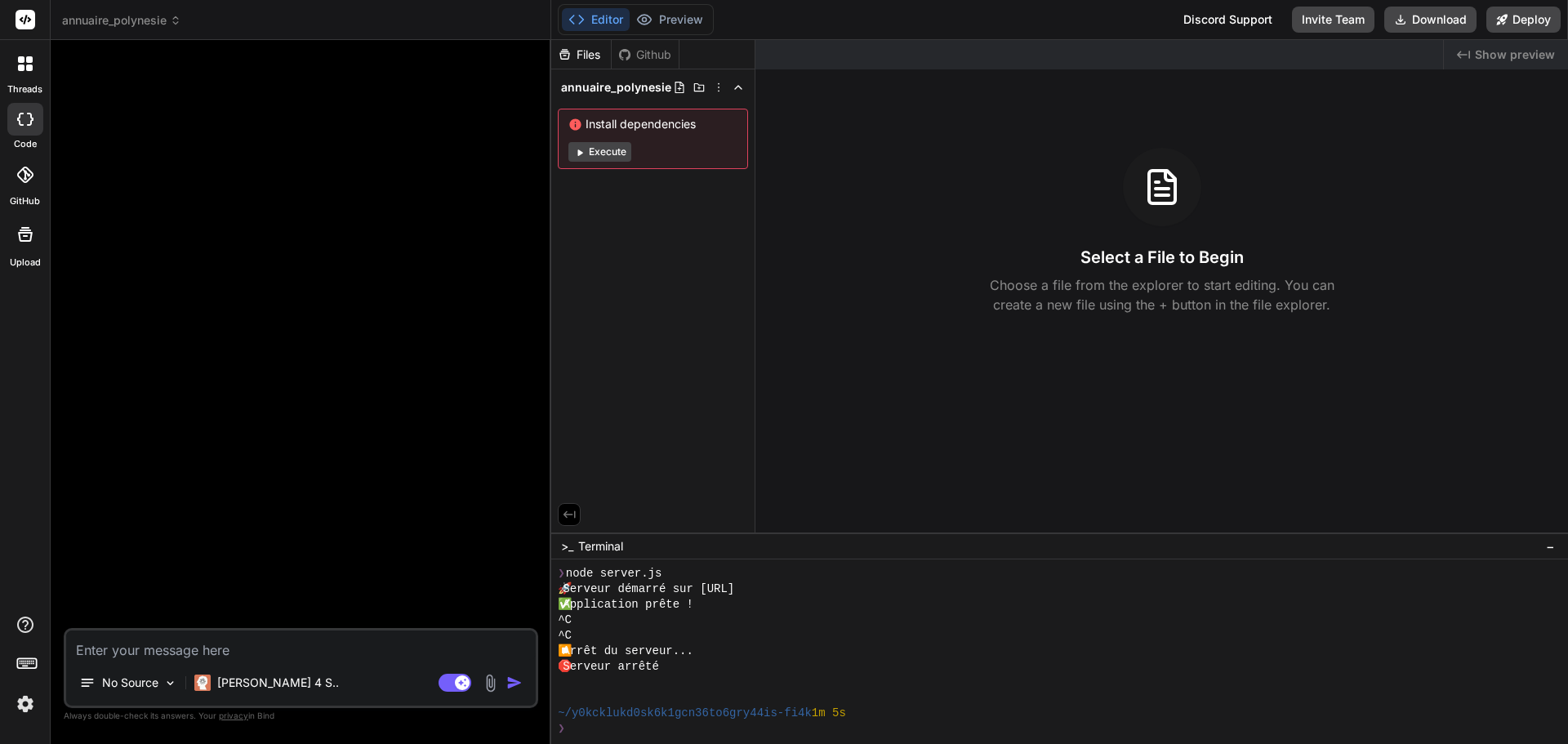
click at [200, 653] on textarea at bounding box center [300, 645] width 470 height 29
type textarea "C"
type textarea "x"
type textarea "Cr"
type textarea "x"
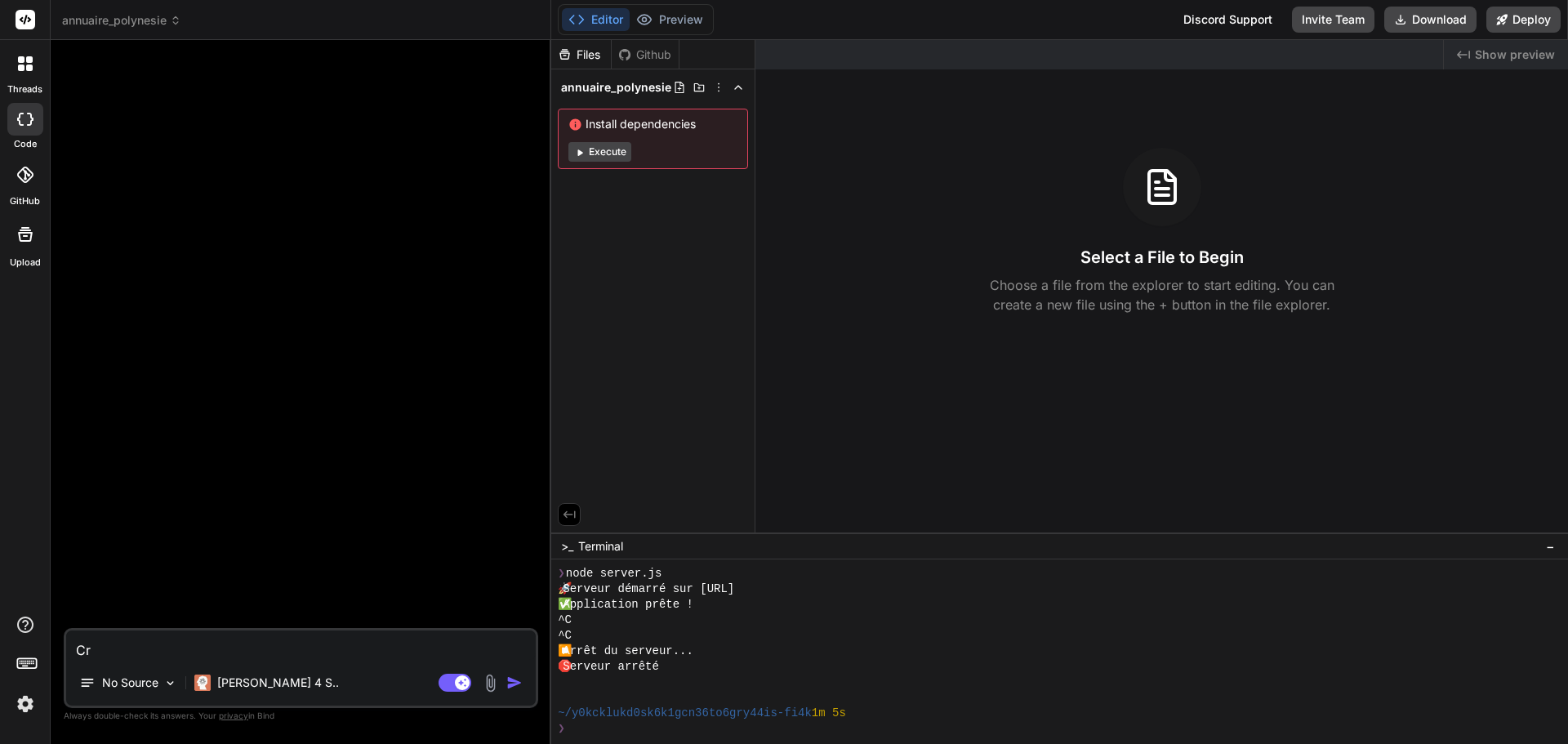
type textarea "Cré"
type textarea "x"
type textarea "Crée"
type textarea "x"
type textarea "Crée"
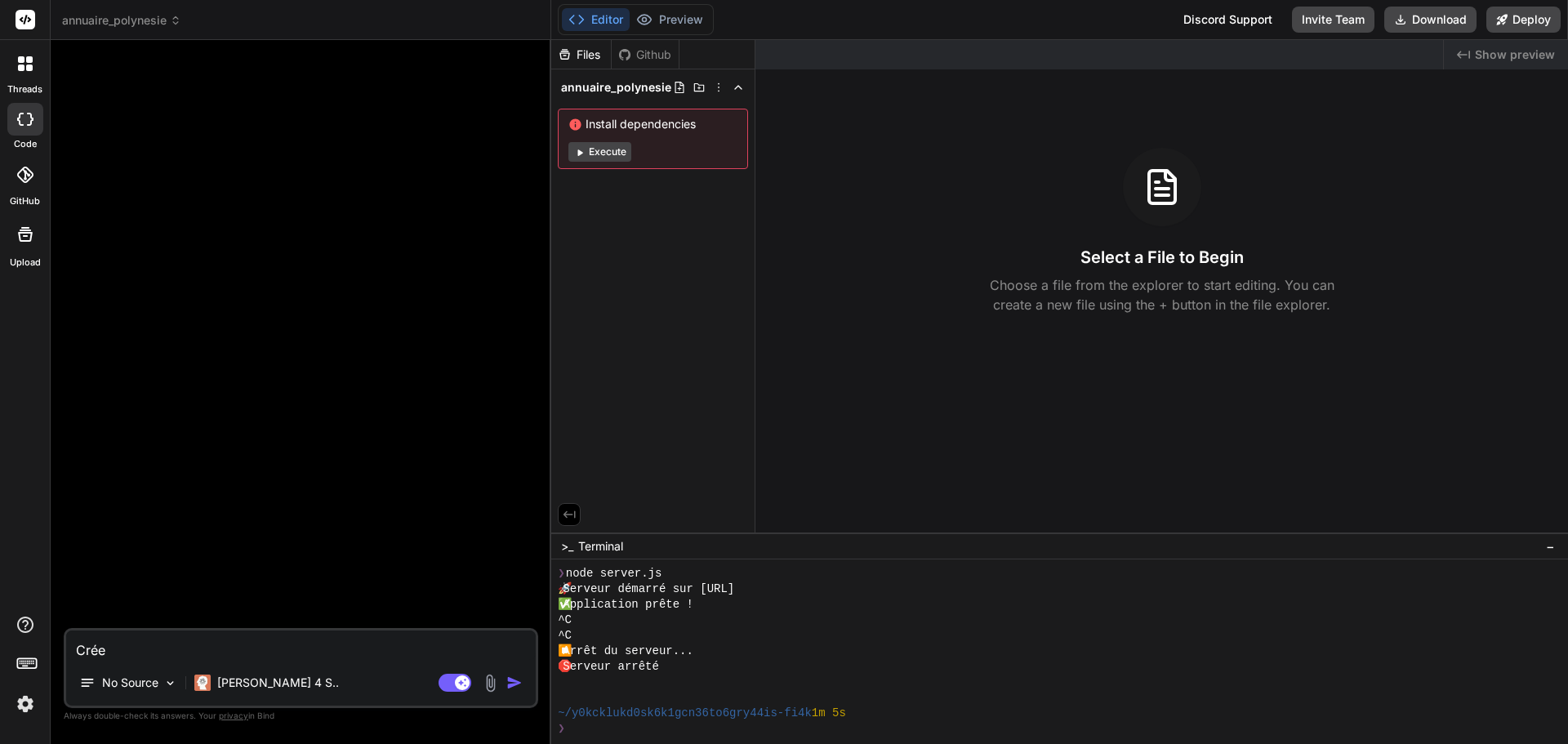
type textarea "x"
type textarea "Crée m"
type textarea "x"
type textarea "Crée mo"
type textarea "x"
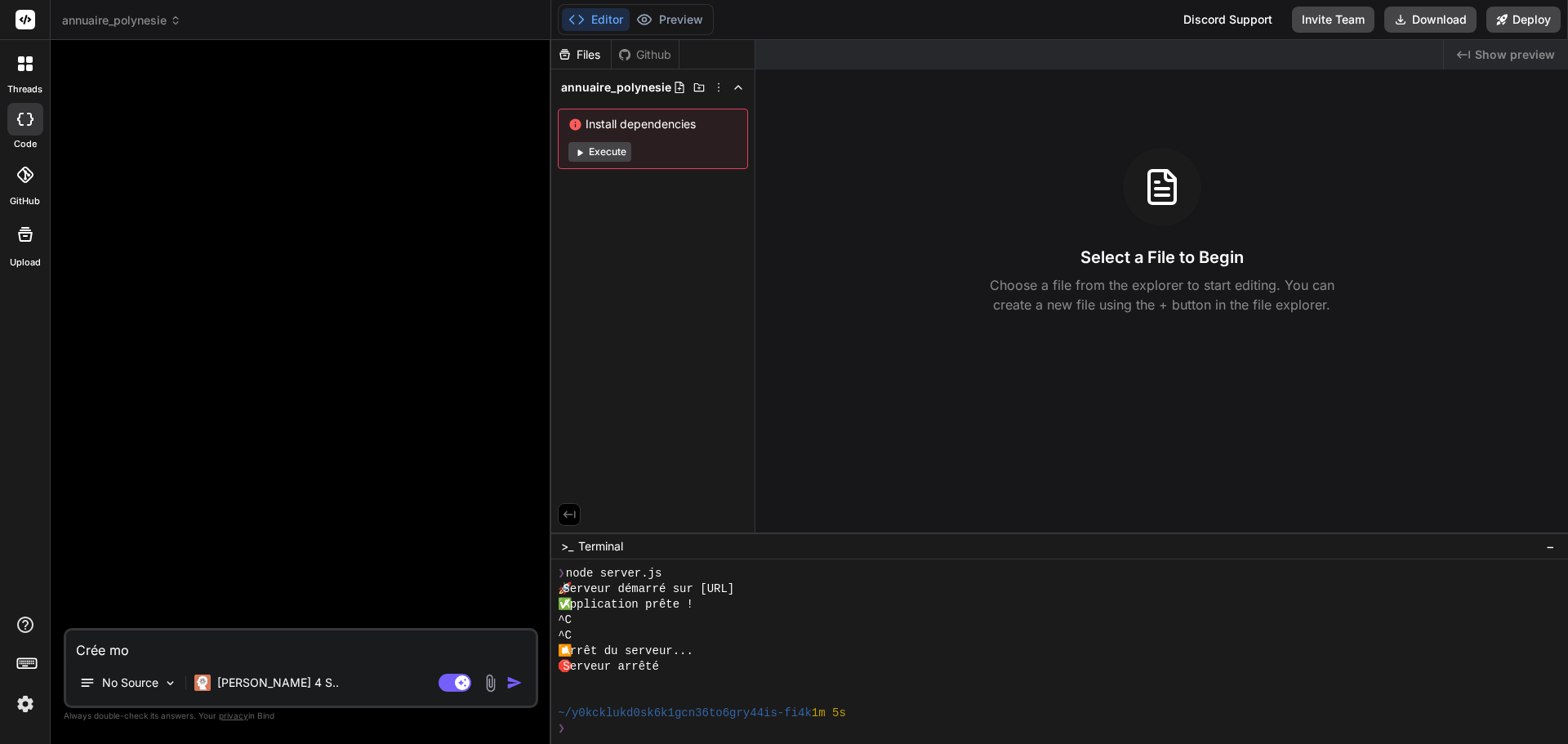
type textarea "Crée moi"
type textarea "x"
type textarea "Crée moi"
type textarea "x"
type textarea "Crée moi u"
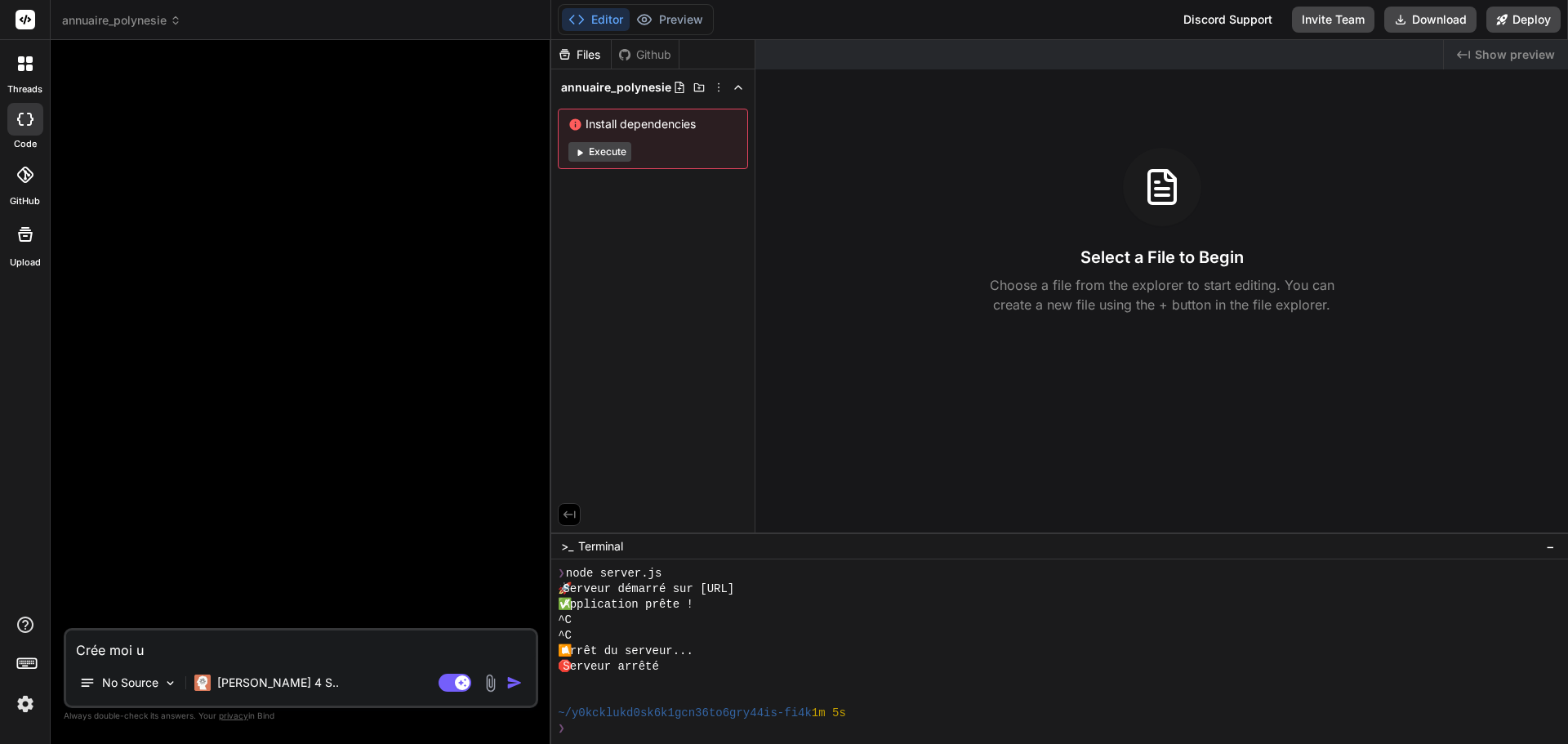
type textarea "x"
type textarea "Crée moi un"
type textarea "x"
type textarea "Crée moi une"
type textarea "x"
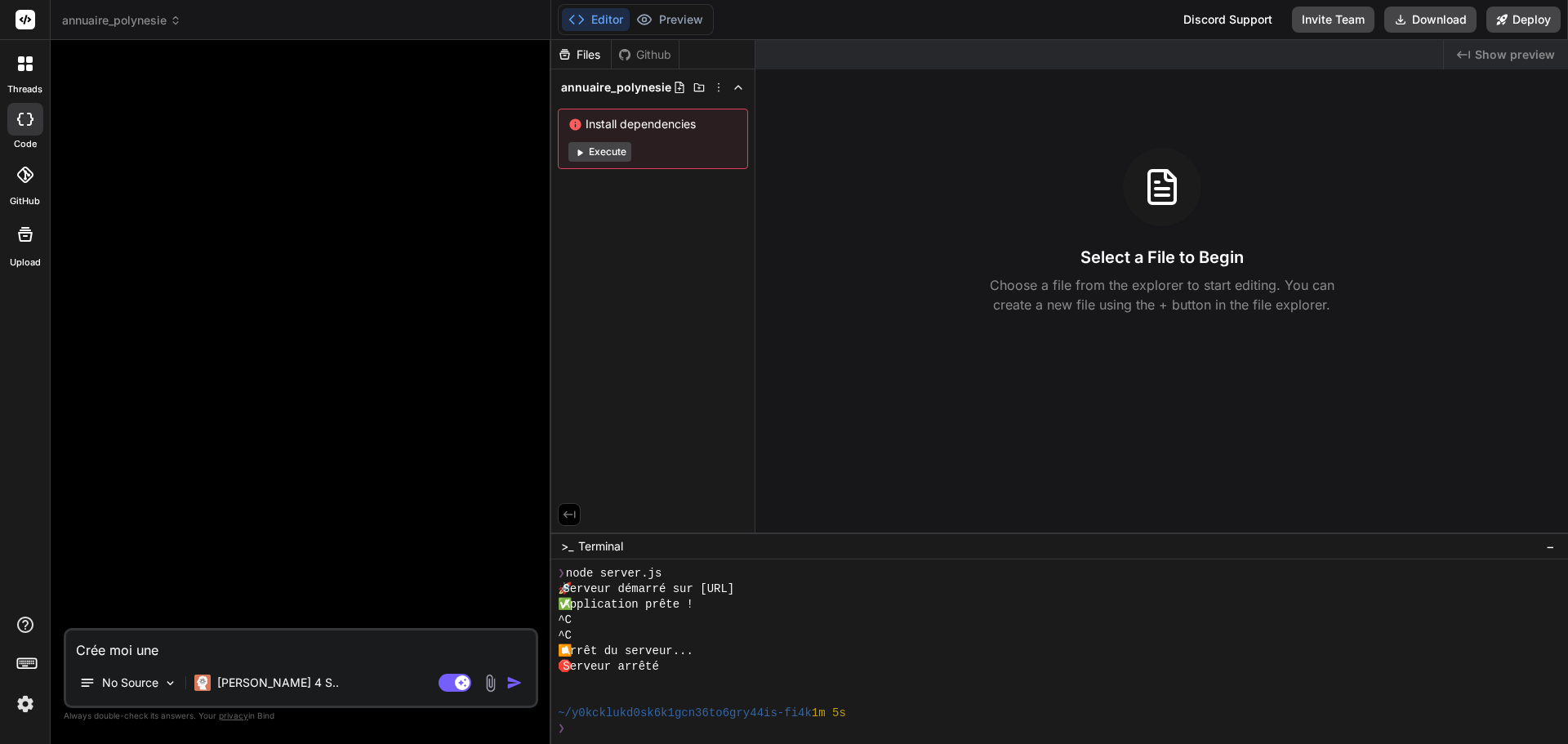
type textarea "Crée moi une"
type textarea "x"
type textarea "Crée moi une c"
type textarea "x"
type textarea "Crée moi une co"
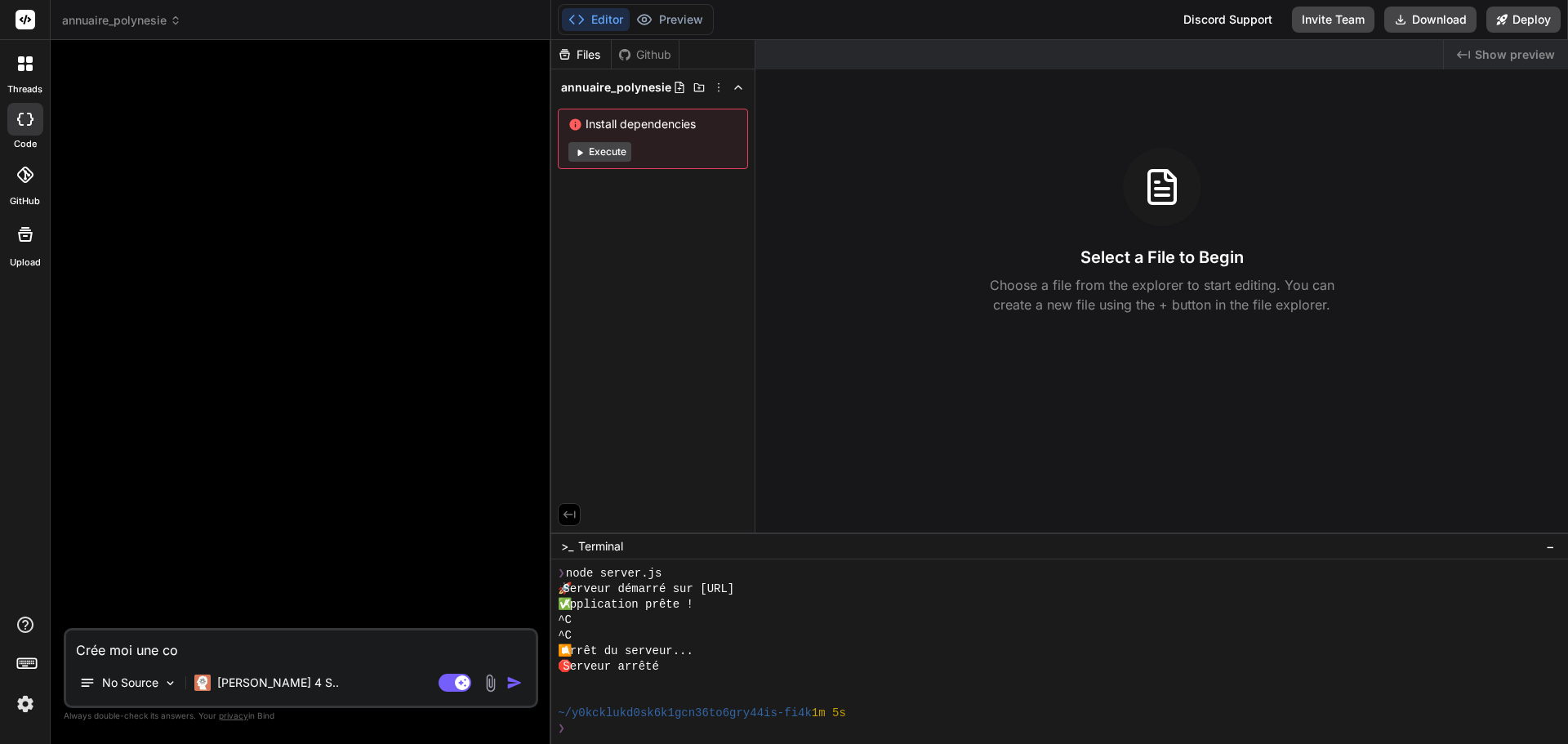
type textarea "x"
type textarea "Crée moi une cop"
type textarea "x"
type textarea "Crée moi une copi"
type textarea "x"
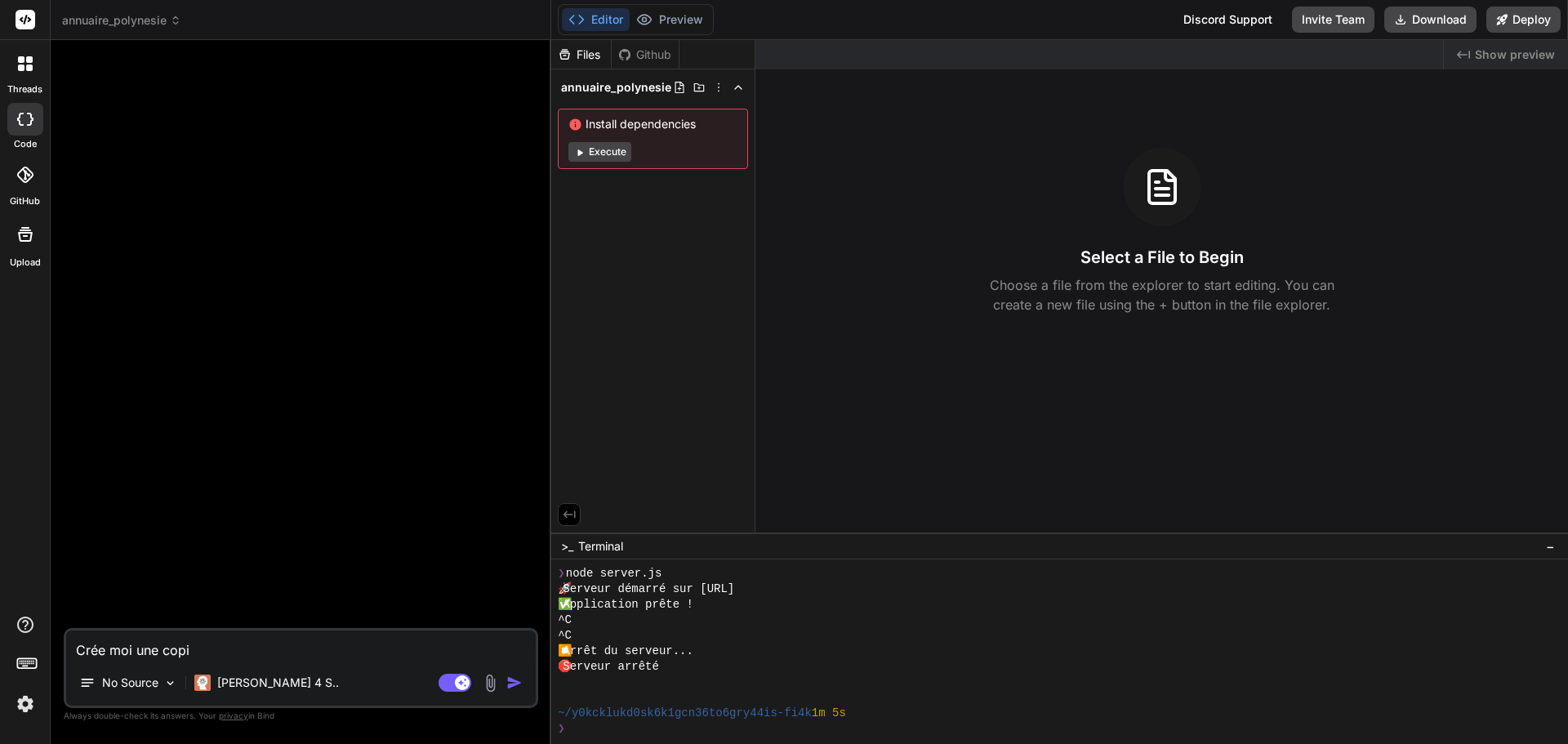
type textarea "Crée moi une copie"
type textarea "x"
type textarea "Crée moi une copie"
type textarea "x"
type textarea "Crée moi une copie d"
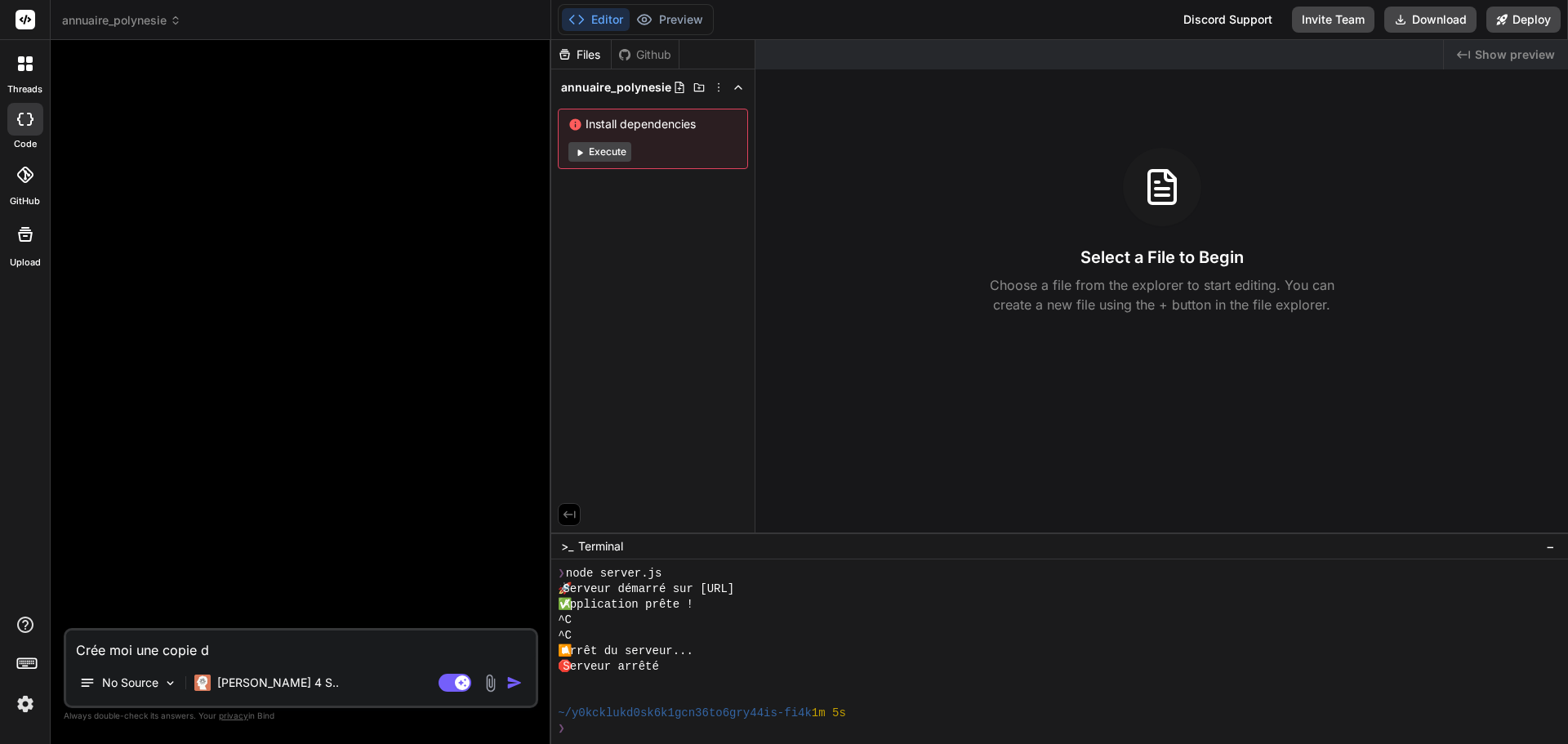
type textarea "x"
type textarea "Crée moi une copie de"
type textarea "x"
type textarea "Crée moi une copie de"
type textarea "x"
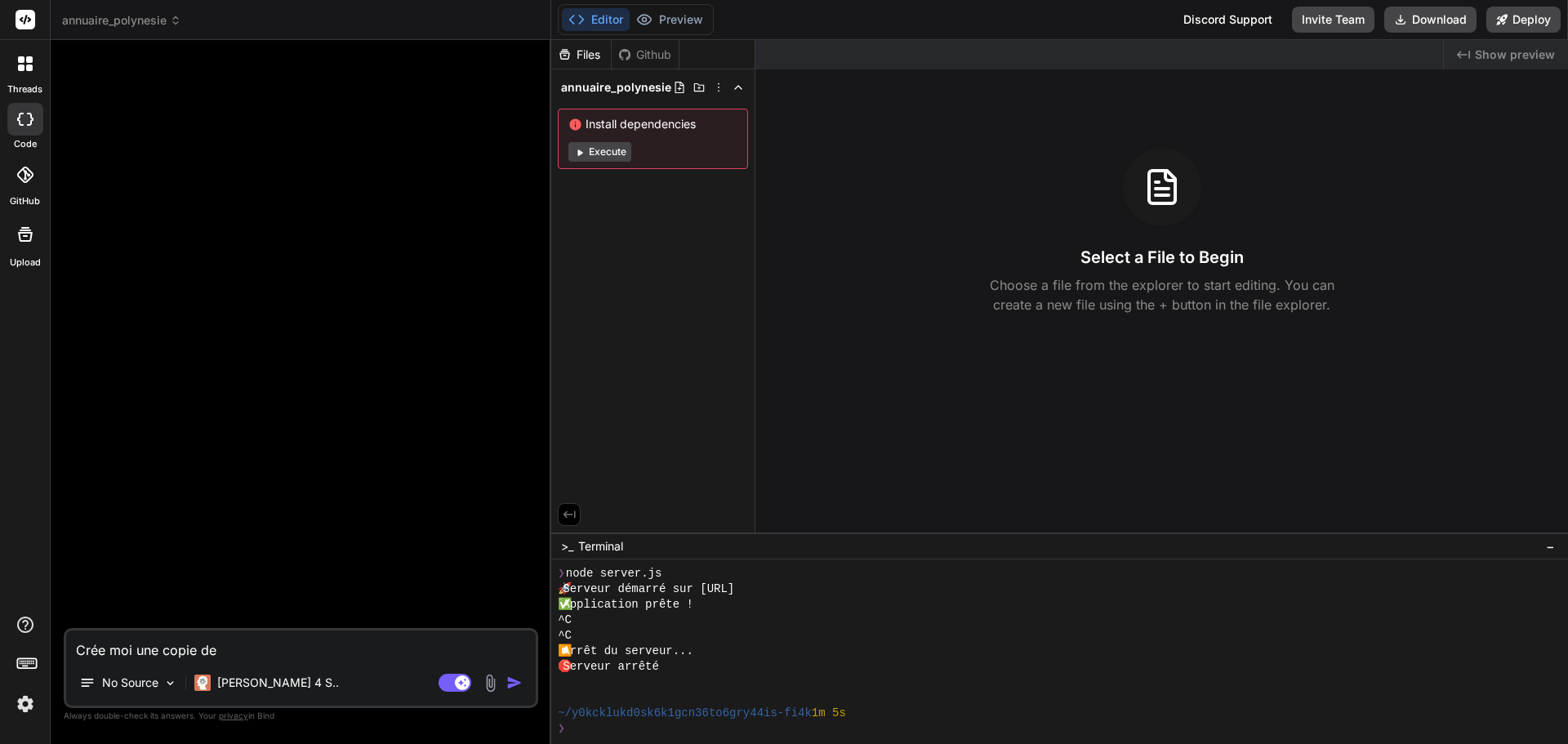
type textarea "Crée moi une copie de l"
type textarea "x"
type textarea "Crée moi une copie de l'"
type textarea "x"
type textarea "Crée moi une copie de l'ap"
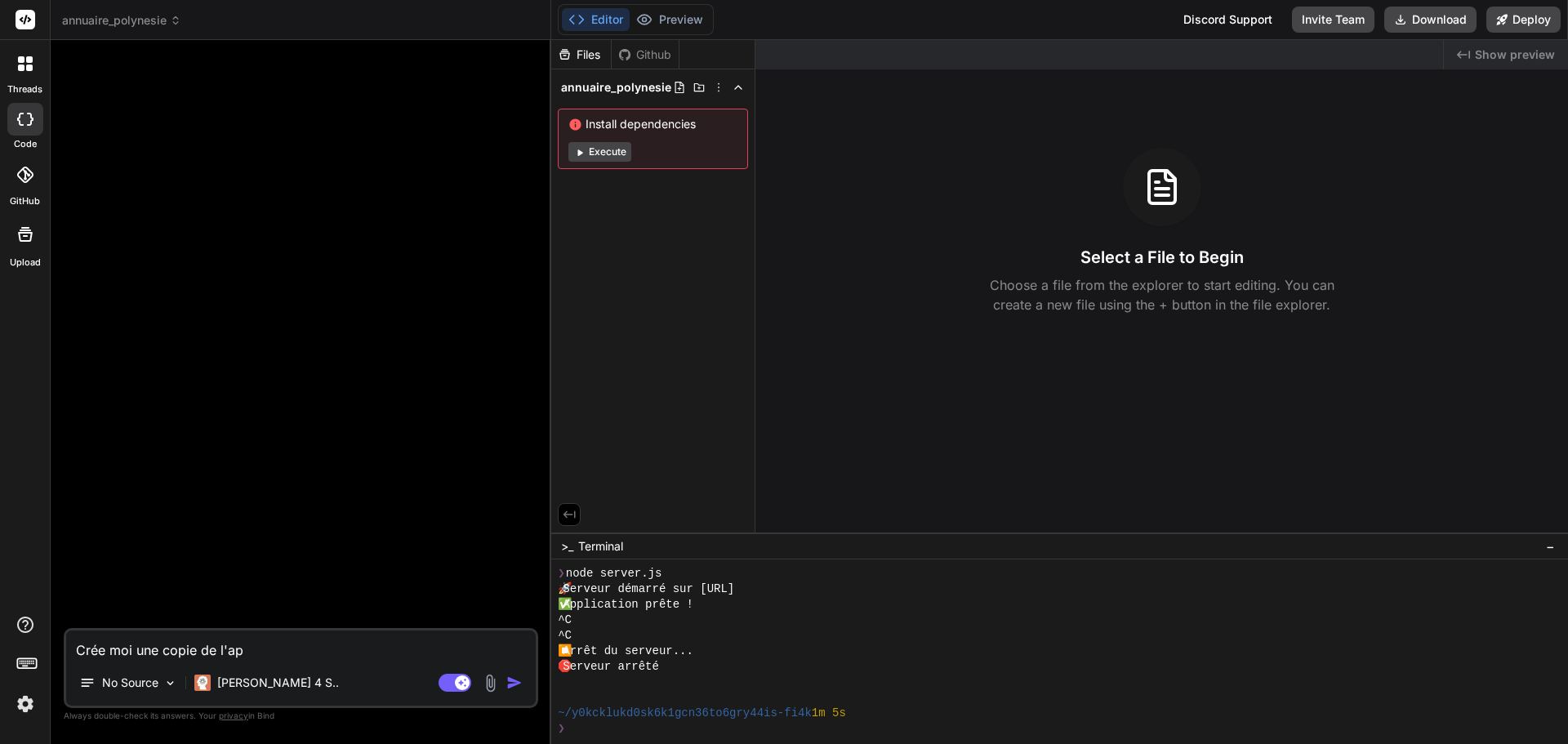
type textarea "x"
type textarea "Crée moi une copie de l'app"
type textarea "x"
type textarea "Crée moi une copie de l'appl"
type textarea "x"
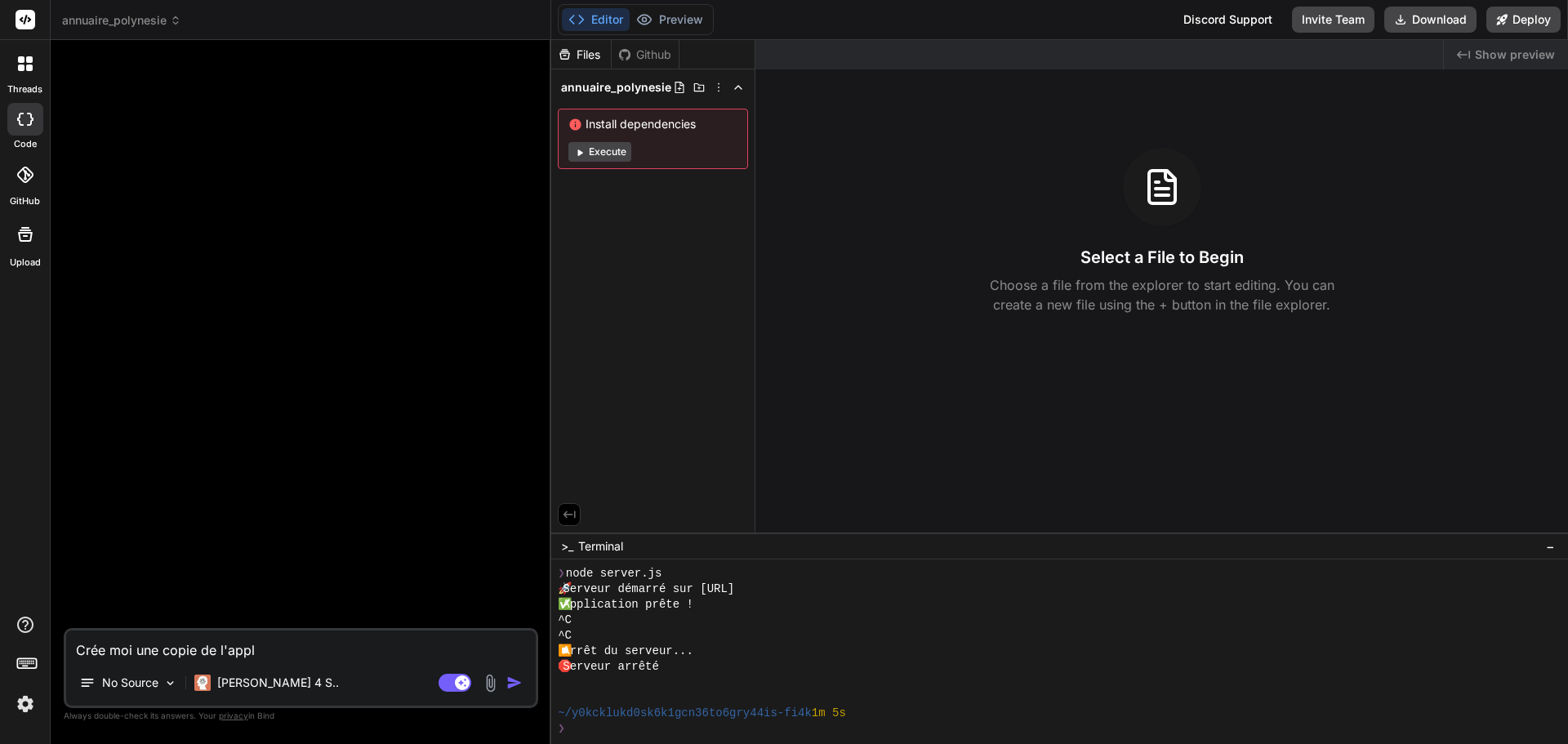
type textarea "Crée moi une copie de l'appli"
type textarea "x"
type textarea "Crée moi une copie de l'applic"
type textarea "x"
type textarea "Crée moi une copie de l'applica"
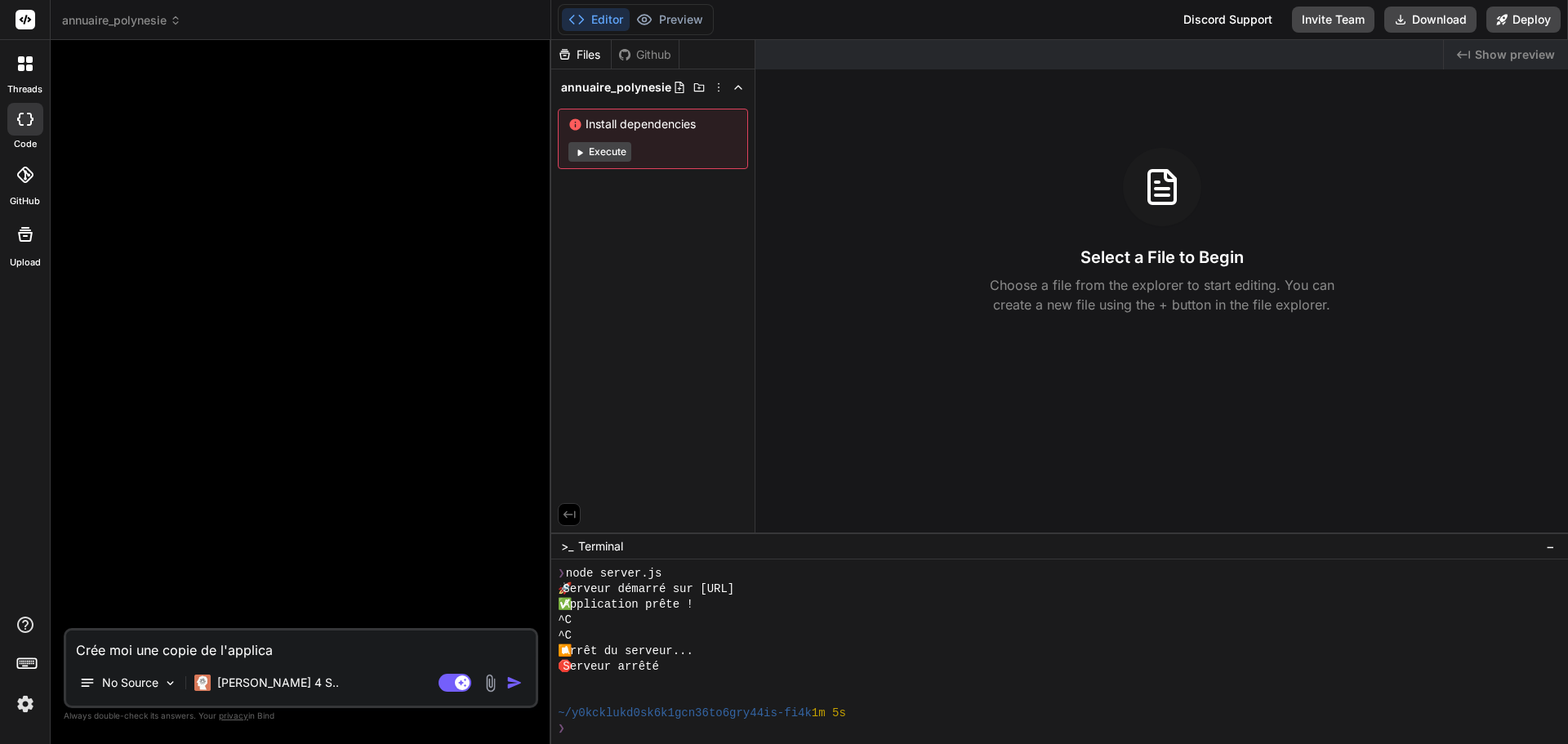
type textarea "x"
type textarea "Crée moi une copie de l'applicat"
type textarea "x"
type textarea "Crée moi une copie de l'applicati"
type textarea "x"
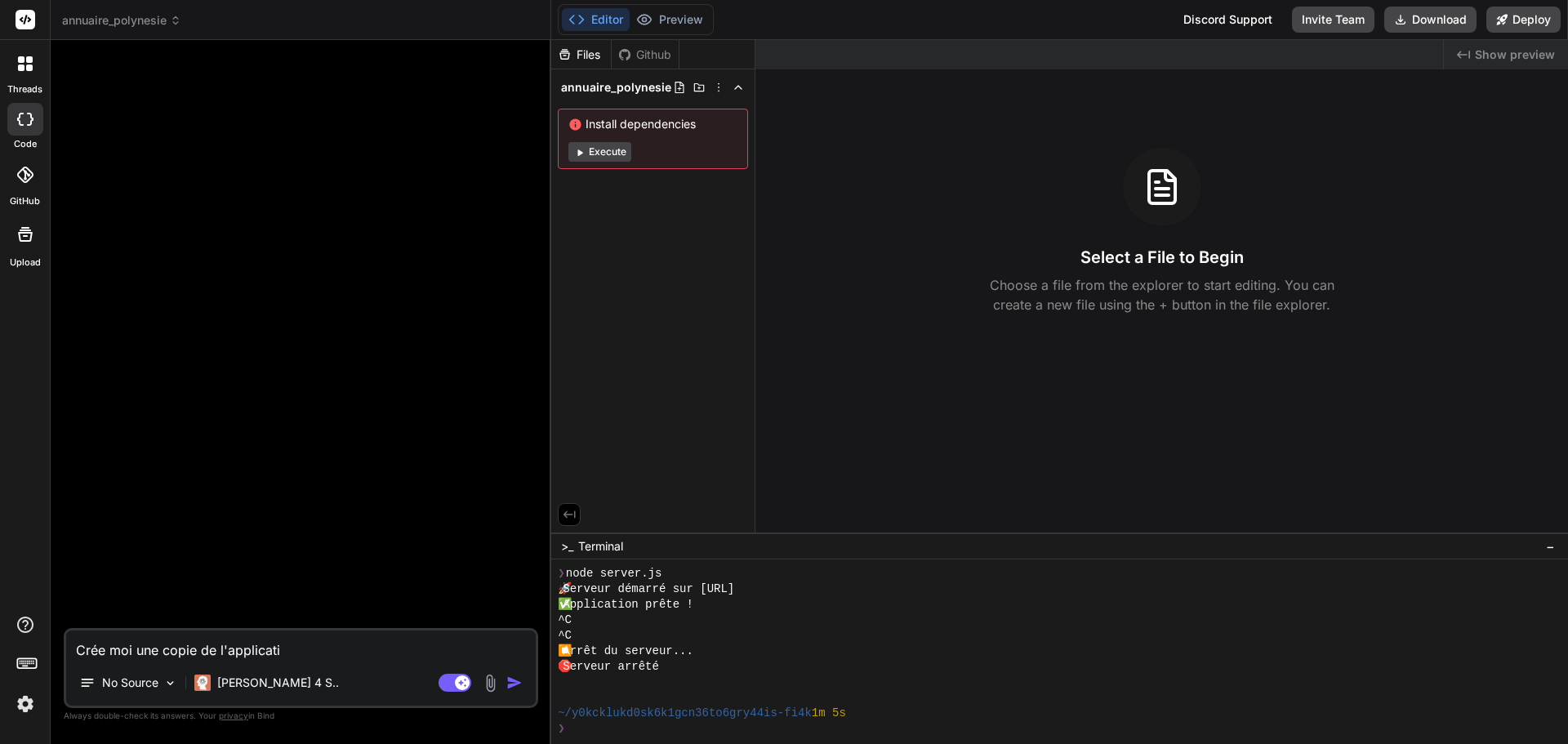
type textarea "Crée moi une copie de l'applicatio"
type textarea "x"
type textarea "Crée moi une copie de l'application"
type textarea "x"
type textarea "Crée moi une copie de l'application p"
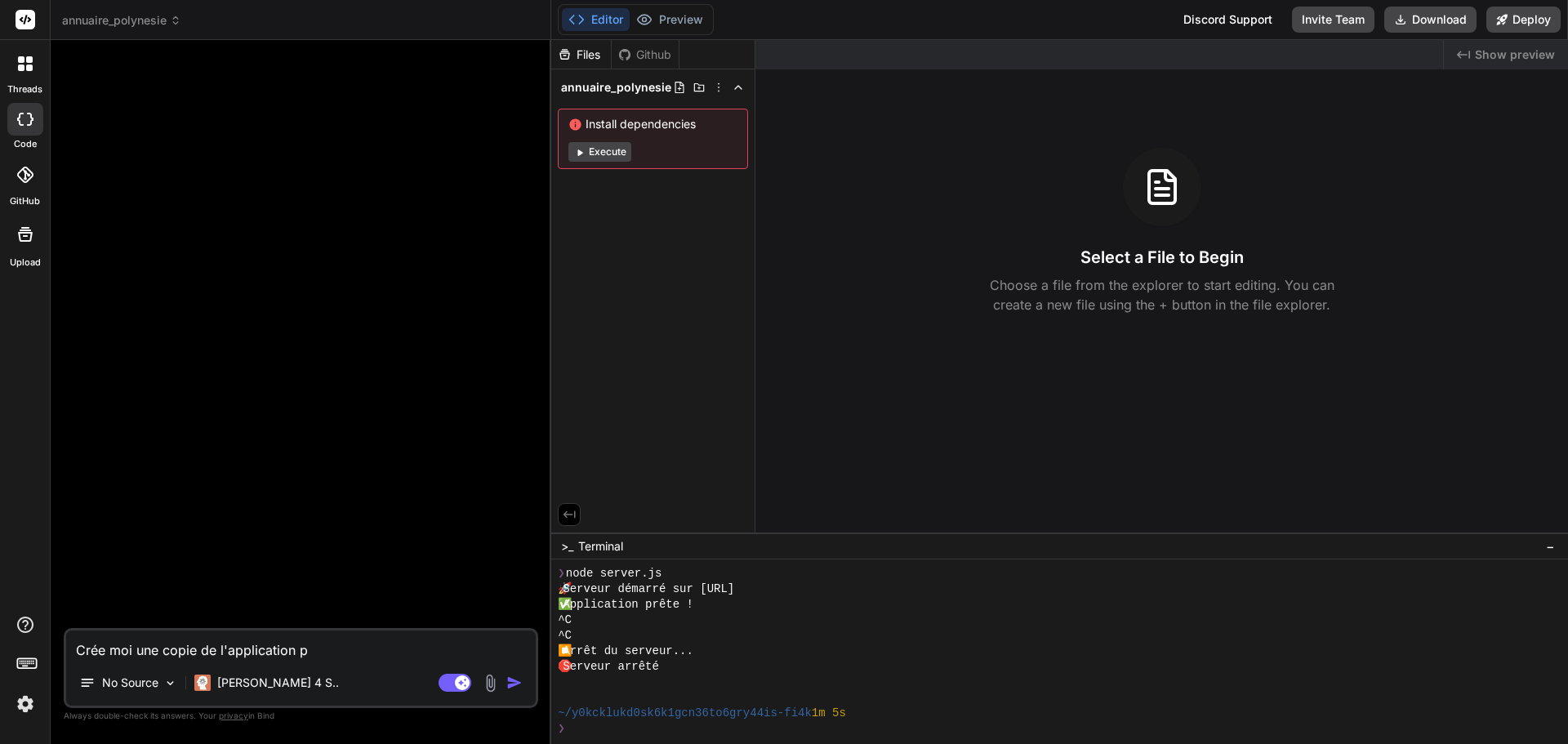
type textarea "x"
type textarea "Crée moi une copie de l'application pa"
type textarea "x"
type textarea "Crée moi une copie de l'application pag"
type textarea "x"
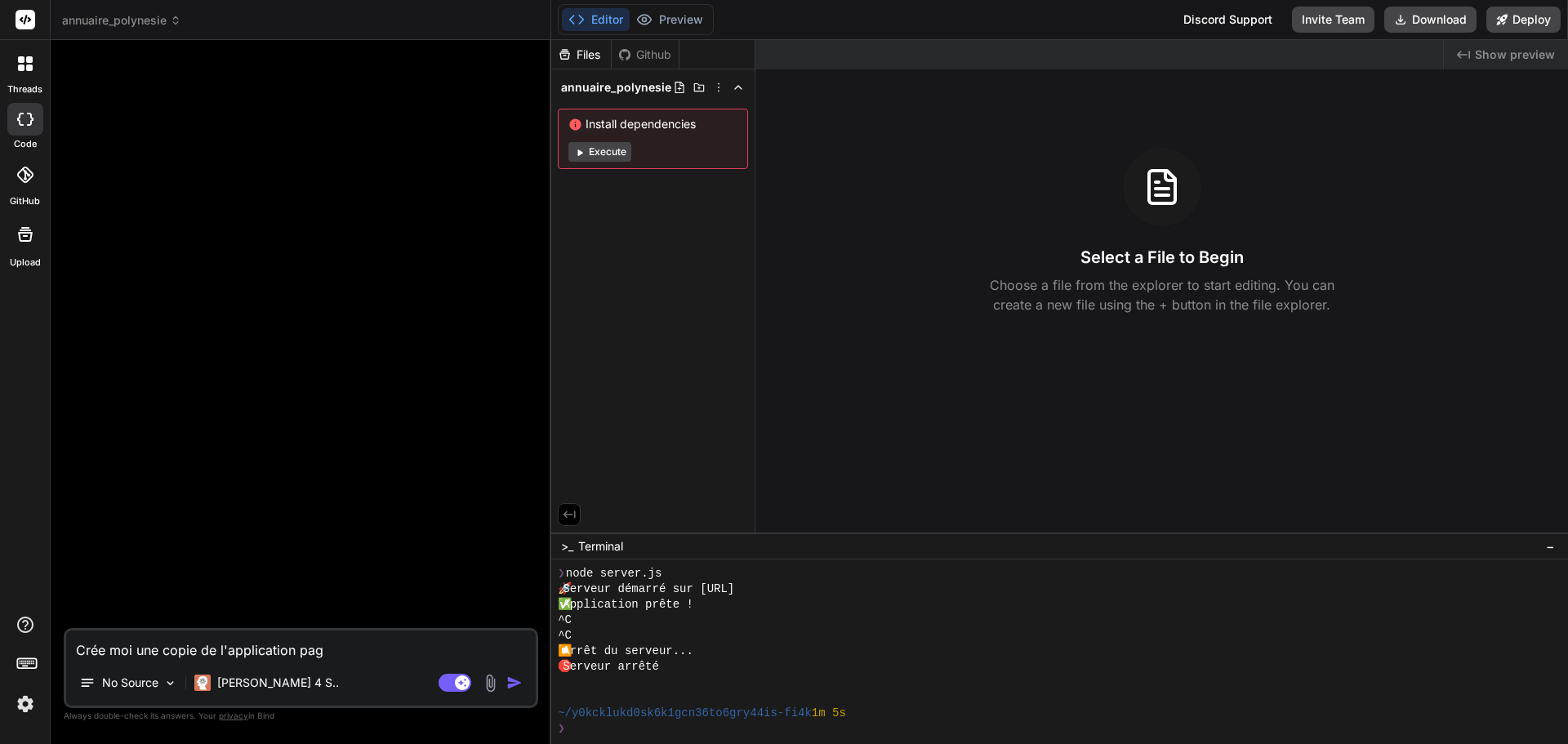
type textarea "Crée moi une copie de l'application page"
type textarea "x"
type textarea "Crée moi une copie de l'application page"
type textarea "x"
type textarea "Crée moi une copie de l'application page j"
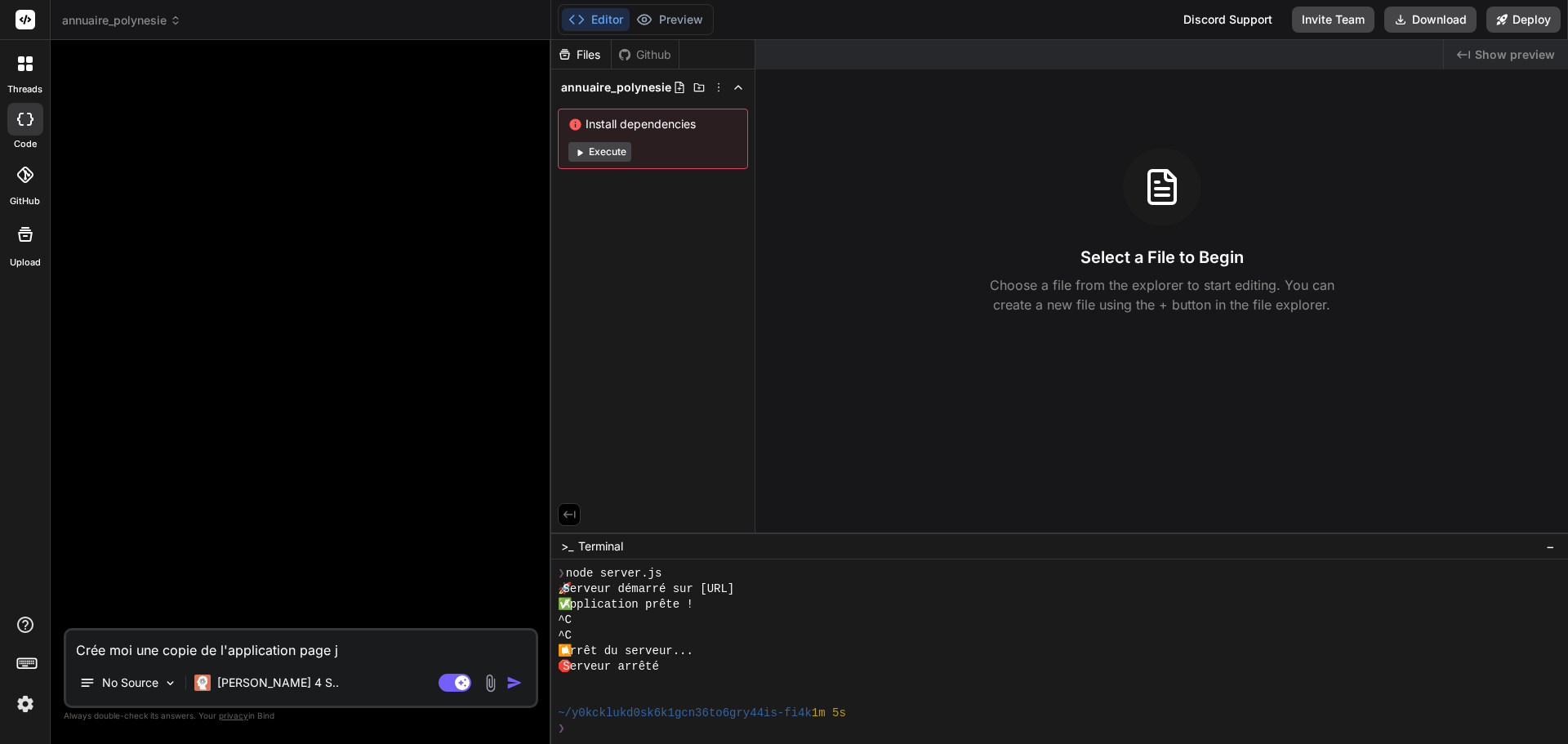
type textarea "x"
type textarea "Crée moi une copie de l'application page je"
type textarea "x"
type textarea "Crée moi une copie de l'application page j"
type textarea "x"
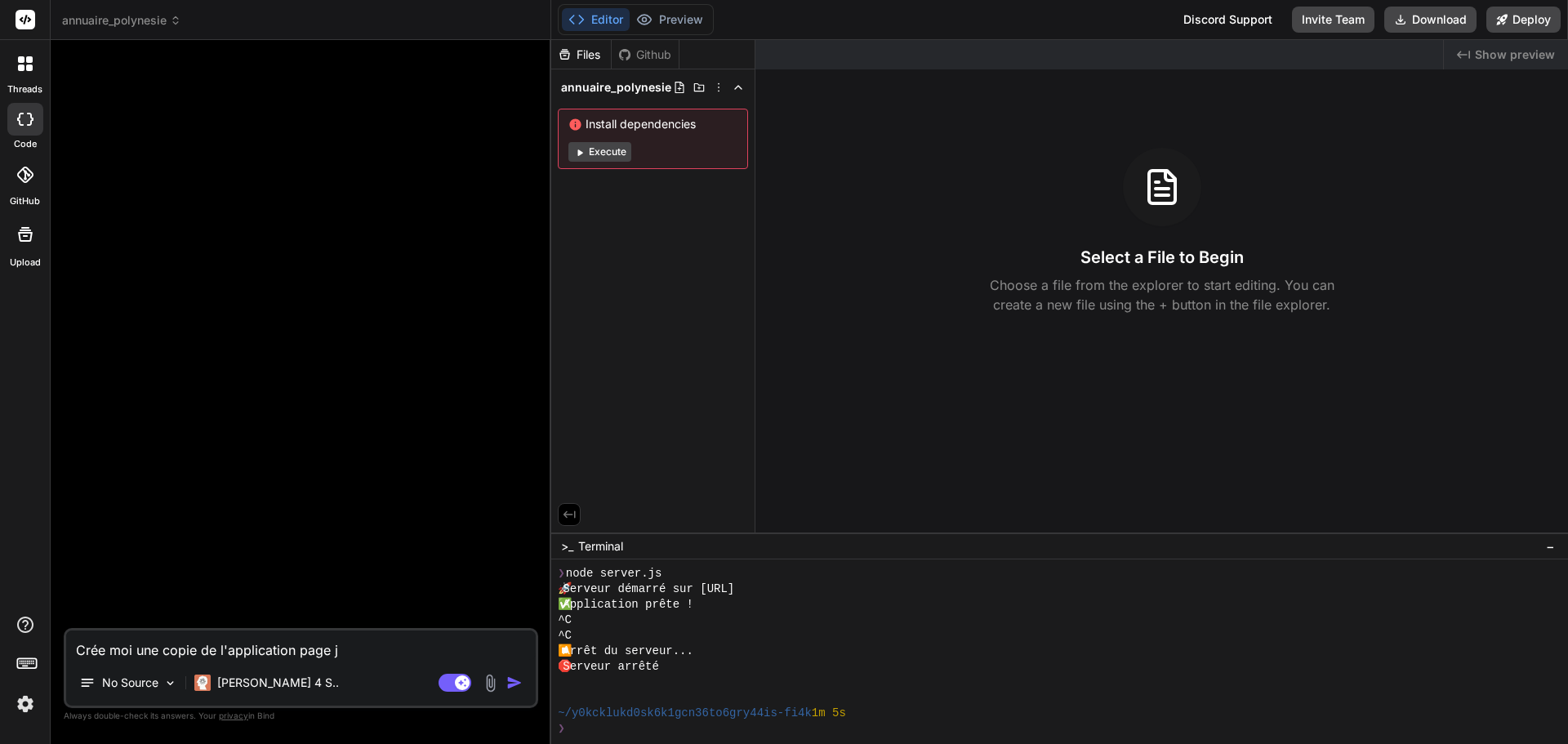
type textarea "Crée moi une copie de l'application page ja"
type textarea "x"
type textarea "Crée moi une copie de l'application page jau"
type textarea "x"
type textarea "Crée moi une copie de l'application page jaun"
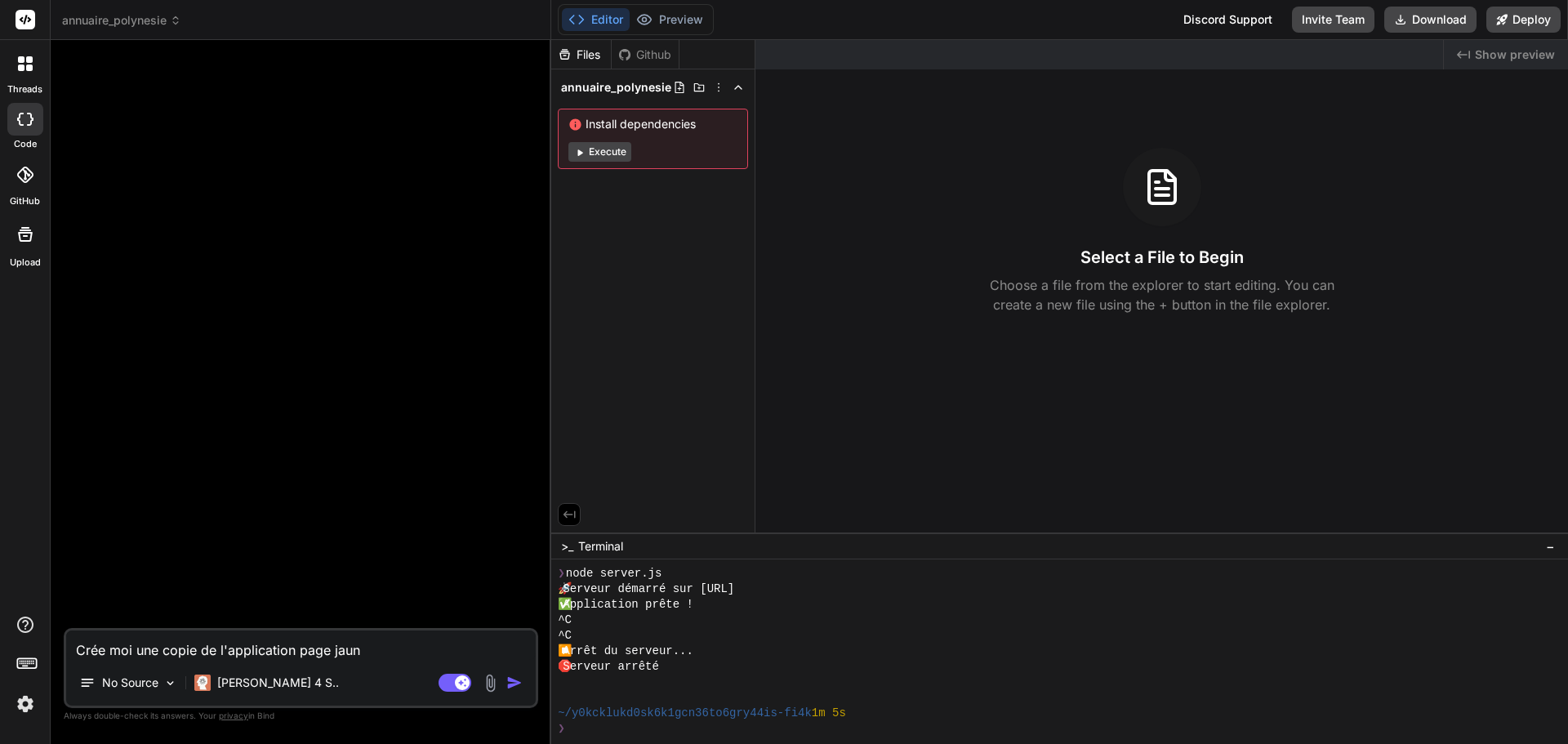
type textarea "x"
type textarea "Crée moi une copie de l'application page jaune"
type textarea "x"
type textarea "Crée moi une copie de l'application page jaune"
type textarea "x"
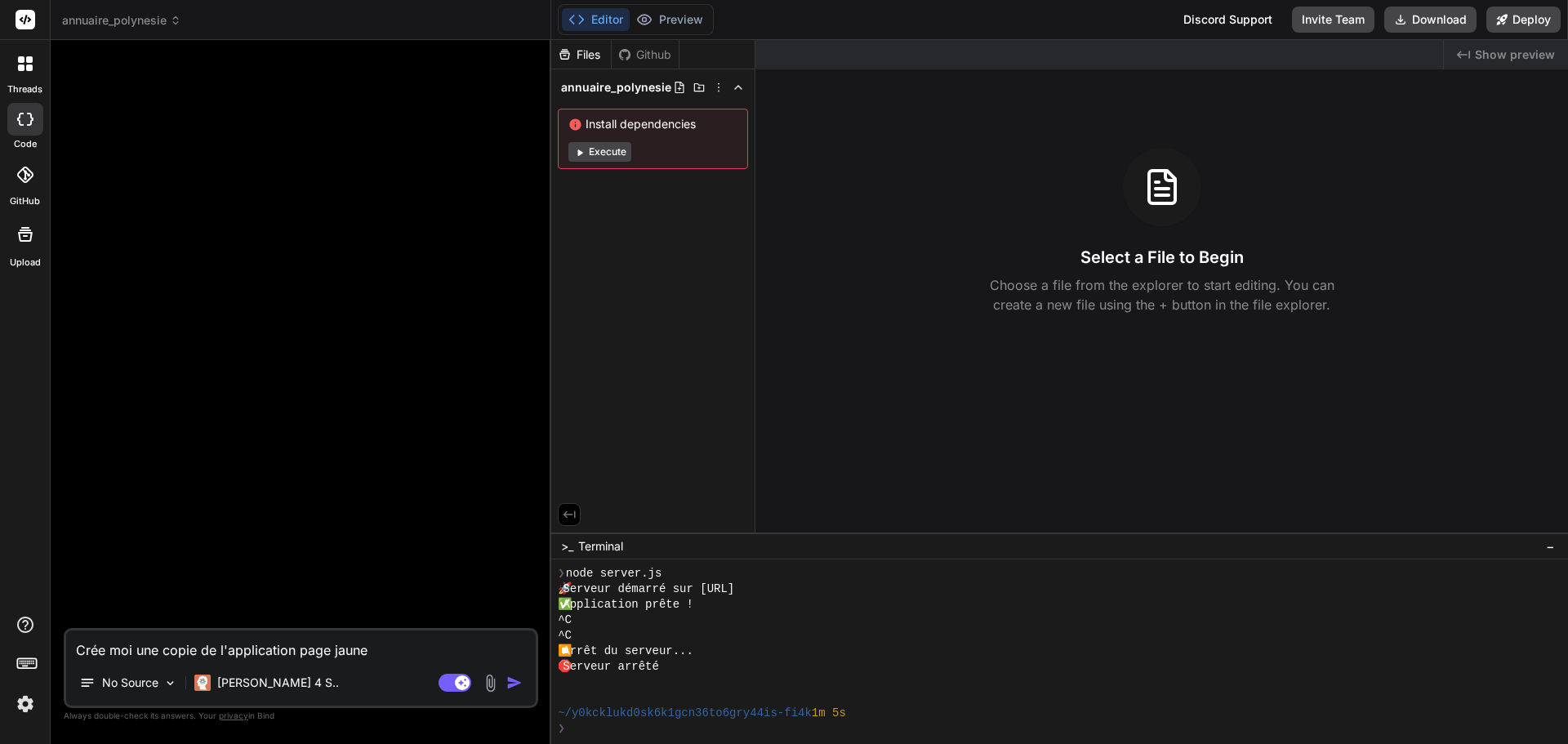
type textarea "Crée moi une copie de l'application page jaune d"
type textarea "x"
type textarea "Crée moi une copie de l'application page jaune da"
type textarea "x"
type textarea "Crée moi une copie de l'application page jaune d"
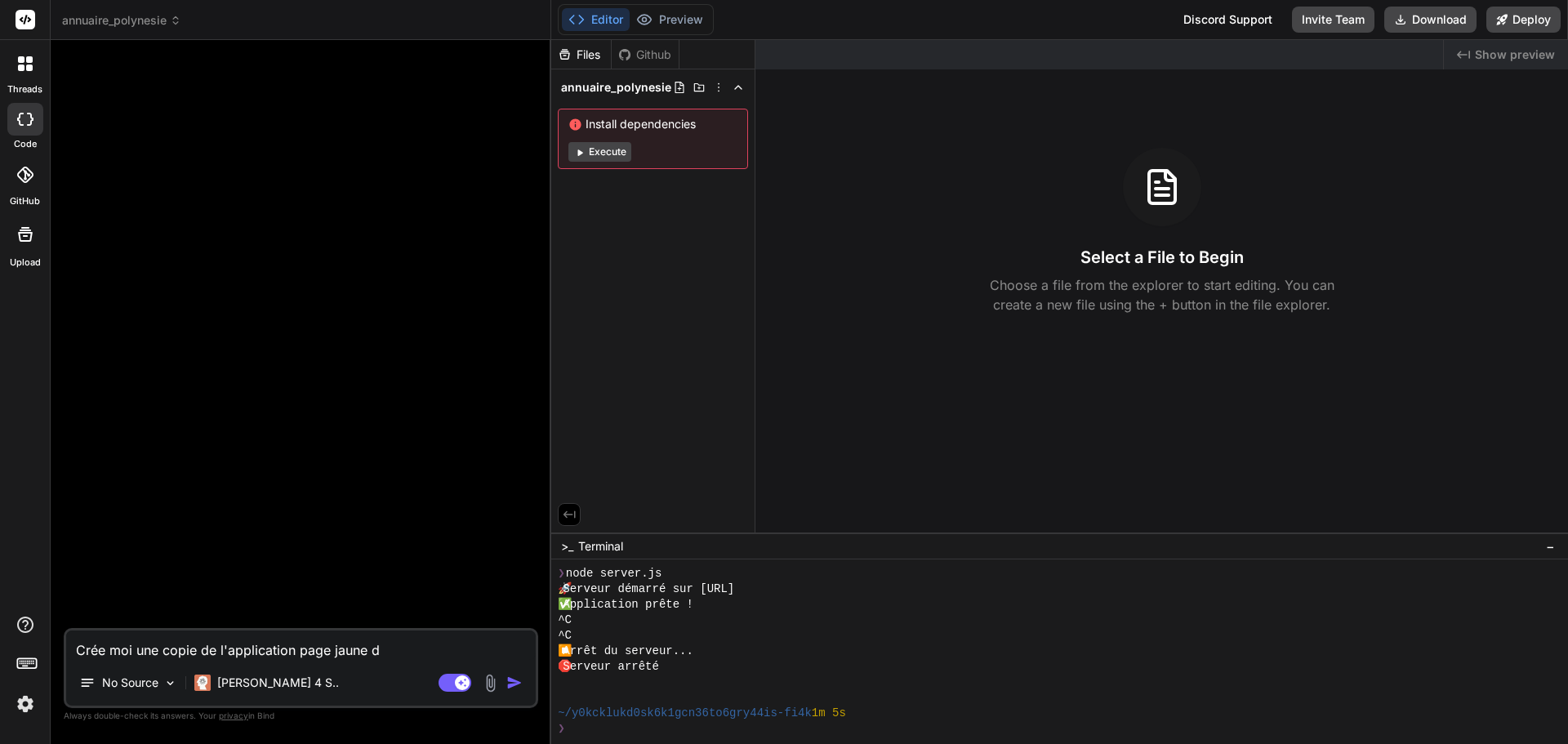
type textarea "x"
type textarea "Crée moi une copie de l'application page jaune"
type textarea "x"
type textarea "Crée moi une copie de l'application page jaune"
type textarea "x"
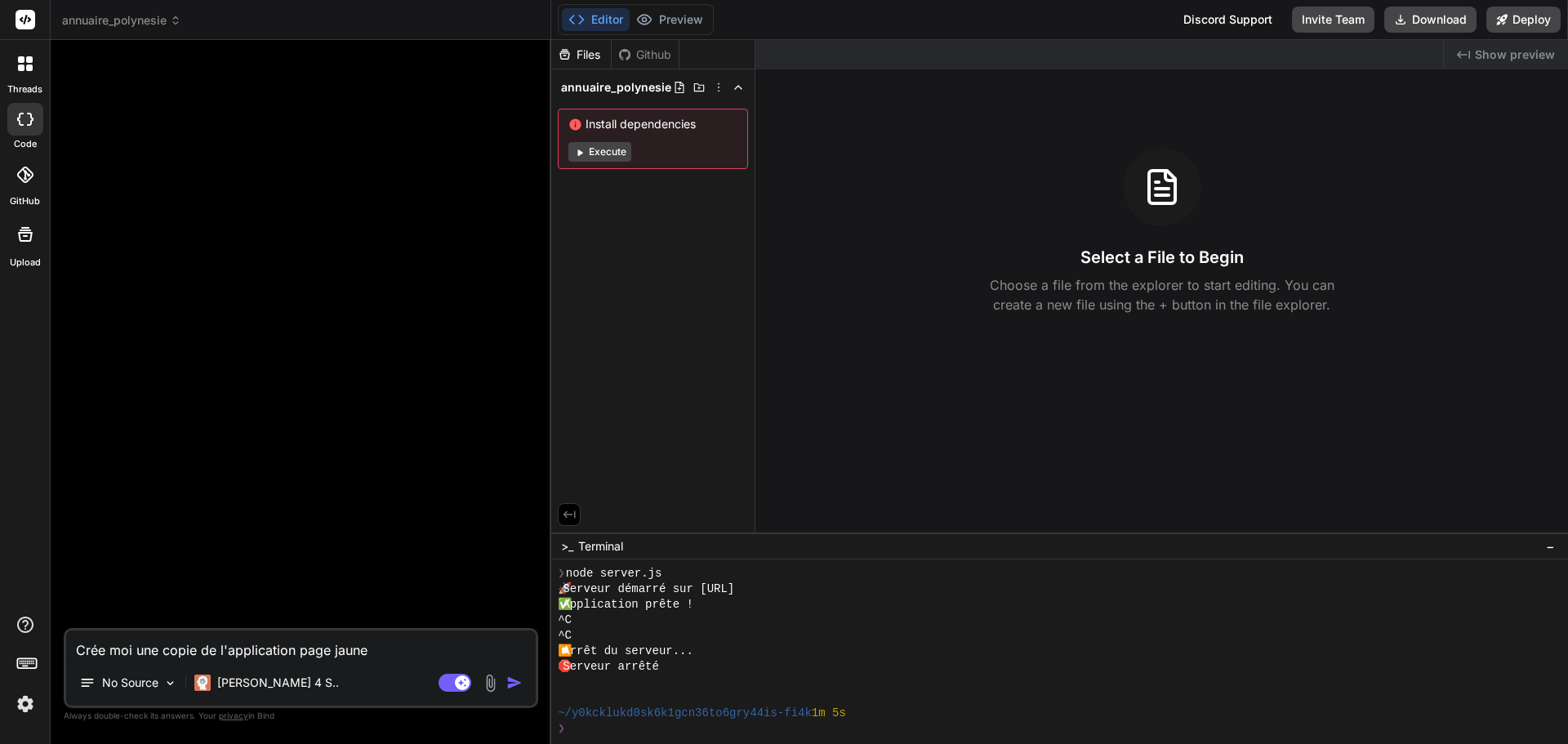
type textarea "Crée moi une copie de l'application page jaun"
type textarea "x"
type textarea "Crée moi une copie de l'application page jau"
type textarea "x"
type textarea "Crée moi une copie de l'application page ja"
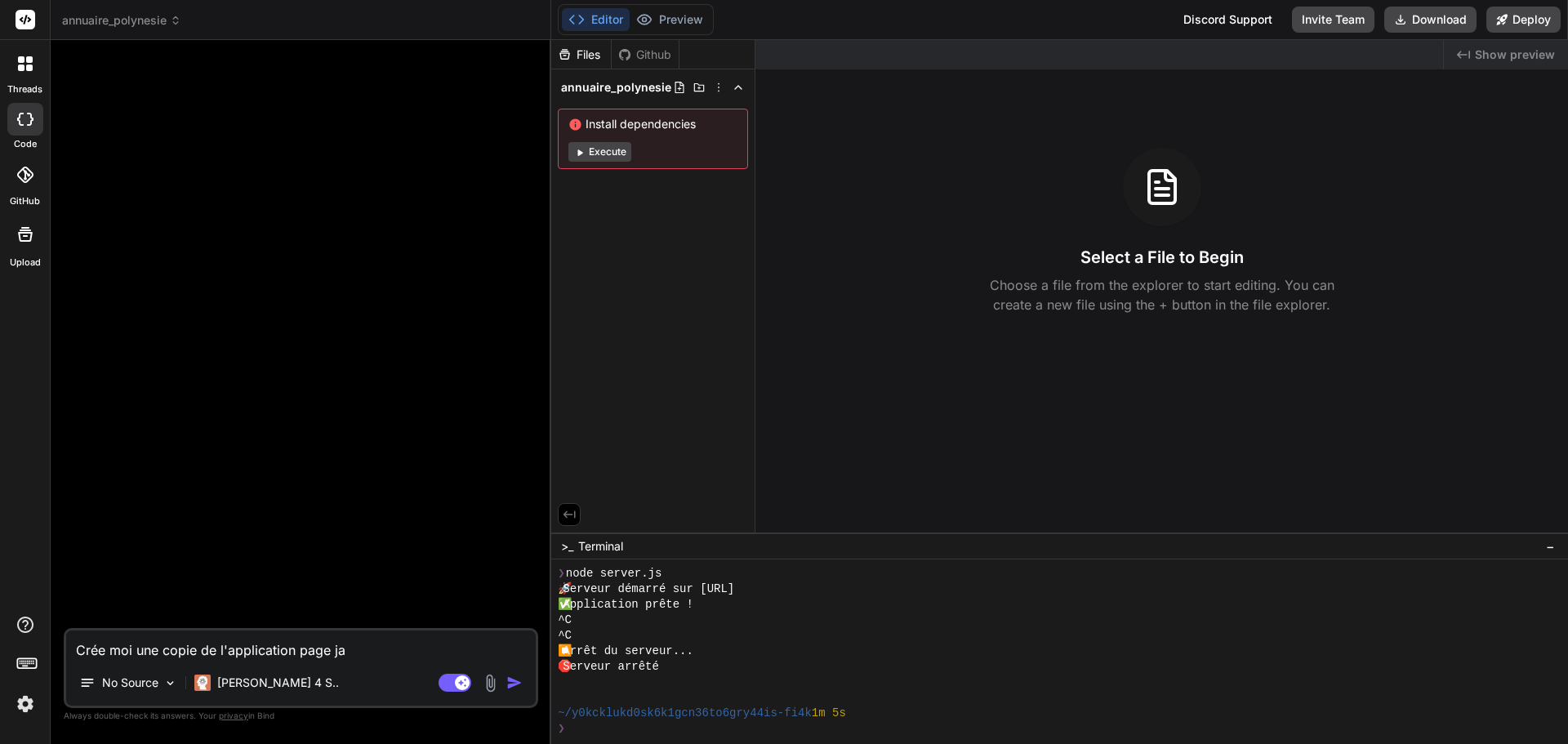
type textarea "x"
type textarea "Crée moi une copie de l'application page j"
type textarea "x"
type textarea "Crée moi une copie de l'application page"
type textarea "x"
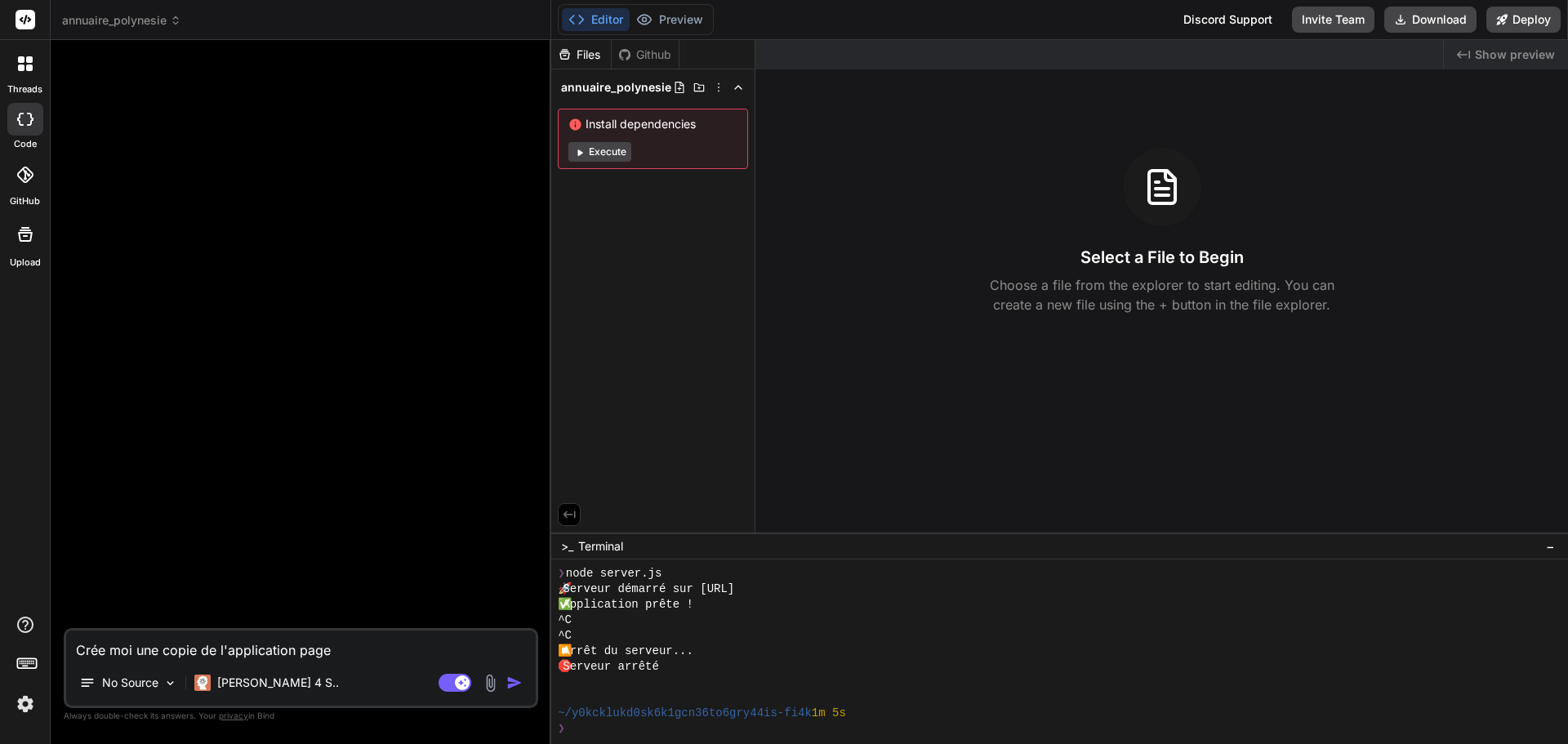
type textarea "Crée moi une copie de l'application page"
type textarea "x"
type textarea "Crée moi une copie de l'application pag"
type textarea "x"
type textarea "Crée moi une copie de l'application pa"
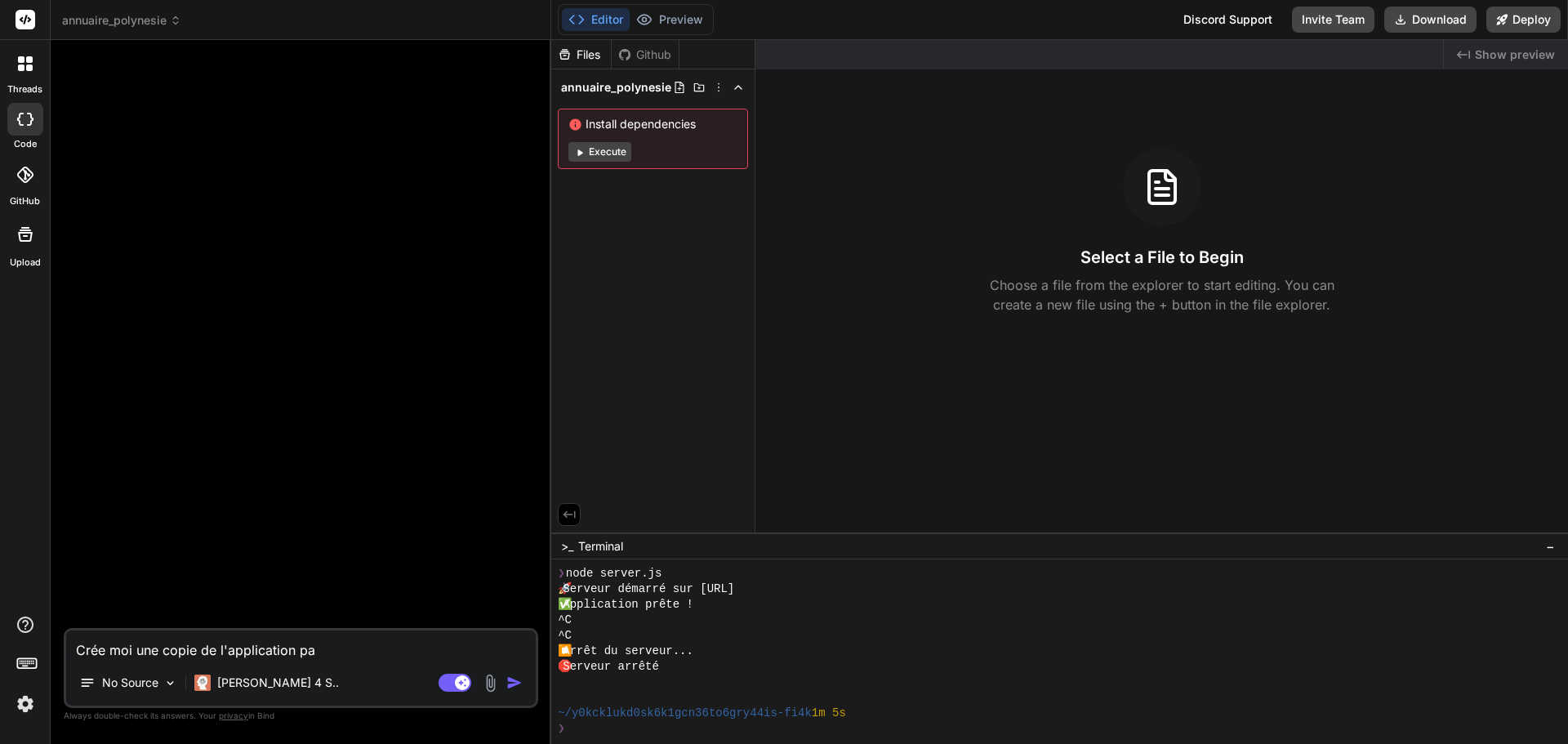
type textarea "x"
type textarea "Crée moi une copie de l'application p"
type textarea "x"
type textarea "Crée moi une copie de l'application"
type textarea "x"
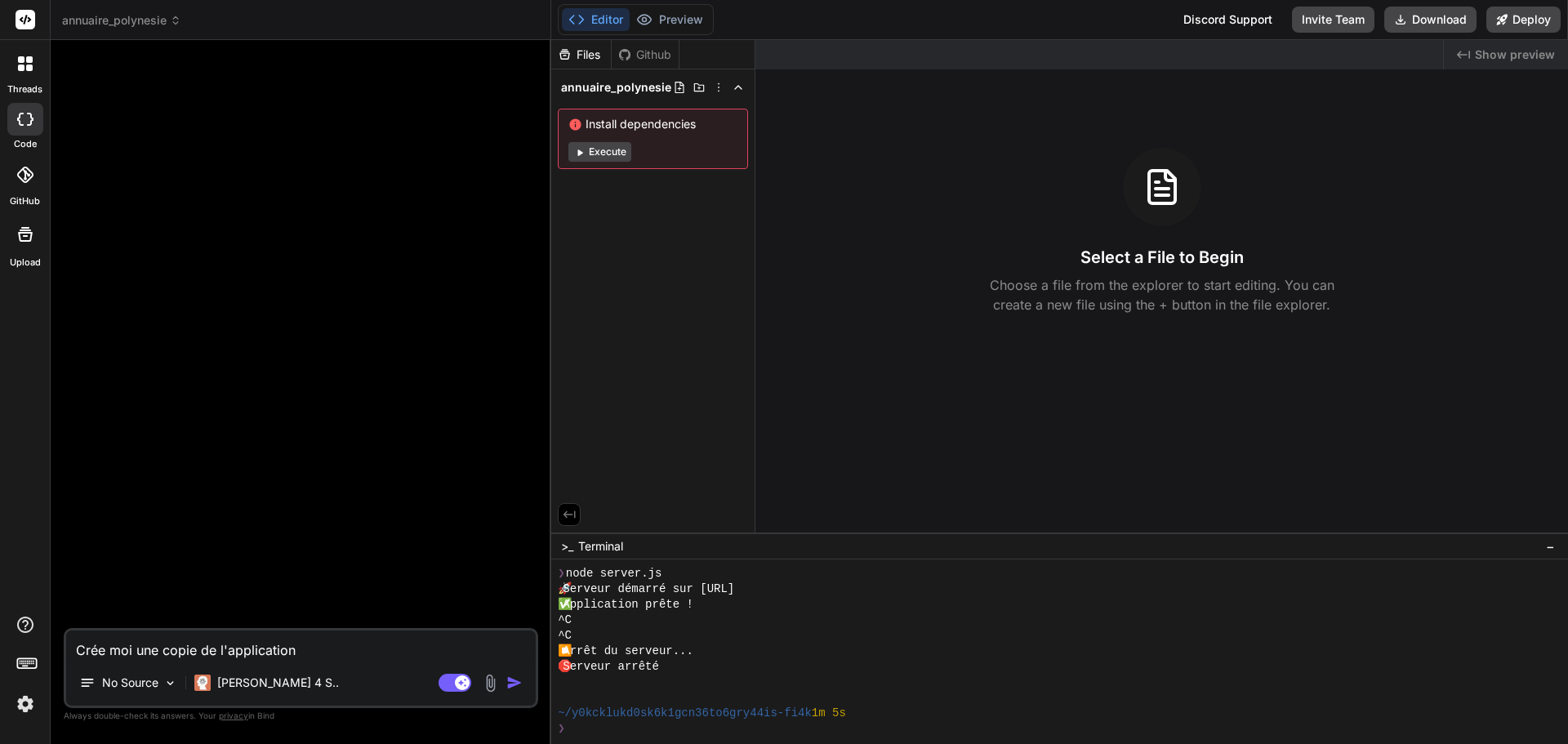
type textarea "Crée moi une copie de l'application"
type textarea "x"
type textarea "Crée moi une copie de l'applicatio"
type textarea "x"
type textarea "Crée moi une copie de l'applicati"
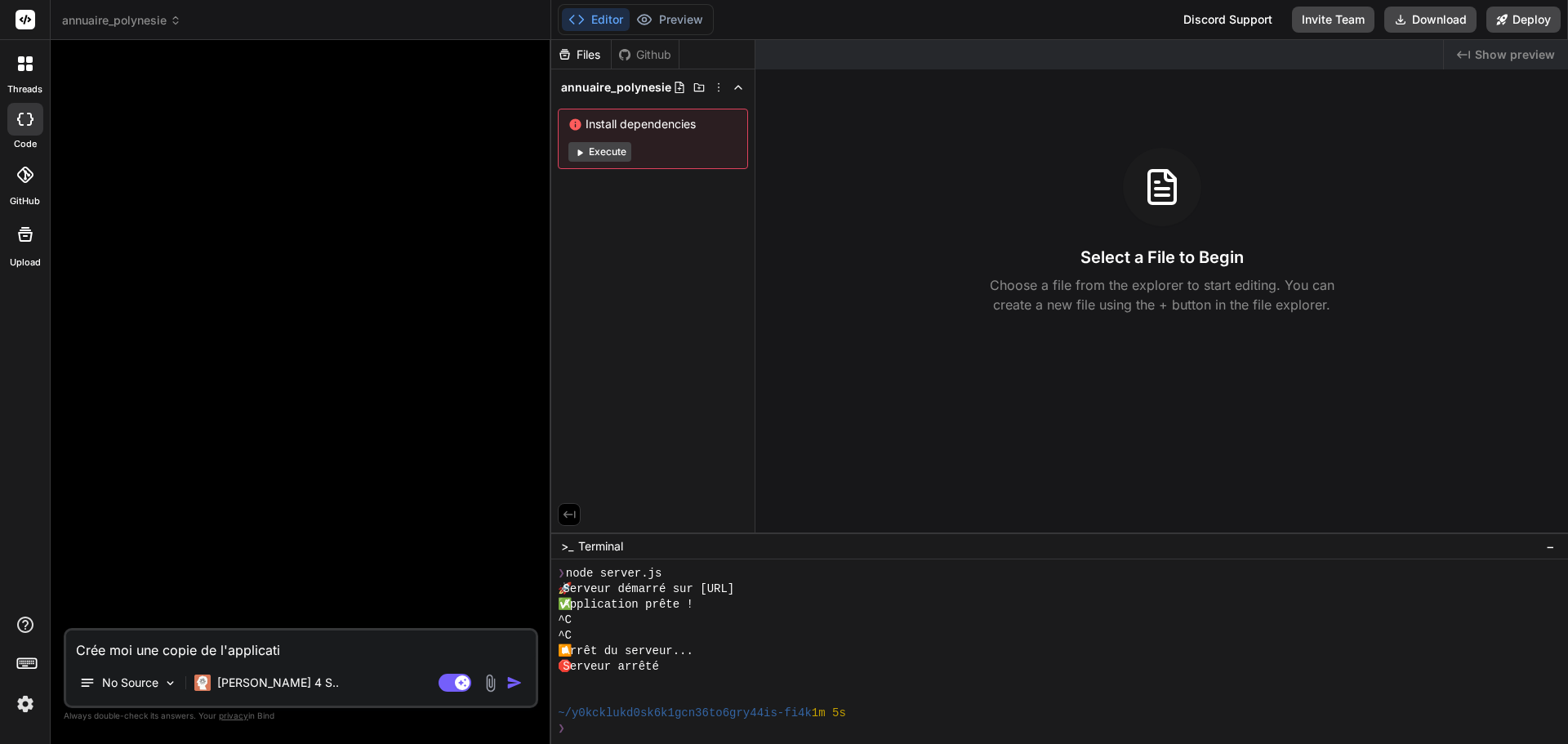
type textarea "x"
type textarea "Crée moi une copie de l'applicat"
type textarea "x"
type textarea "Crée moi une copie de l'applica"
type textarea "x"
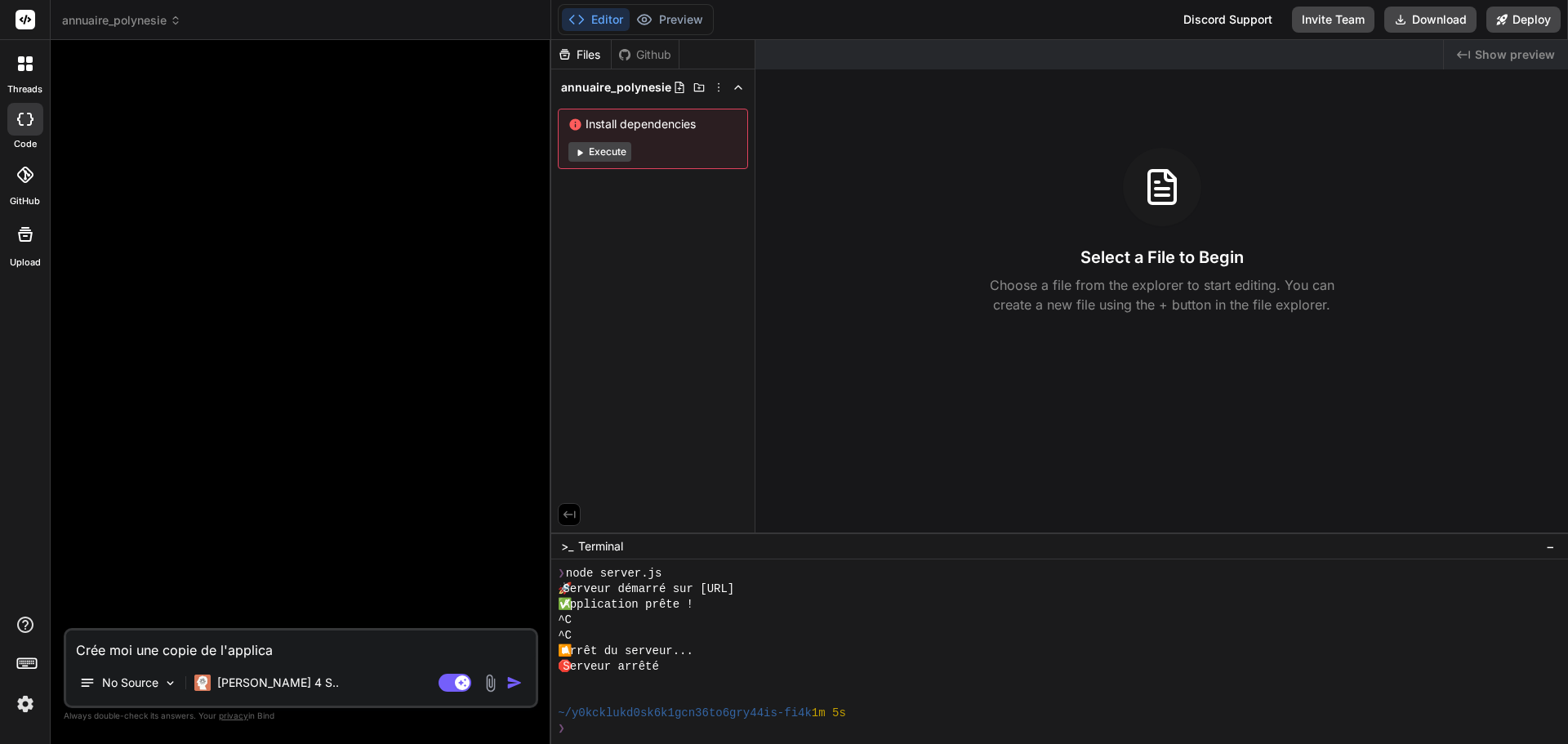
type textarea "Crée moi une copie de l'applic"
type textarea "x"
type textarea "Crée moi une copie de l'appli"
type textarea "x"
type textarea "Crée moi une copie de l'appl"
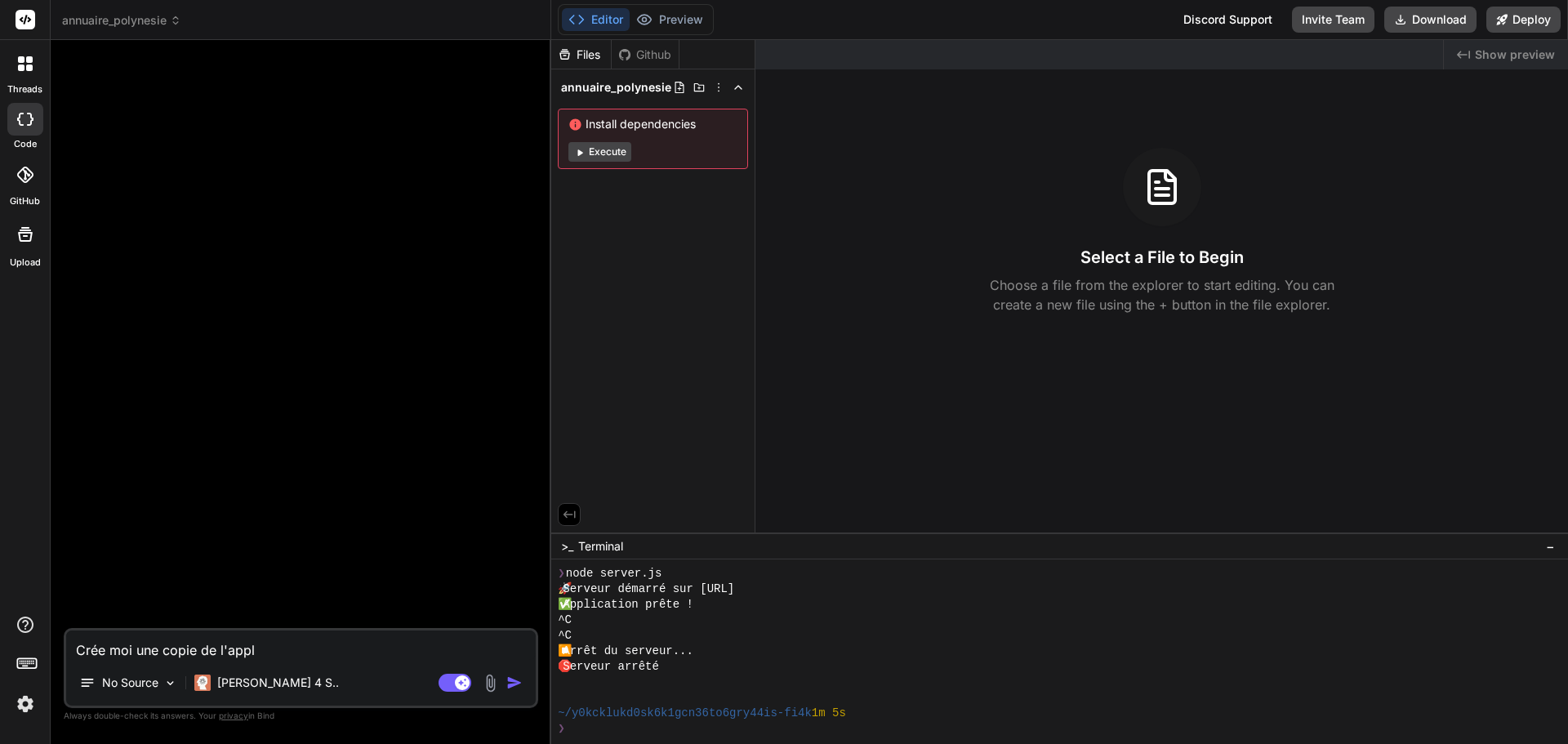
type textarea "x"
type textarea "Crée moi une copie de l'app"
type textarea "x"
type textarea "Crée moi une copie de l'ap"
type textarea "x"
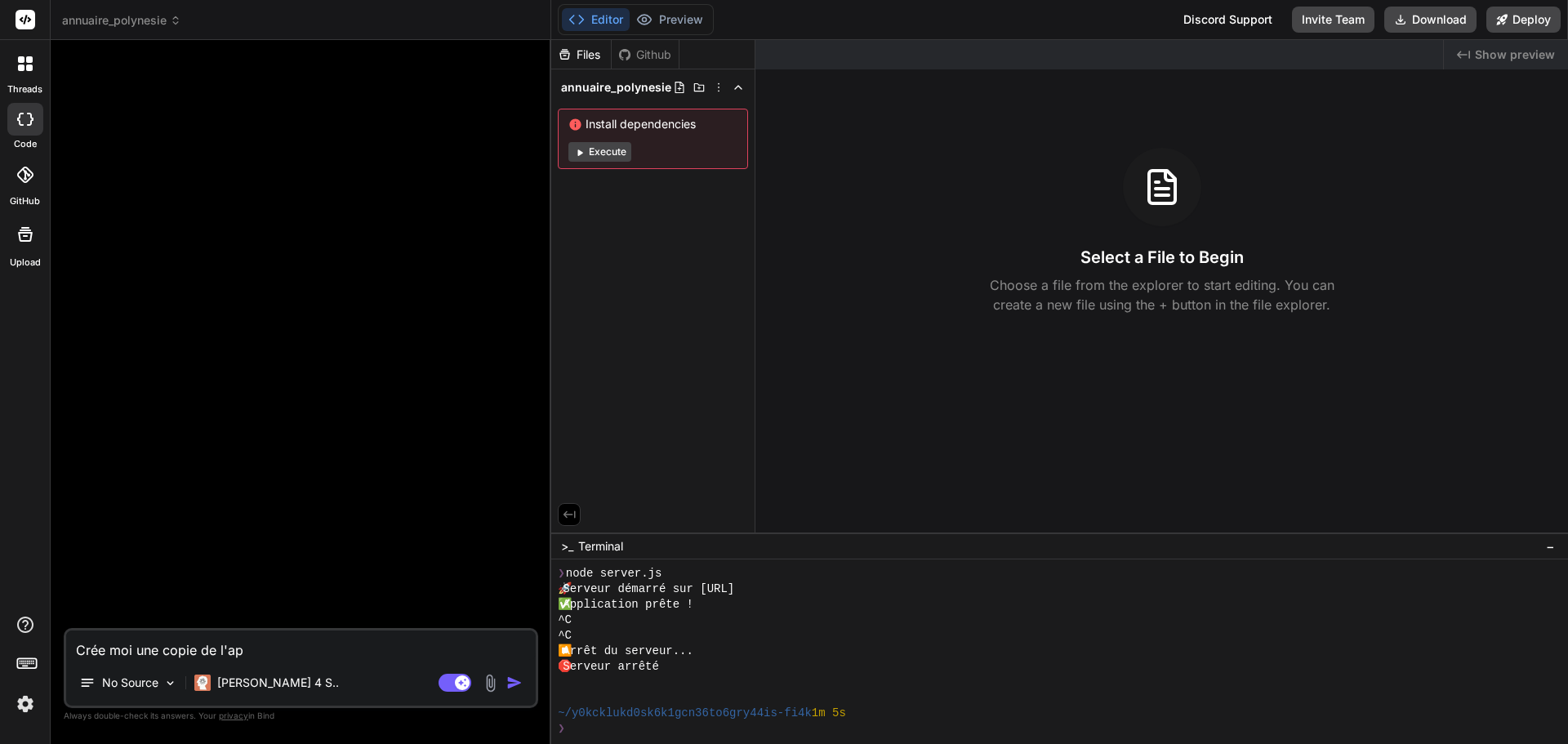
type textarea "Crée moi une copie de l'a"
type textarea "x"
type textarea "Crée moi une copie de l'"
type textarea "x"
type textarea "Crée moi une copie de l"
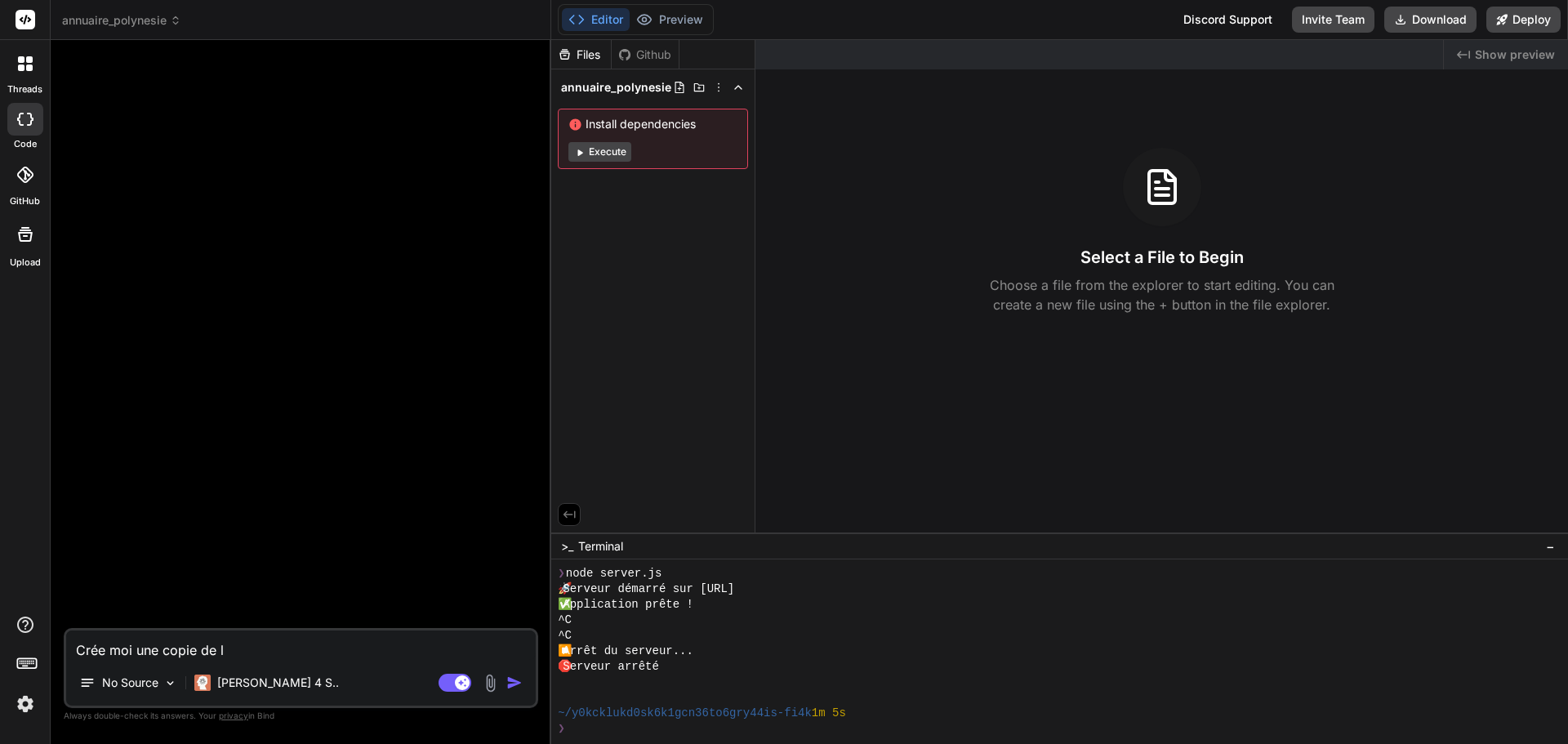
type textarea "x"
type textarea "Crée moi une copie de"
type textarea "x"
type textarea "Crée moi une copie de"
type textarea "x"
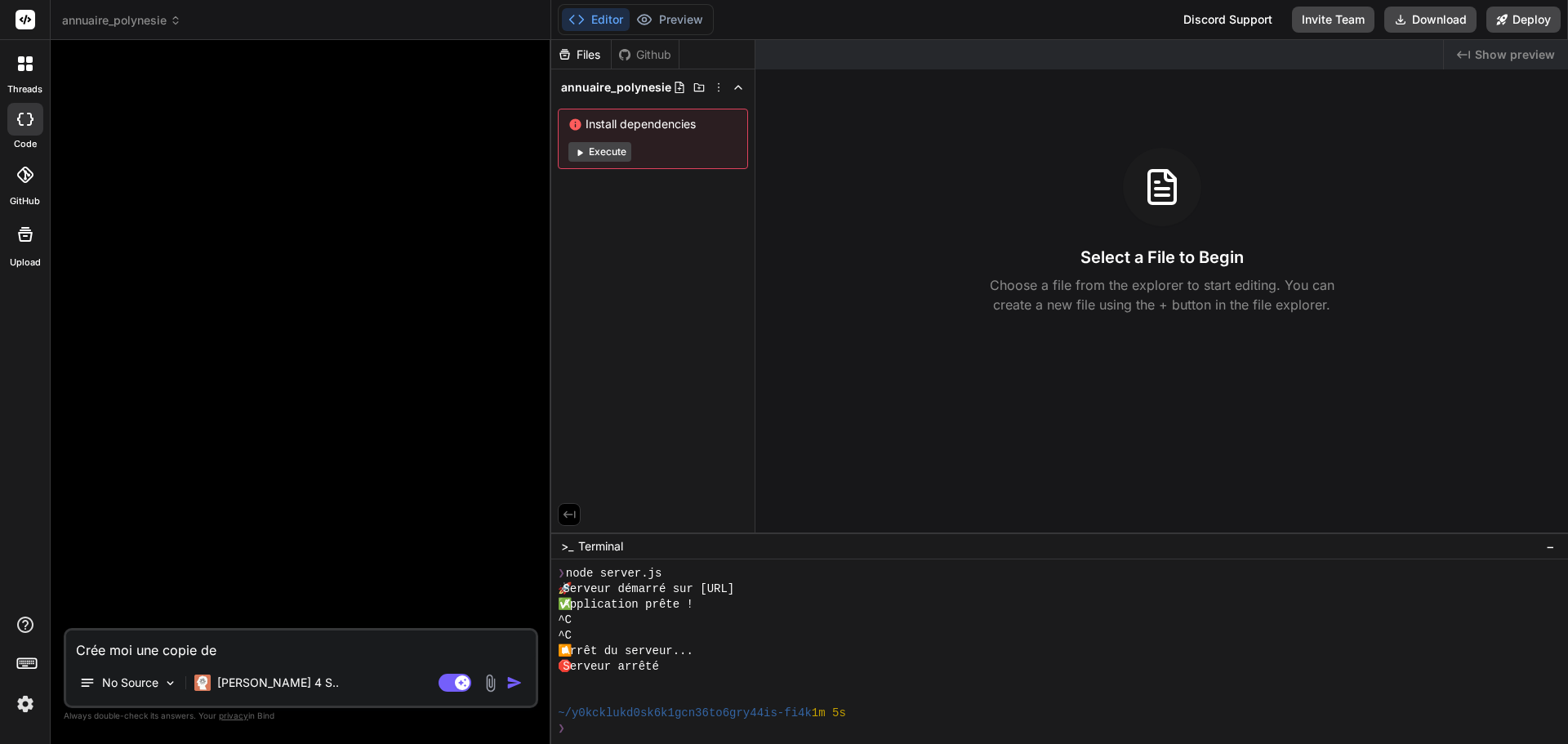
type textarea "Crée moi une copie d"
type textarea "x"
type textarea "Crée moi une copie"
type textarea "x"
type textarea "Crée moi une copie"
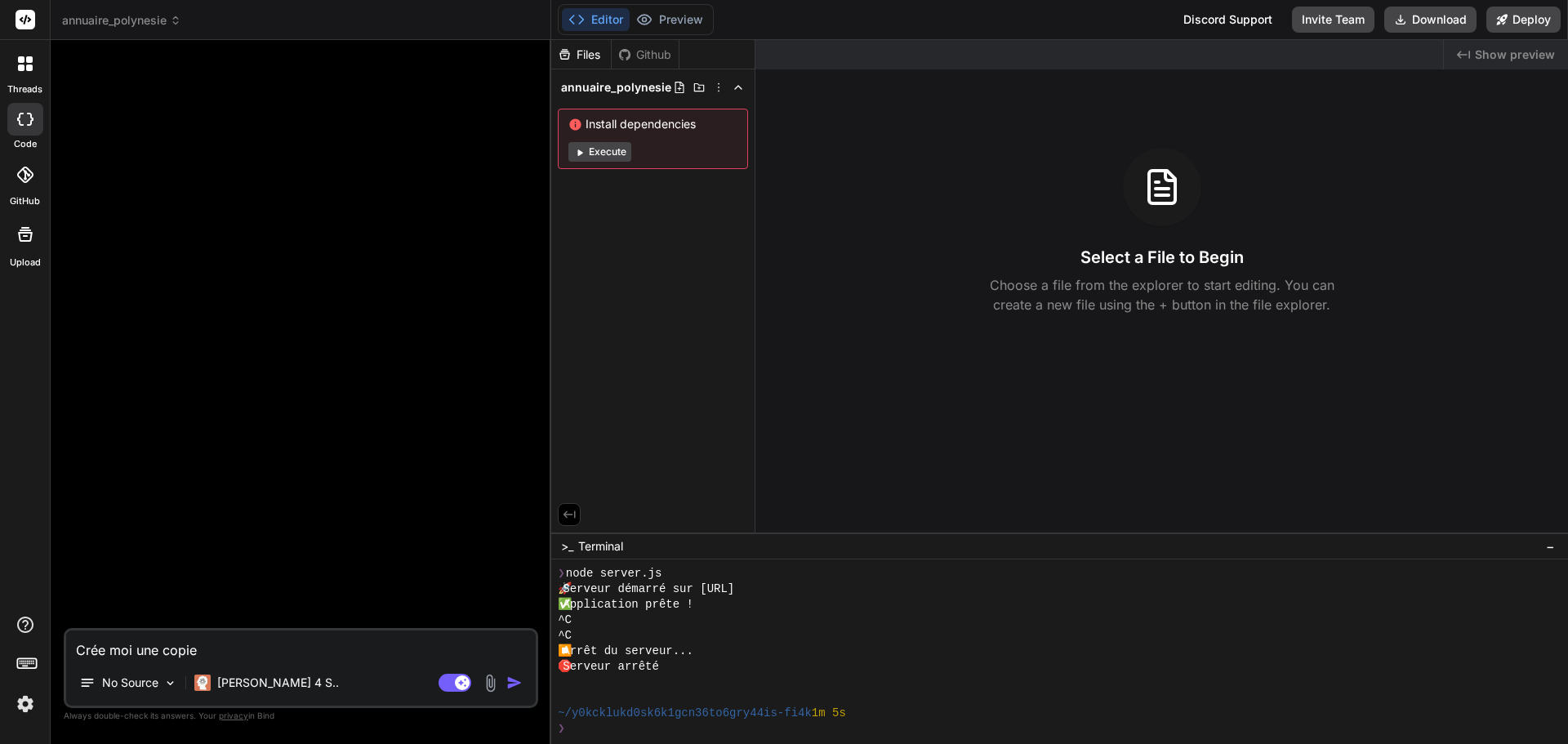
type textarea "x"
type textarea "Crée moi une copi"
type textarea "x"
type textarea "Crée moi une cop"
type textarea "x"
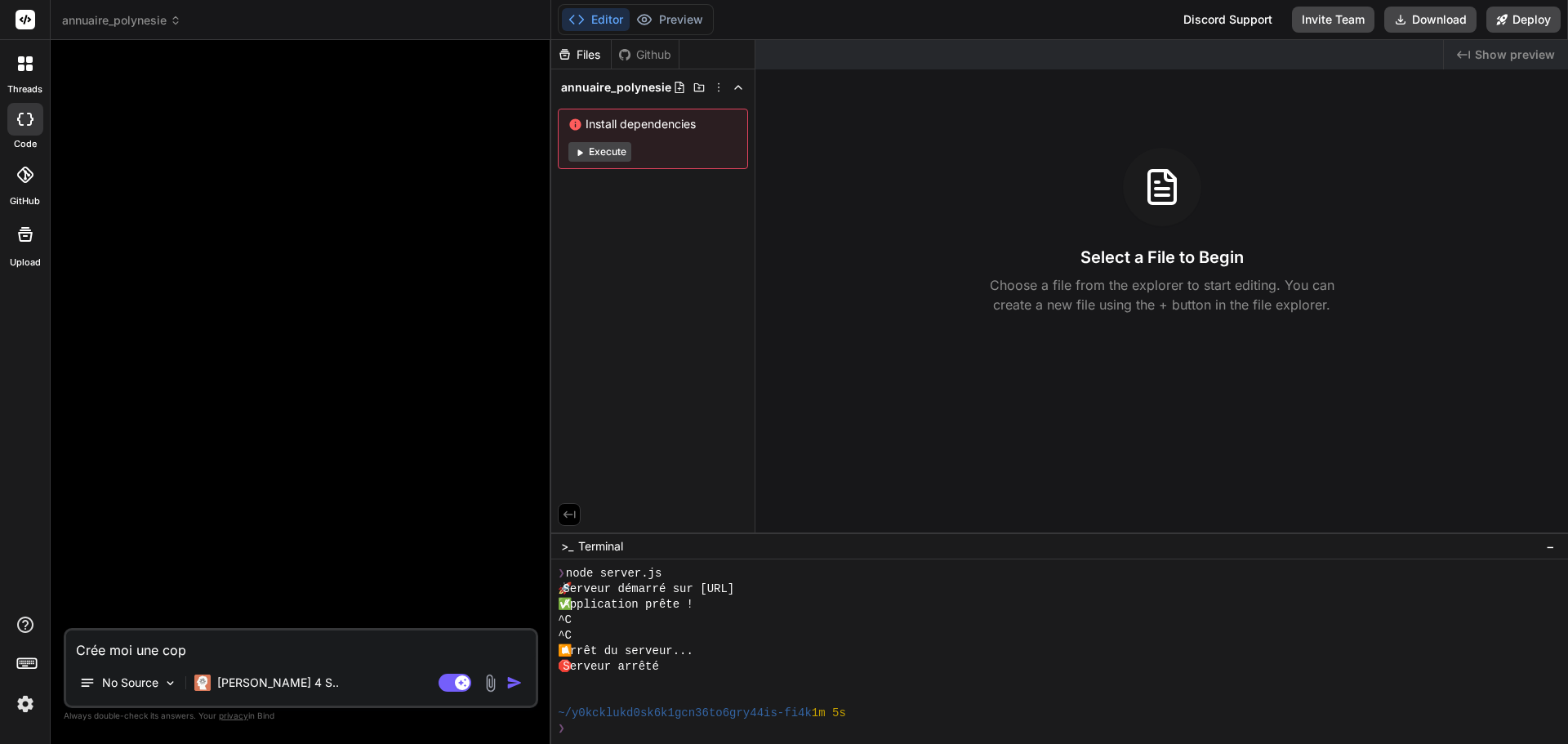
type textarea "Crée moi une co"
type textarea "x"
type textarea "Crée moi une c"
type textarea "x"
type textarea "Crée moi une"
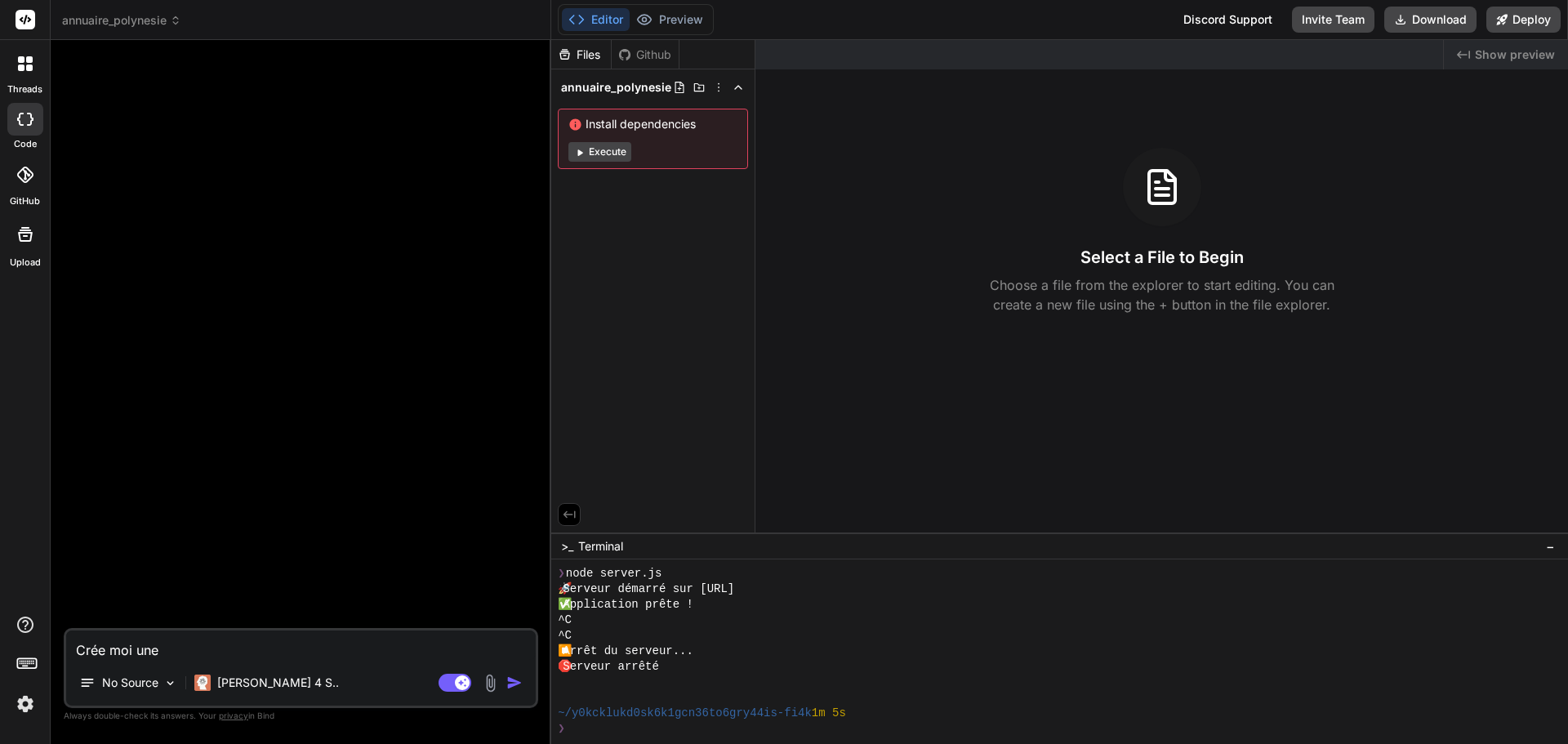
type textarea "x"
type textarea "Crée moi une"
type textarea "x"
type textarea "Crée moi un"
type textarea "x"
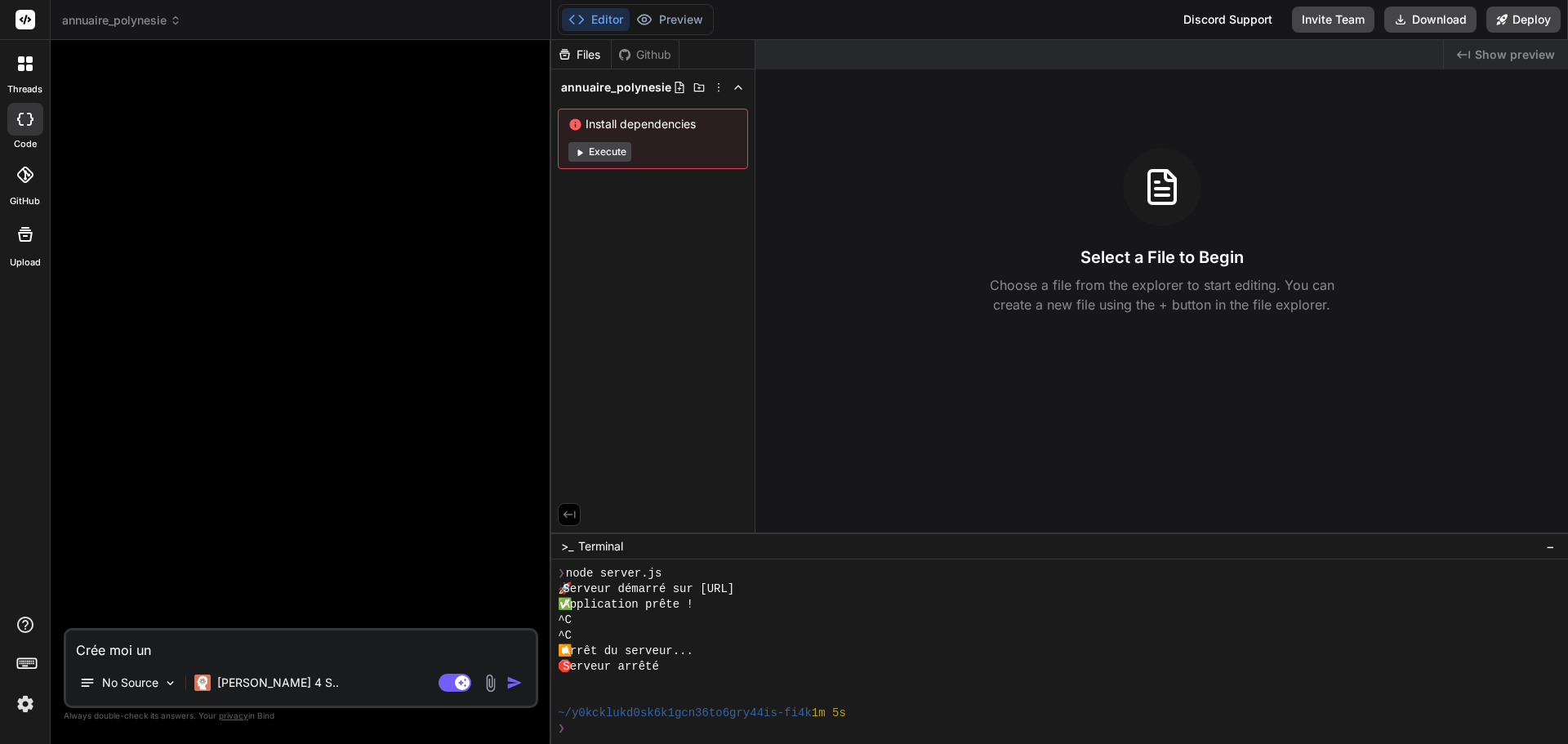
type textarea "Crée moi u"
type textarea "x"
type textarea "Crée moi"
type textarea "x"
type textarea "Crée moi"
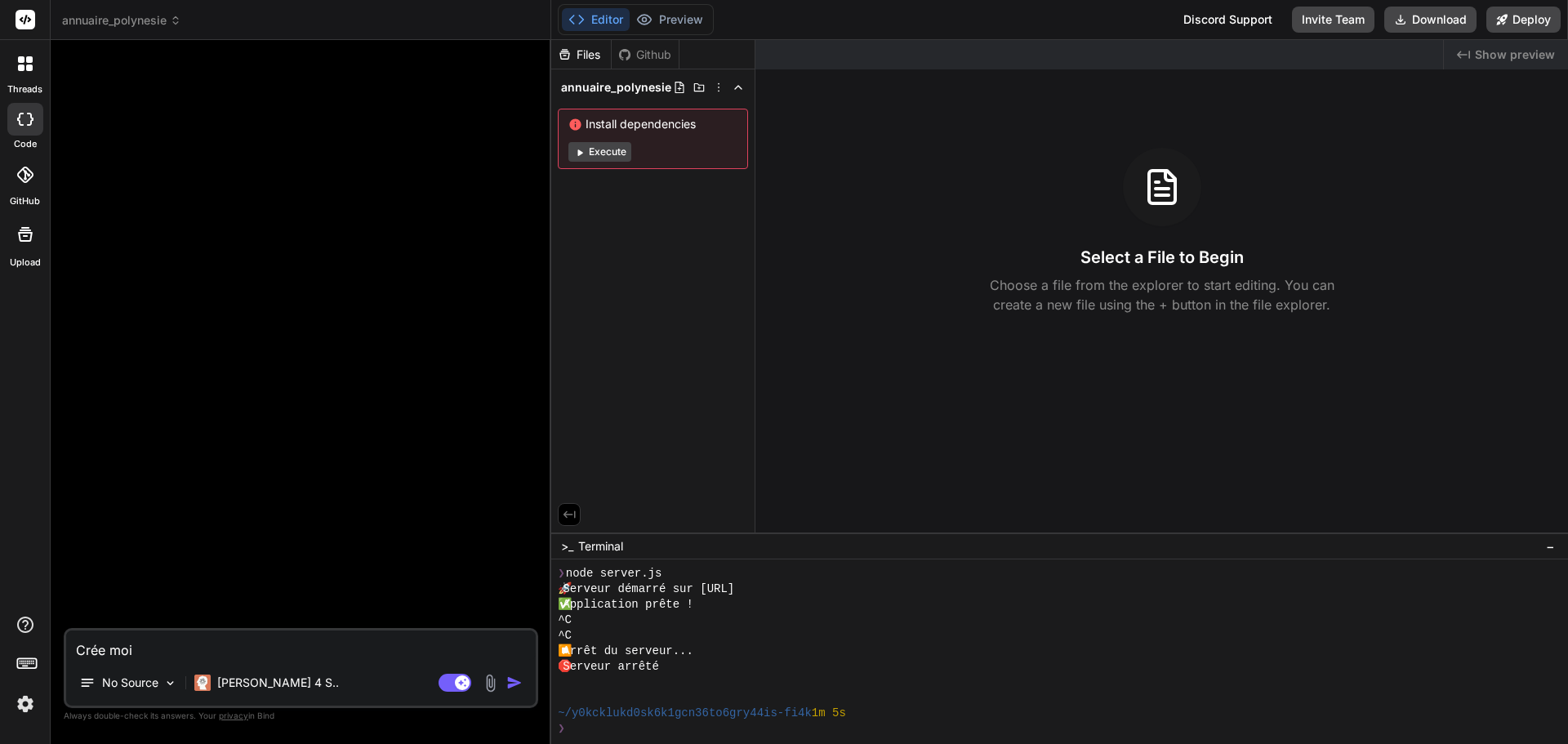
type textarea "x"
type textarea "Crée mo"
type textarea "x"
type textarea "Crée m"
type textarea "x"
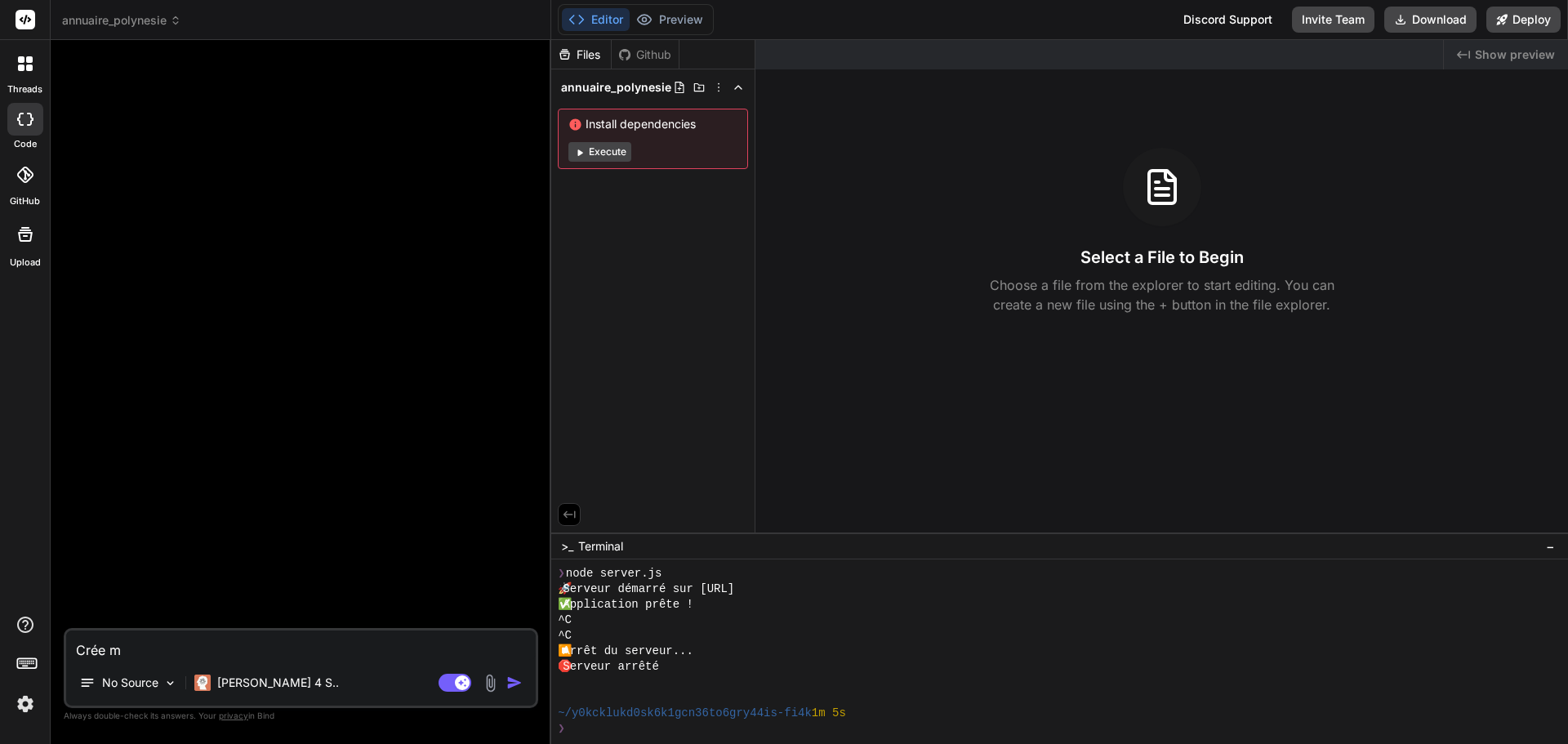
type textarea "Crée"
type textarea "x"
type textarea "Crée"
type textarea "x"
type textarea "Cré"
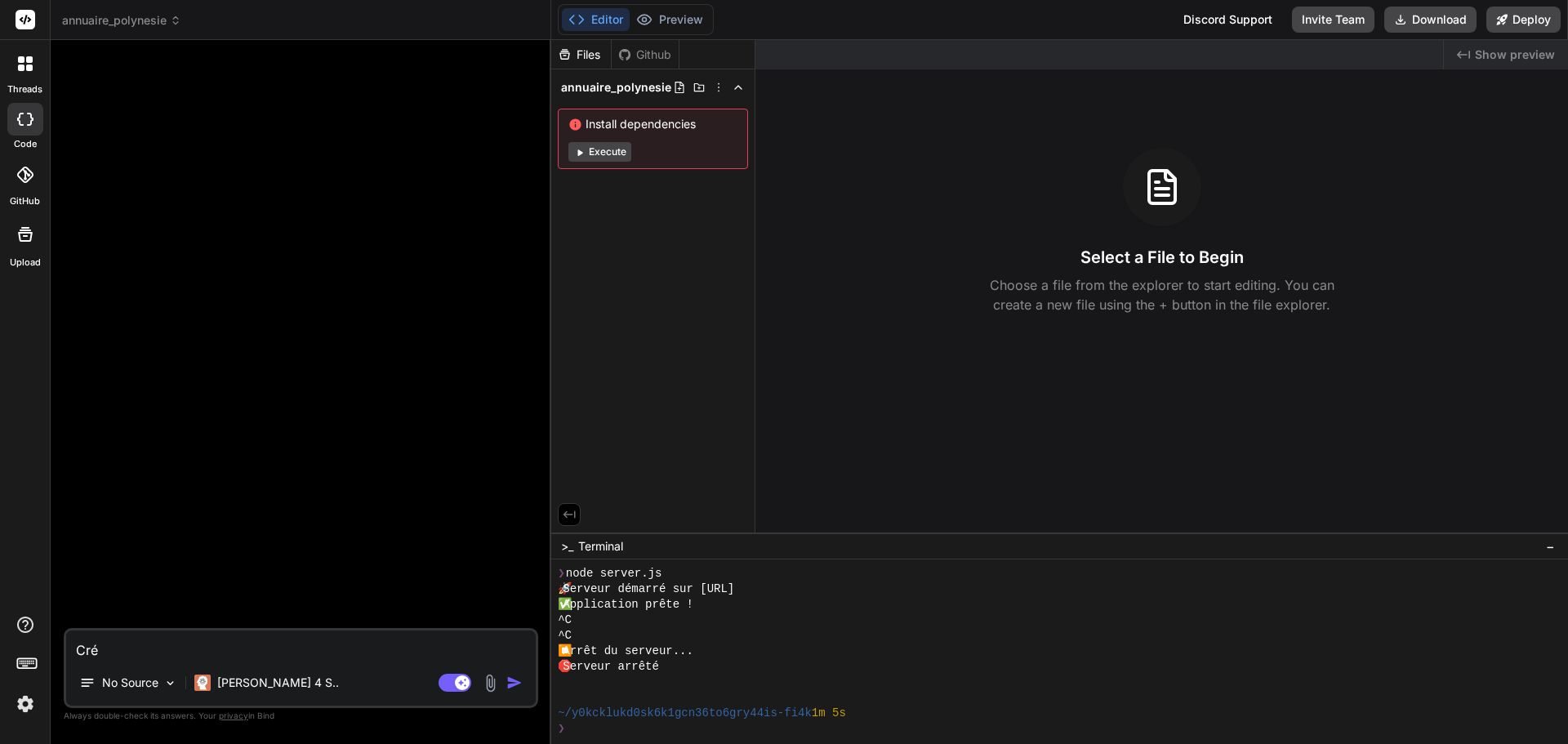
type textarea "x"
type textarea "Cr"
type textarea "x"
type textarea "C"
type textarea "x"
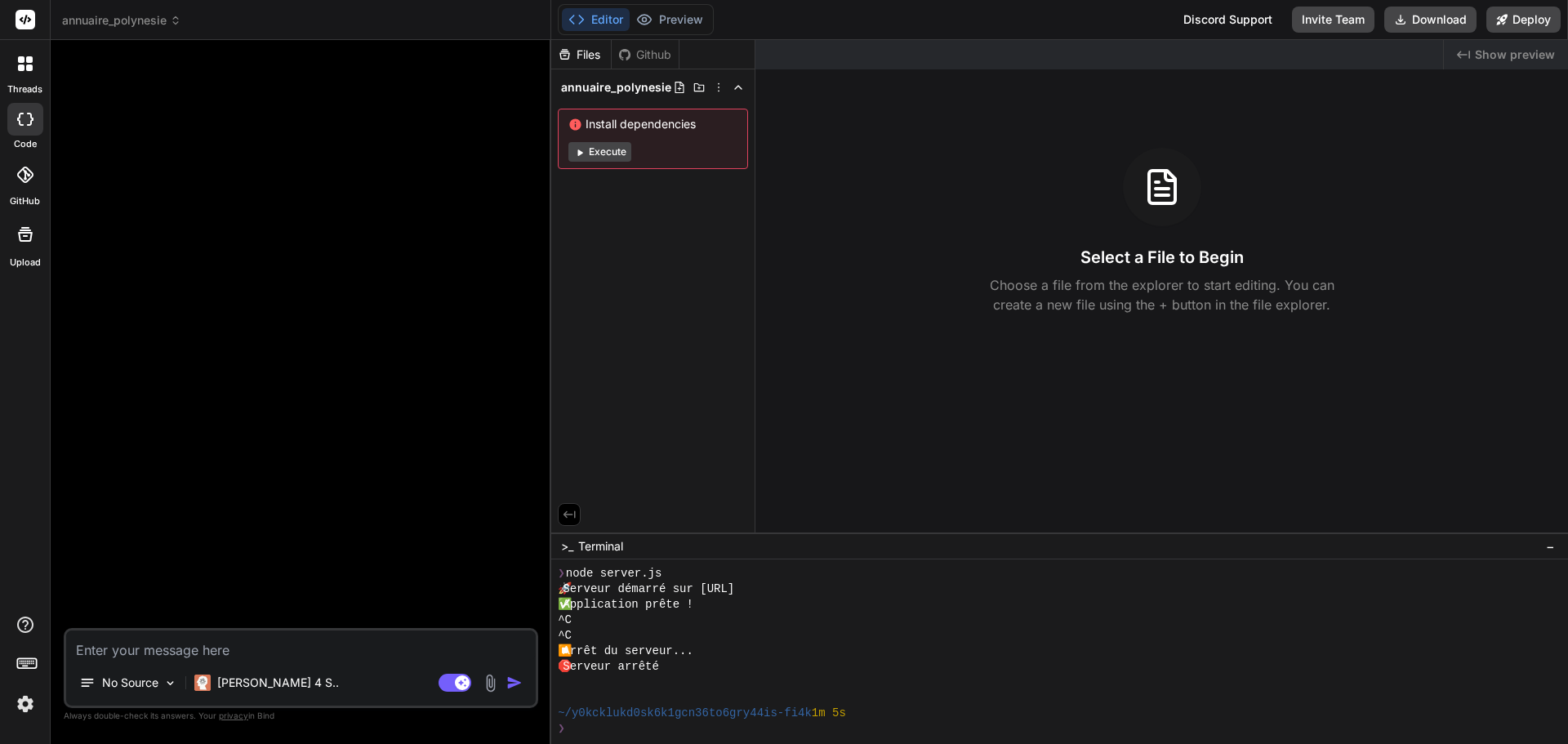
type textarea "x"
type textarea "C"
click at [141, 26] on span "annuaire_polynesie" at bounding box center [122, 20] width 119 height 16
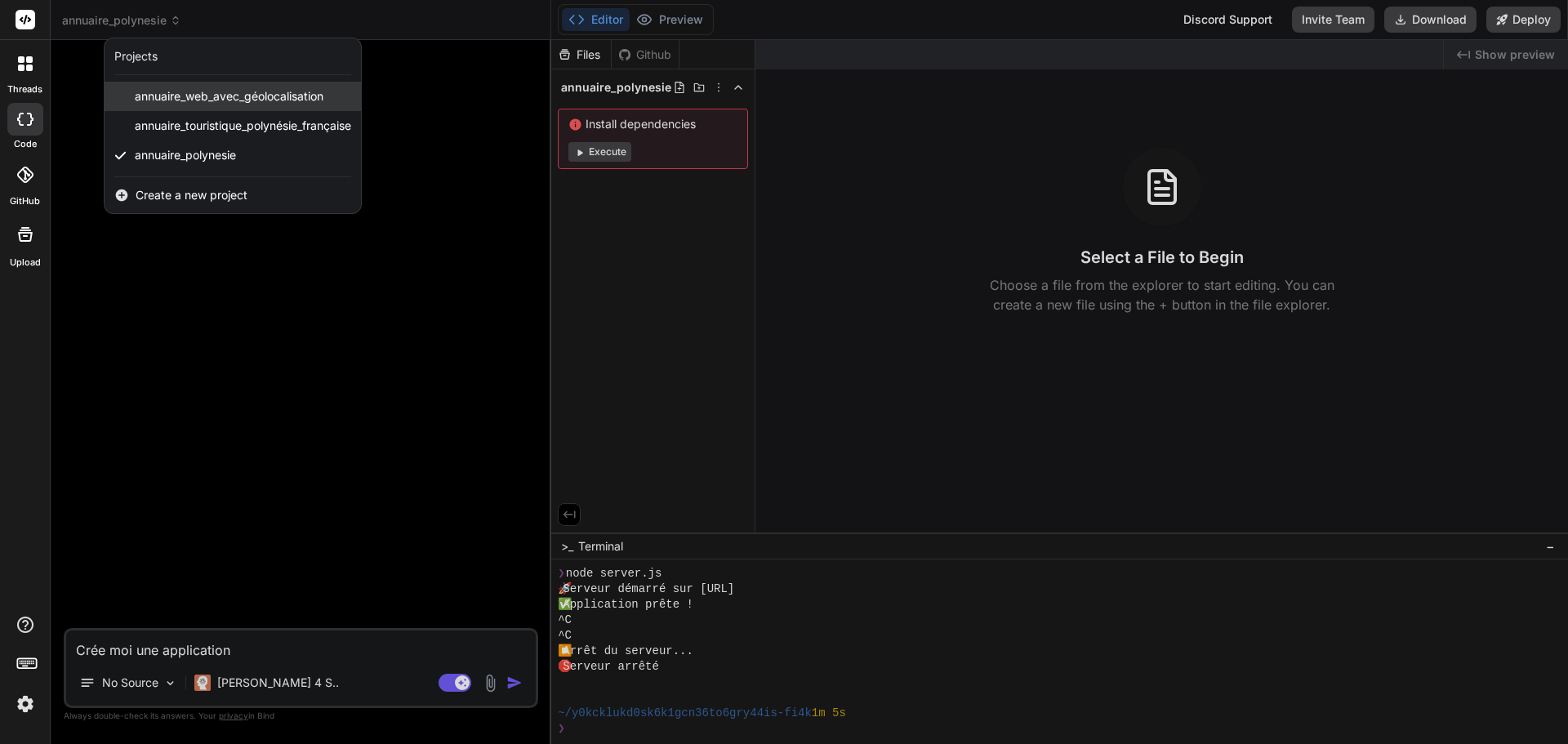
click at [208, 93] on span "annuaire_web_avec_géolocalisation" at bounding box center [229, 96] width 189 height 16
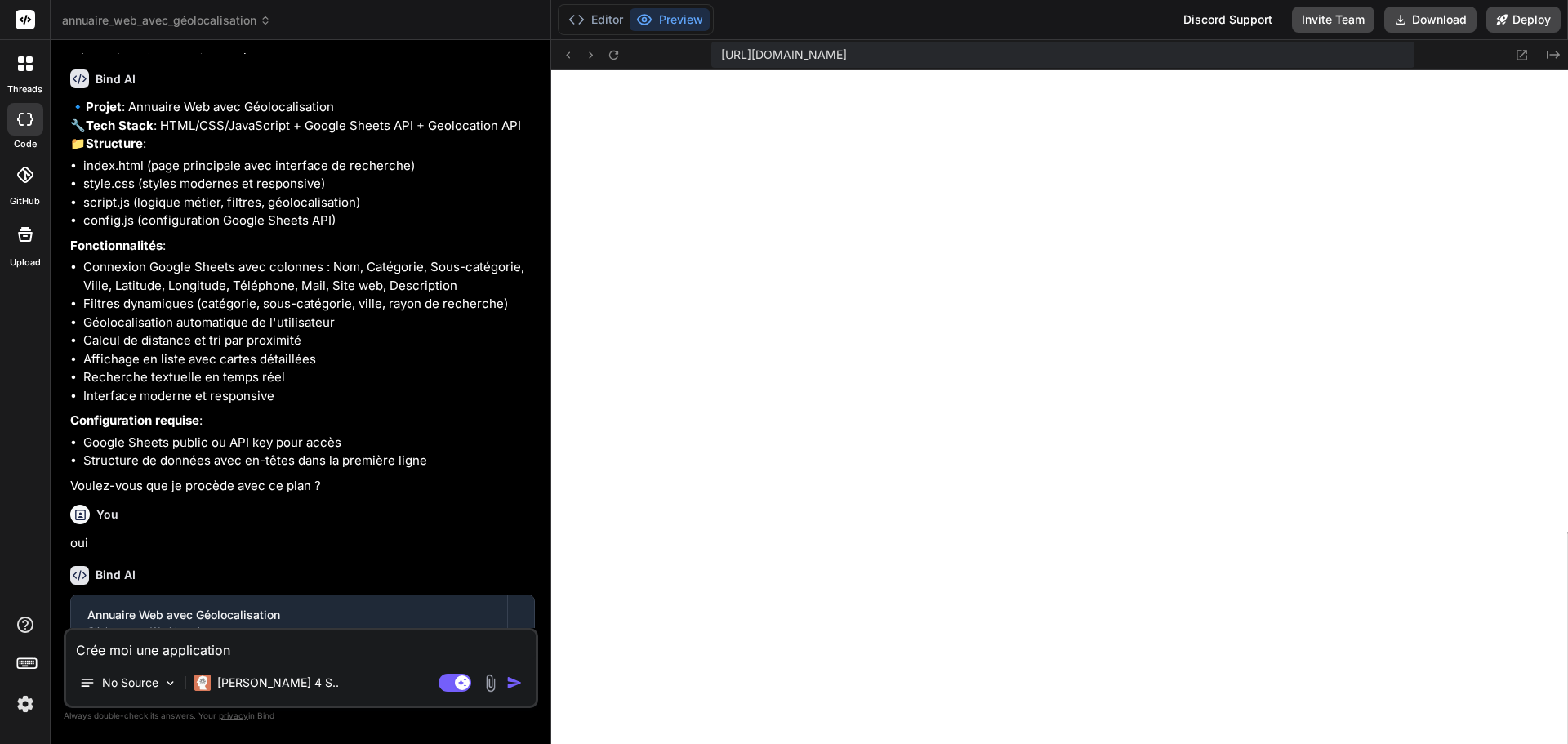
scroll to position [406, 0]
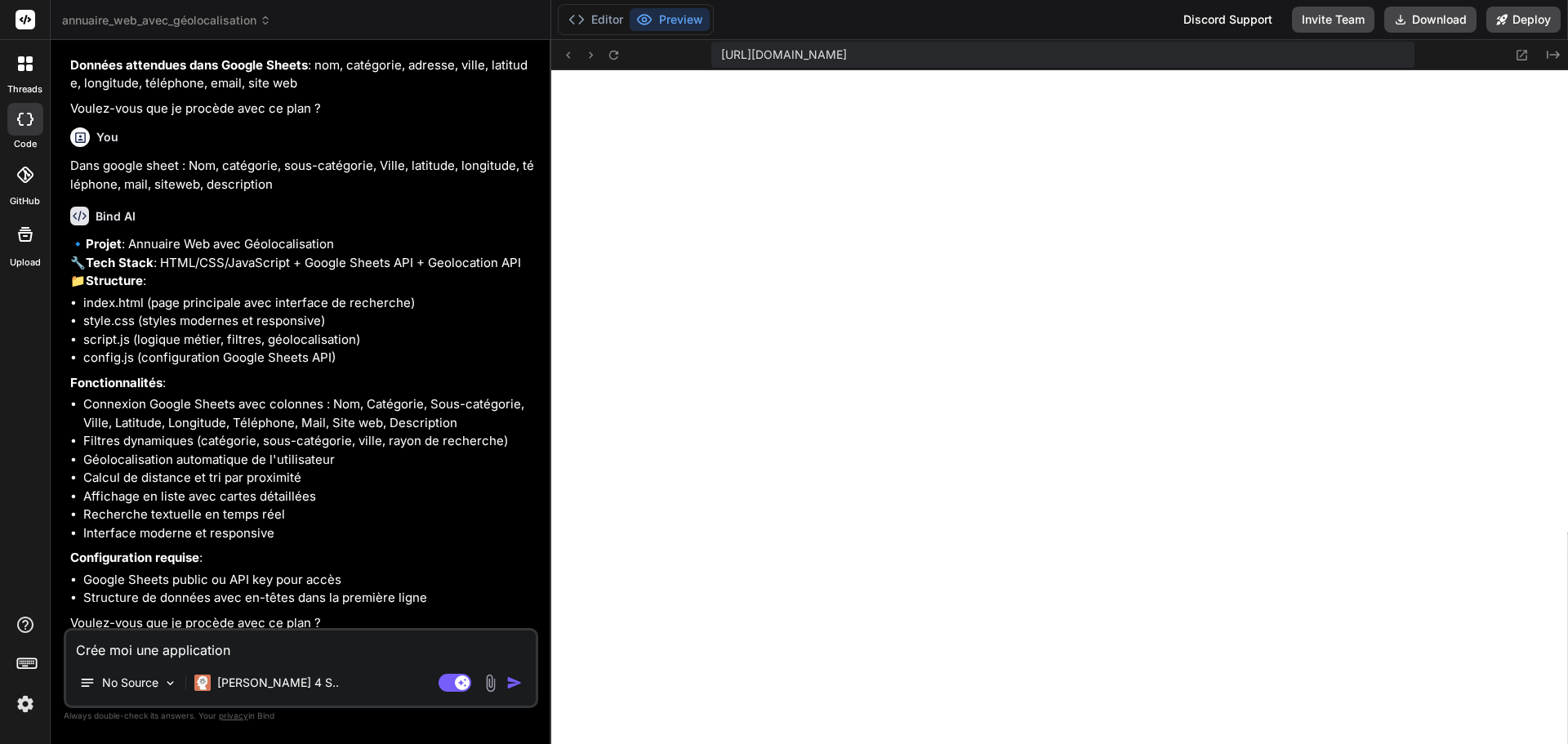
click at [205, 15] on span "annuaire_web_avec_géolocalisation" at bounding box center [167, 20] width 209 height 16
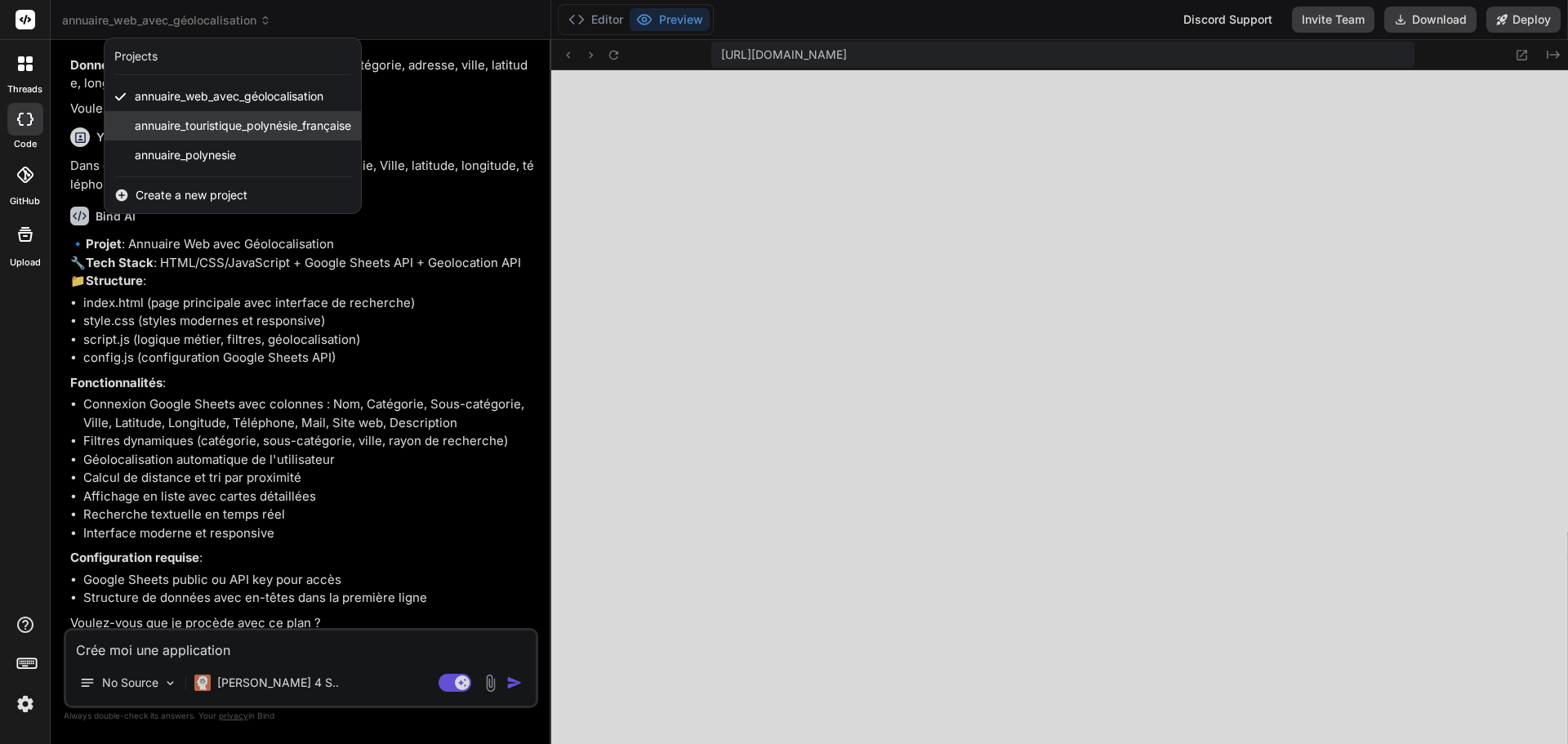
click at [193, 128] on span "annuaire_touristique_polynésie_française" at bounding box center [242, 126] width 216 height 16
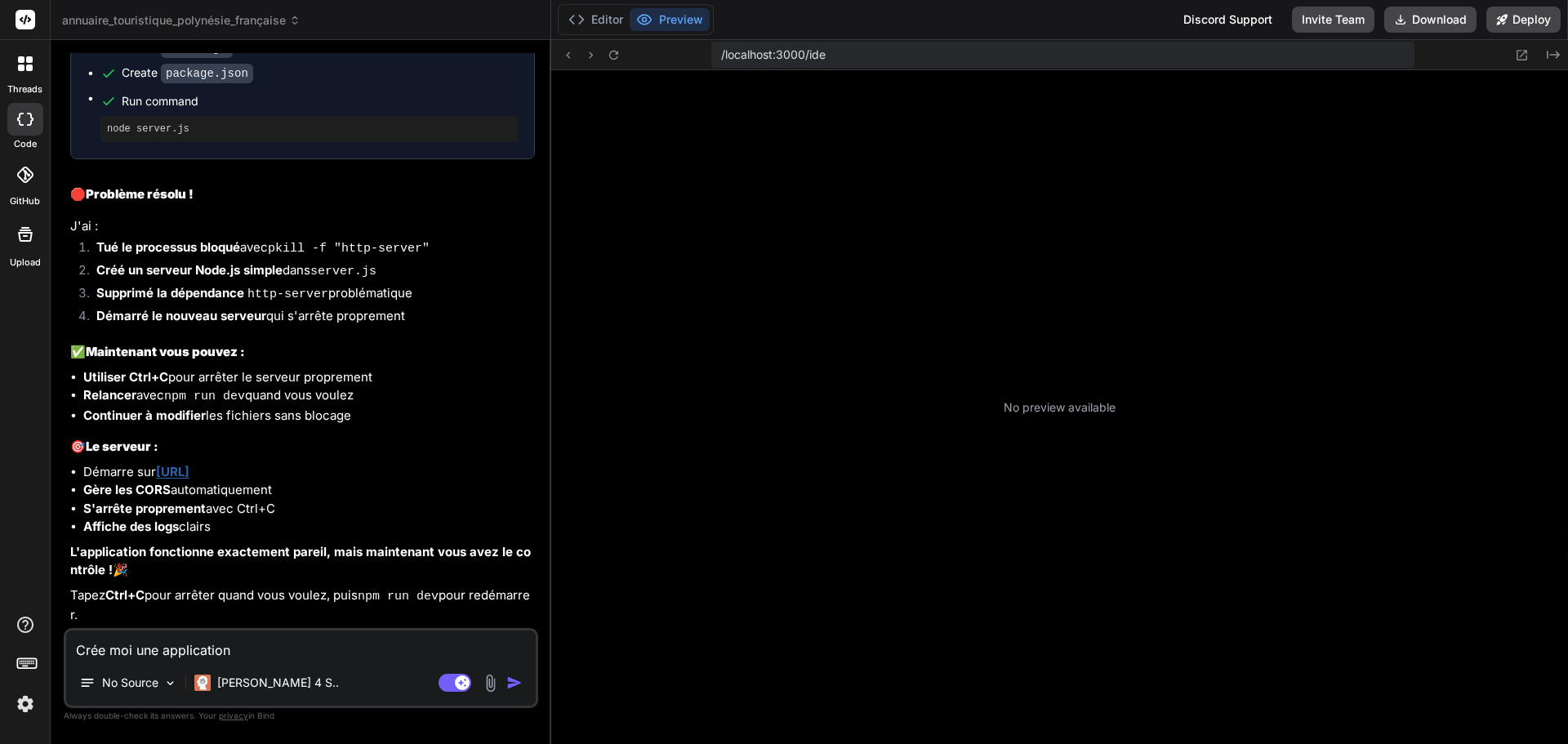
scroll to position [1210, 0]
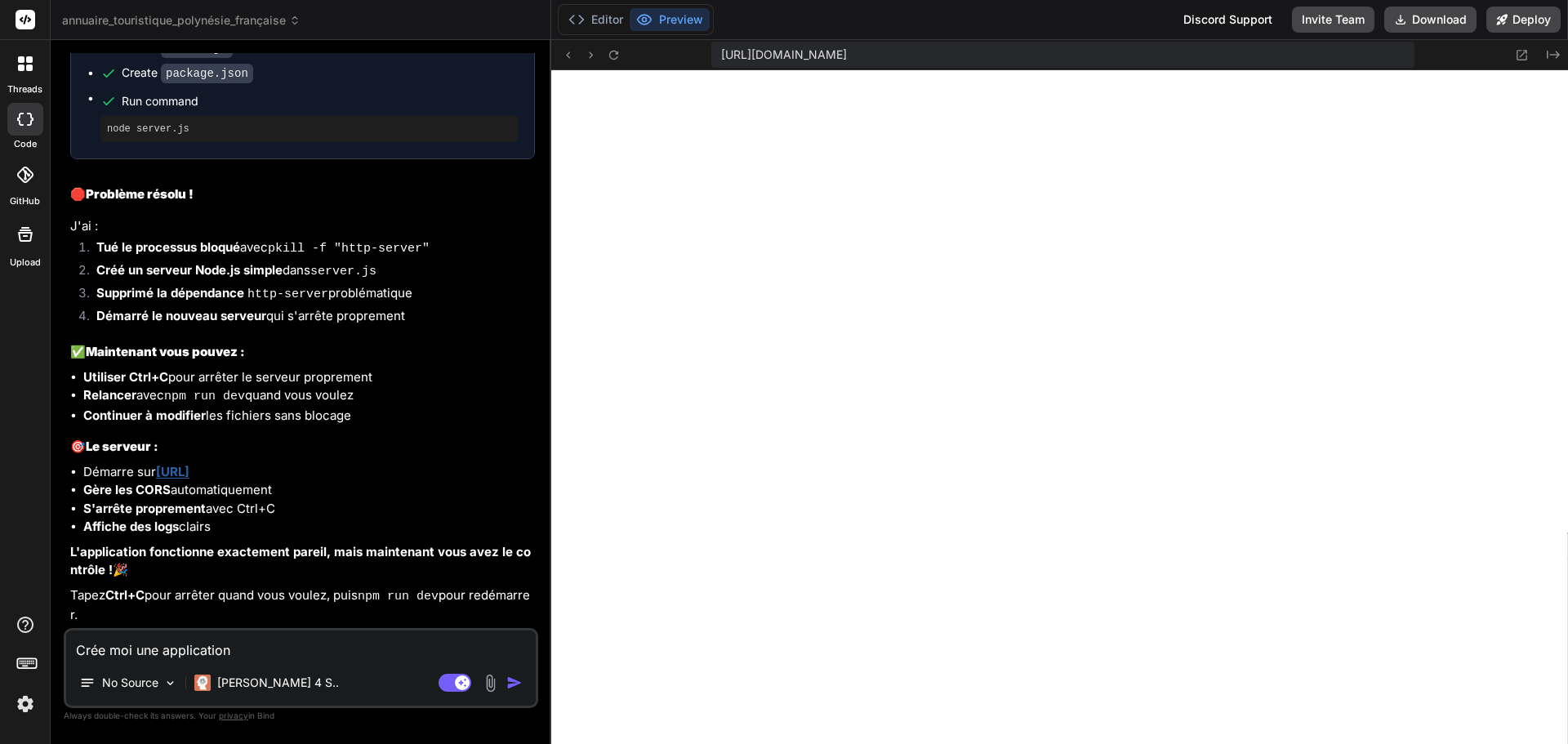
click at [159, 650] on textarea "Crée moi une application" at bounding box center [300, 645] width 470 height 29
drag, startPoint x: 247, startPoint y: 640, endPoint x: 44, endPoint y: 646, distance: 203.1
click at [44, 646] on div "threads code GitHub Upload annuaire_touristique_polynésie_française Created wit…" at bounding box center [784, 372] width 1568 height 744
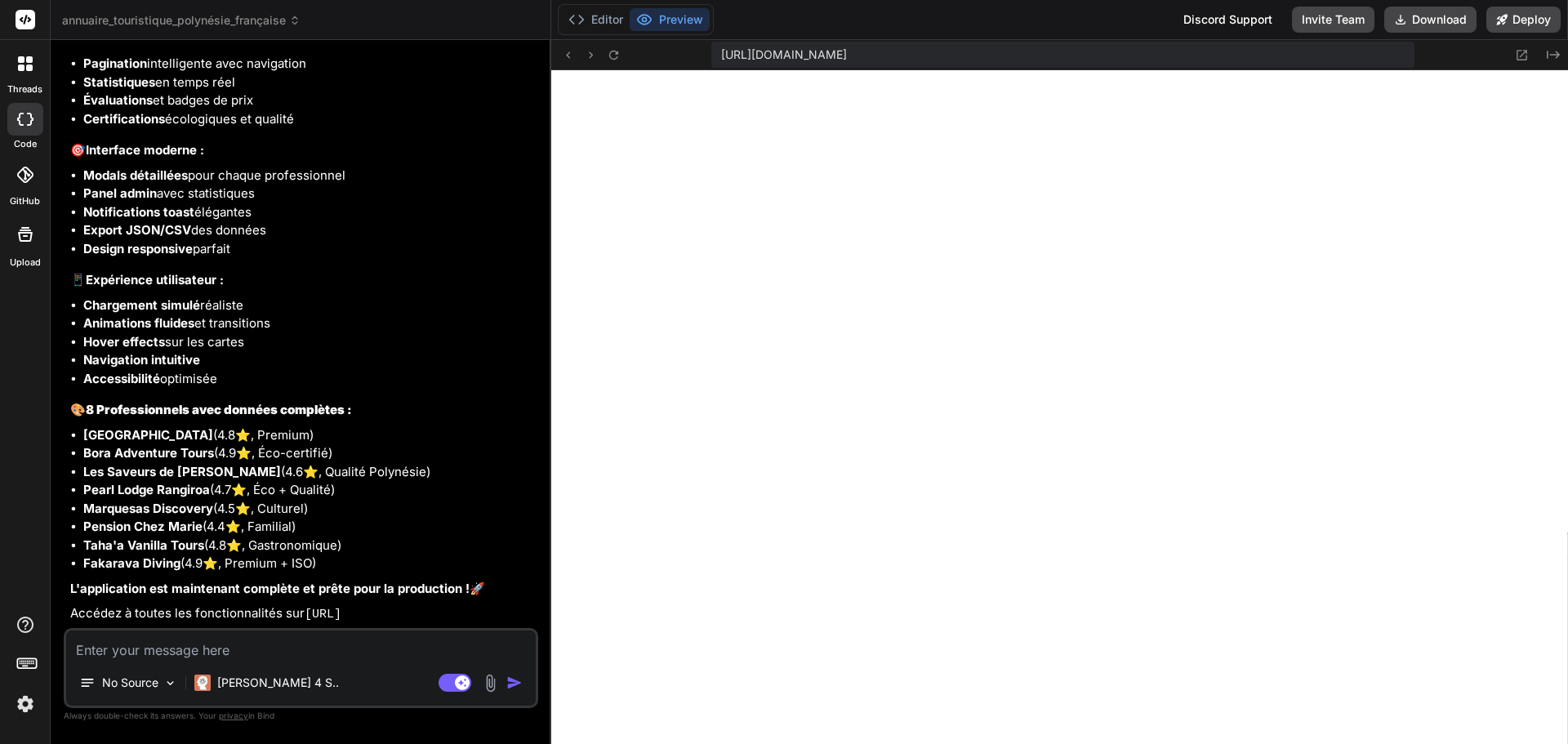
scroll to position [5117, 0]
click at [606, 12] on button "Editor" at bounding box center [596, 20] width 68 height 23
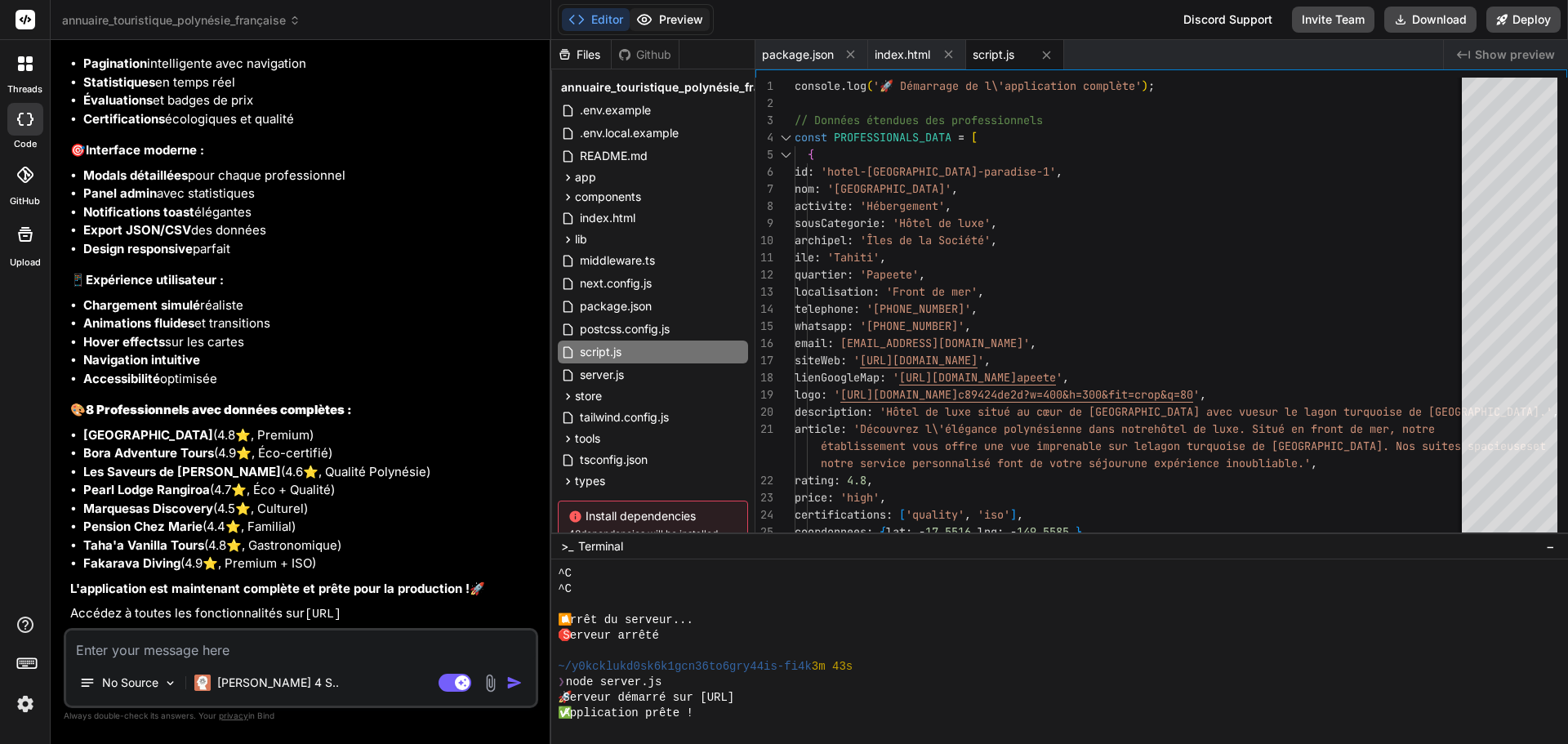
click at [677, 17] on button "Preview" at bounding box center [670, 20] width 80 height 23
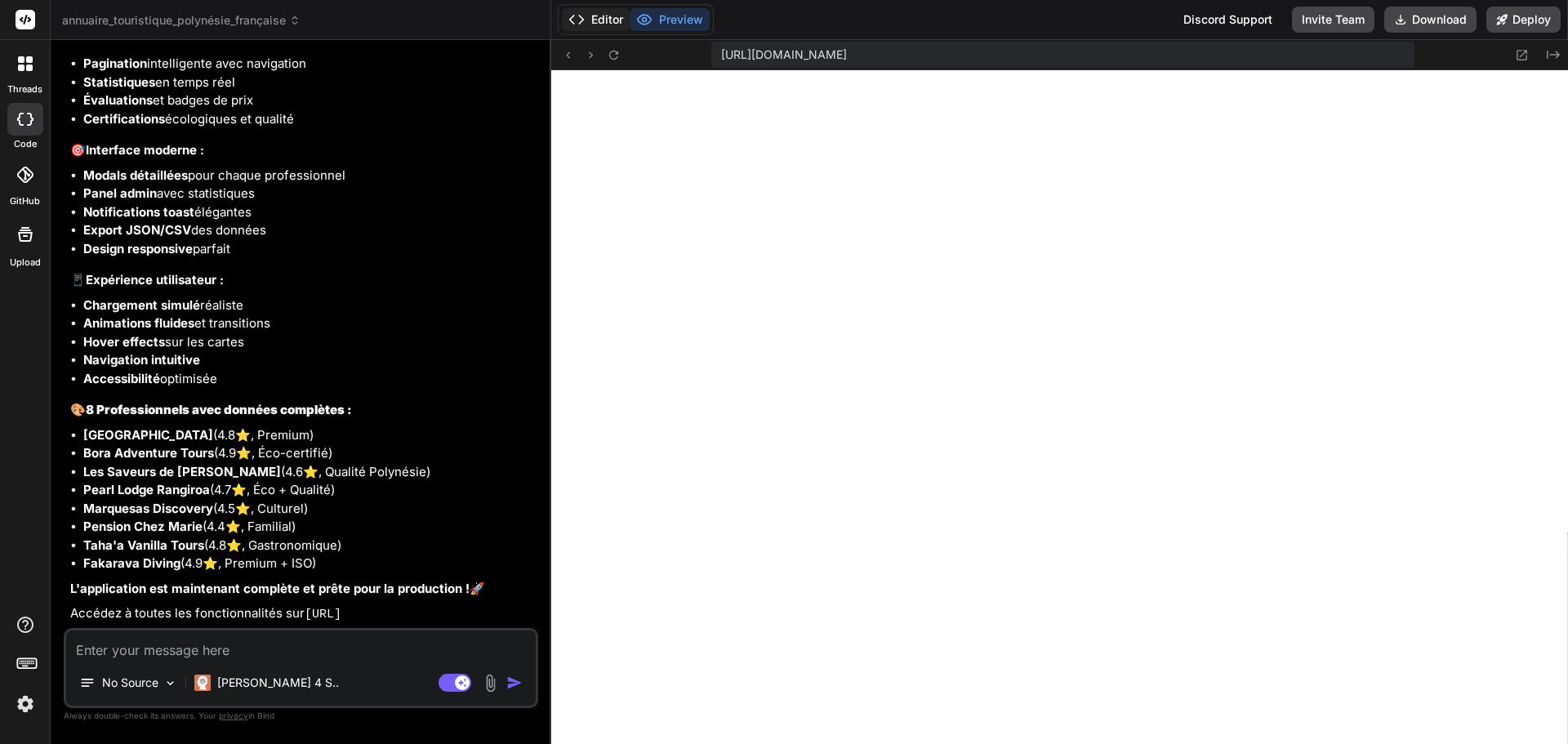
click at [613, 21] on button "Editor" at bounding box center [596, 20] width 68 height 23
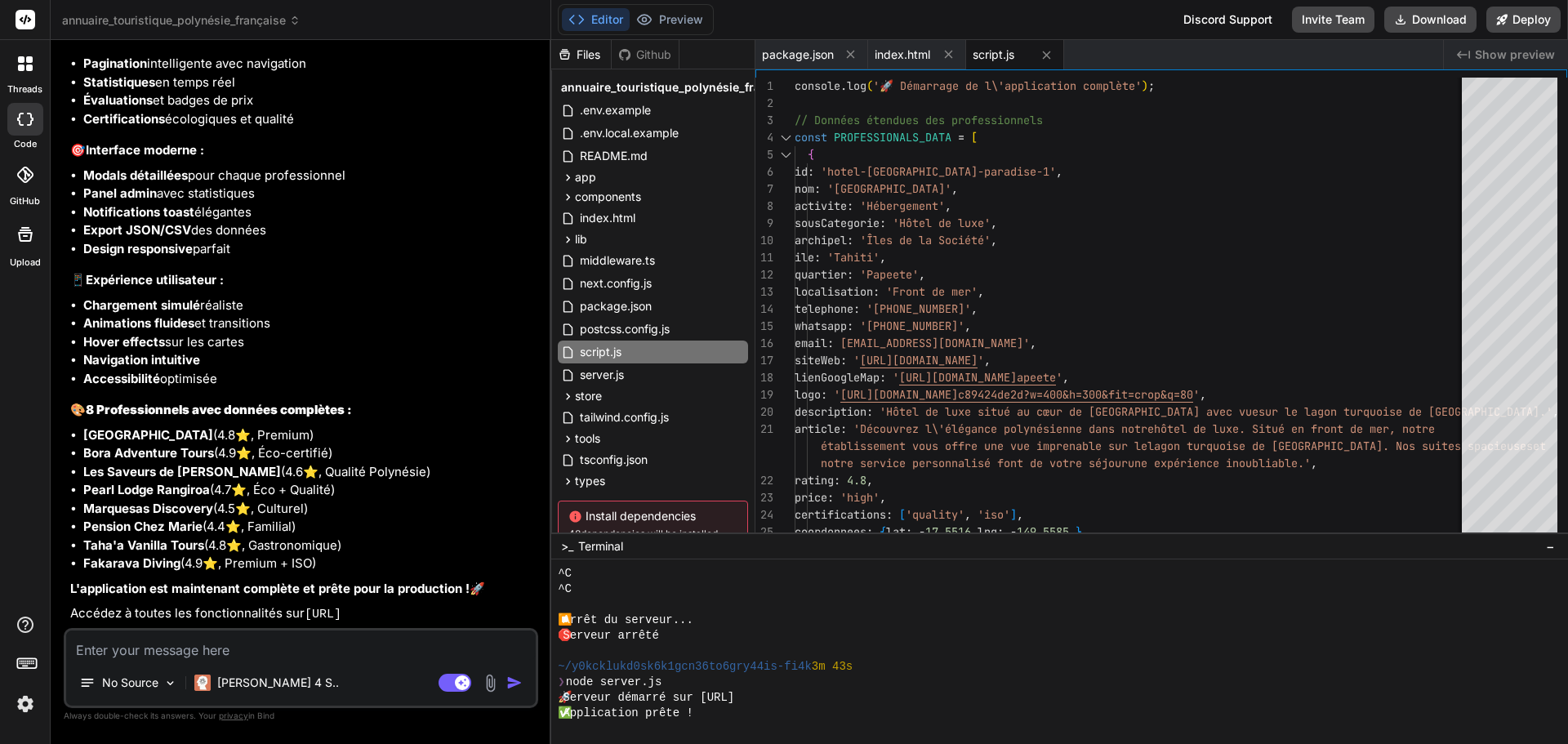
click at [184, 656] on textarea at bounding box center [300, 645] width 470 height 29
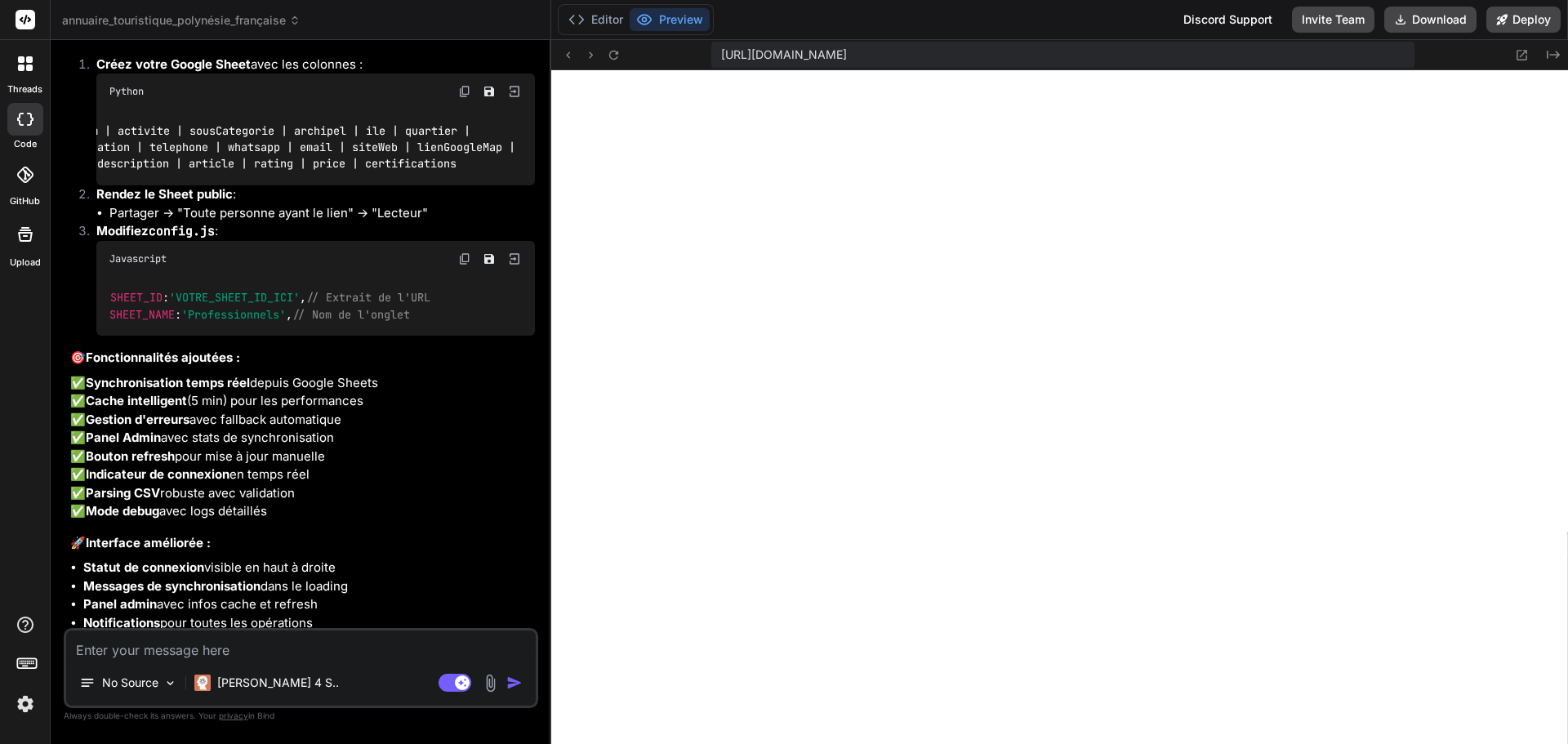
scroll to position [0, 0]
click at [669, 26] on button "Preview" at bounding box center [670, 20] width 80 height 23
click at [620, 22] on button "Editor" at bounding box center [596, 20] width 68 height 23
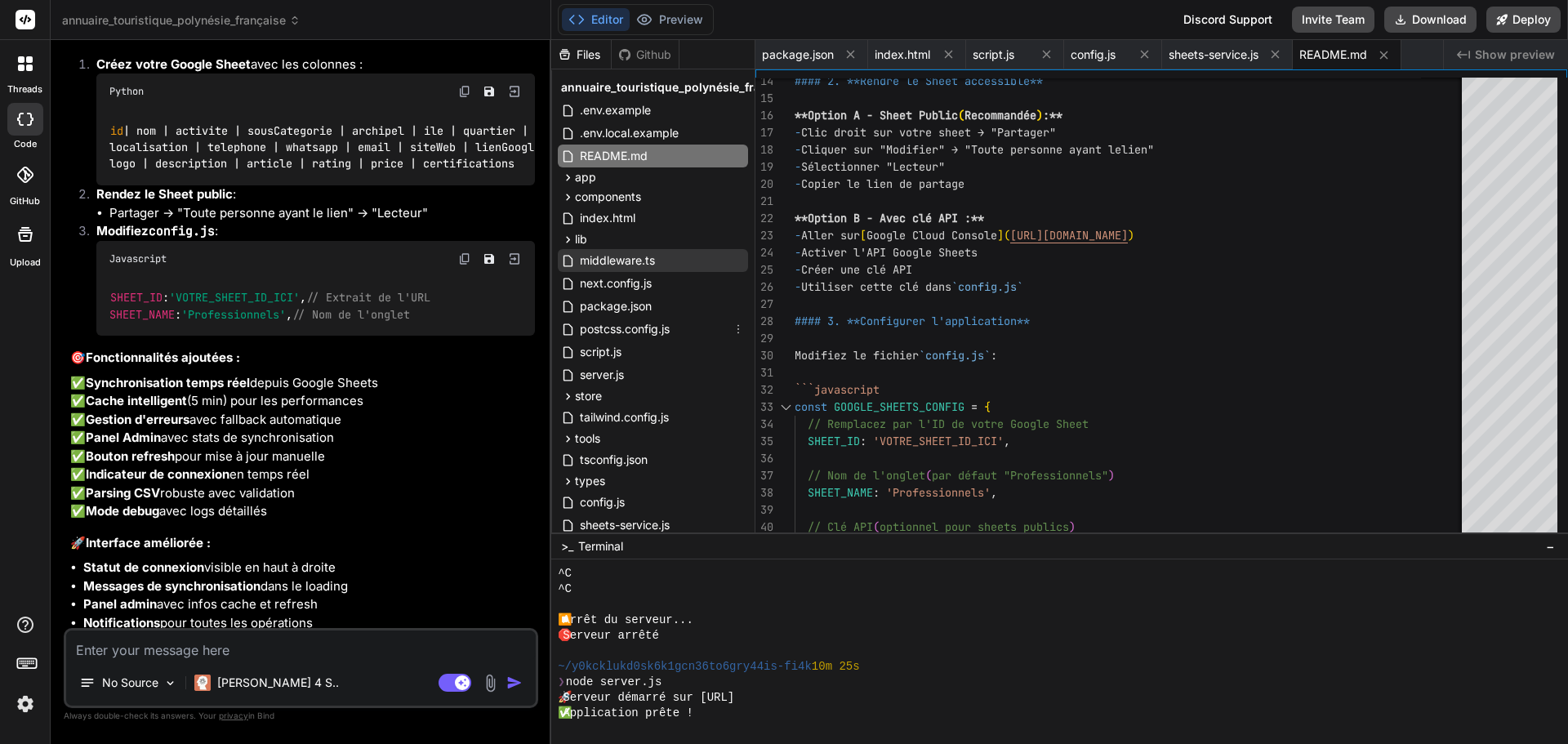
scroll to position [127, 0]
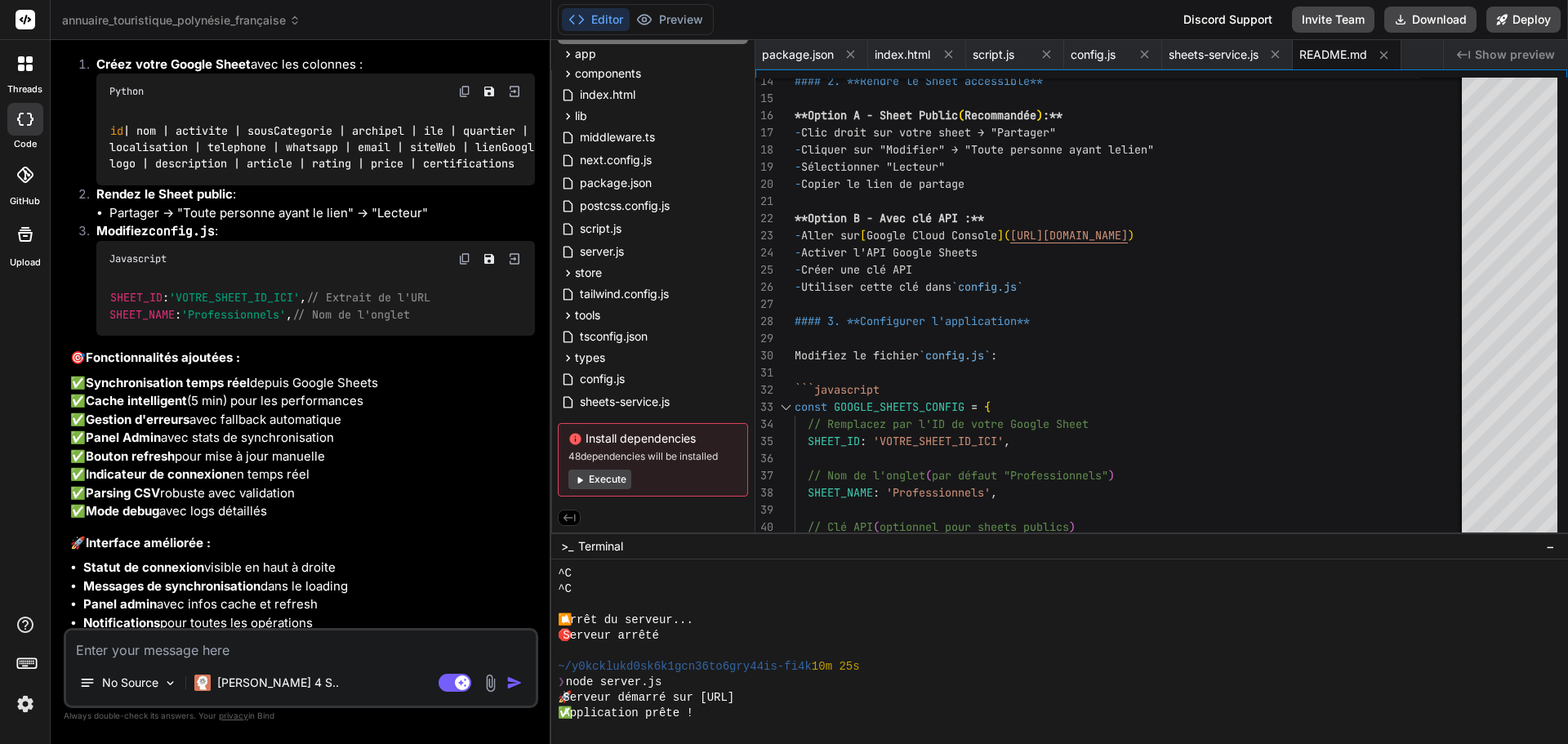
click at [601, 478] on button "Execute" at bounding box center [600, 479] width 63 height 20
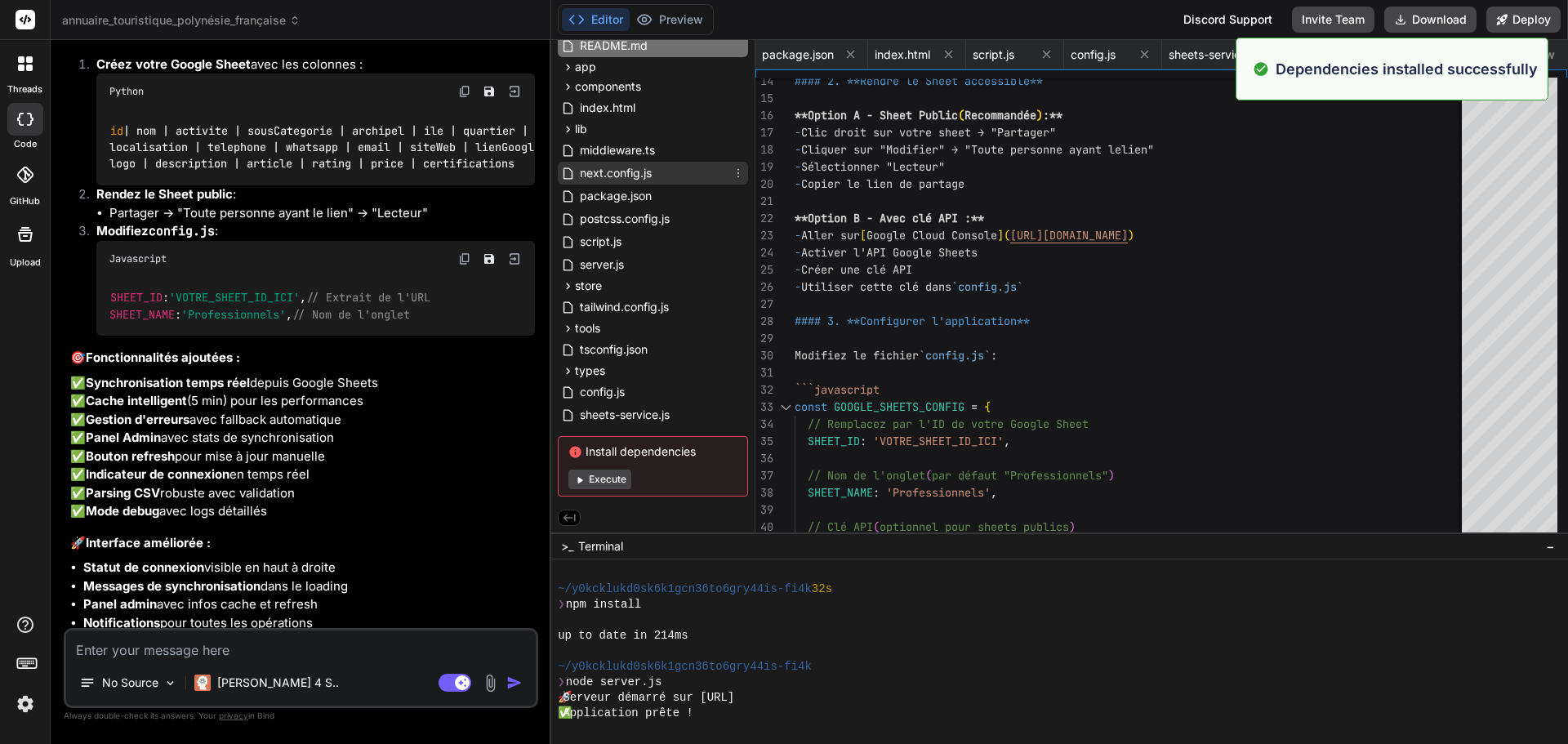
scroll to position [1754, 0]
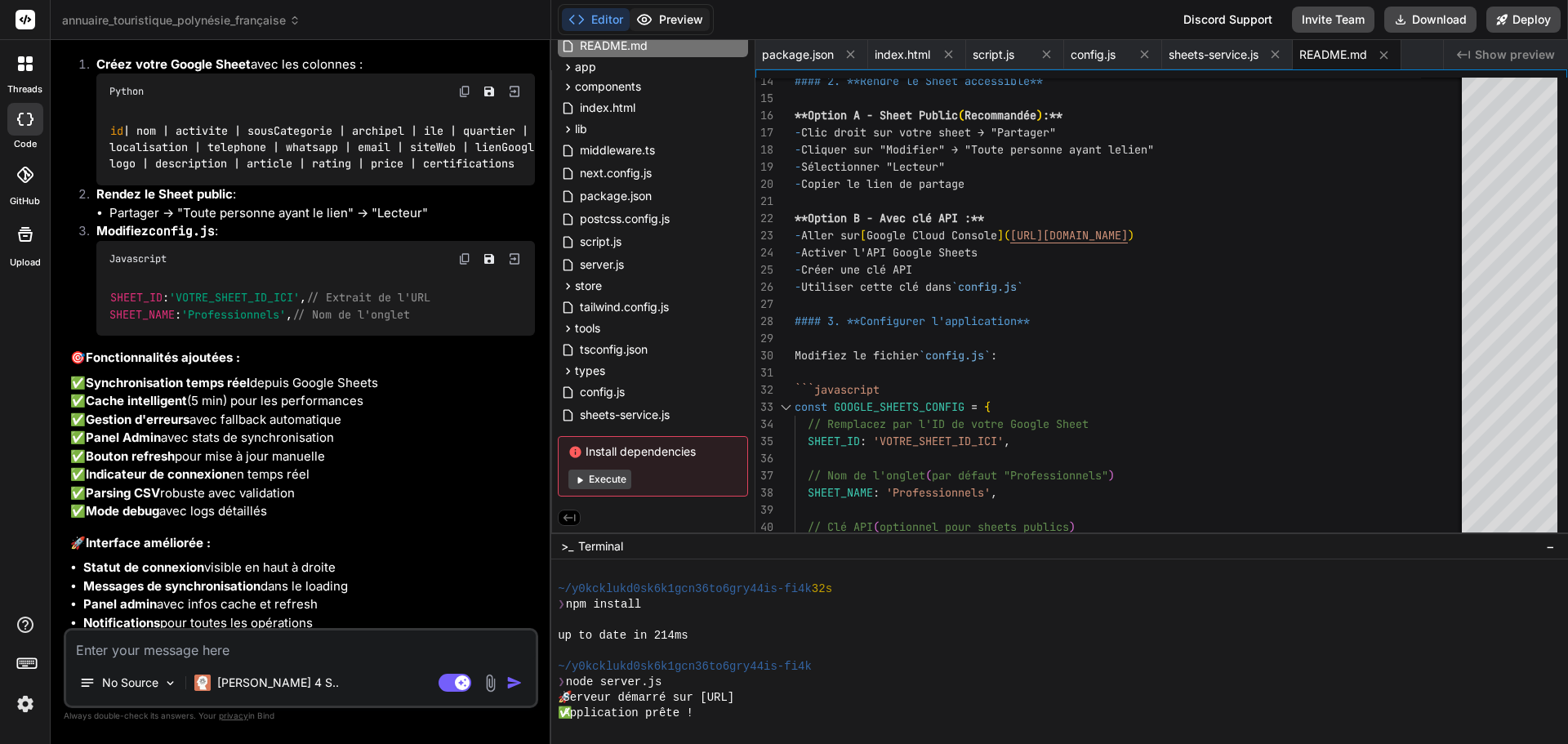
click at [682, 23] on button "Preview" at bounding box center [670, 20] width 80 height 23
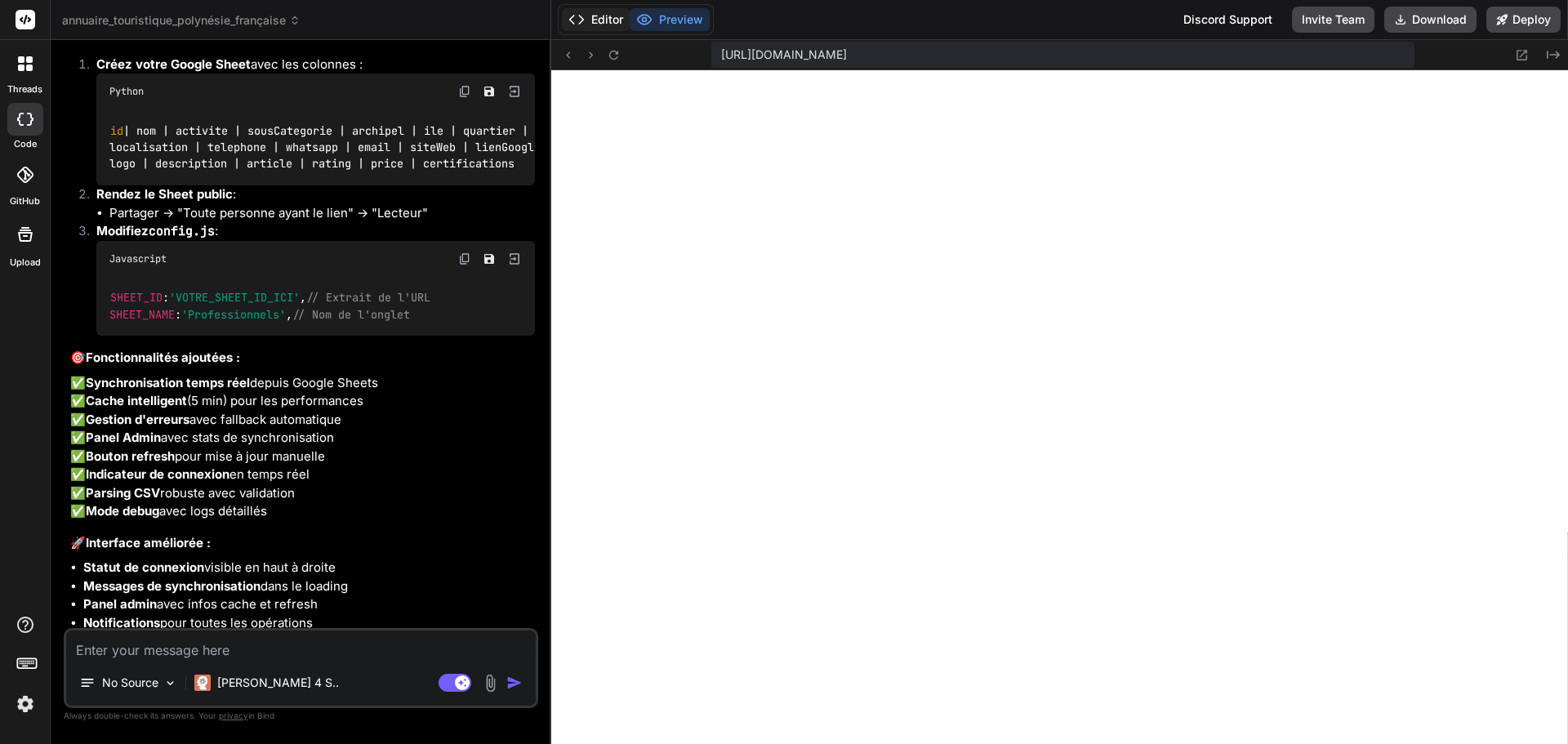
click at [597, 17] on button "Editor" at bounding box center [596, 20] width 68 height 23
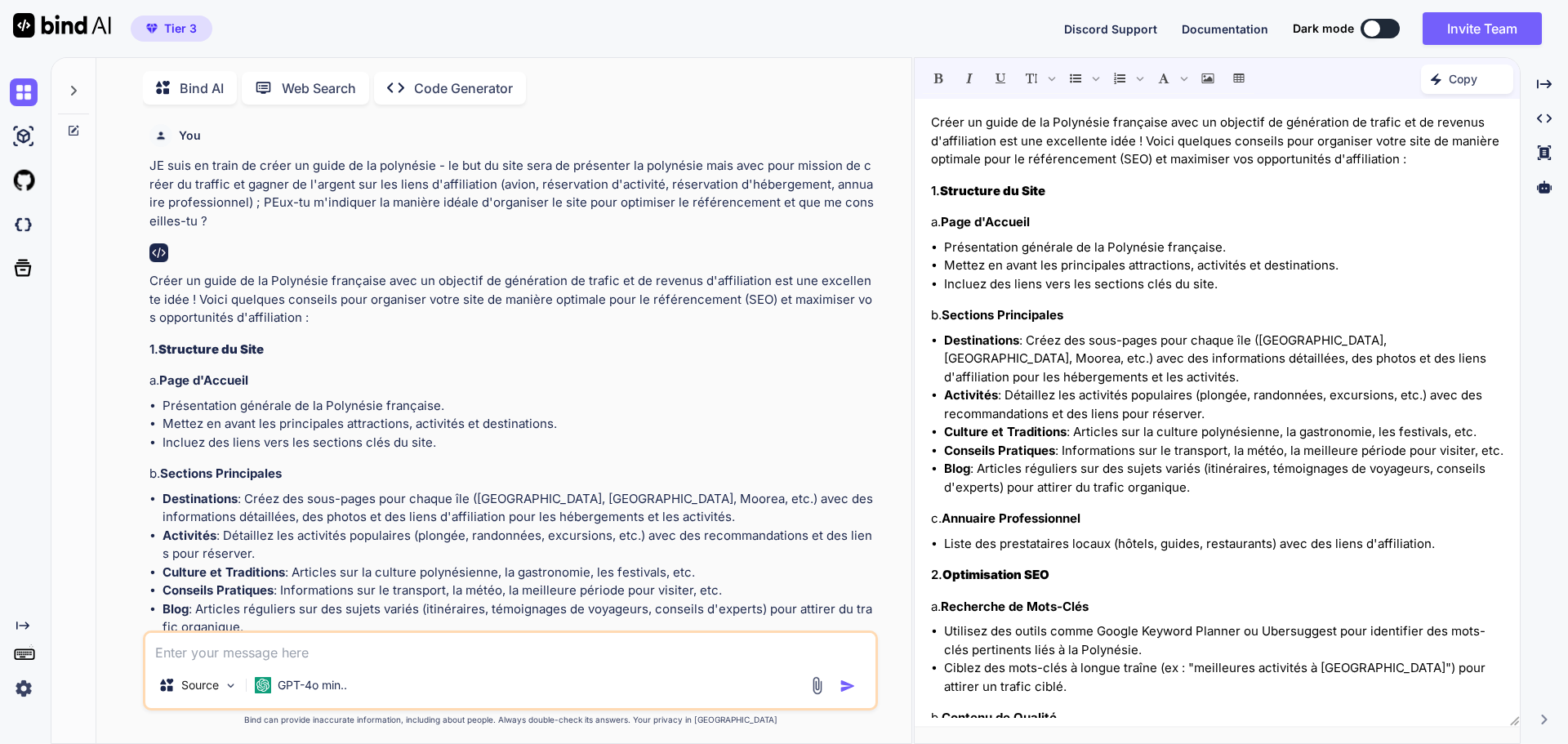
scroll to position [2145, 0]
